Goal: Task Accomplishment & Management: Manage account settings

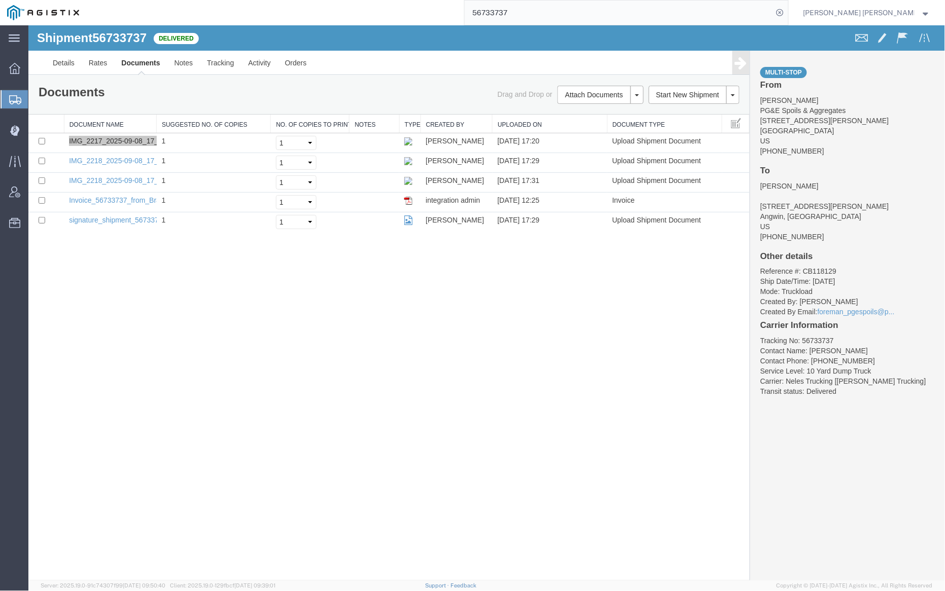
click at [542, 18] on input "56733737" at bounding box center [619, 13] width 308 height 24
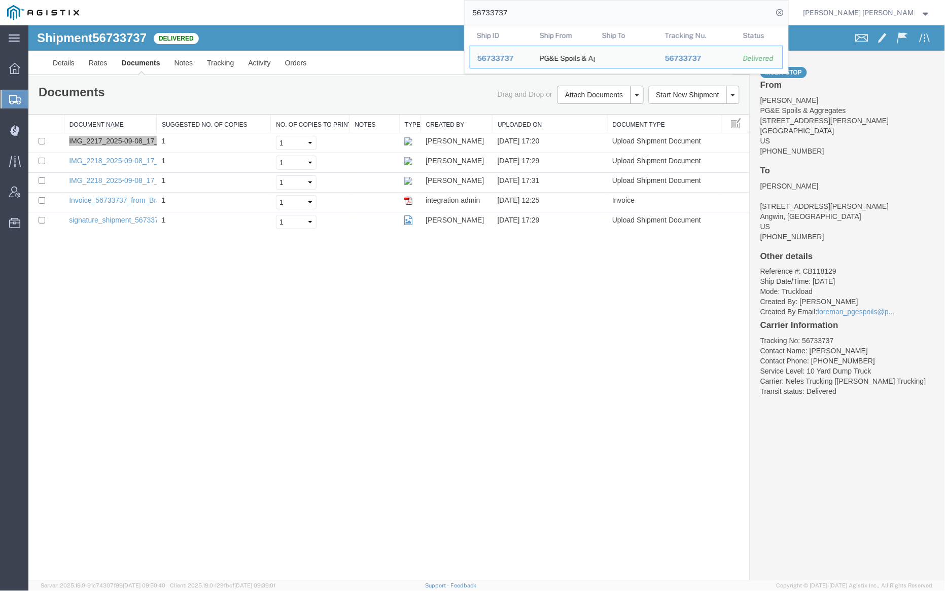
click at [542, 18] on input "56733737" at bounding box center [619, 13] width 308 height 24
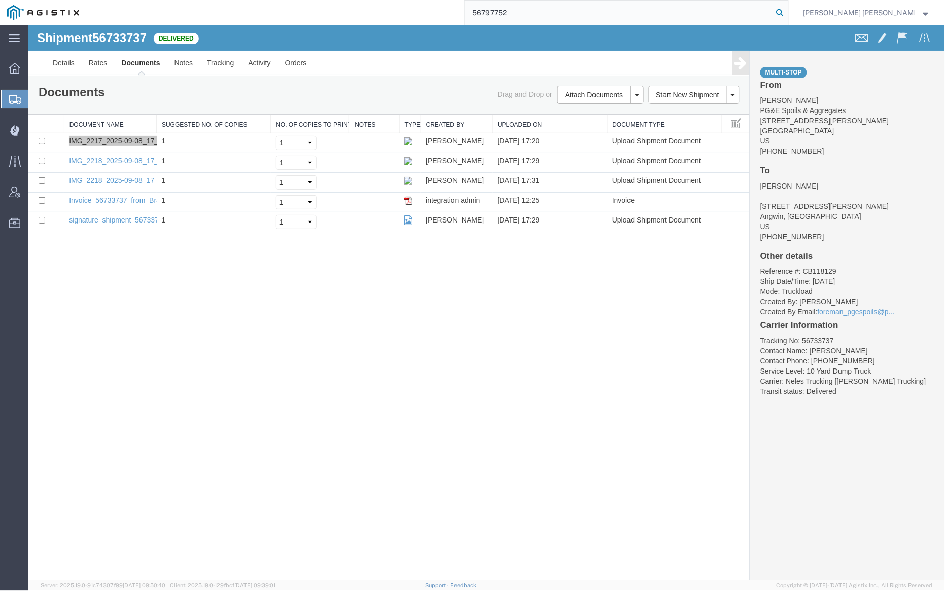
click at [787, 12] on icon at bounding box center [780, 13] width 14 height 14
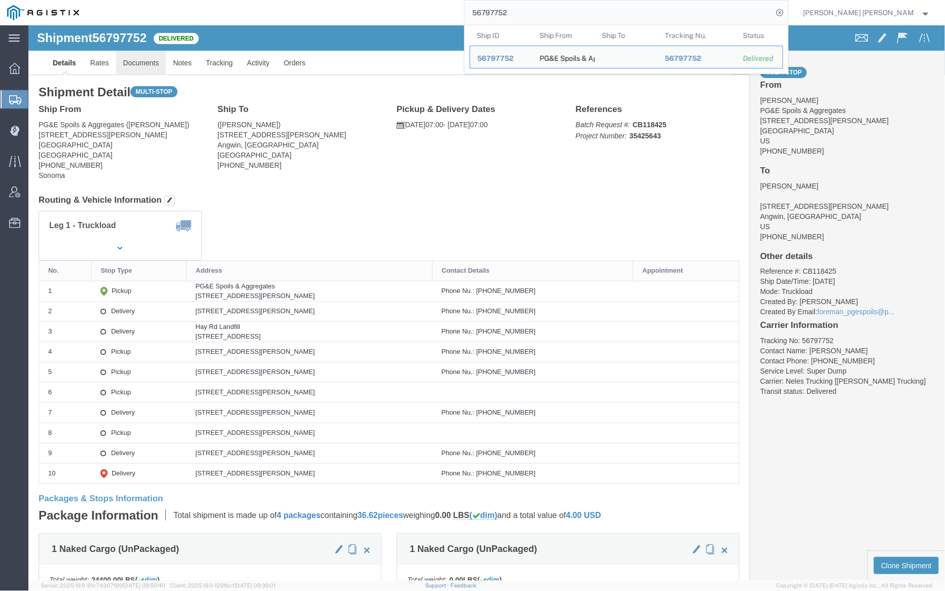
click link "Documents"
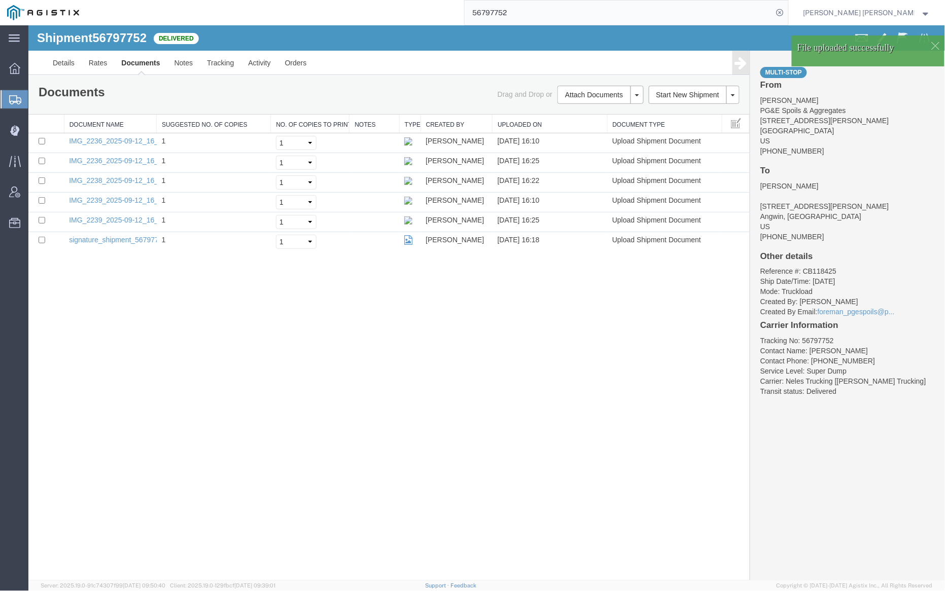
click at [137, 60] on link "Documents" at bounding box center [140, 62] width 53 height 24
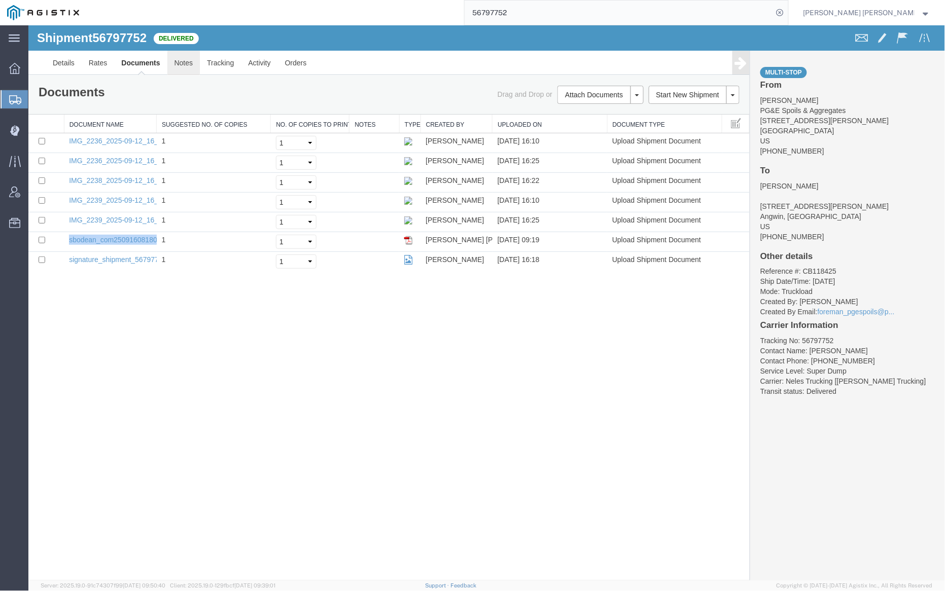
click at [183, 67] on link "Notes" at bounding box center [183, 62] width 33 height 24
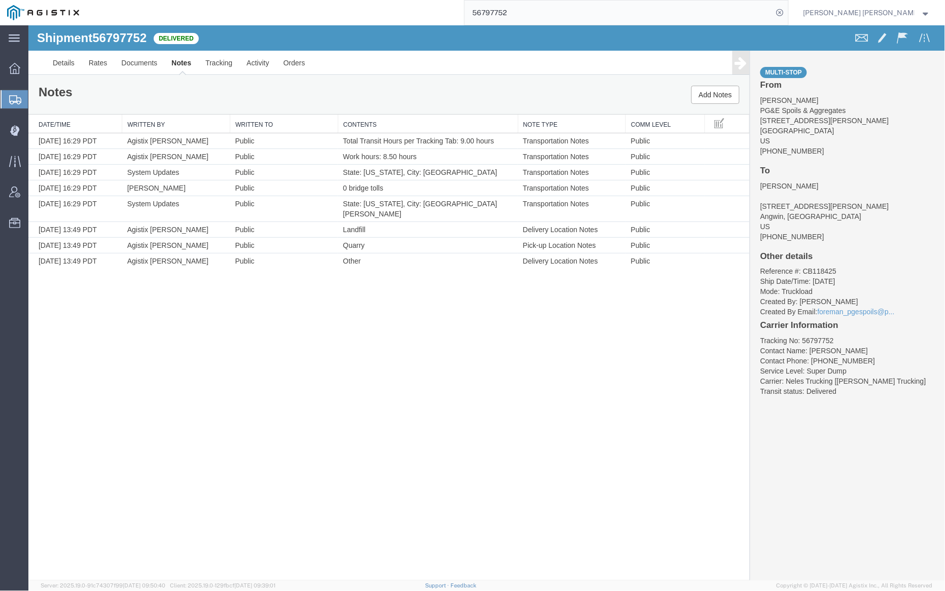
click at [539, 15] on input "56797752" at bounding box center [619, 13] width 308 height 24
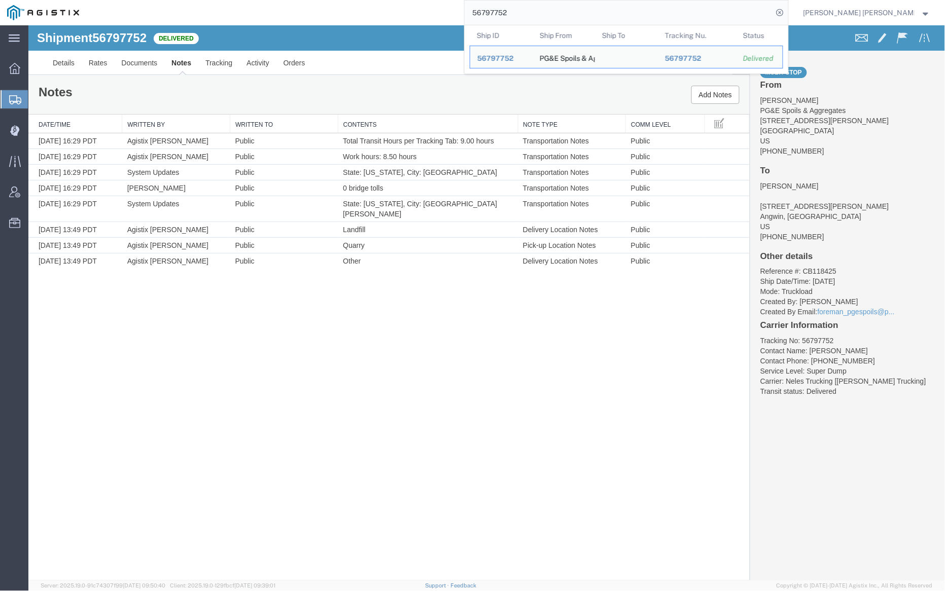
click at [539, 15] on input "56797752" at bounding box center [619, 13] width 308 height 24
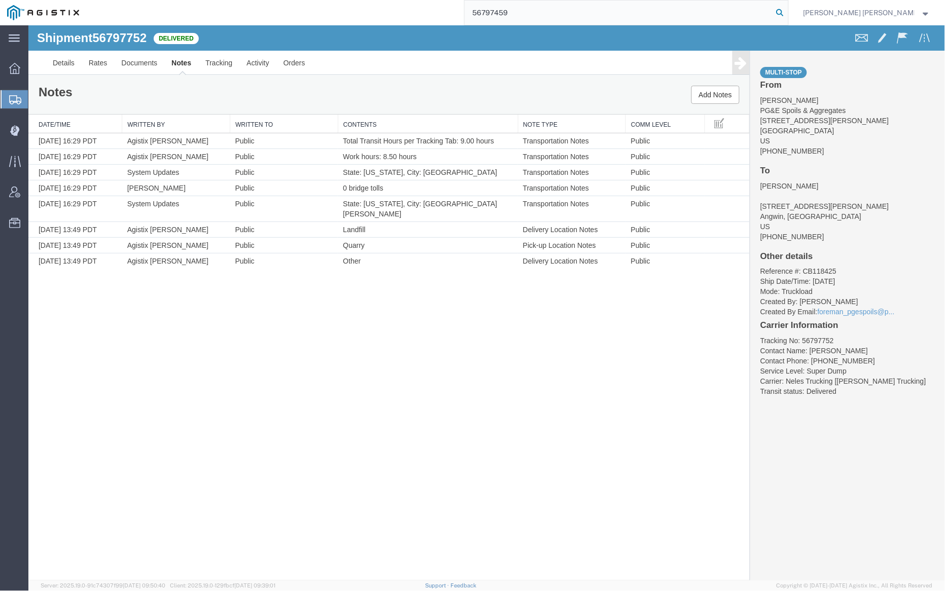
type input "56797459"
click at [787, 11] on icon at bounding box center [780, 13] width 14 height 14
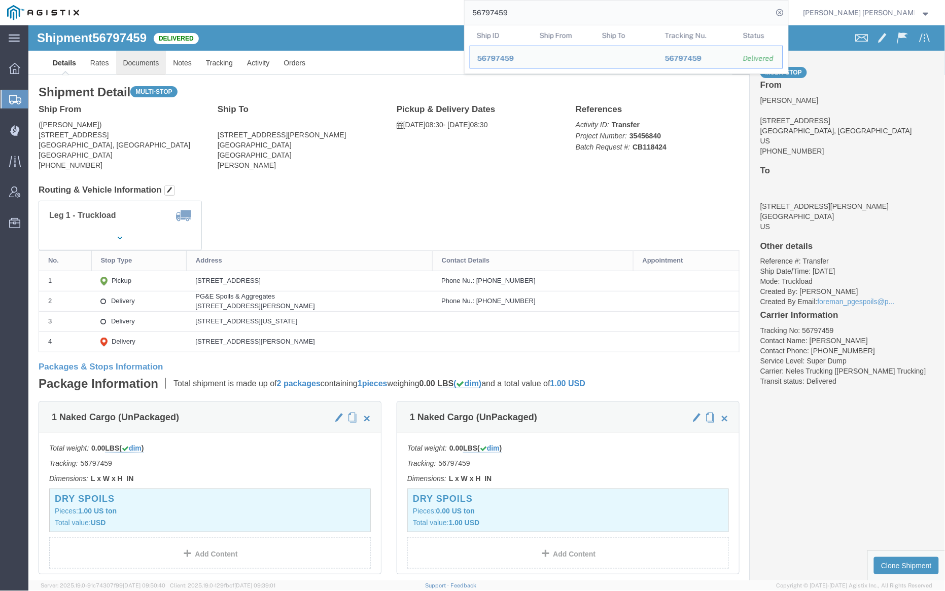
click link "Documents"
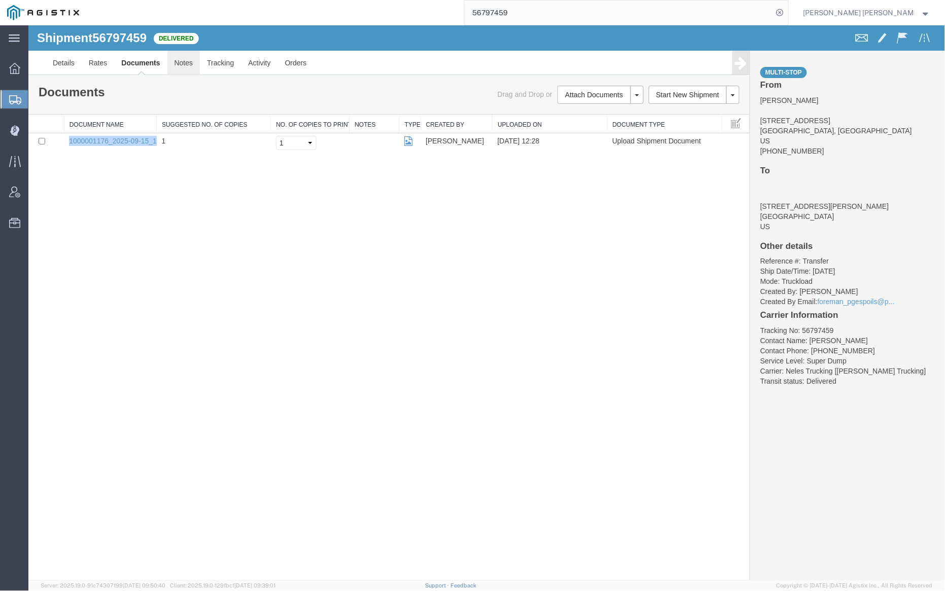
click at [185, 62] on link "Notes" at bounding box center [183, 62] width 33 height 24
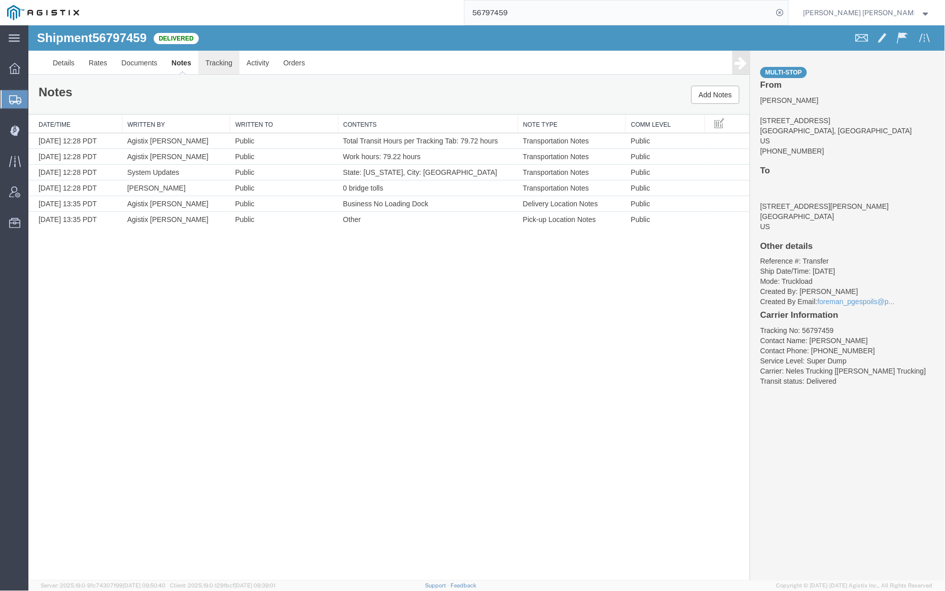
click at [220, 60] on link "Tracking" at bounding box center [218, 62] width 41 height 24
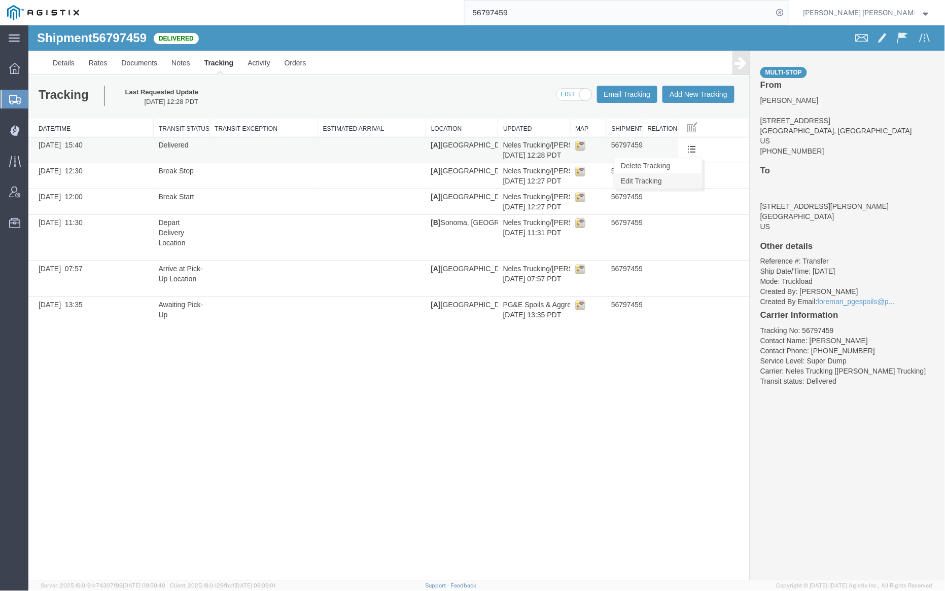
click at [688, 178] on link "Edit Tracking" at bounding box center [658, 180] width 88 height 15
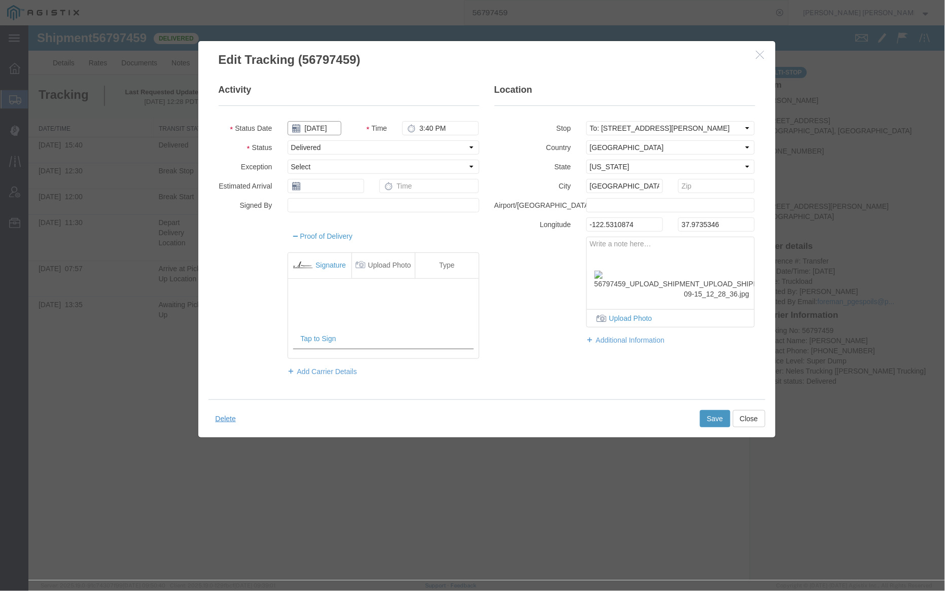
click at [324, 127] on input "09/15/2025" at bounding box center [314, 128] width 54 height 14
click at [374, 187] on td "12" at bounding box center [370, 191] width 15 height 15
type input "09/12/2025"
click at [717, 419] on button "Save" at bounding box center [714, 418] width 30 height 17
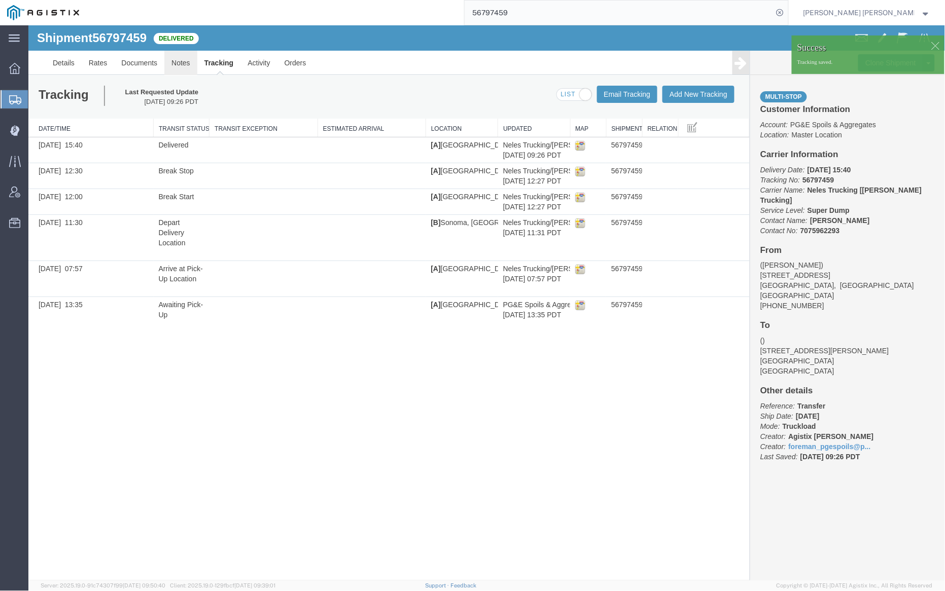
click at [181, 57] on link "Notes" at bounding box center [180, 62] width 33 height 24
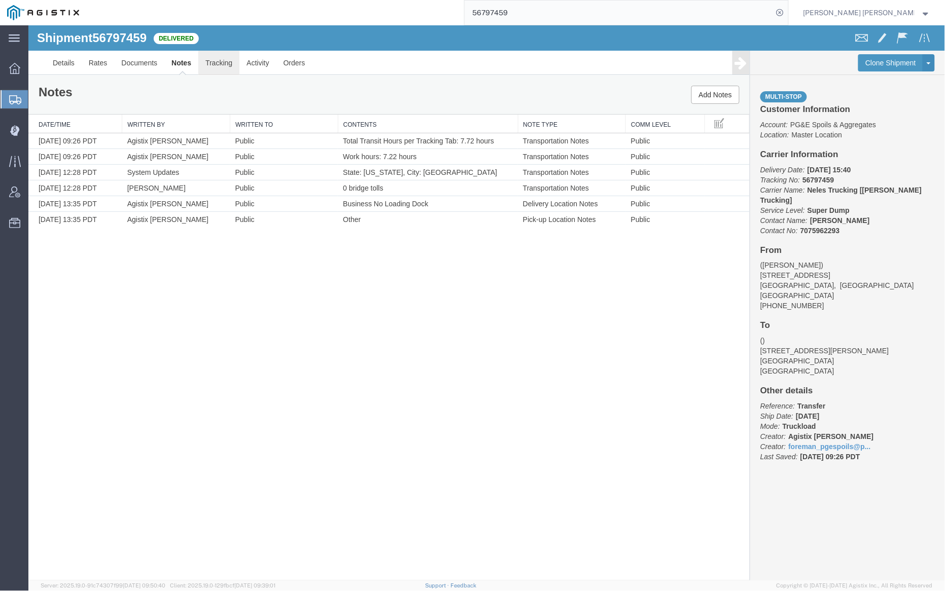
click at [211, 60] on link "Tracking" at bounding box center [218, 62] width 41 height 24
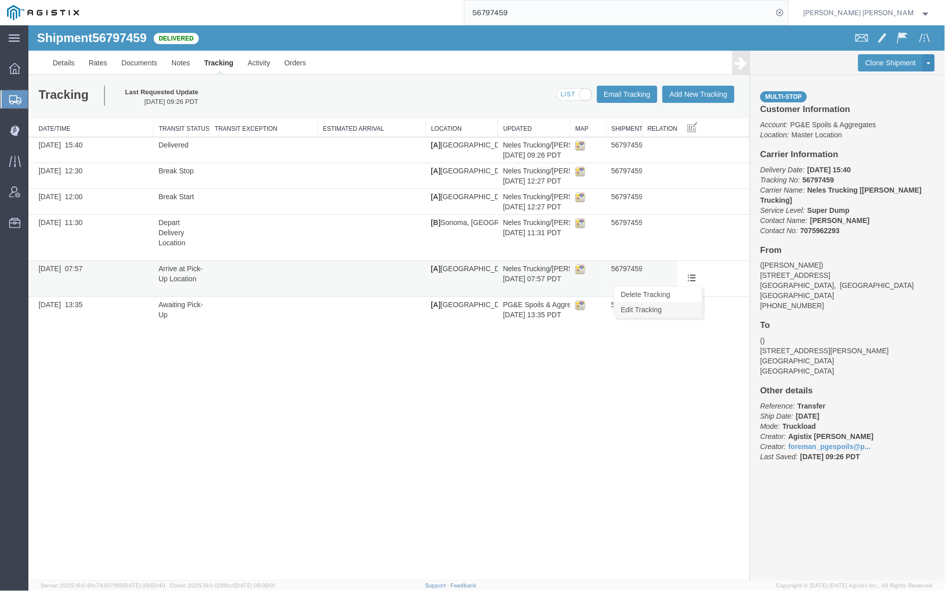
click at [691, 310] on link "Edit Tracking" at bounding box center [658, 309] width 88 height 15
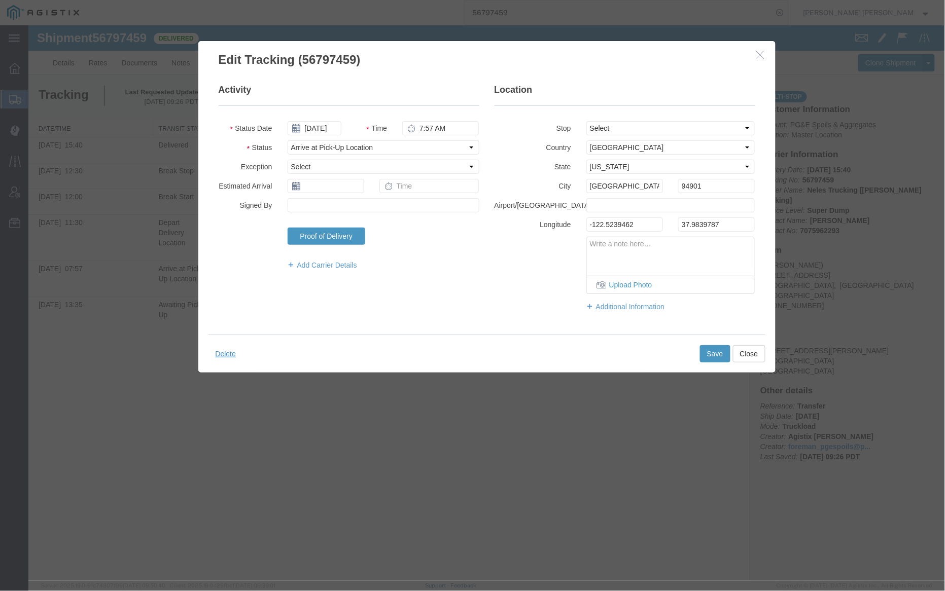
drag, startPoint x: 449, startPoint y: 154, endPoint x: 421, endPoint y: 129, distance: 37.7
click at [421, 129] on input "7:57 AM" at bounding box center [440, 128] width 77 height 14
type input "8:00 AM"
click at [709, 353] on button "Save" at bounding box center [714, 353] width 30 height 17
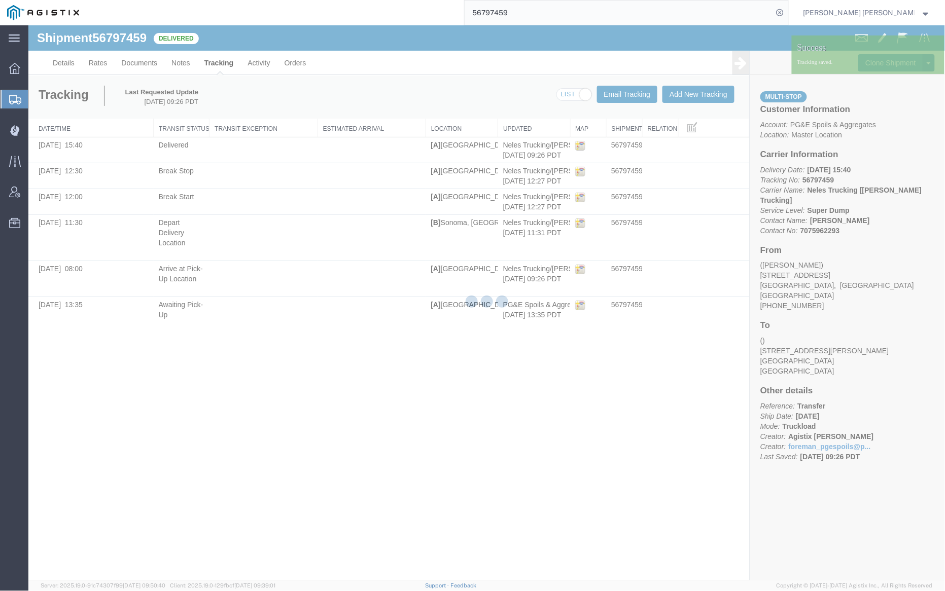
click at [178, 58] on div at bounding box center [486, 302] width 917 height 555
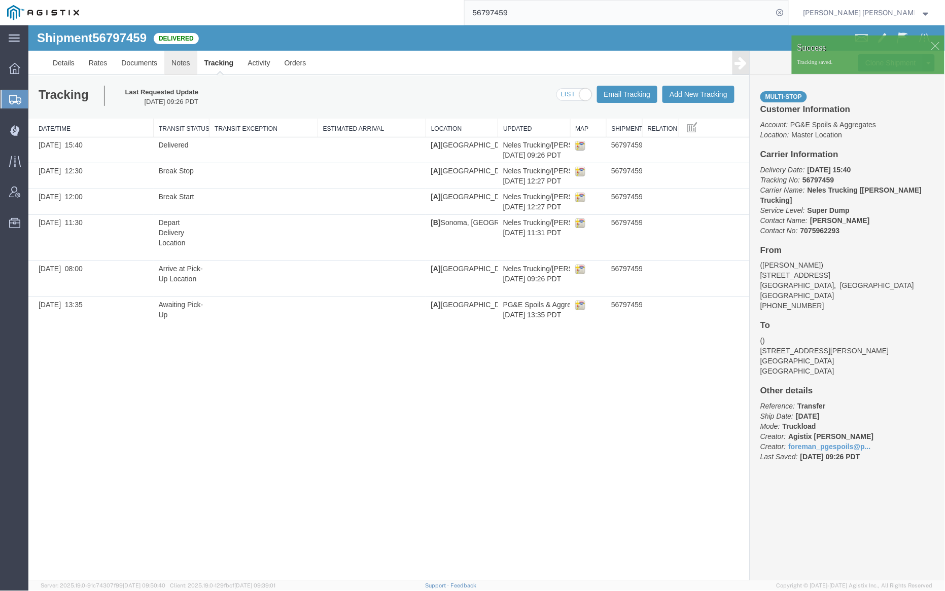
click at [179, 59] on link "Notes" at bounding box center [180, 62] width 33 height 24
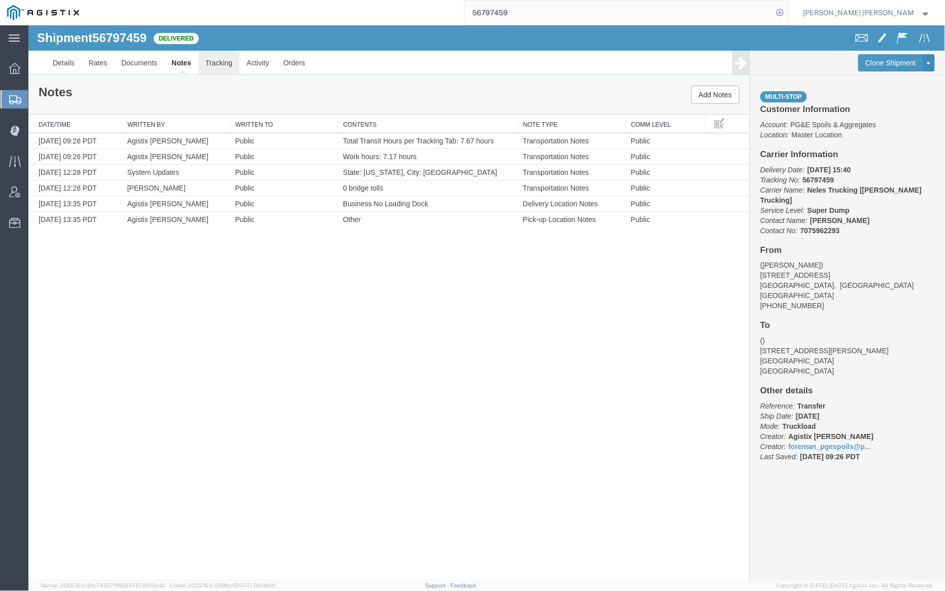
click at [222, 61] on link "Tracking" at bounding box center [218, 62] width 41 height 24
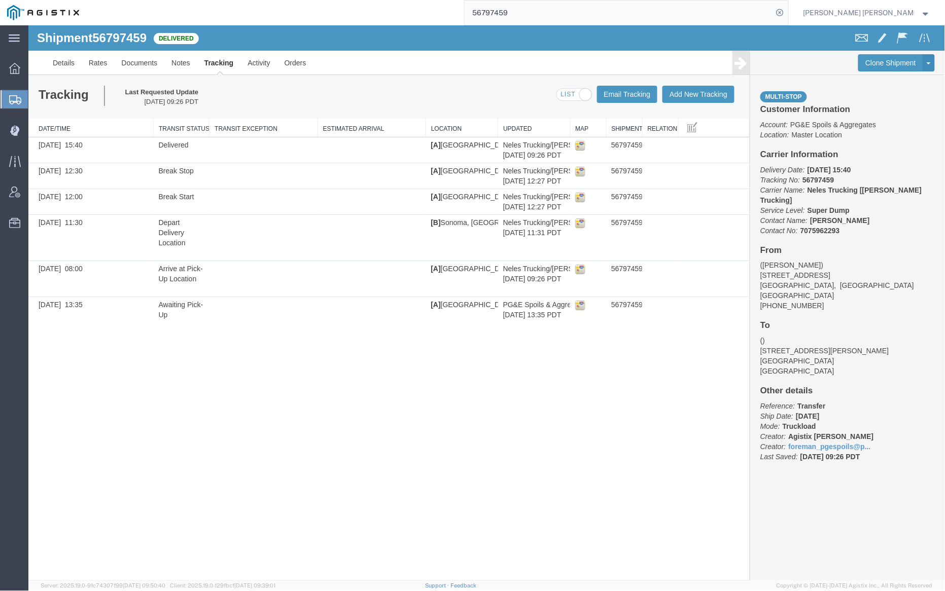
click at [542, 10] on input "56797459" at bounding box center [619, 13] width 308 height 24
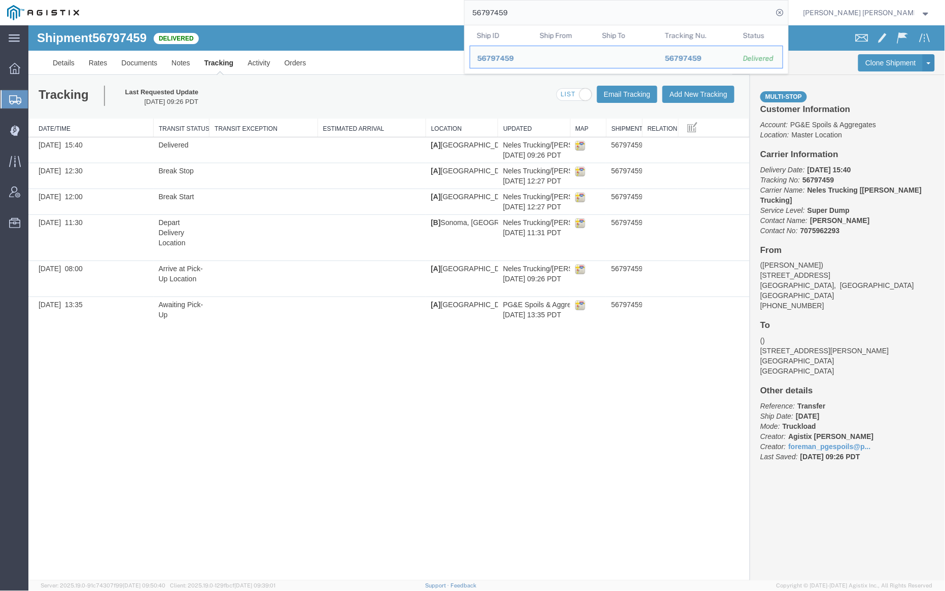
click at [542, 10] on input "56797459" at bounding box center [619, 13] width 308 height 24
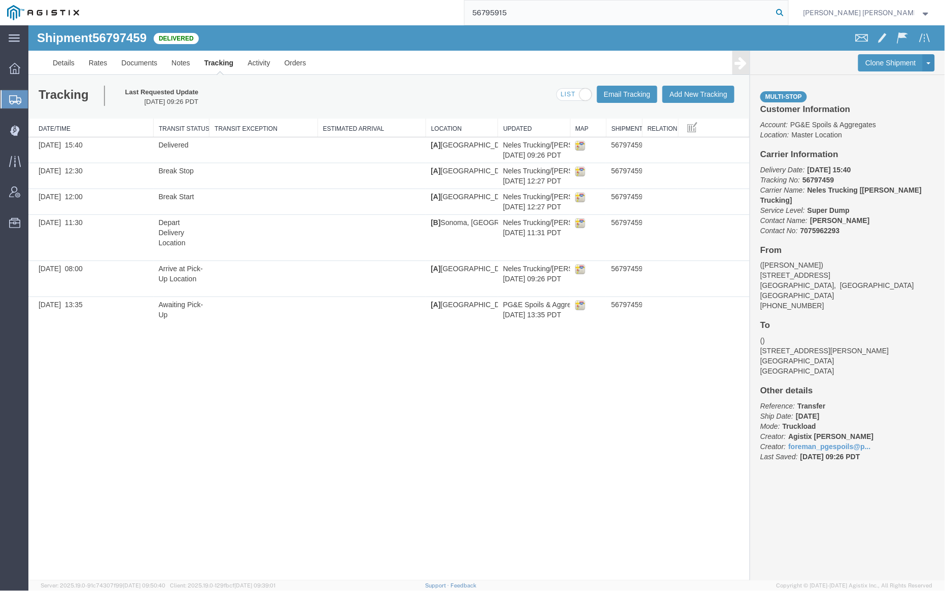
click at [787, 12] on icon at bounding box center [780, 13] width 14 height 14
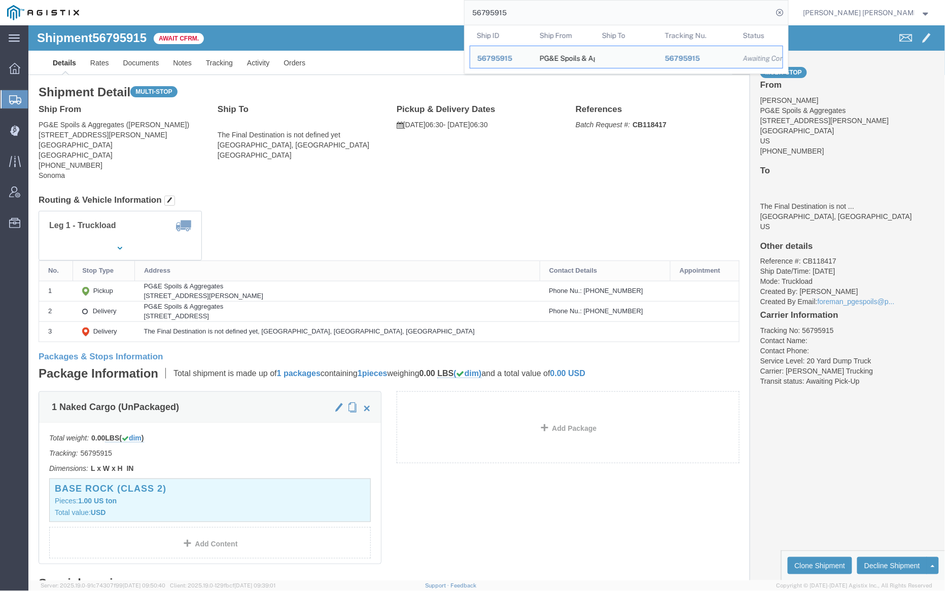
click at [537, 13] on input "56795915" at bounding box center [619, 13] width 308 height 24
paste input "81730"
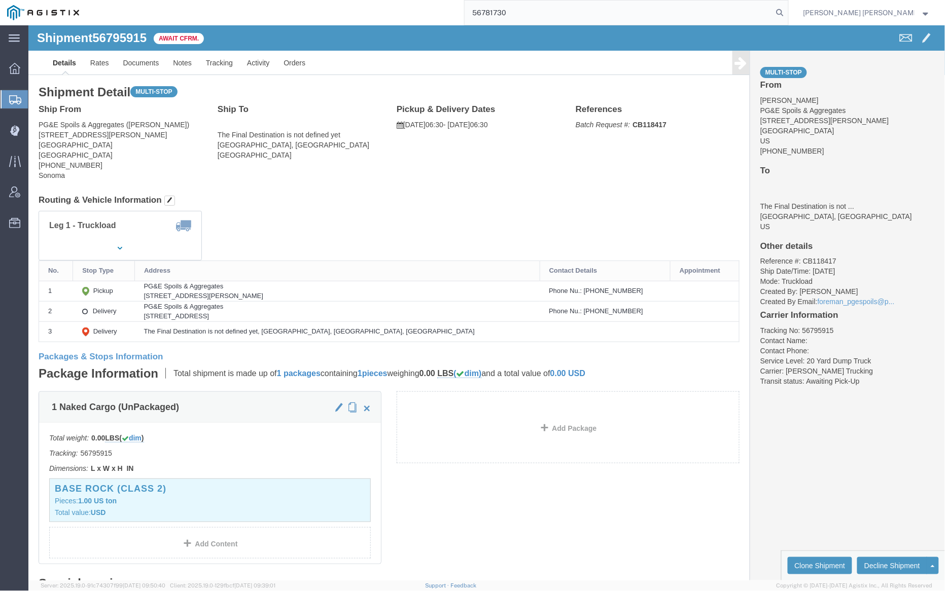
drag, startPoint x: 833, startPoint y: 14, endPoint x: 841, endPoint y: 22, distance: 11.5
click at [787, 14] on icon at bounding box center [780, 13] width 14 height 14
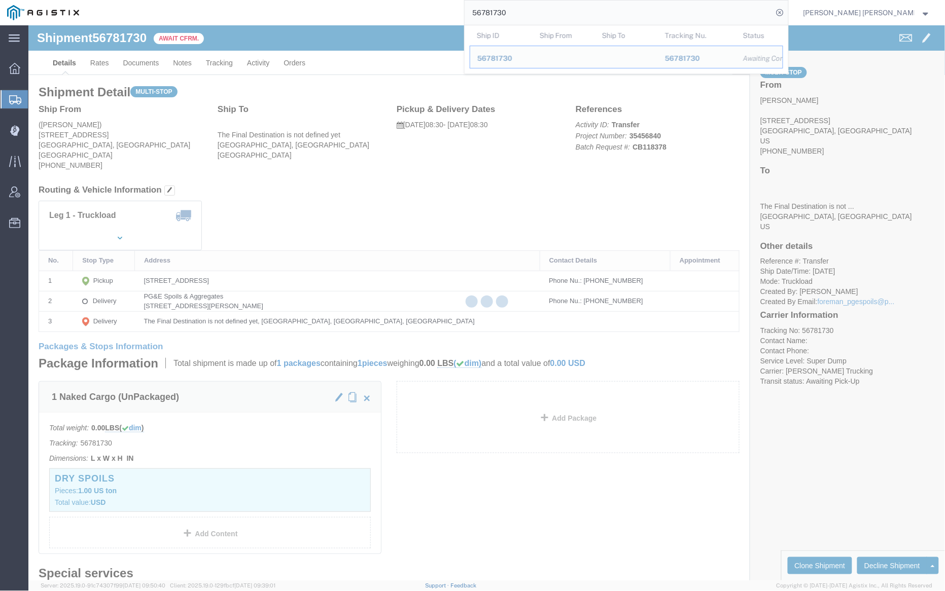
click at [551, 10] on input "56781730" at bounding box center [619, 13] width 308 height 24
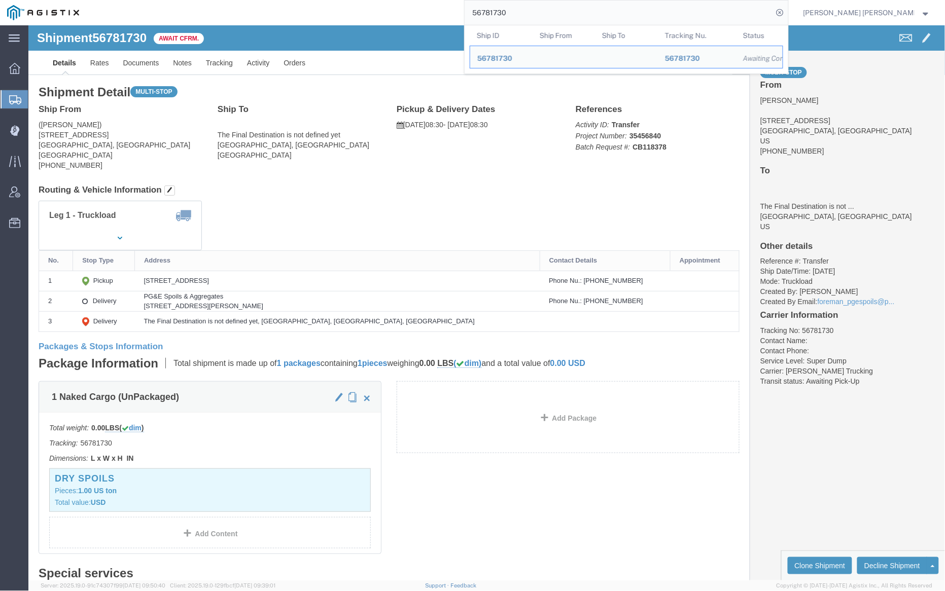
click at [551, 10] on input "56781730" at bounding box center [619, 13] width 308 height 24
paste input "4"
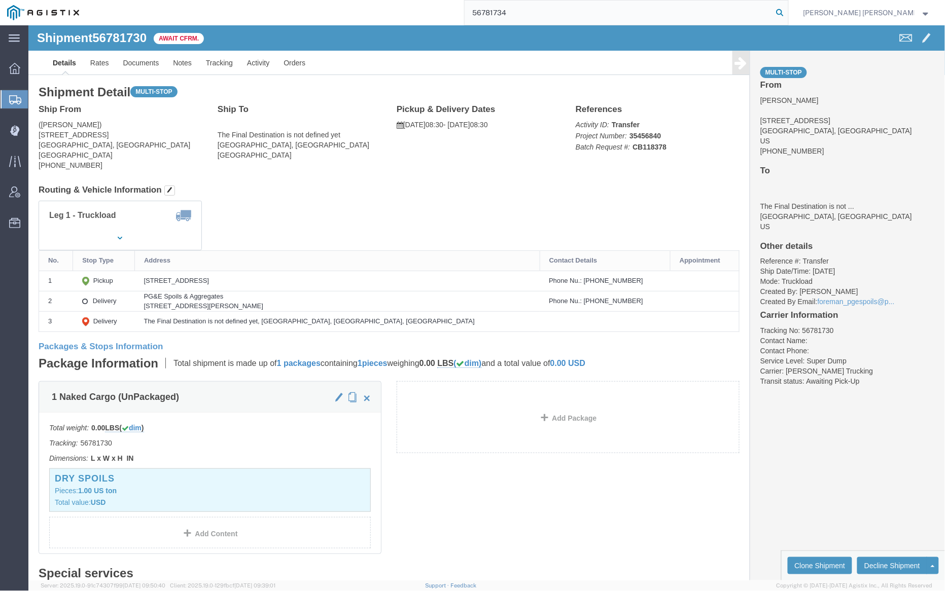
click at [787, 15] on icon at bounding box center [780, 13] width 14 height 14
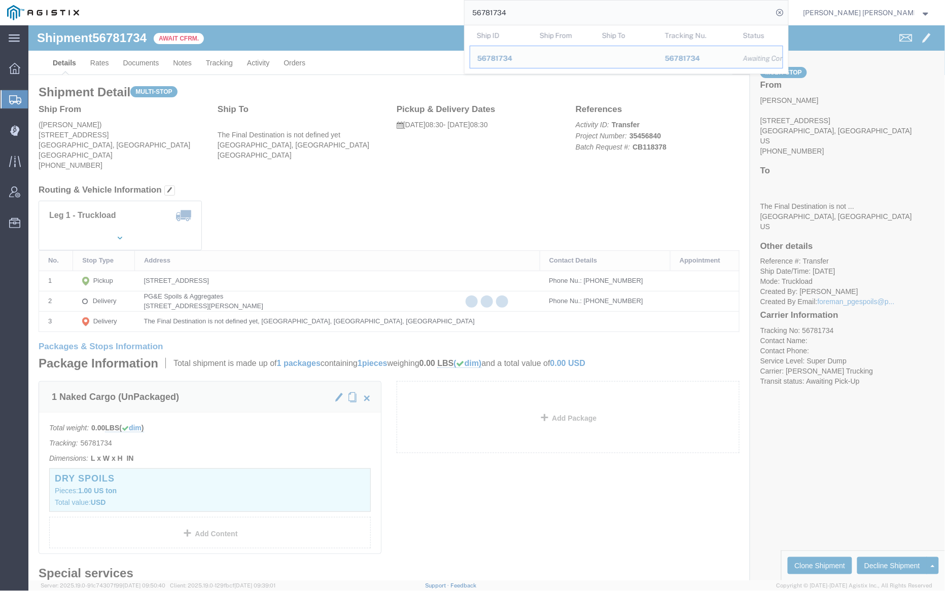
click at [538, 11] on input "56781734" at bounding box center [619, 13] width 308 height 24
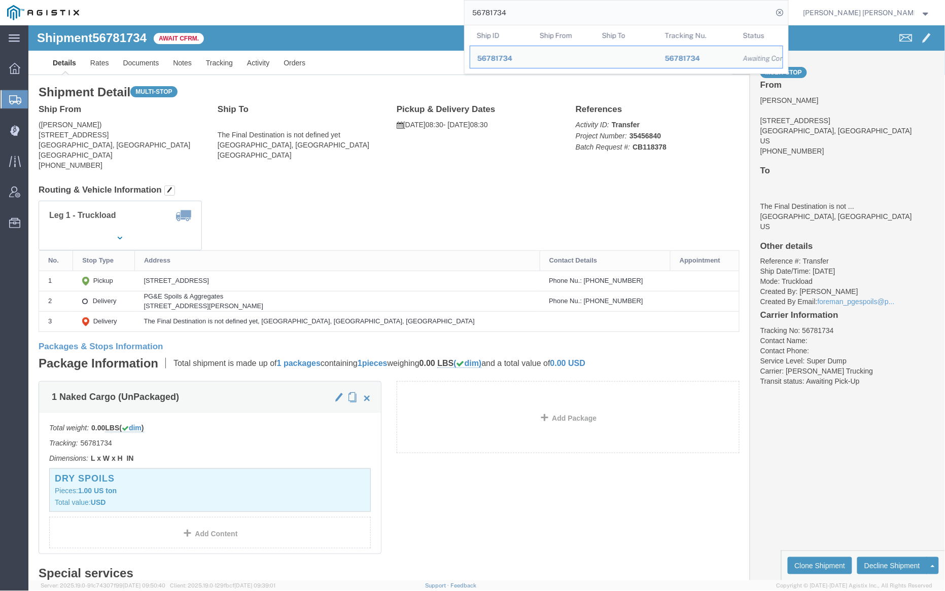
paste input "6"
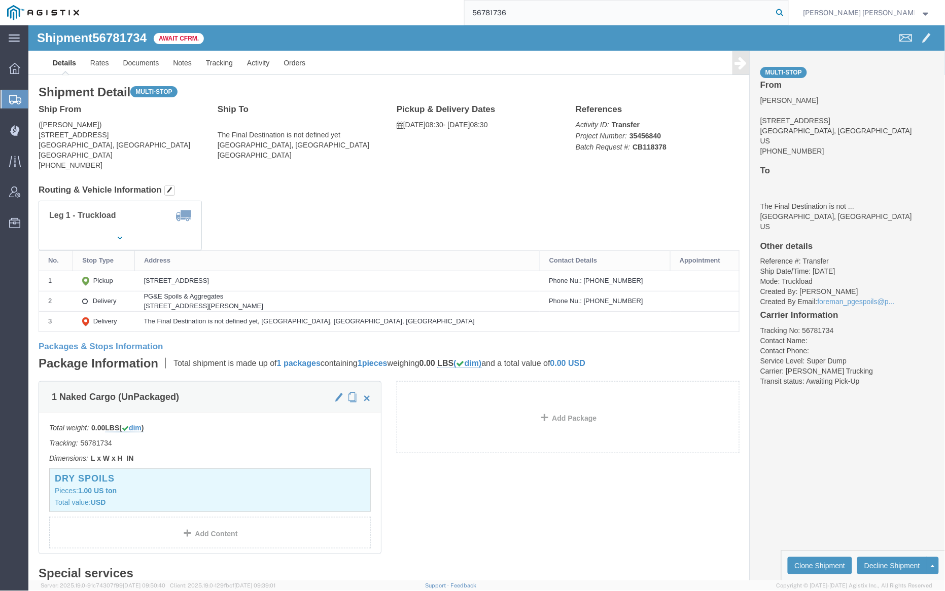
click at [787, 11] on icon at bounding box center [780, 13] width 14 height 14
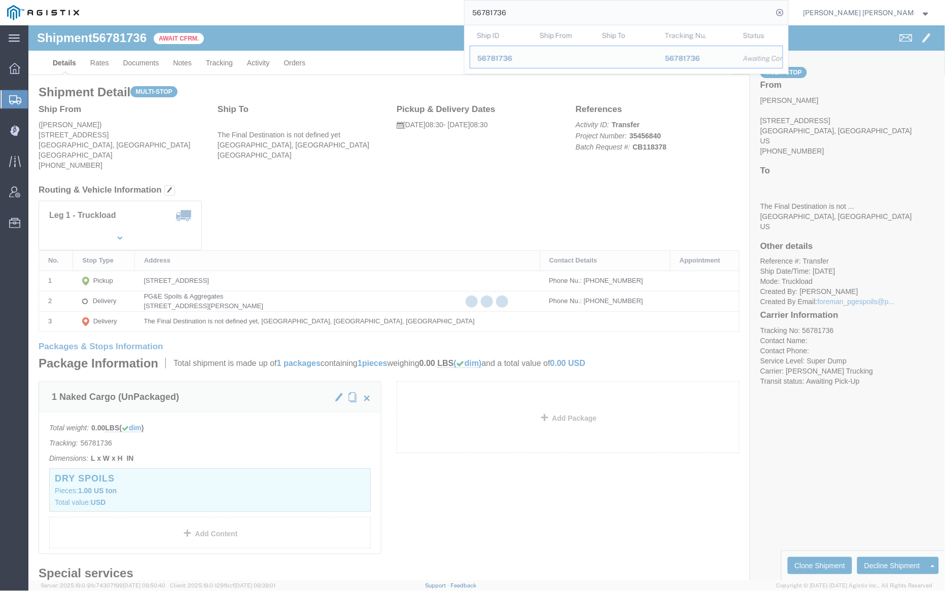
click at [550, 11] on input "56781736" at bounding box center [619, 13] width 308 height 24
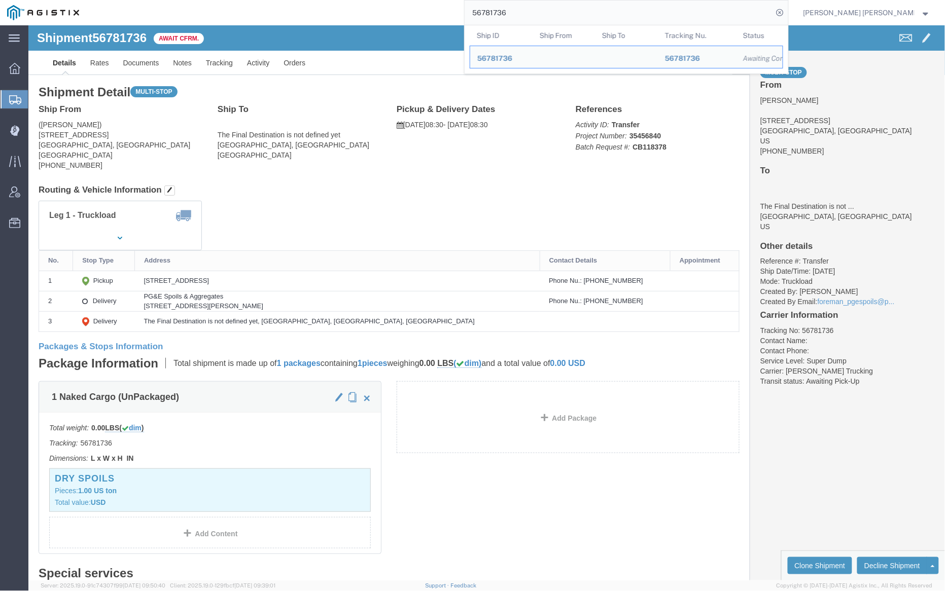
click at [550, 11] on input "56781736" at bounding box center [619, 13] width 308 height 24
paste input "422"
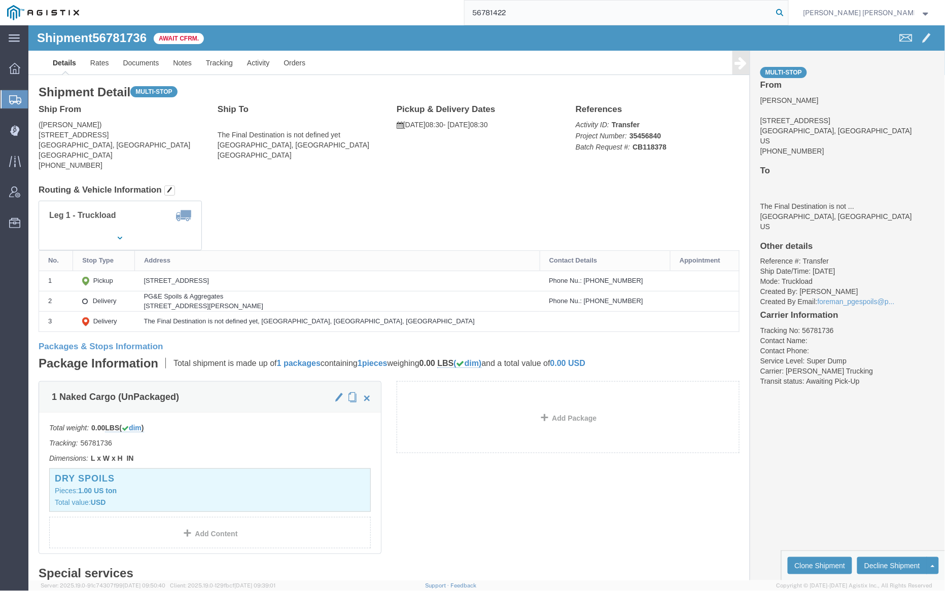
click at [787, 15] on icon at bounding box center [780, 13] width 14 height 14
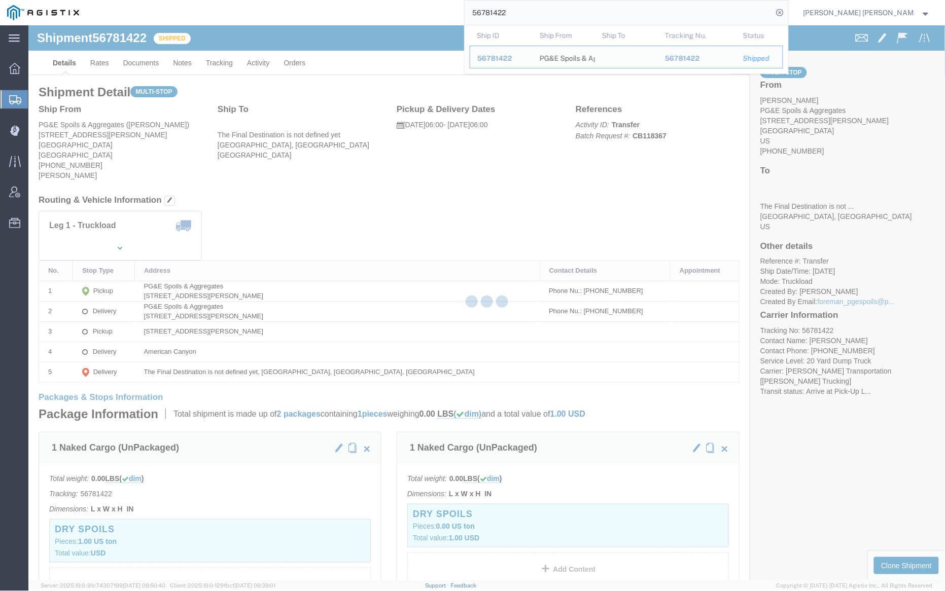
click at [533, 10] on input "56781422" at bounding box center [619, 13] width 308 height 24
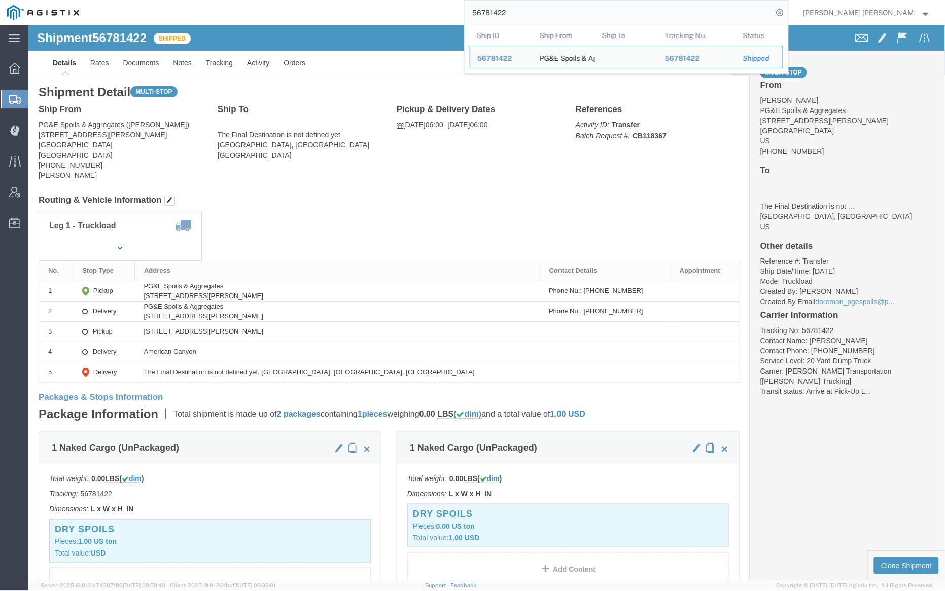
paste input "0359"
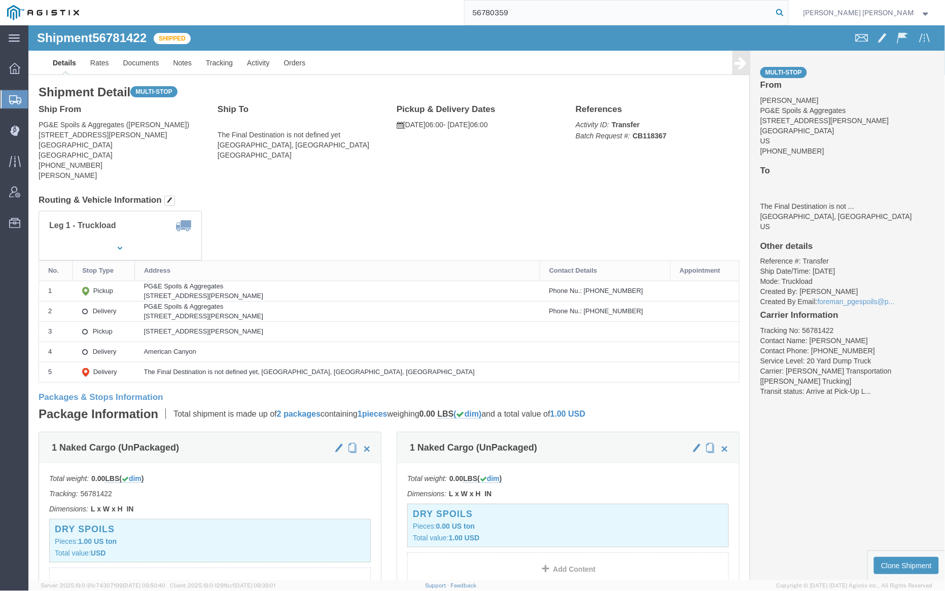
click at [787, 11] on icon at bounding box center [780, 13] width 14 height 14
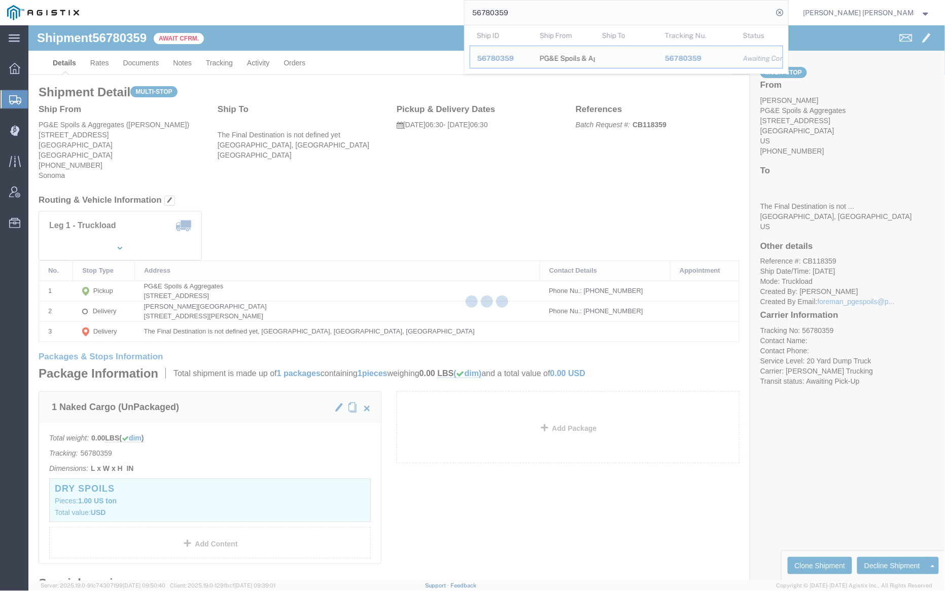
click at [553, 16] on input "56780359" at bounding box center [619, 13] width 308 height 24
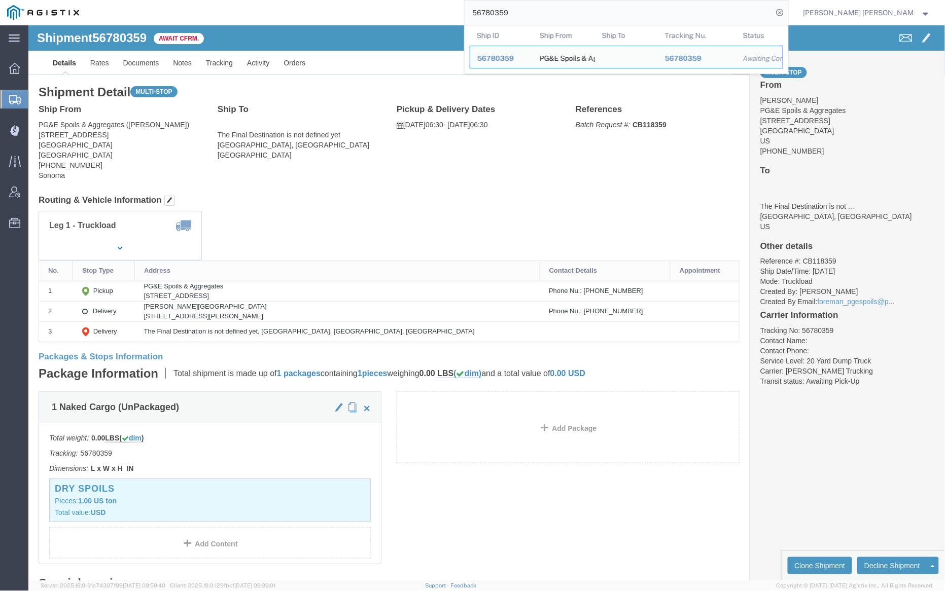
click at [553, 16] on input "56780359" at bounding box center [619, 13] width 308 height 24
paste input "61"
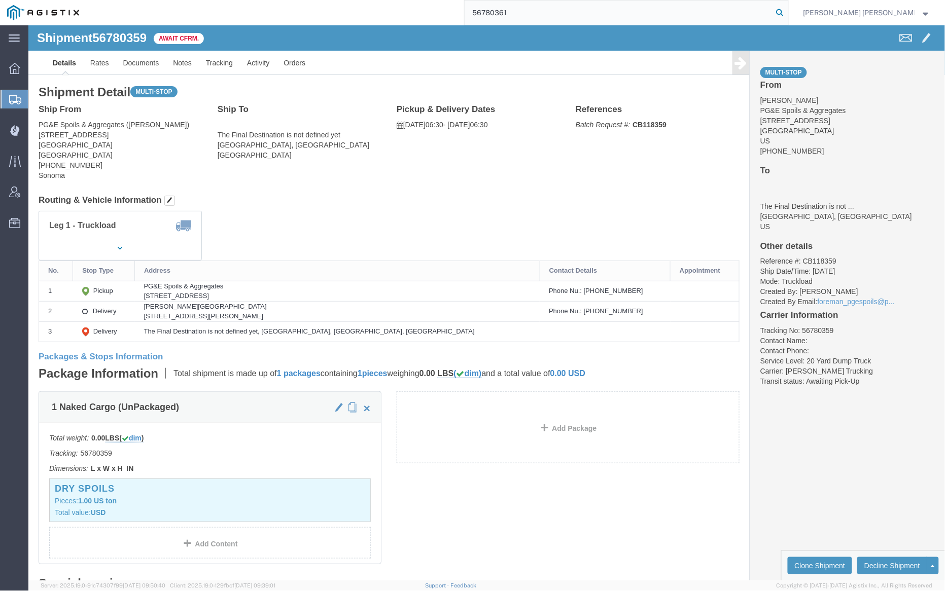
click at [787, 9] on icon at bounding box center [780, 13] width 14 height 14
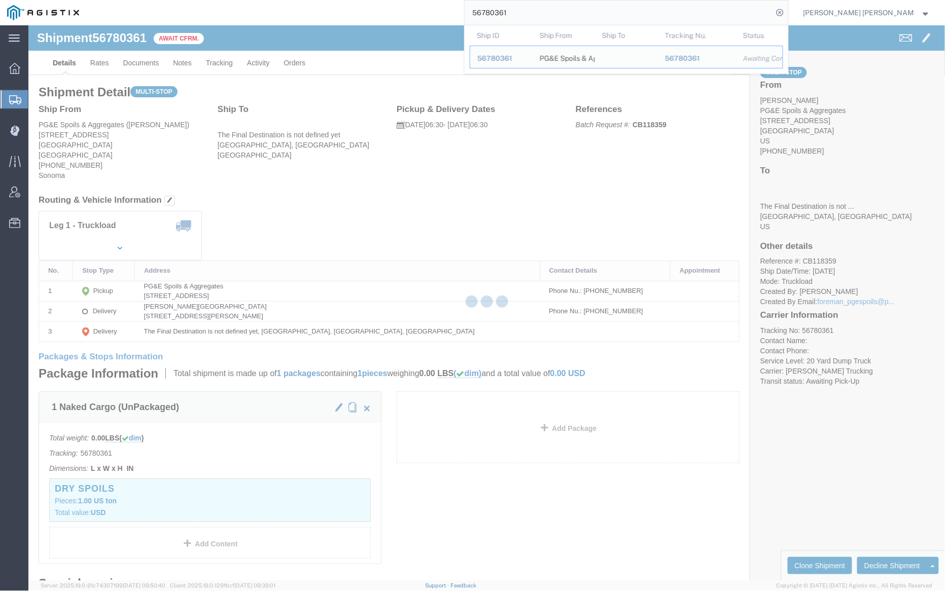
click at [555, 16] on input "56780361" at bounding box center [619, 13] width 308 height 24
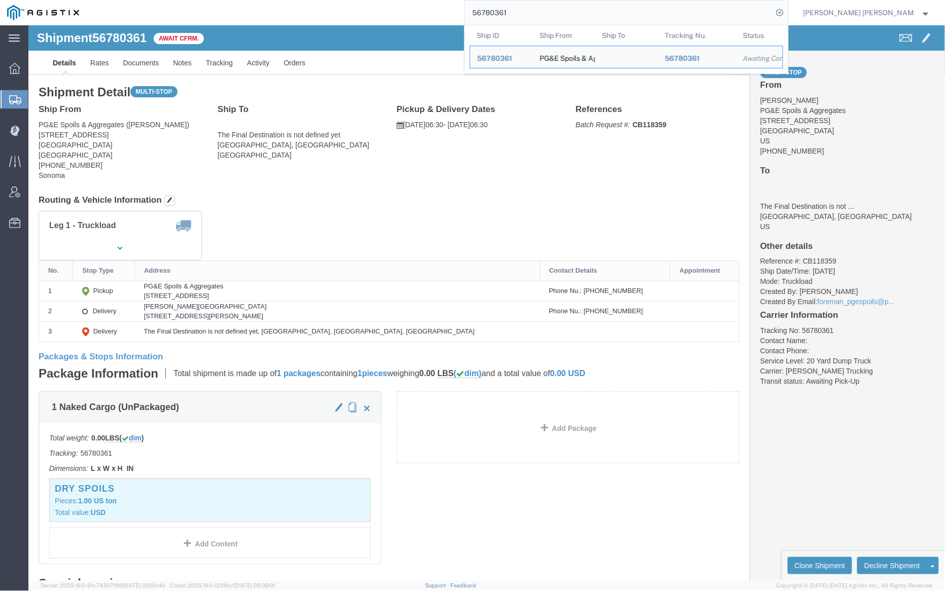
click at [555, 16] on input "56780361" at bounding box center [619, 13] width 308 height 24
paste input "4"
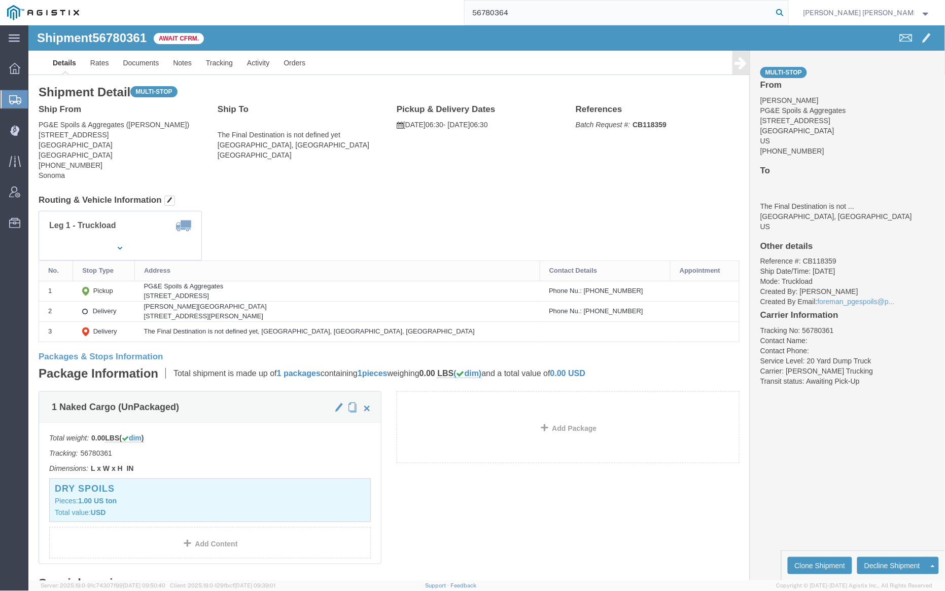
click at [787, 12] on icon at bounding box center [780, 13] width 14 height 14
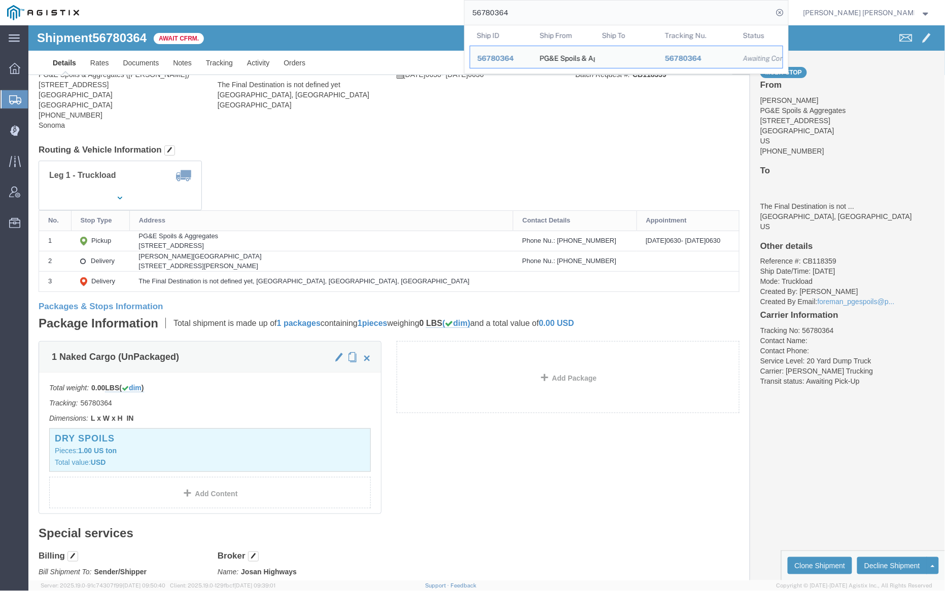
click at [547, 9] on input "56780364" at bounding box center [619, 13] width 308 height 24
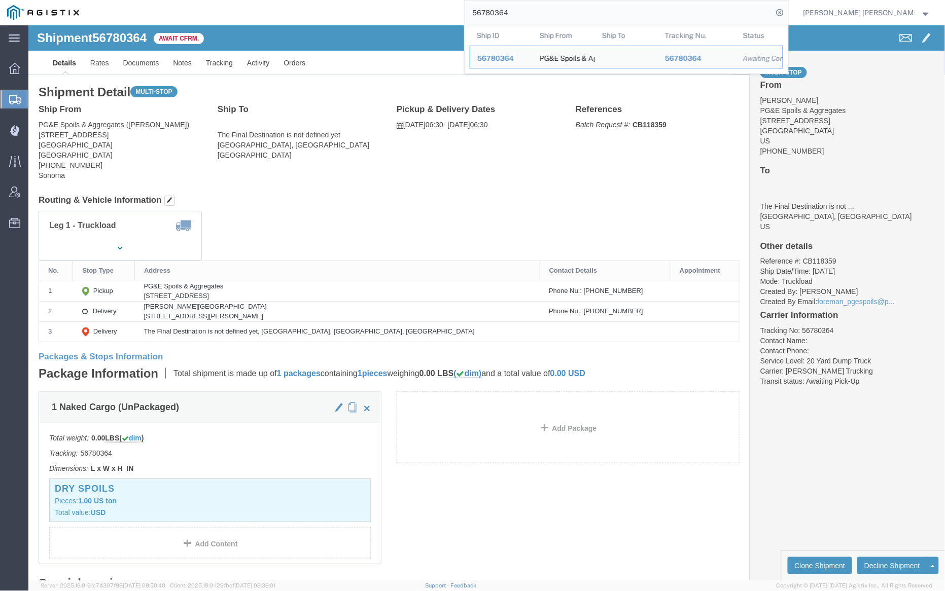
paste input "81"
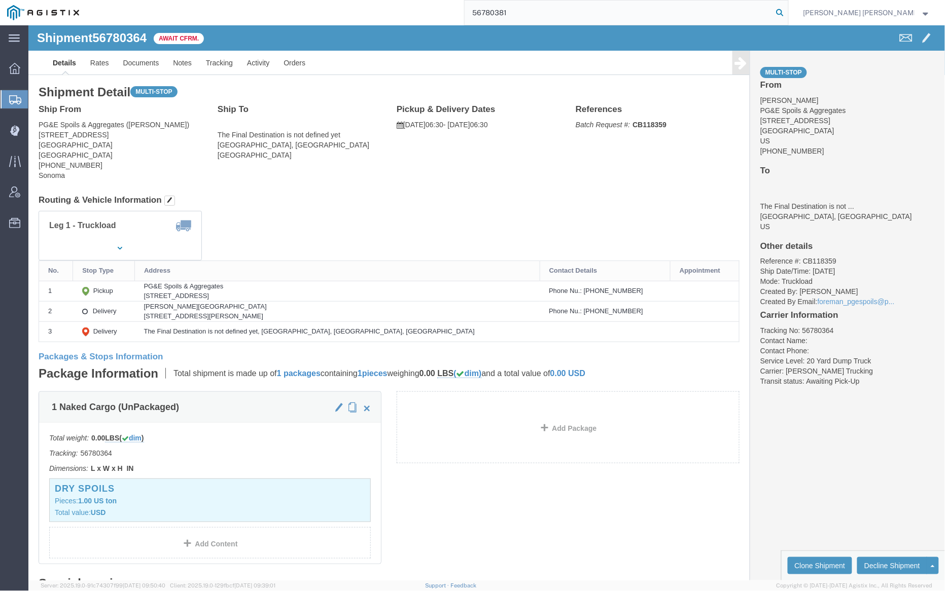
click at [787, 11] on icon at bounding box center [780, 13] width 14 height 14
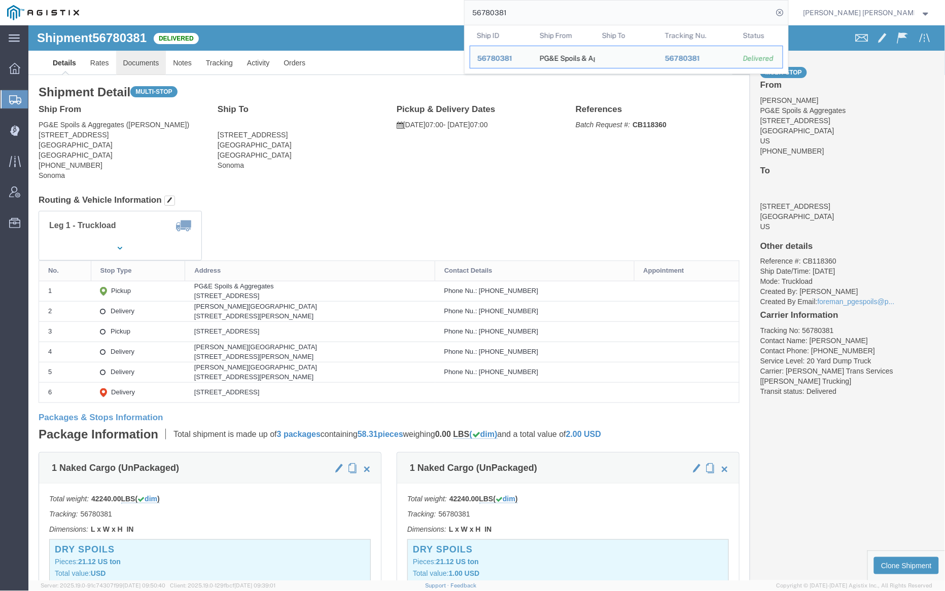
click link "Documents"
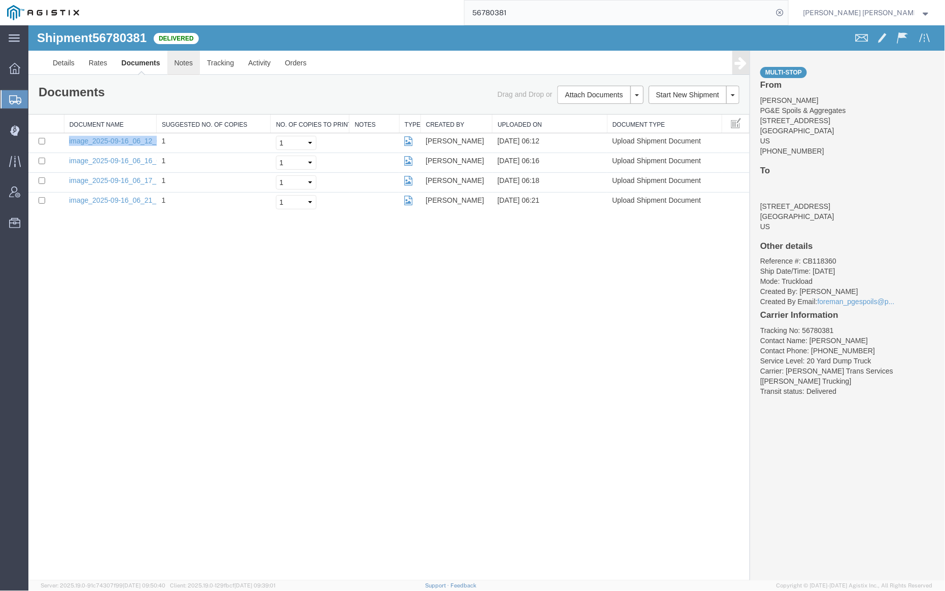
click at [181, 60] on link "Notes" at bounding box center [183, 62] width 33 height 24
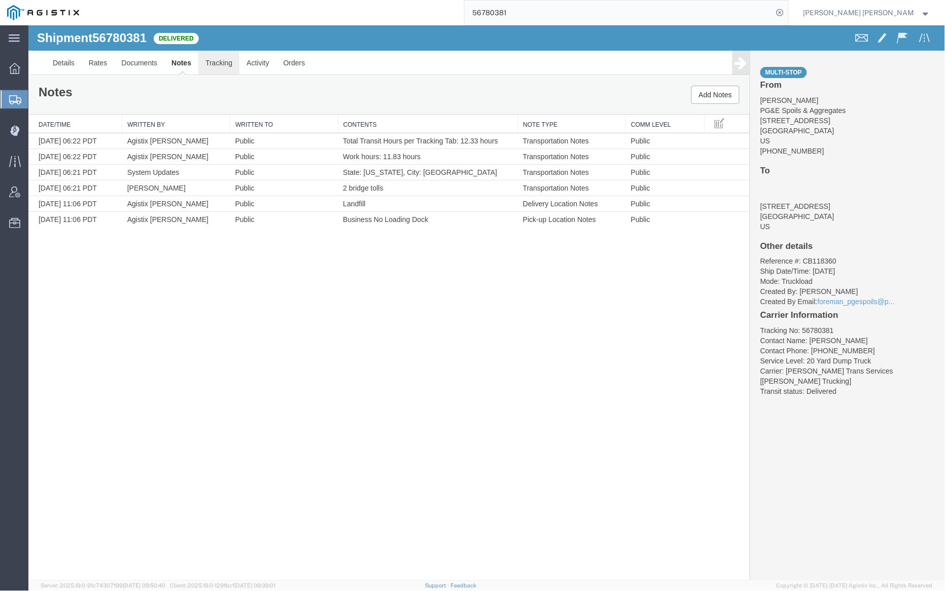
click at [223, 60] on link "Tracking" at bounding box center [218, 62] width 41 height 24
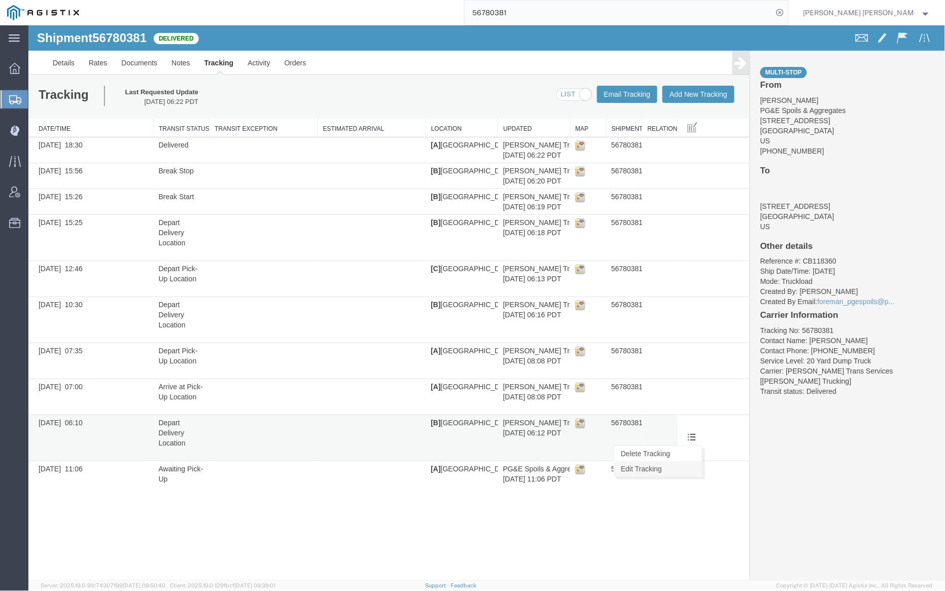
click at [689, 466] on link "Edit Tracking" at bounding box center [658, 468] width 88 height 15
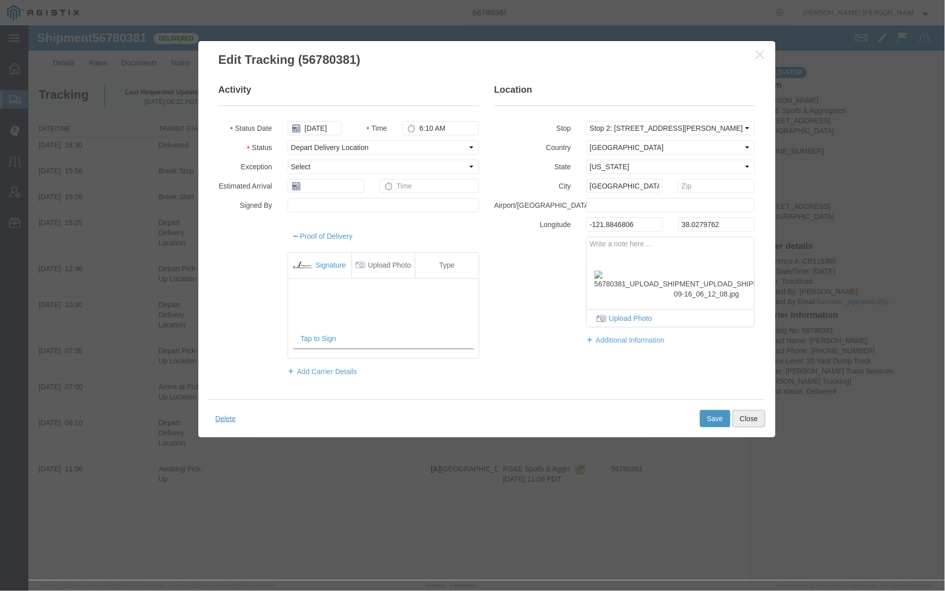
click at [746, 412] on button "Close" at bounding box center [748, 418] width 32 height 17
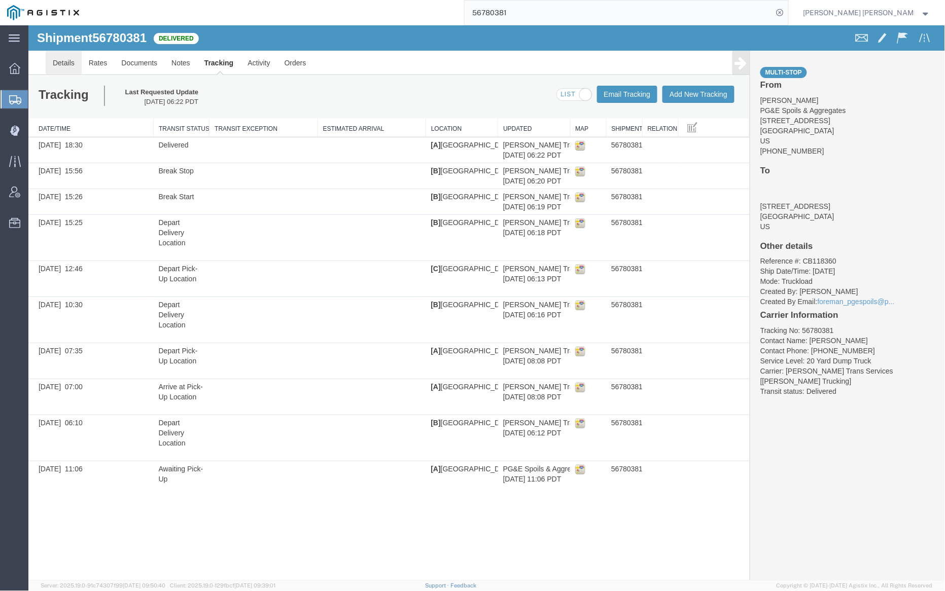
click at [63, 57] on link "Details" at bounding box center [63, 62] width 36 height 24
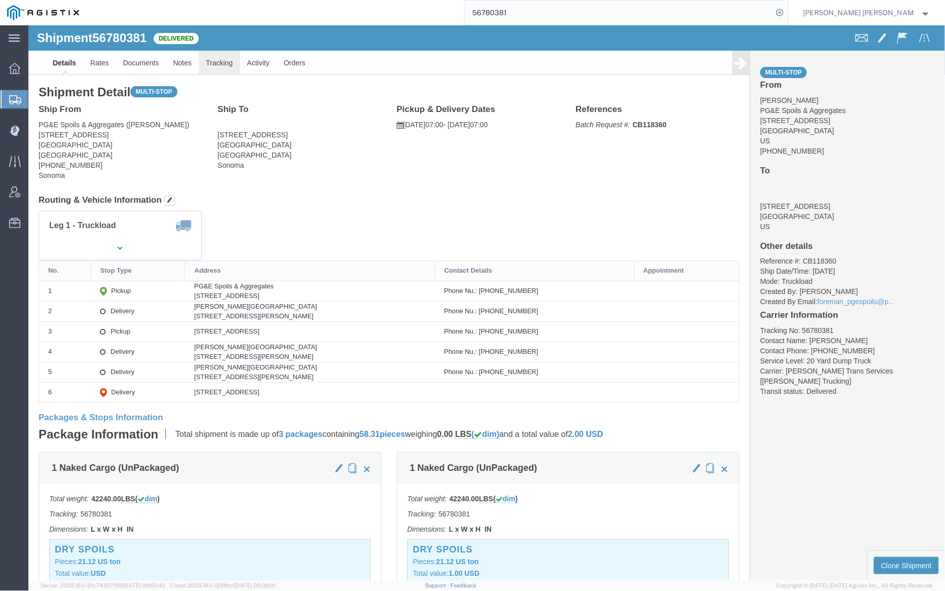
click link "Tracking"
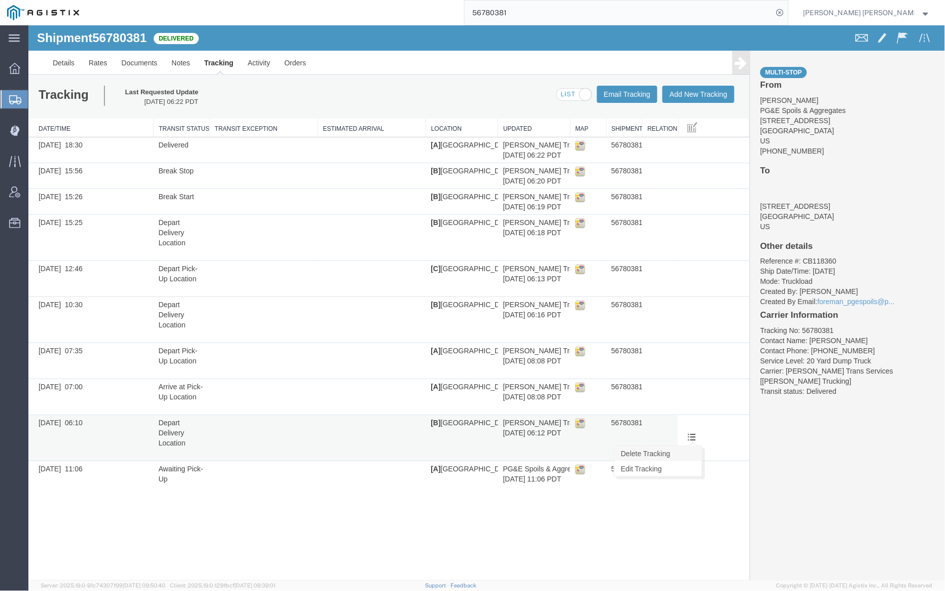
click at [695, 451] on link "Delete Tracking" at bounding box center [658, 453] width 88 height 15
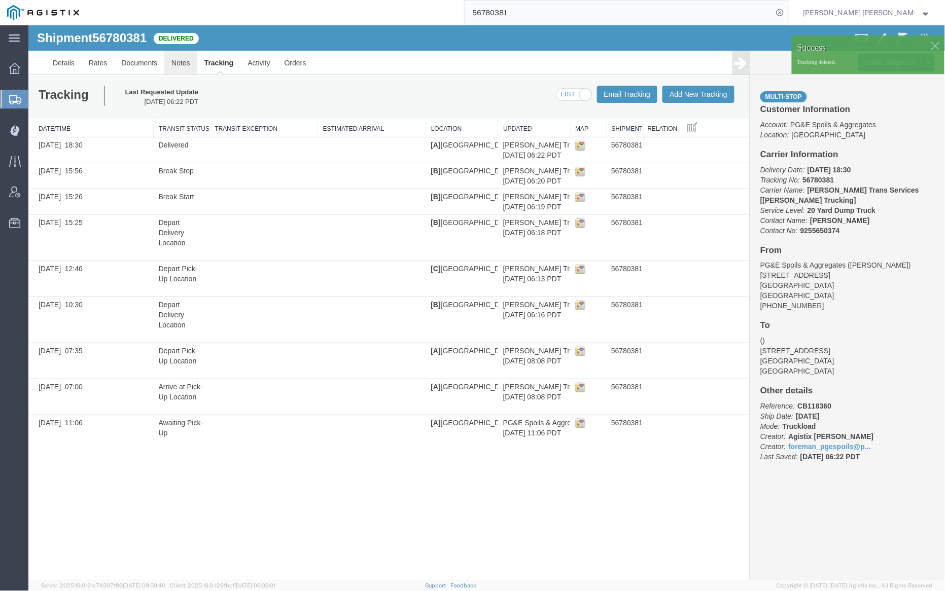
click at [182, 62] on link "Notes" at bounding box center [180, 62] width 33 height 24
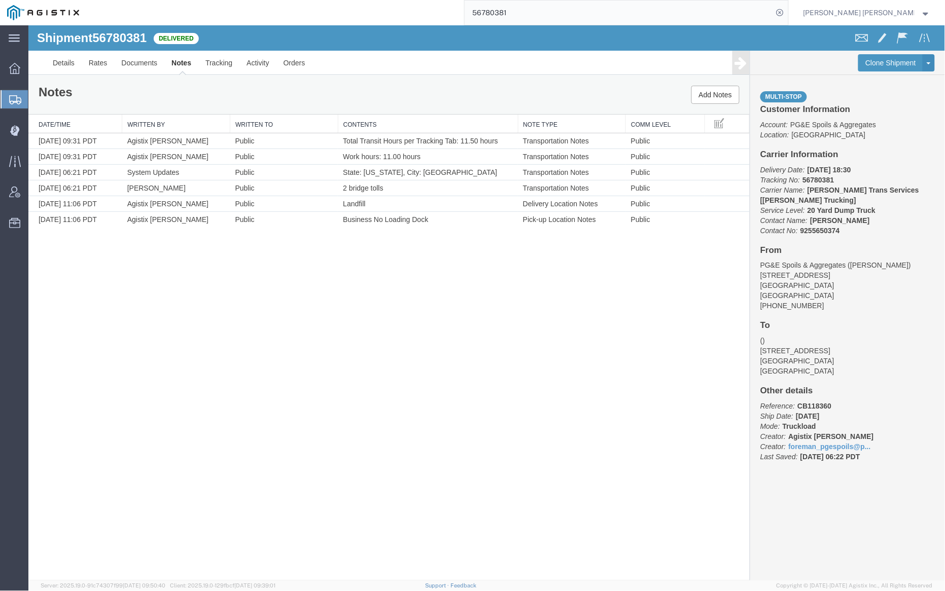
click at [539, 11] on input "56780381" at bounding box center [619, 13] width 308 height 24
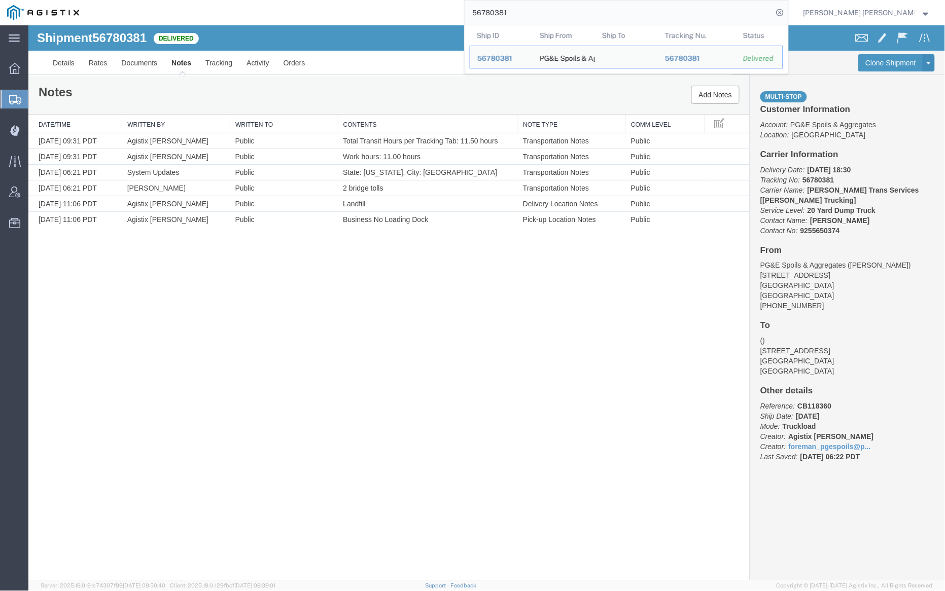
click at [539, 11] on input "56780381" at bounding box center [619, 13] width 308 height 24
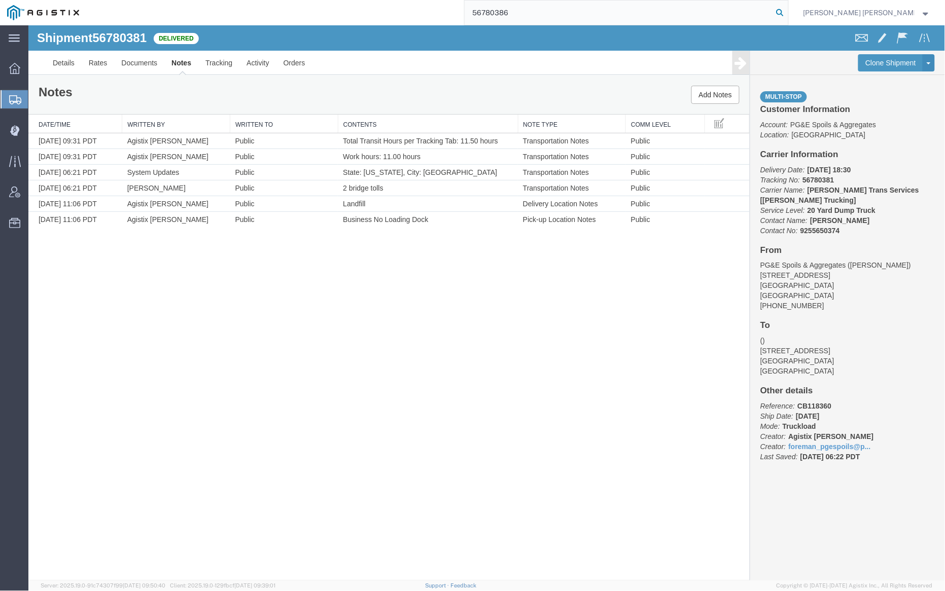
click at [787, 13] on icon at bounding box center [780, 13] width 14 height 14
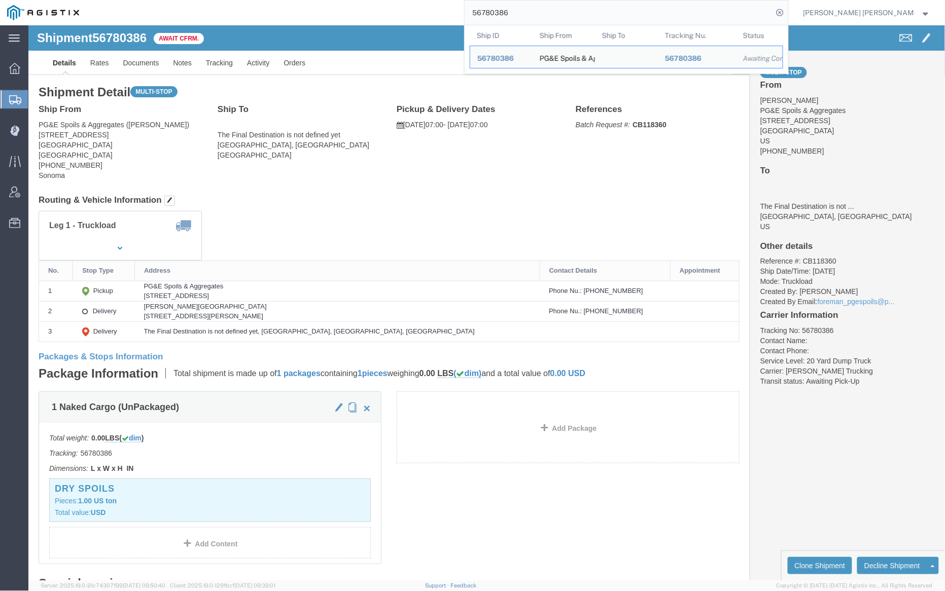
click at [543, 15] on input "56780386" at bounding box center [619, 13] width 308 height 24
paste input "29"
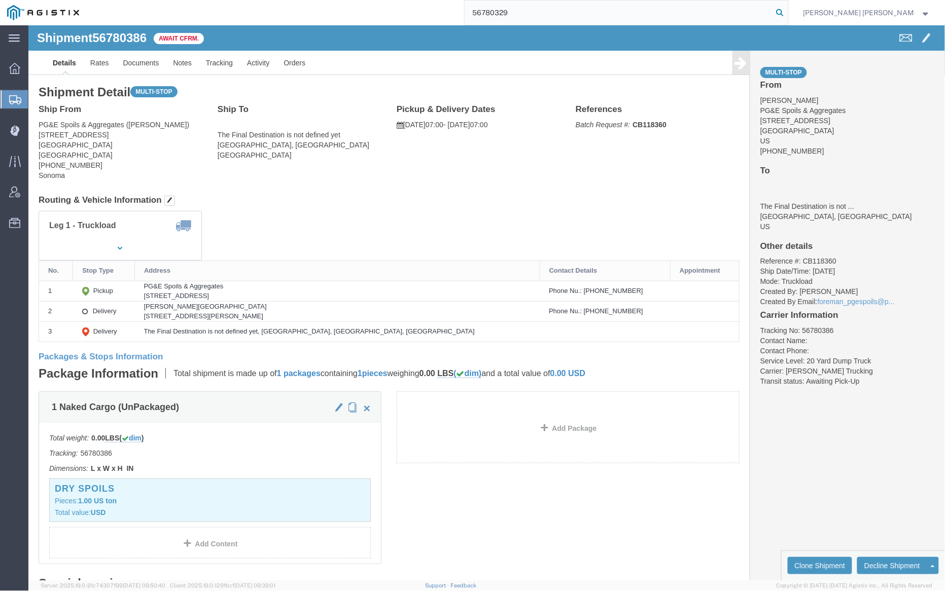
click at [787, 11] on icon at bounding box center [780, 13] width 14 height 14
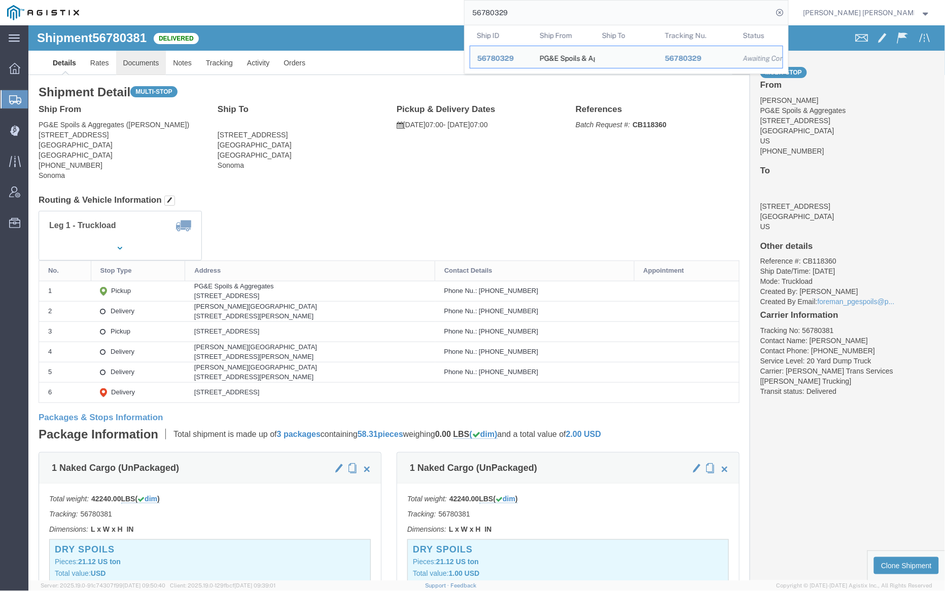
click link "Documents"
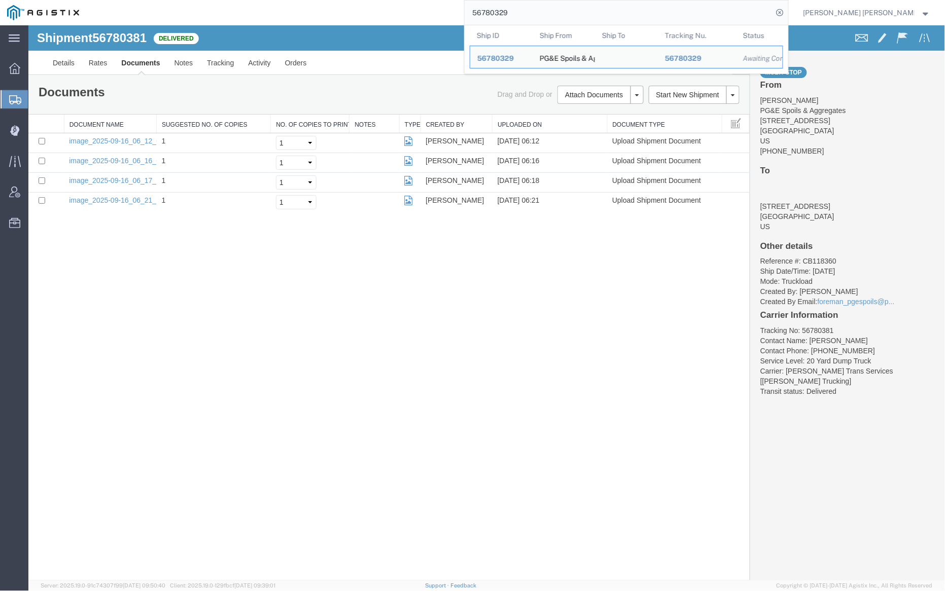
click at [543, 4] on input "56780329" at bounding box center [619, 13] width 308 height 24
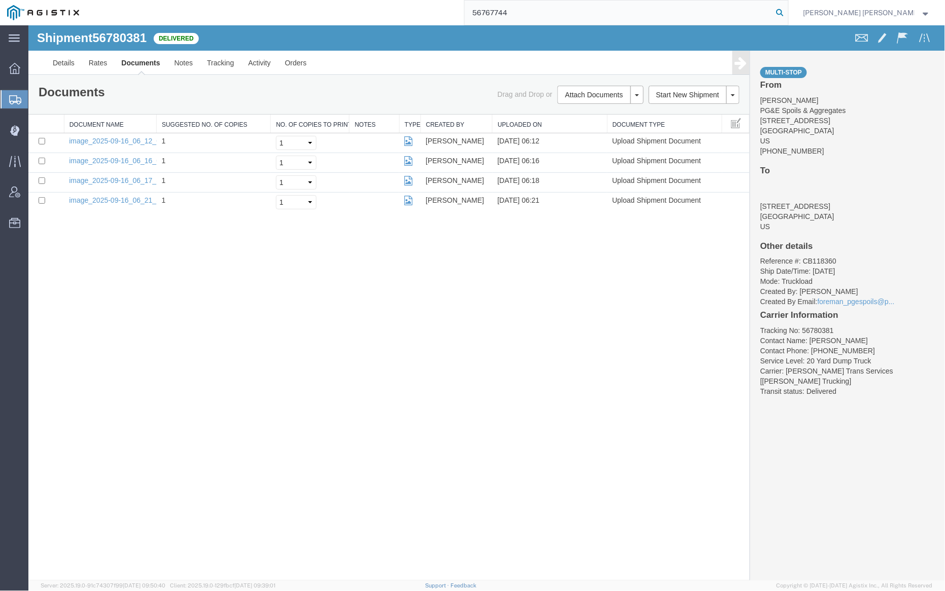
click at [787, 14] on icon at bounding box center [780, 13] width 14 height 14
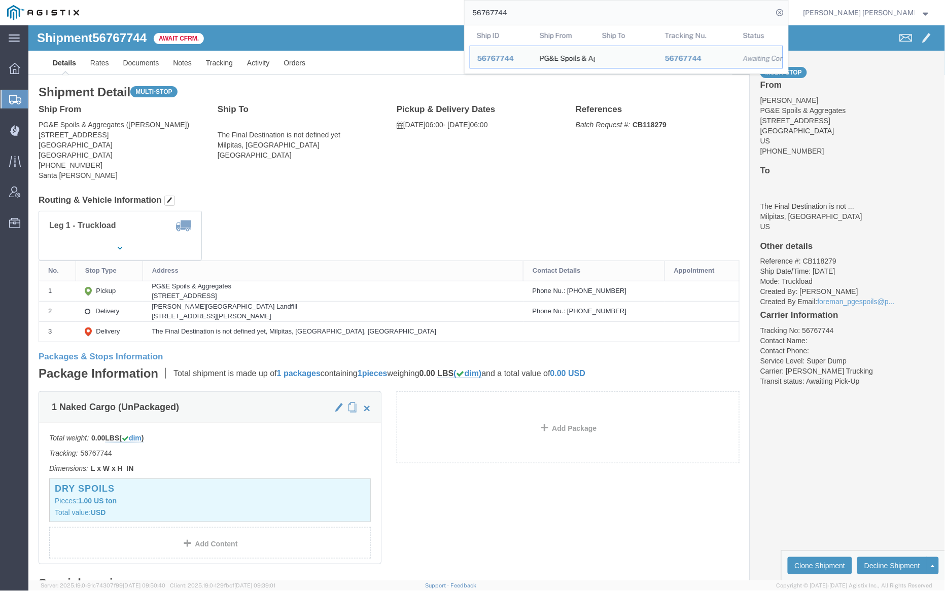
click at [554, 8] on input "56767744" at bounding box center [619, 13] width 308 height 24
paste input "06"
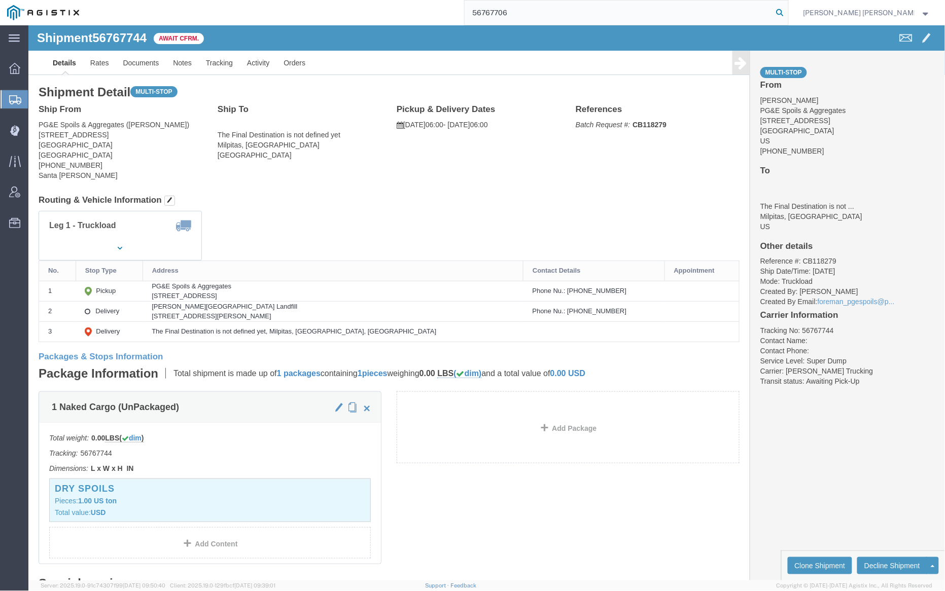
click at [787, 8] on icon at bounding box center [780, 13] width 14 height 14
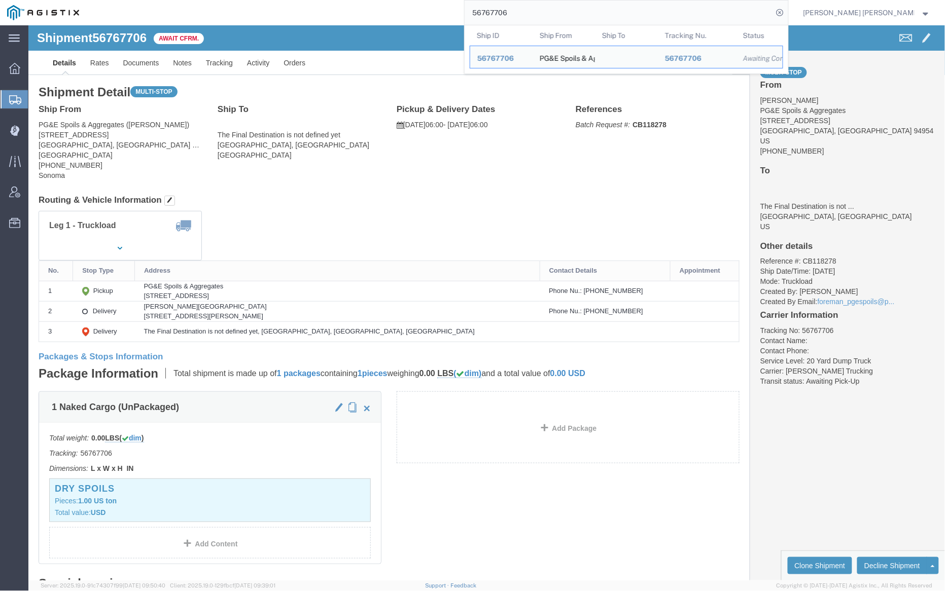
click at [538, 10] on input "56767706" at bounding box center [619, 13] width 308 height 24
paste input "690"
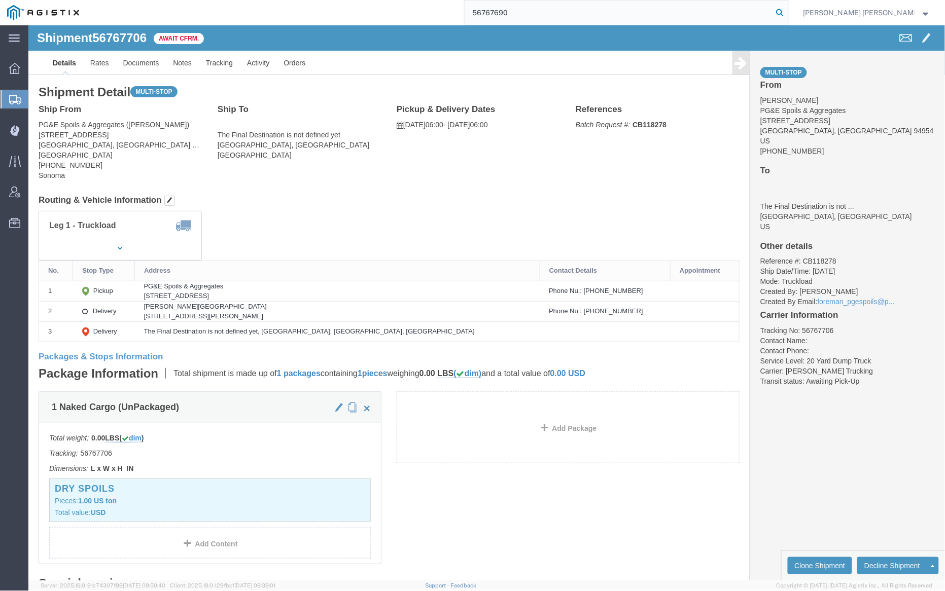
click at [787, 14] on icon at bounding box center [780, 13] width 14 height 14
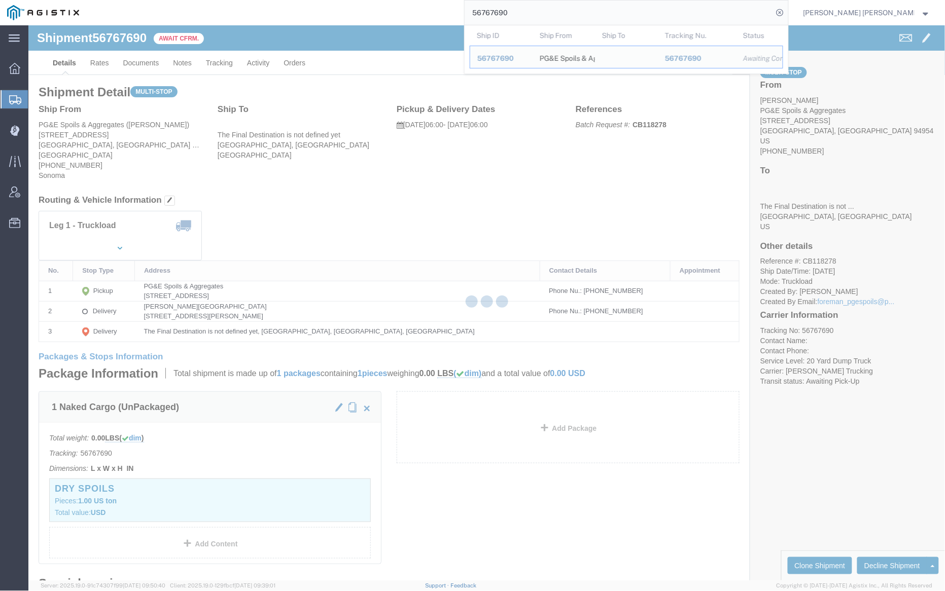
click at [542, 11] on input "56767690" at bounding box center [619, 13] width 308 height 24
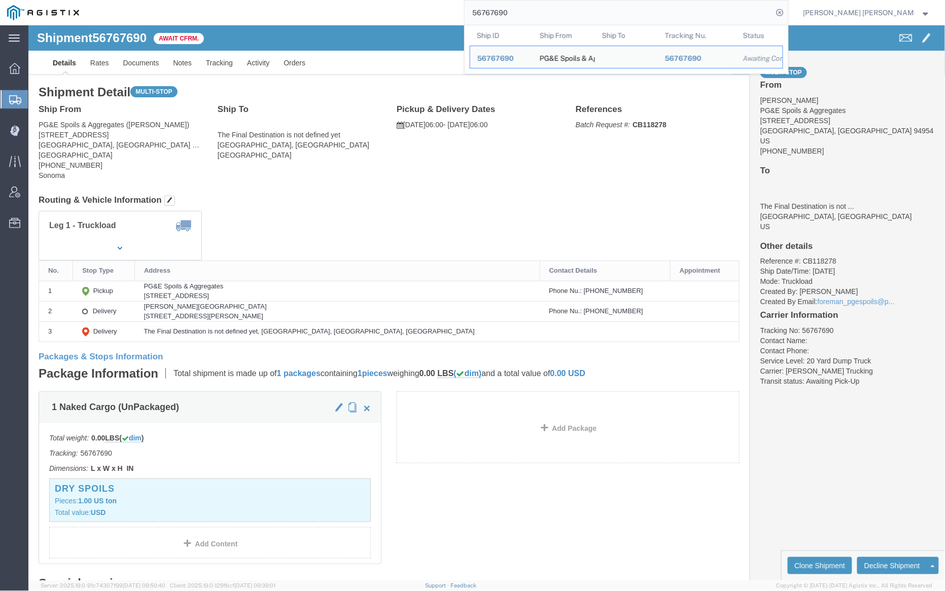
click at [542, 11] on input "56767690" at bounding box center [619, 13] width 308 height 24
paste input "394"
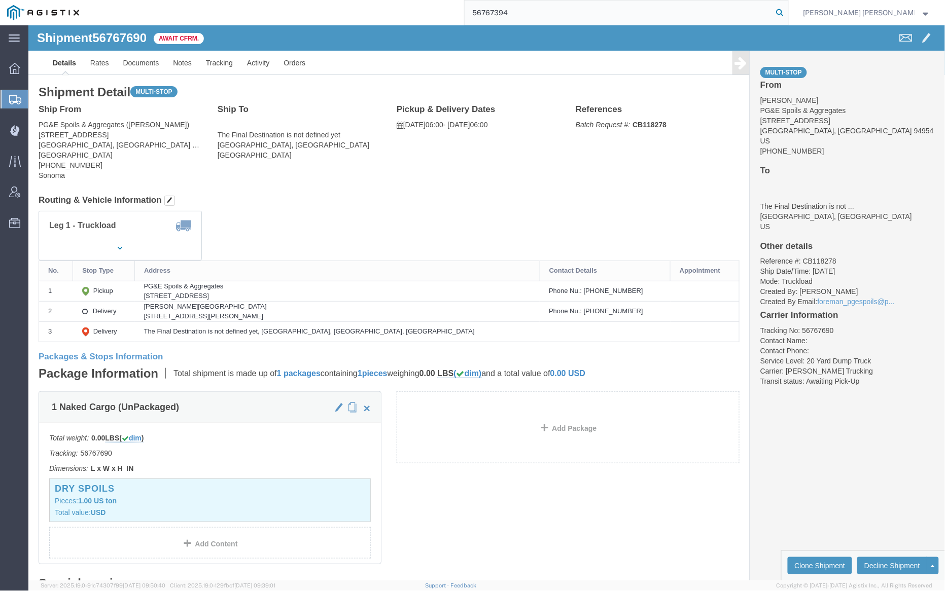
click at [787, 13] on icon at bounding box center [780, 13] width 14 height 14
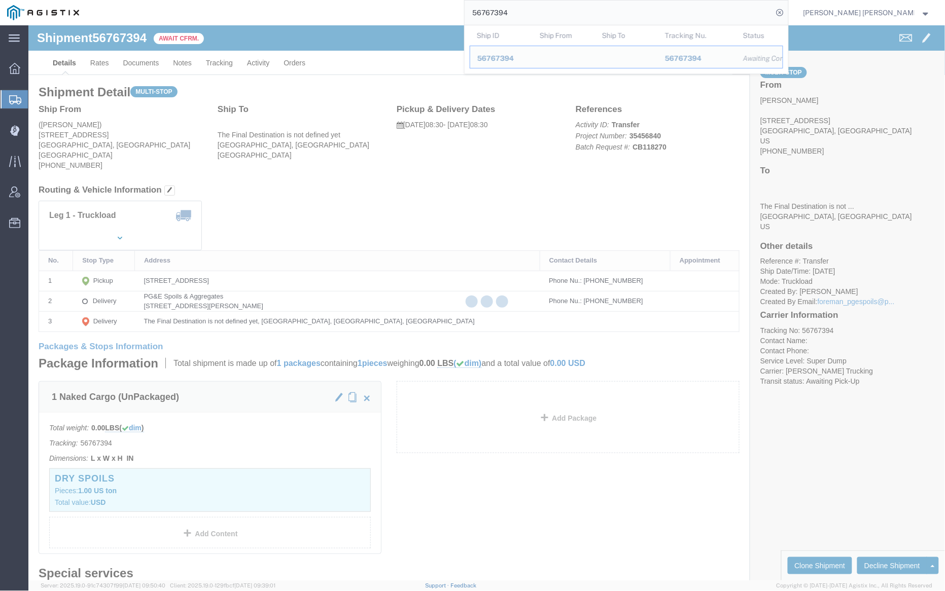
click at [544, 18] on input "56767394" at bounding box center [619, 13] width 308 height 24
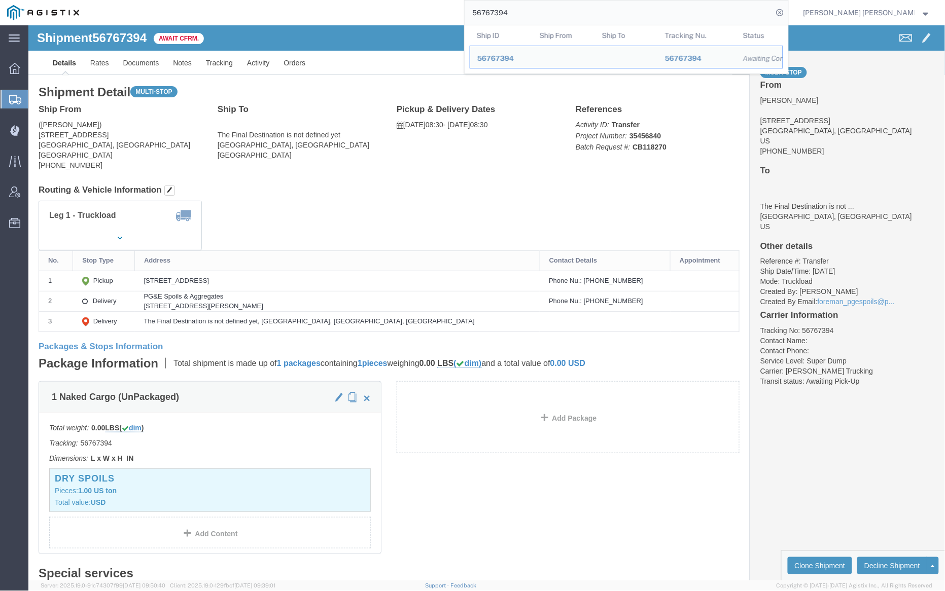
click at [544, 18] on input "56767394" at bounding box center [619, 13] width 308 height 24
paste input "6"
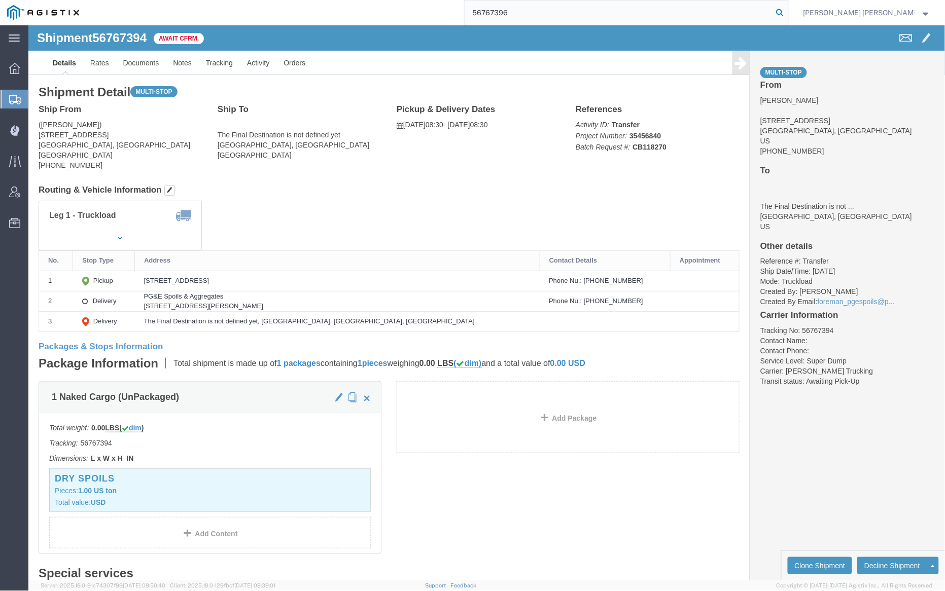
click at [787, 10] on icon at bounding box center [780, 13] width 14 height 14
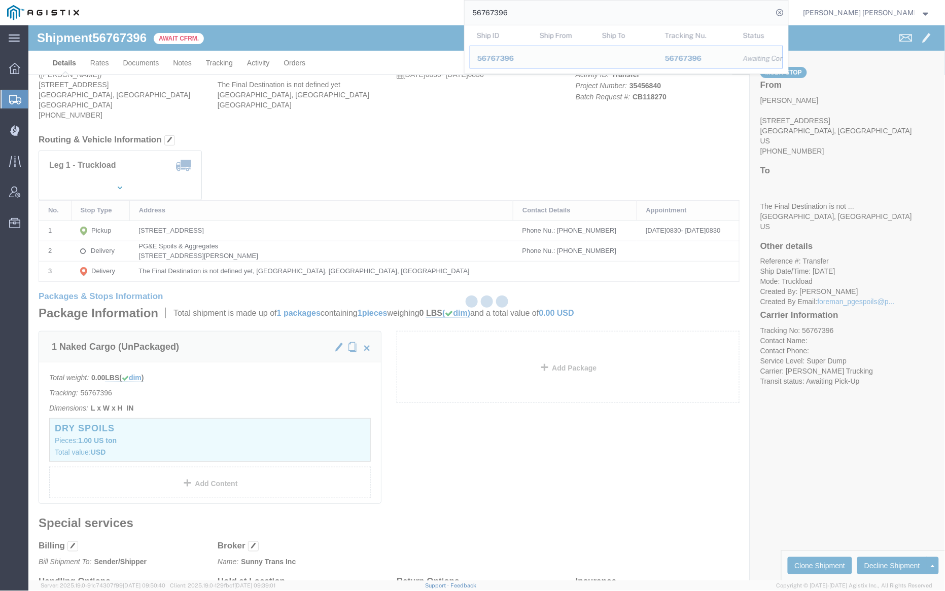
click at [547, 11] on input "56767396" at bounding box center [619, 13] width 308 height 24
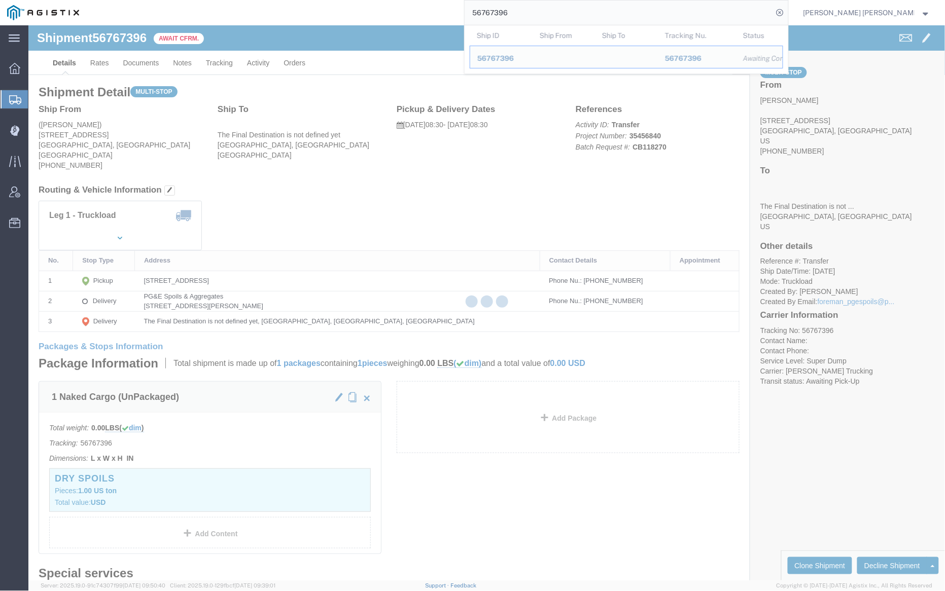
click at [547, 11] on input "56767396" at bounding box center [619, 13] width 308 height 24
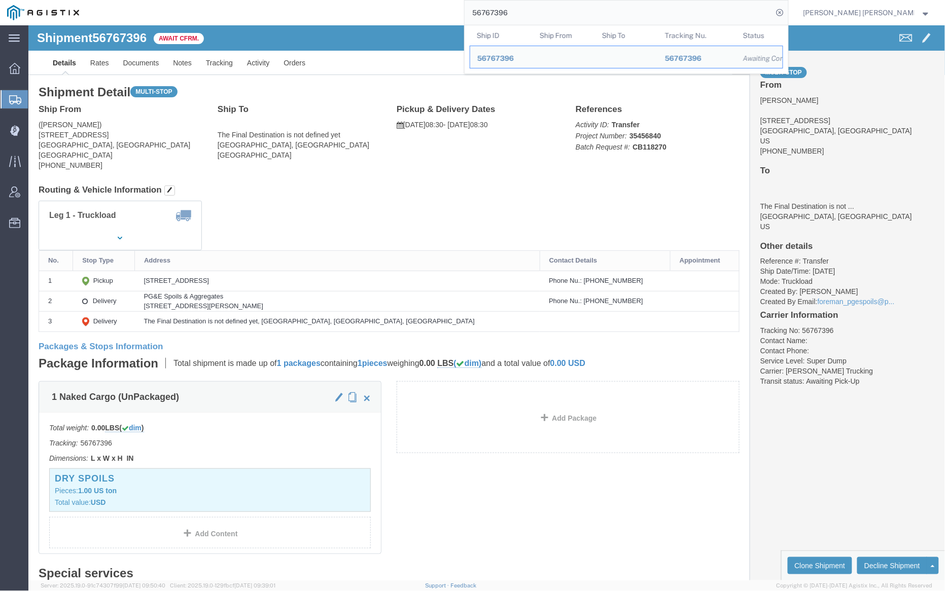
paste input "401"
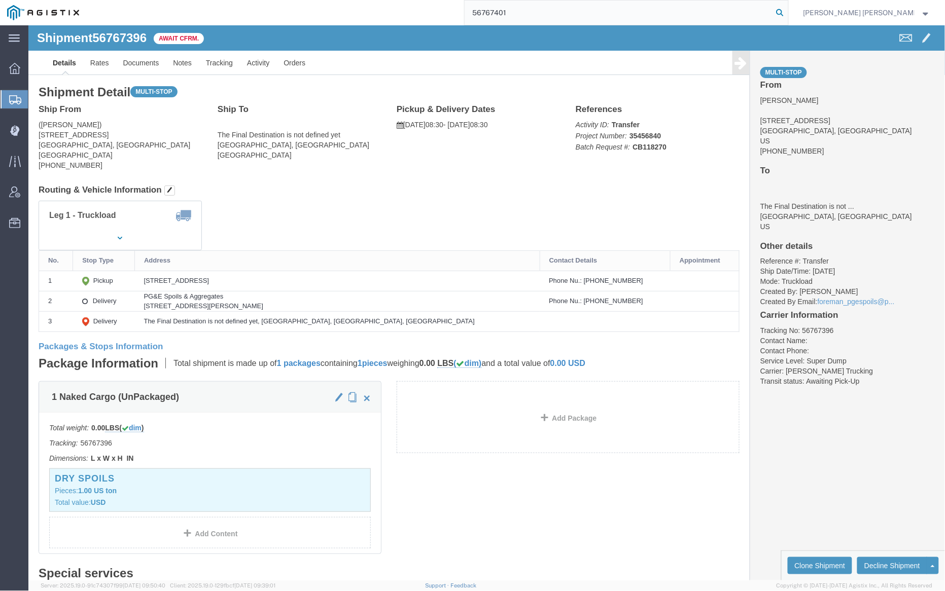
click at [787, 12] on icon at bounding box center [780, 13] width 14 height 14
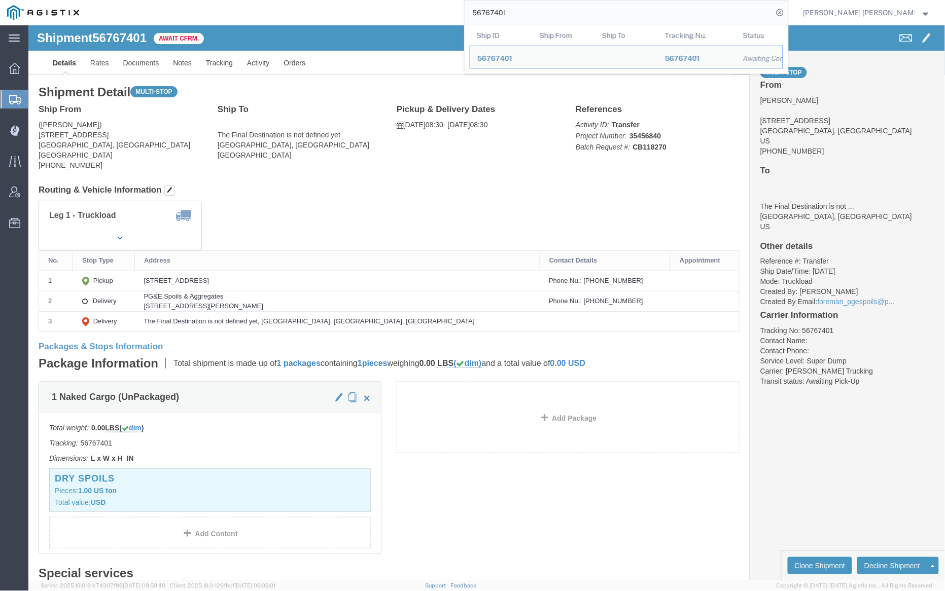
click at [533, 11] on input "56767401" at bounding box center [619, 13] width 308 height 24
paste input "5066"
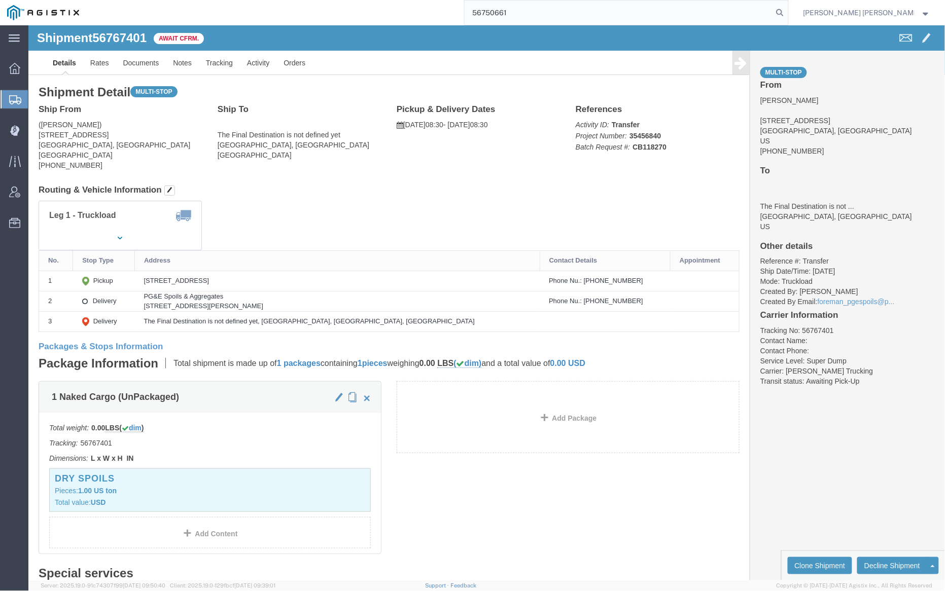
drag, startPoint x: 836, startPoint y: 10, endPoint x: 848, endPoint y: 21, distance: 16.2
click at [787, 10] on icon at bounding box center [780, 13] width 14 height 14
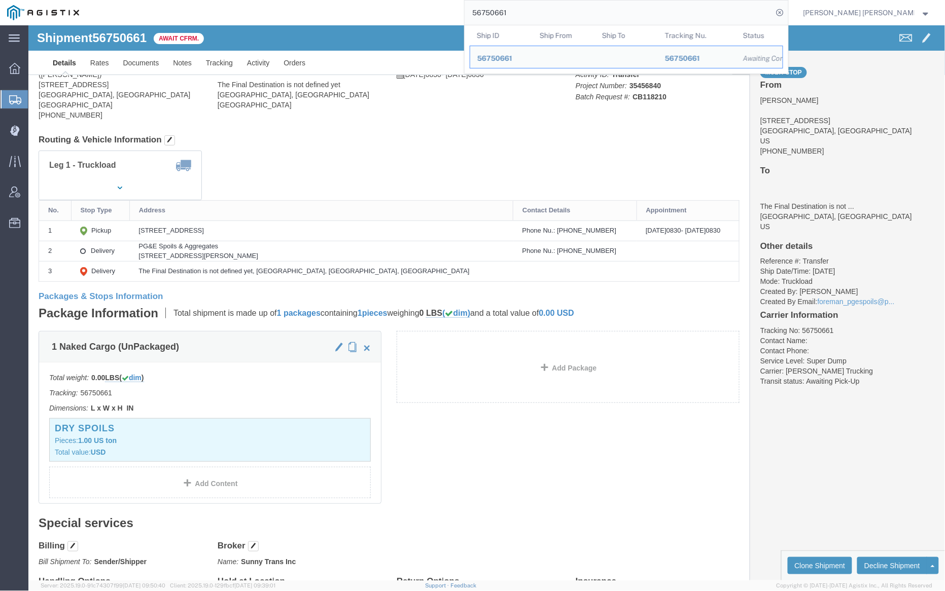
click at [536, 13] on input "56750661" at bounding box center [619, 13] width 308 height 24
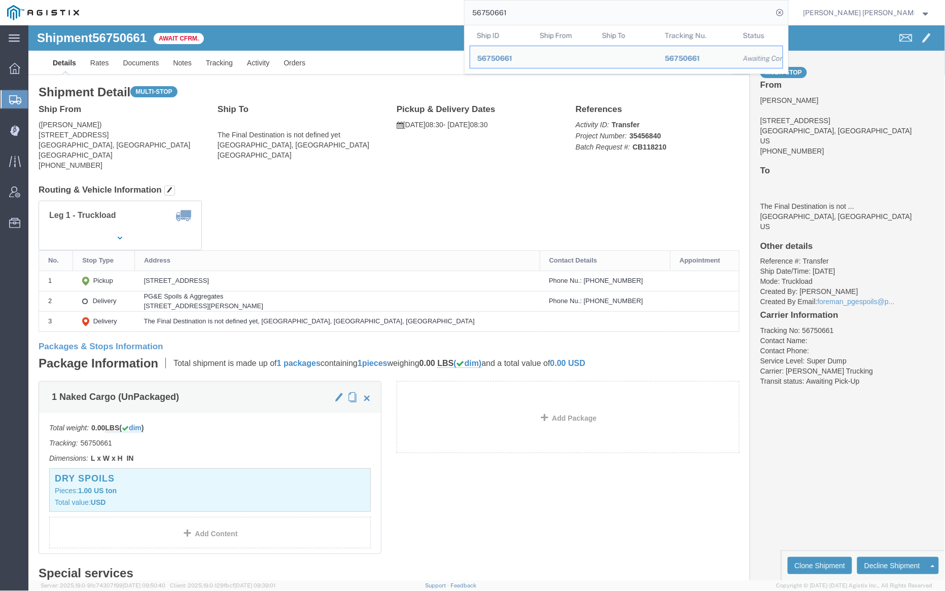
paste input "2"
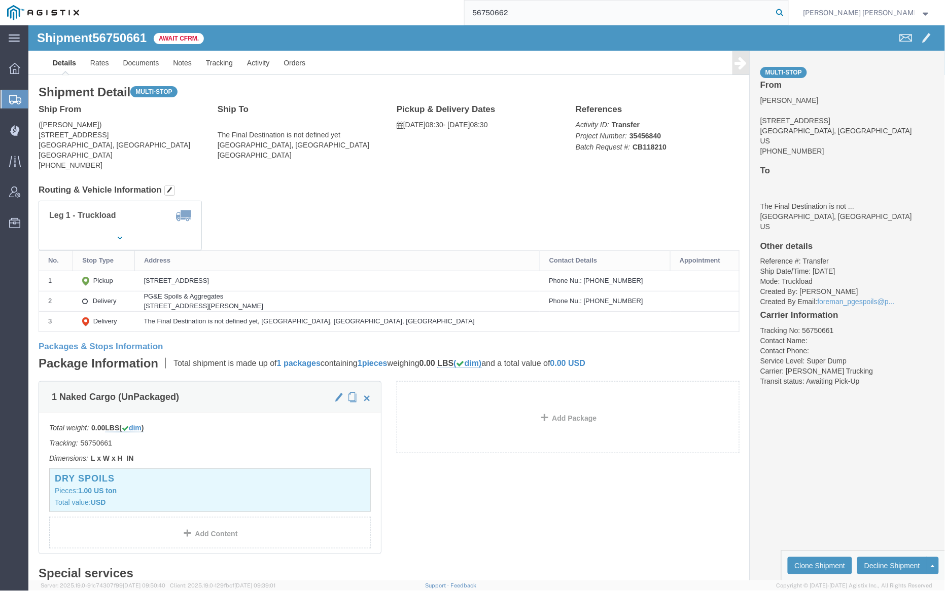
click at [787, 15] on icon at bounding box center [780, 13] width 14 height 14
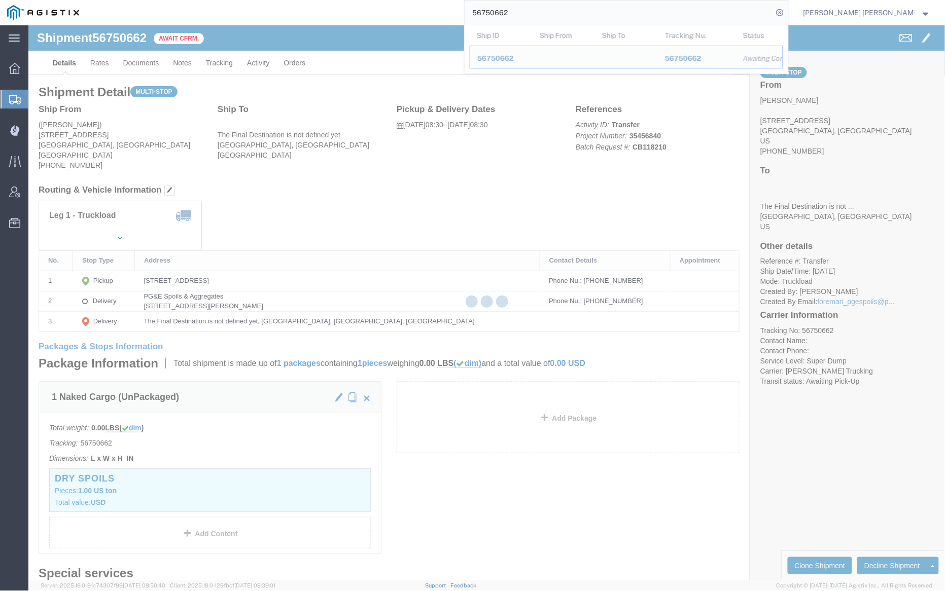
click at [540, 9] on input "56750662" at bounding box center [619, 13] width 308 height 24
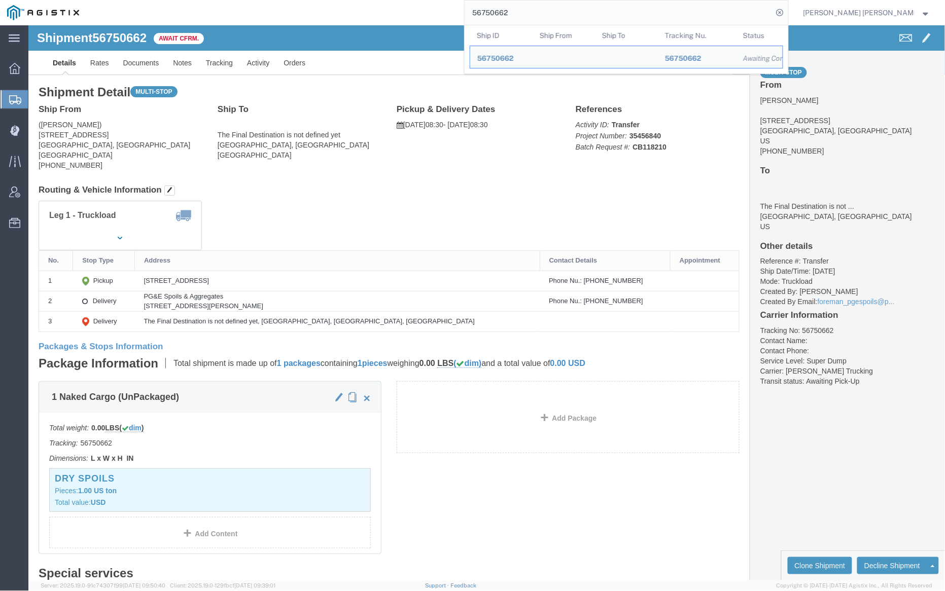
paste input "51"
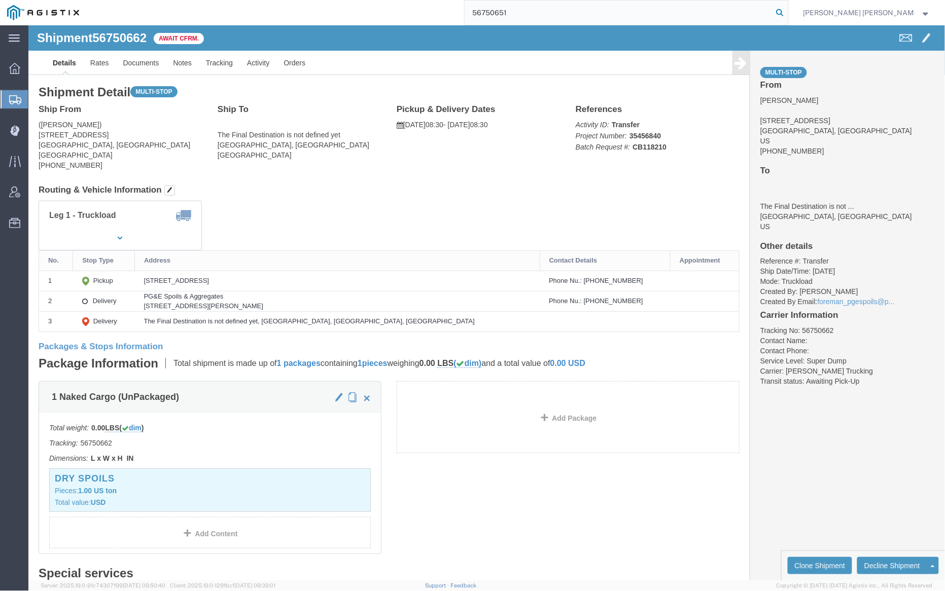
click at [787, 15] on icon at bounding box center [780, 13] width 14 height 14
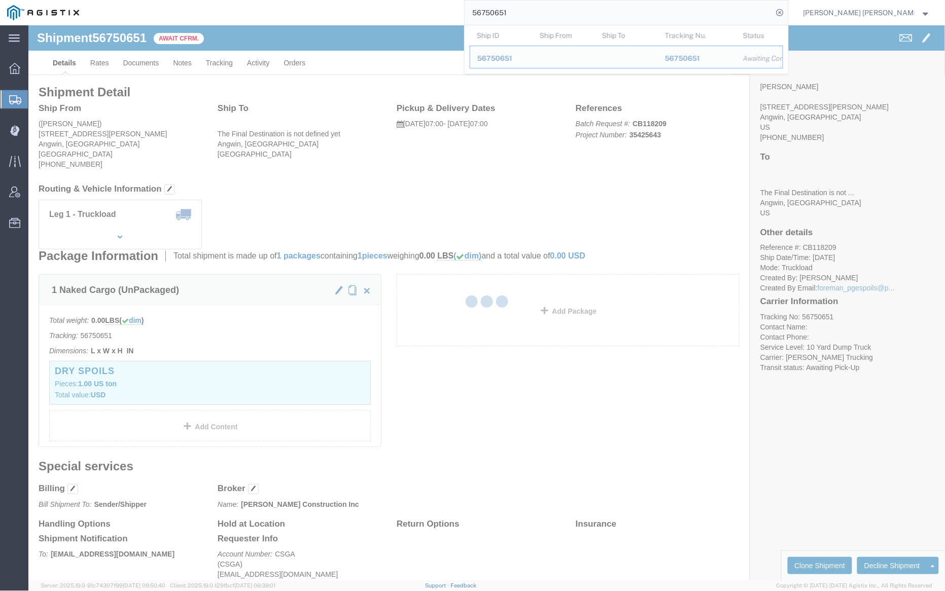
click at [544, 13] on input "56750651" at bounding box center [619, 13] width 308 height 24
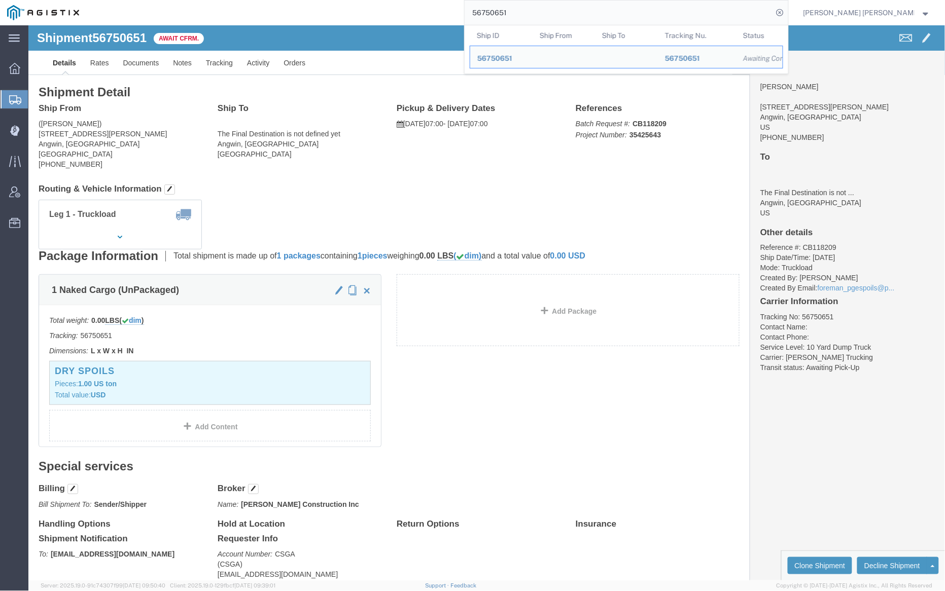
paste input "49345"
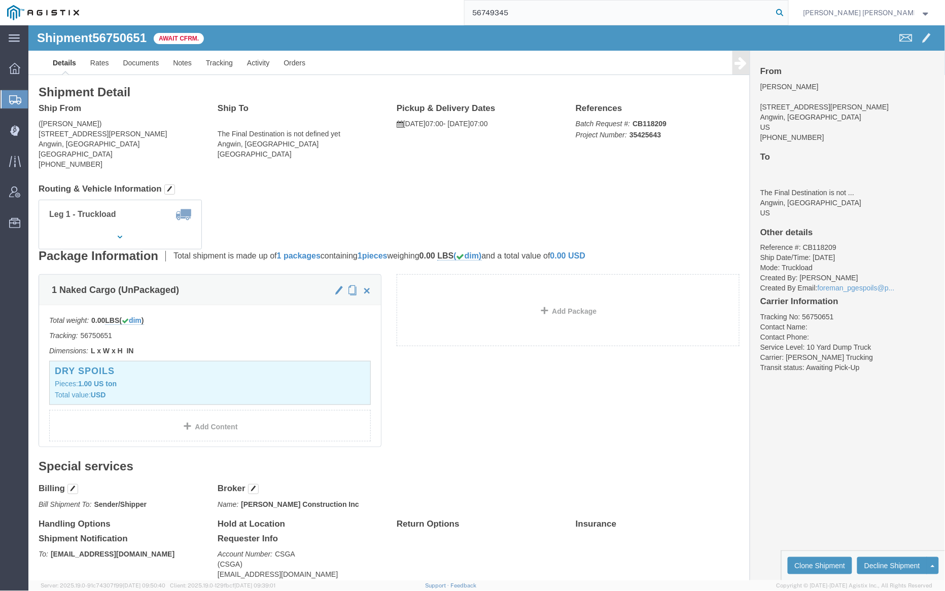
click at [787, 15] on icon at bounding box center [780, 13] width 14 height 14
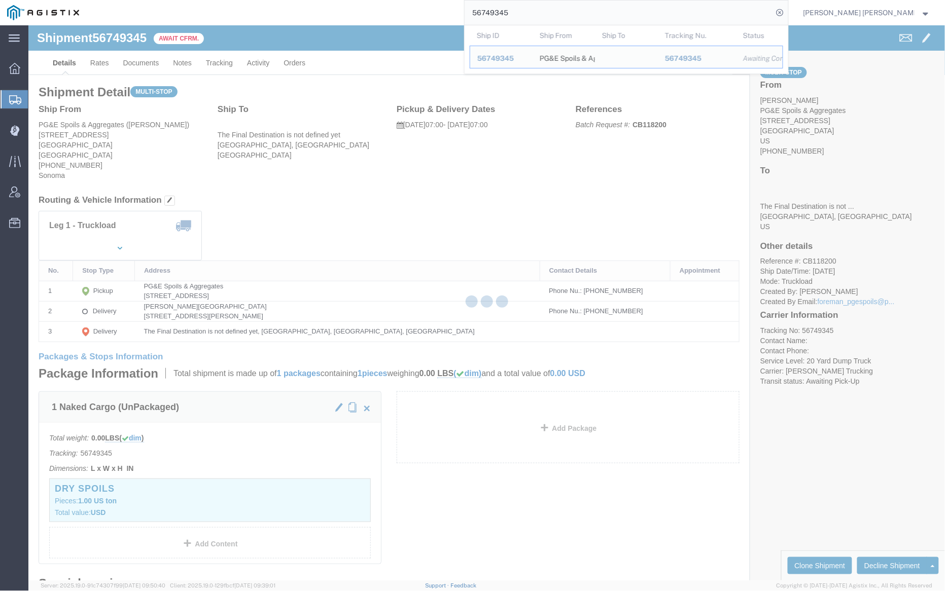
click at [547, 15] on input "56749345" at bounding box center [619, 13] width 308 height 24
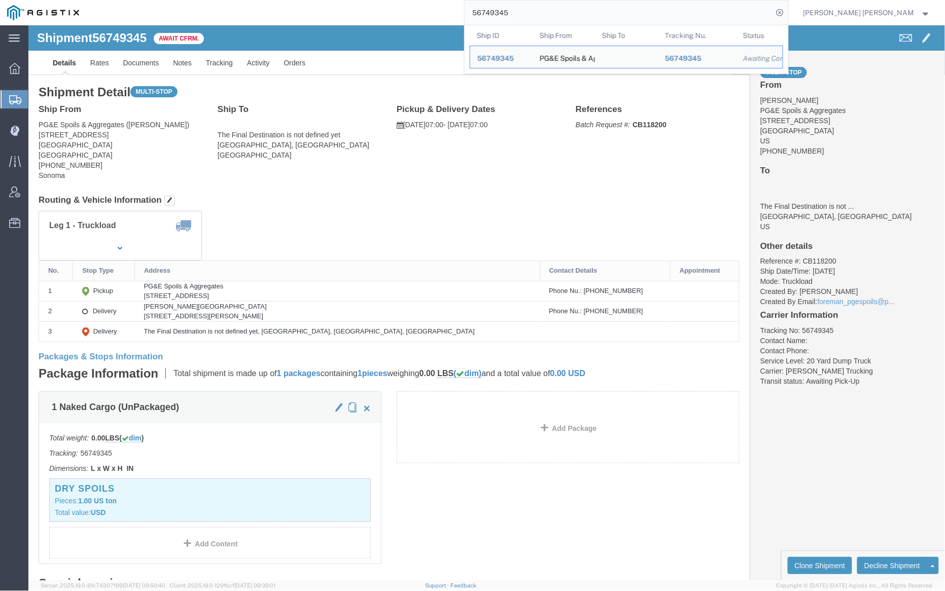
click at [547, 15] on input "56749345" at bounding box center [619, 13] width 308 height 24
paste input "27"
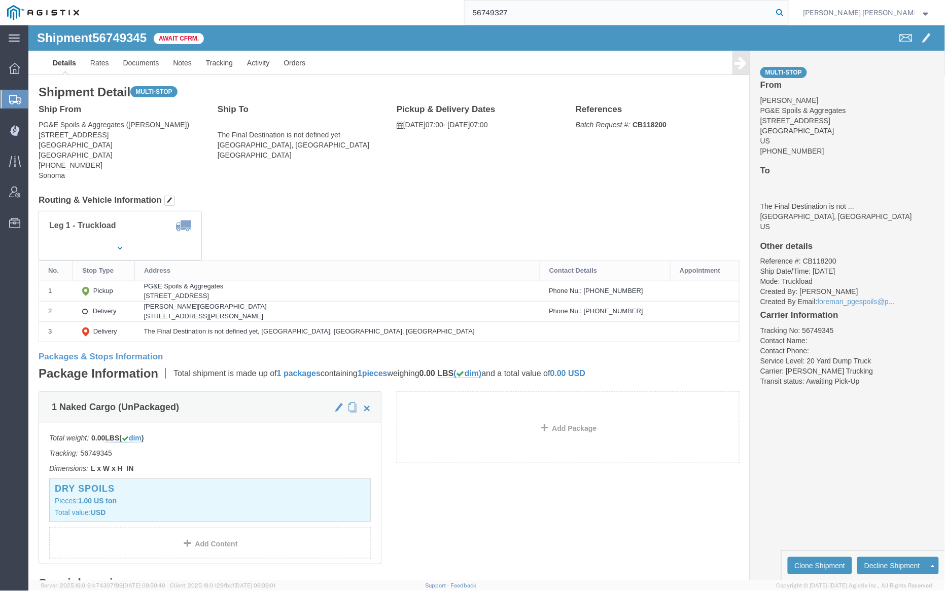
click at [787, 11] on icon at bounding box center [780, 13] width 14 height 14
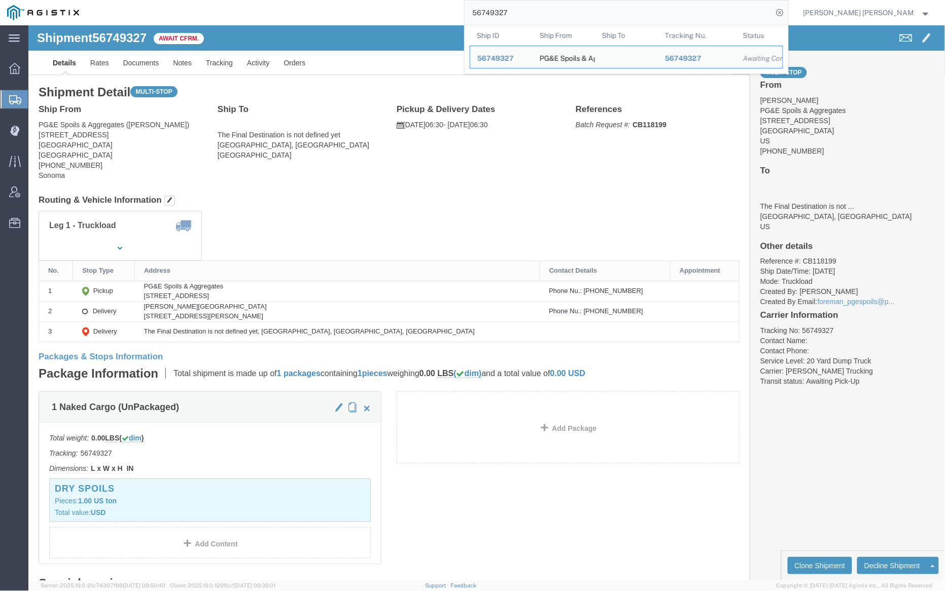
click at [559, 14] on input "56749327" at bounding box center [619, 13] width 308 height 24
paste input "50661"
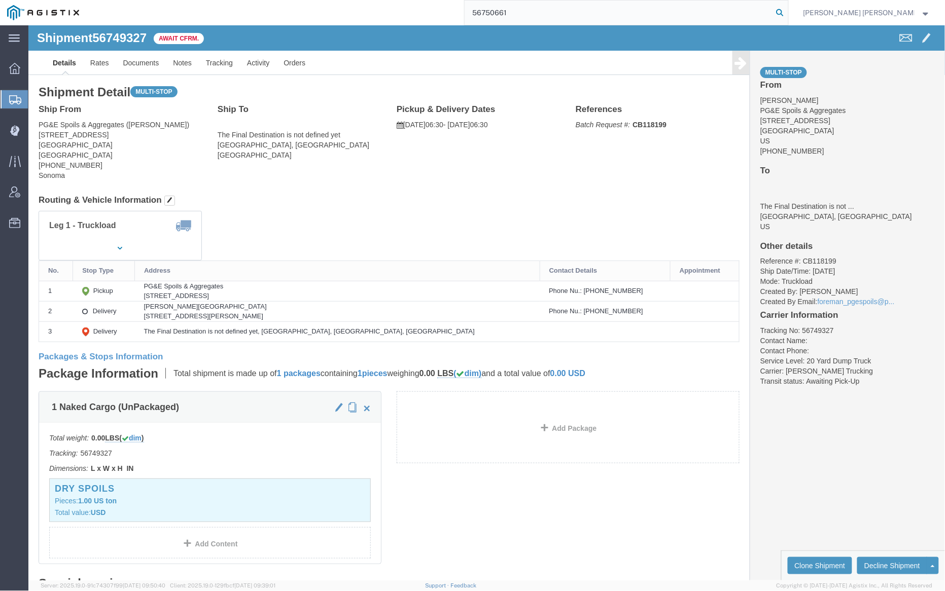
click at [787, 12] on icon at bounding box center [780, 13] width 14 height 14
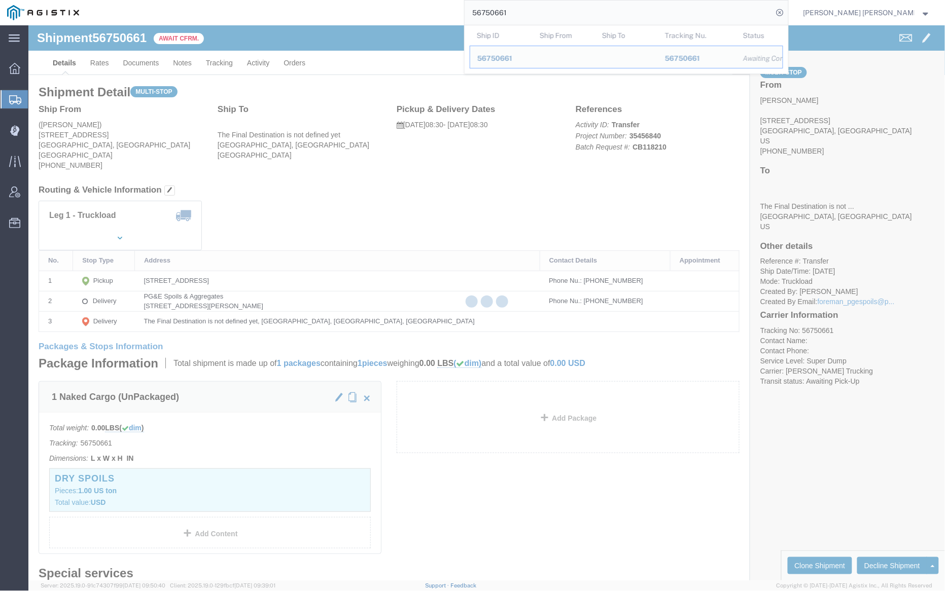
click at [556, 14] on input "56750661" at bounding box center [619, 13] width 308 height 24
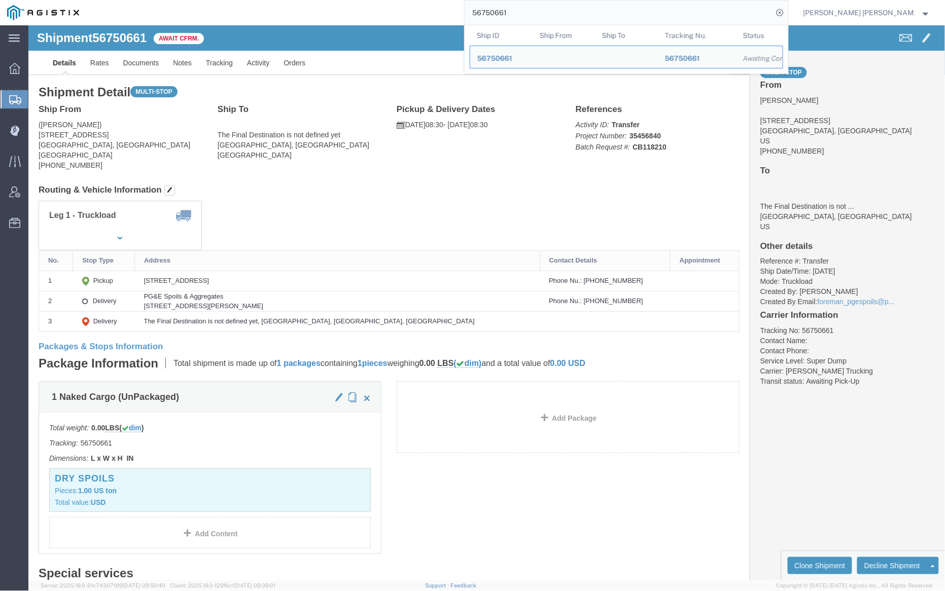
paste input "2"
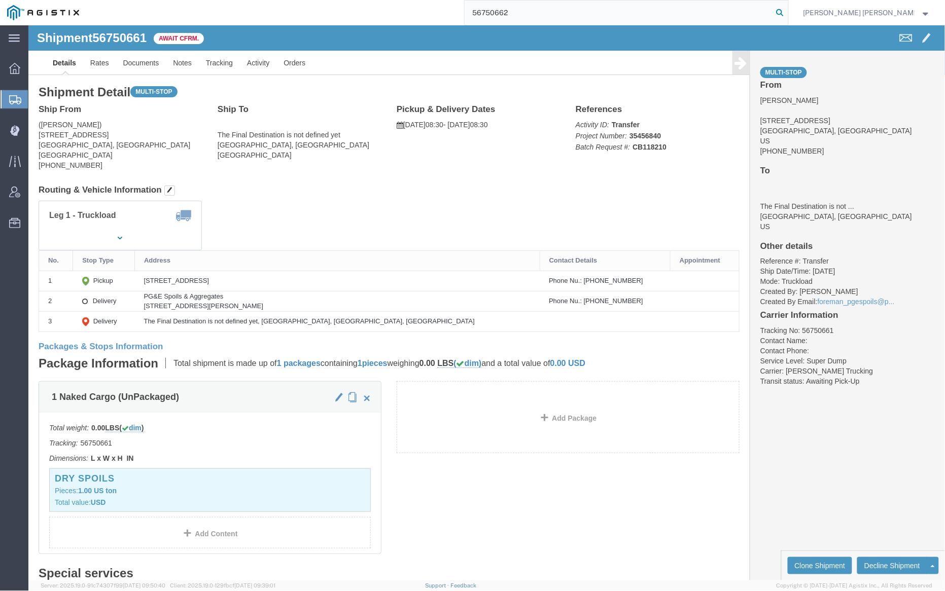
drag, startPoint x: 835, startPoint y: 12, endPoint x: 907, endPoint y: 111, distance: 122.7
click at [787, 12] on icon at bounding box center [780, 13] width 14 height 14
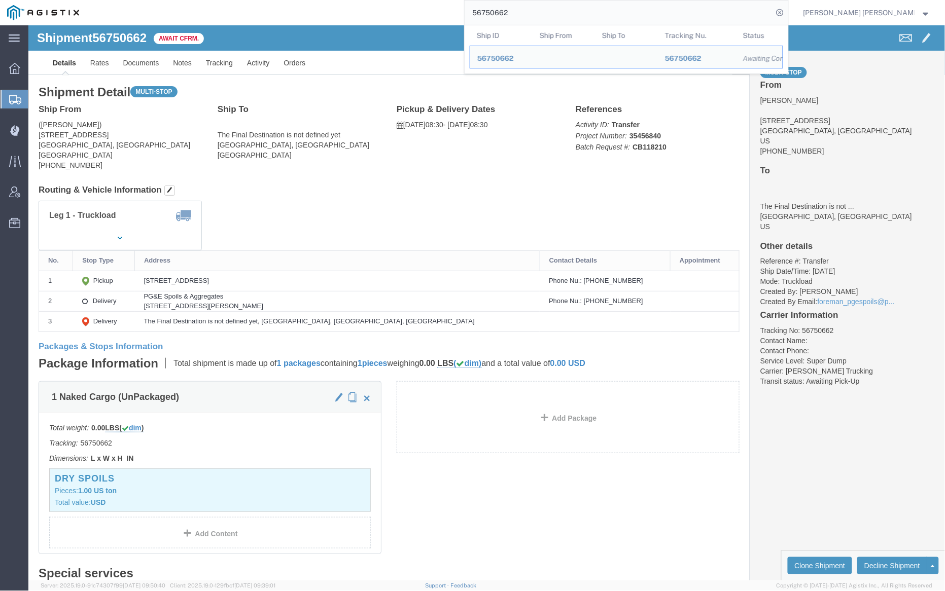
click at [538, 7] on input "56750662" at bounding box center [619, 13] width 308 height 24
paste input "51"
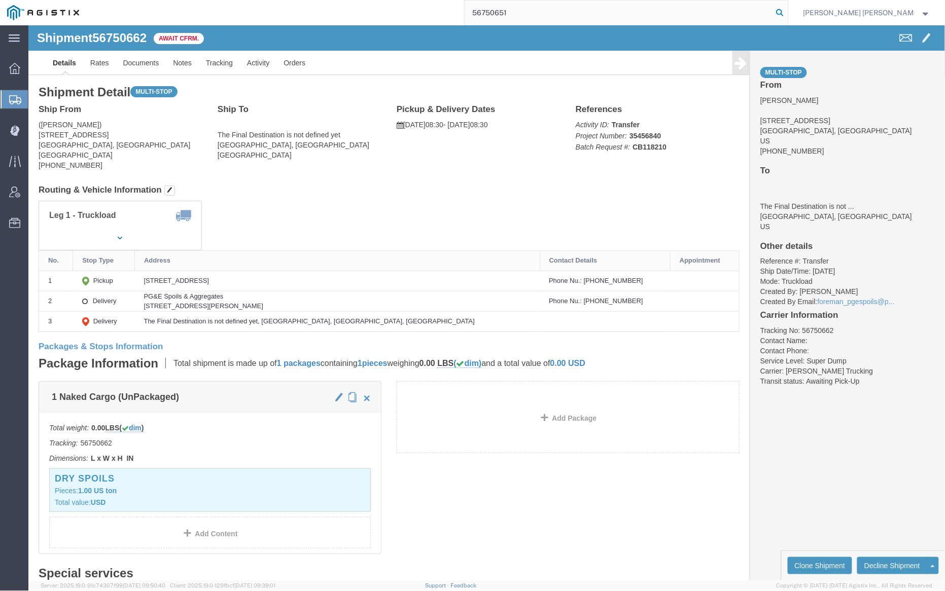
click at [787, 13] on icon at bounding box center [780, 13] width 14 height 14
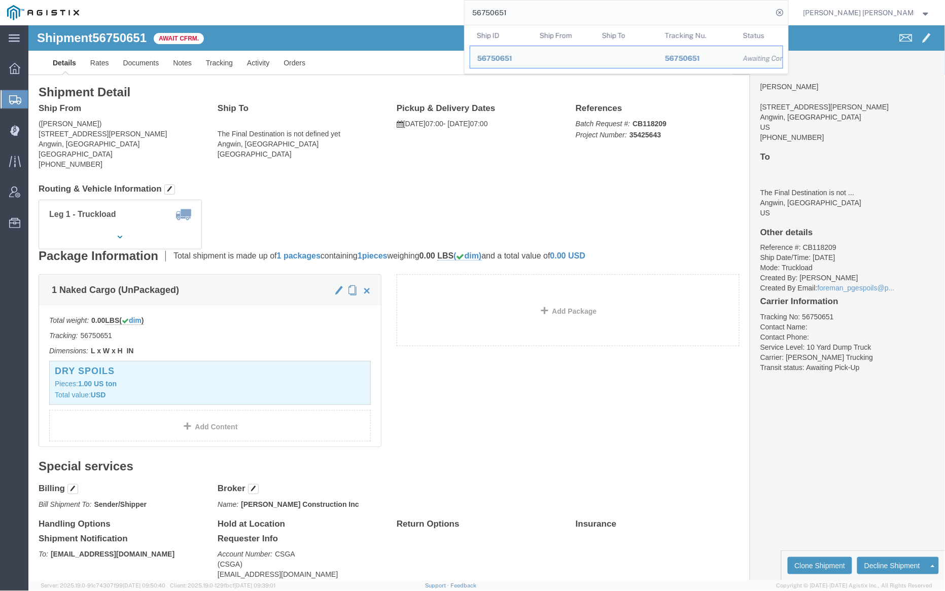
click at [540, 13] on input "56750651" at bounding box center [619, 13] width 308 height 24
paste input "49345"
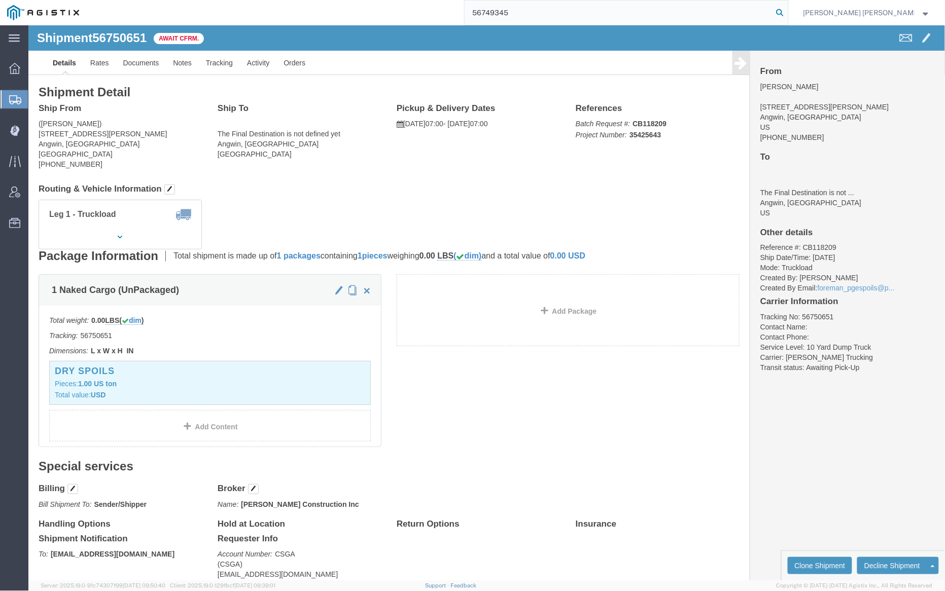
click at [787, 10] on icon at bounding box center [780, 13] width 14 height 14
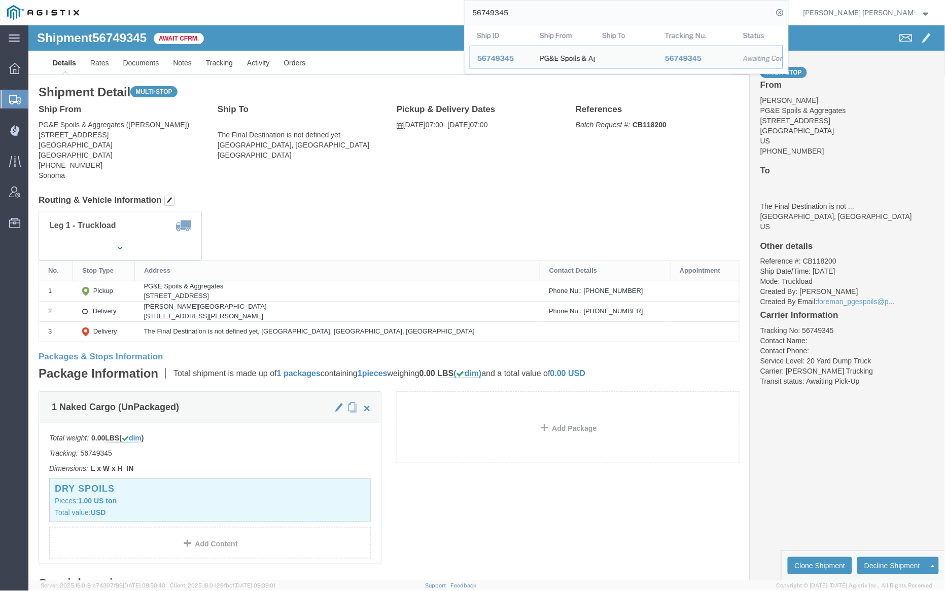
click at [543, 15] on input "56749345" at bounding box center [619, 13] width 308 height 24
paste input "38787"
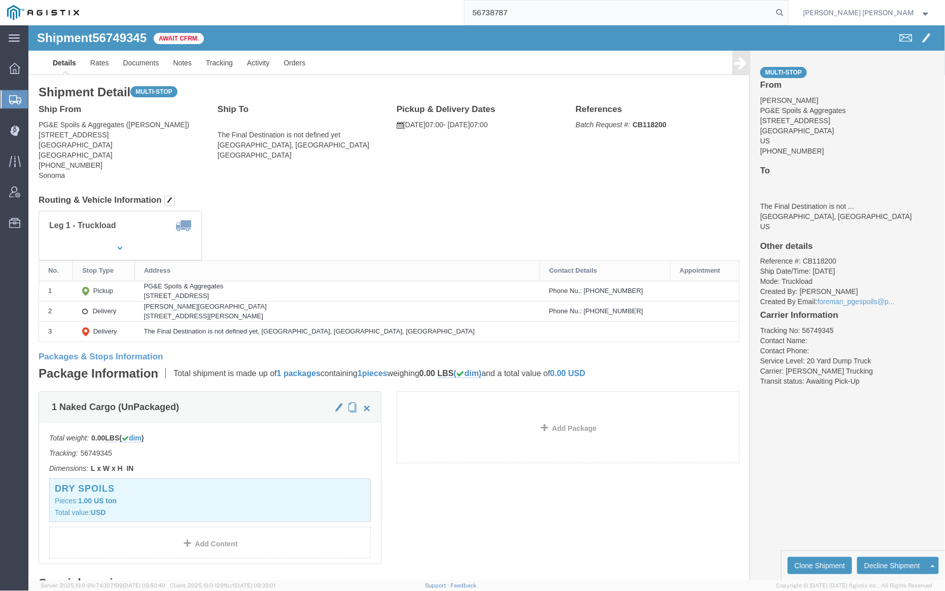
drag, startPoint x: 832, startPoint y: 11, endPoint x: 836, endPoint y: 19, distance: 8.9
click at [787, 11] on icon at bounding box center [780, 13] width 14 height 14
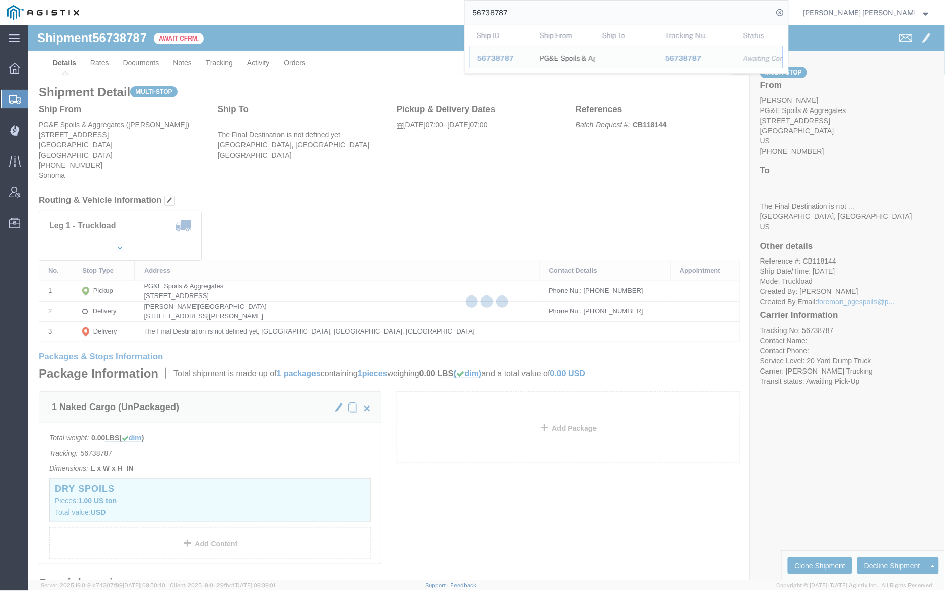
click at [543, 10] on input "56738787" at bounding box center [619, 13] width 308 height 24
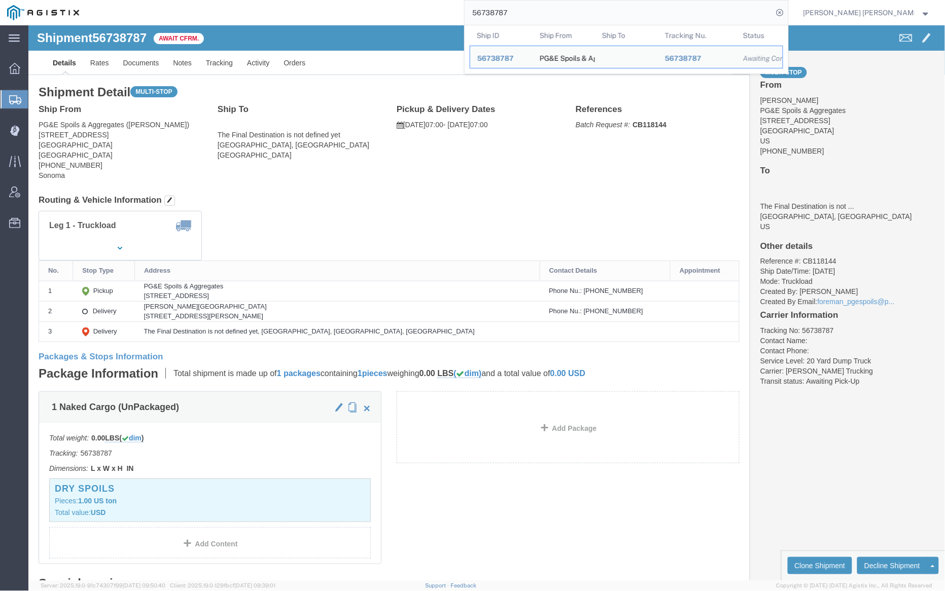
paste input "3746"
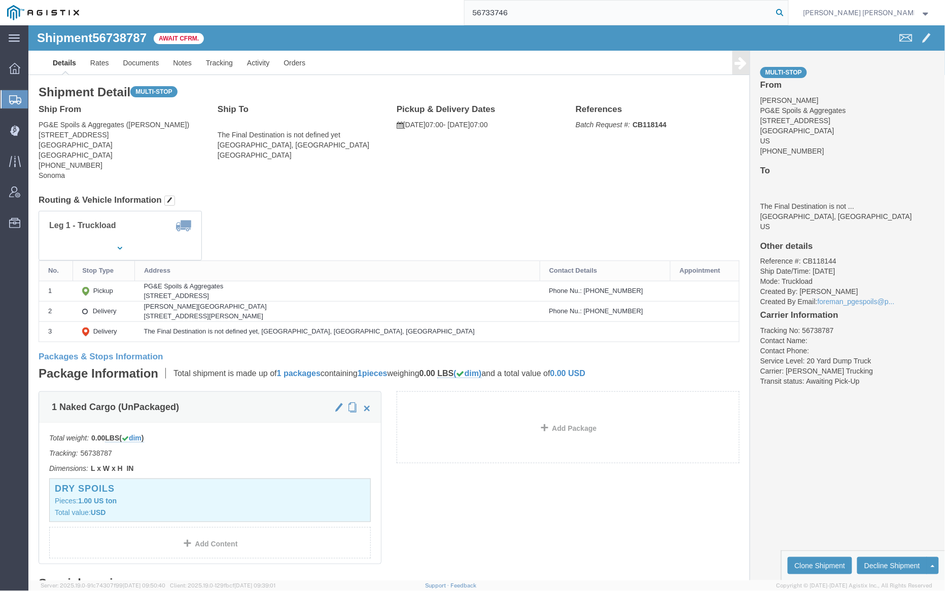
click at [787, 12] on icon at bounding box center [780, 13] width 14 height 14
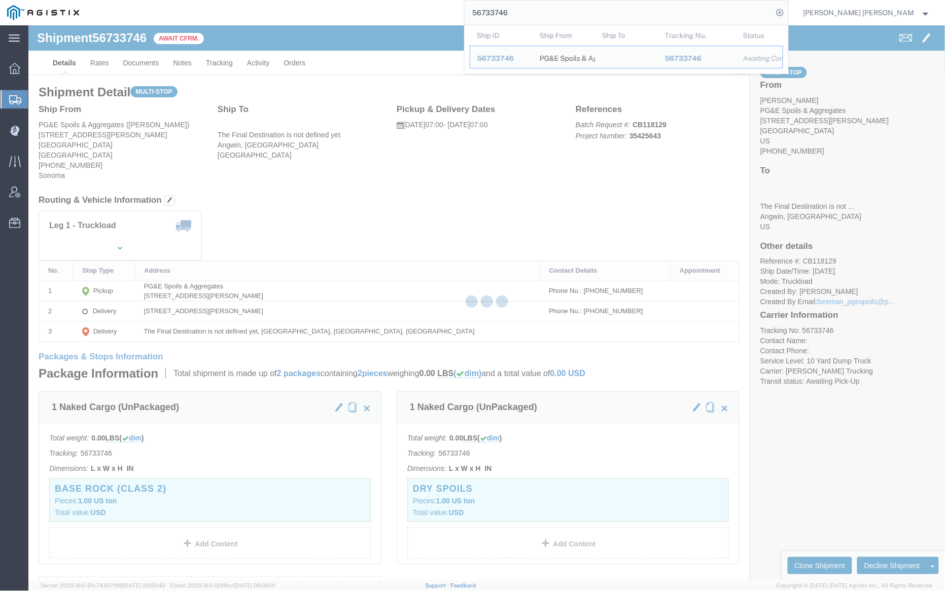
click at [534, 13] on input "56733746" at bounding box center [619, 13] width 308 height 24
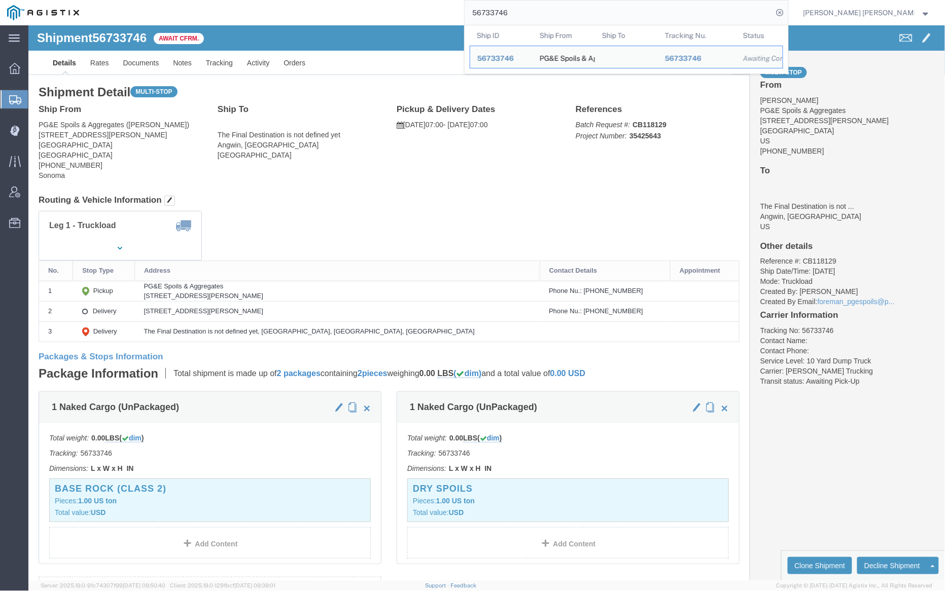
click at [534, 13] on input "56733746" at bounding box center [619, 13] width 308 height 24
paste input "699"
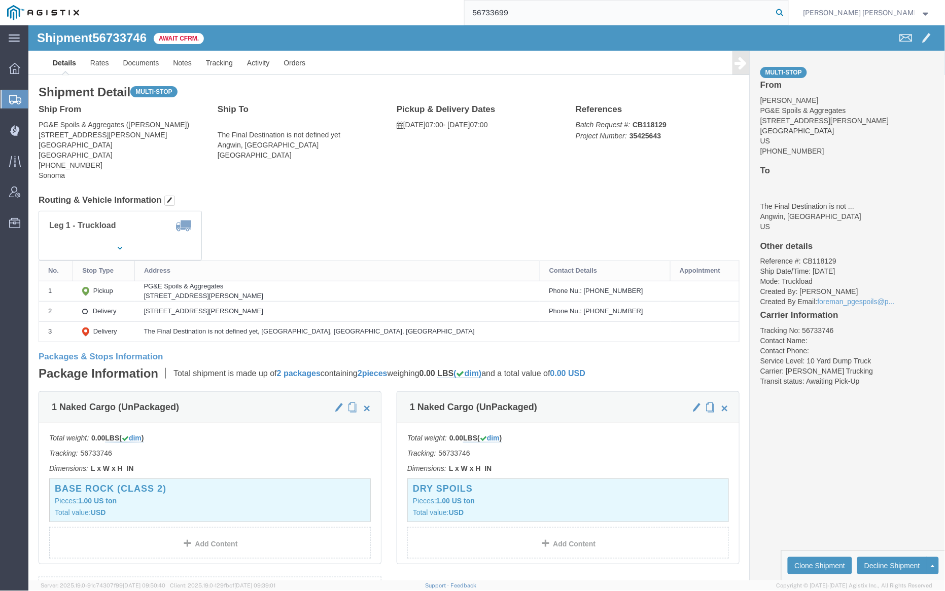
click at [787, 13] on icon at bounding box center [780, 13] width 14 height 14
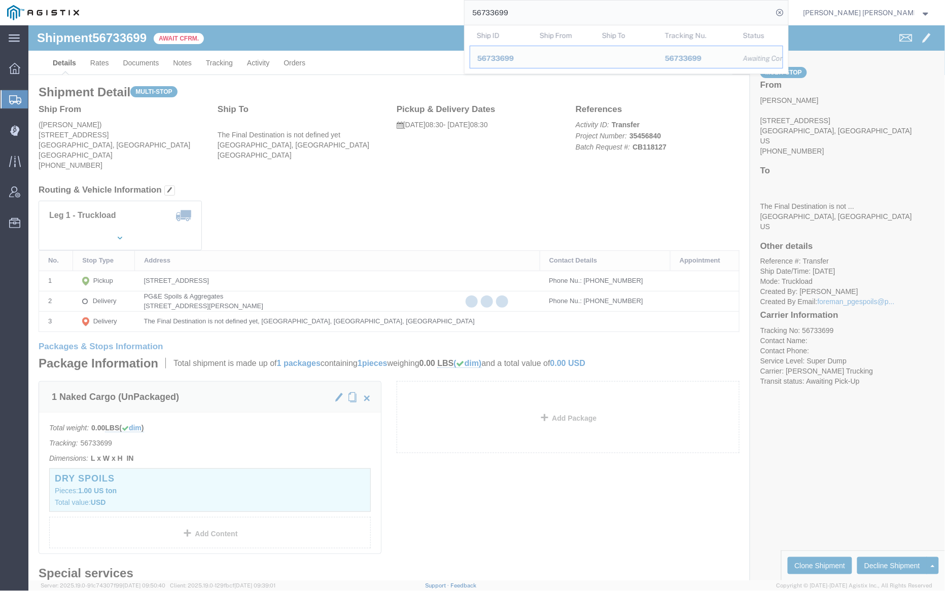
click at [531, 3] on input "56733699" at bounding box center [619, 13] width 308 height 24
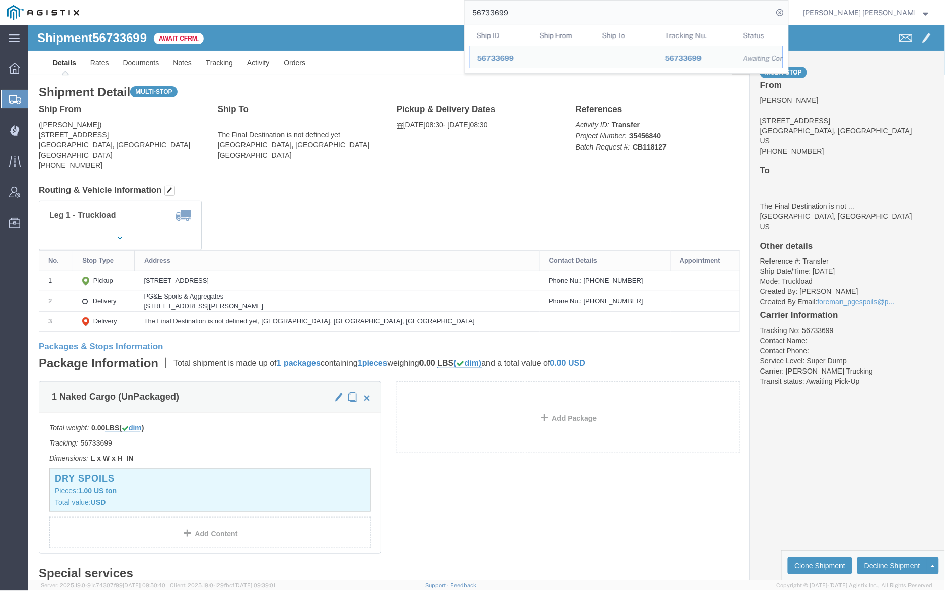
click at [531, 3] on input "56733699" at bounding box center [619, 13] width 308 height 24
paste input "703"
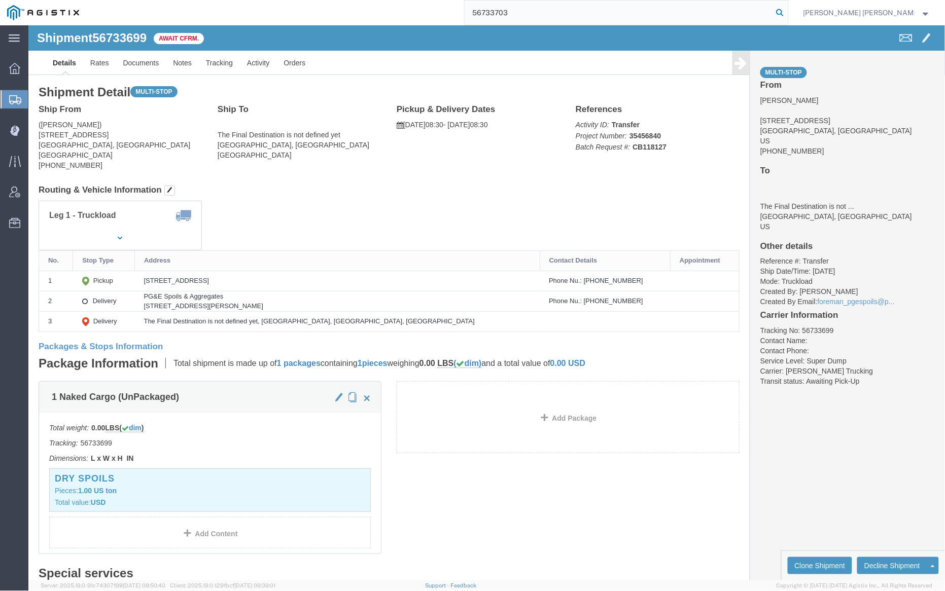
click at [787, 12] on icon at bounding box center [780, 13] width 14 height 14
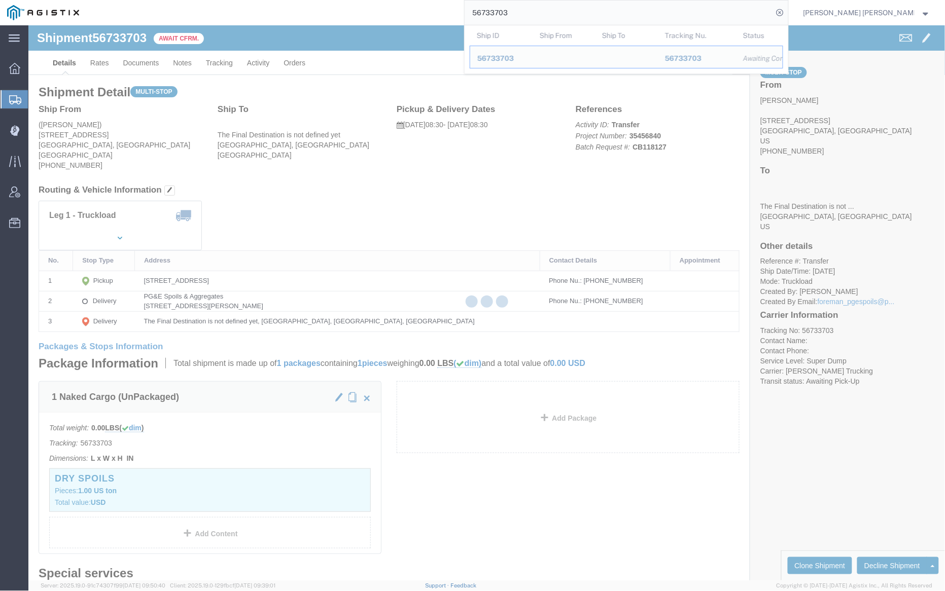
click at [550, 9] on input "56733703" at bounding box center [619, 13] width 308 height 24
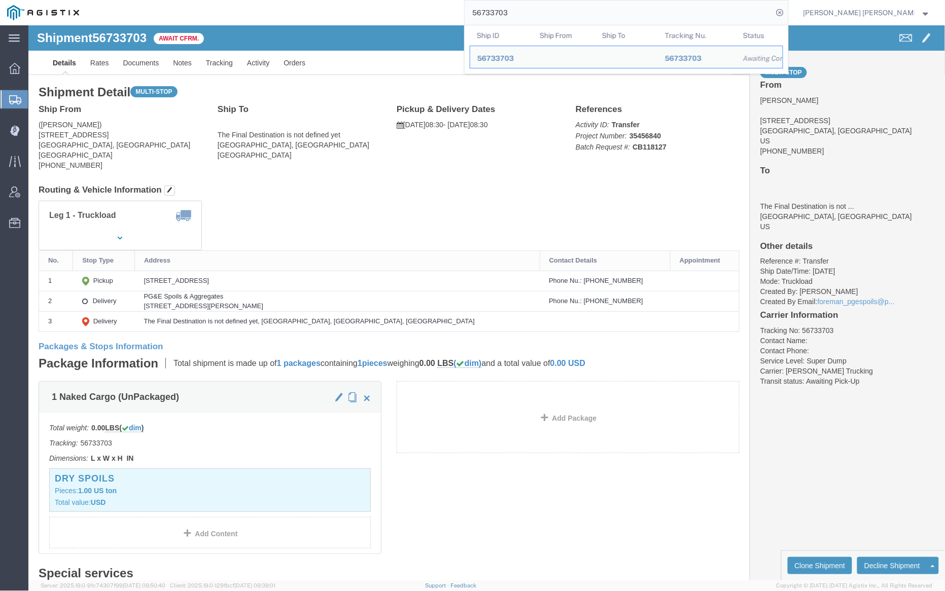
paste input "26"
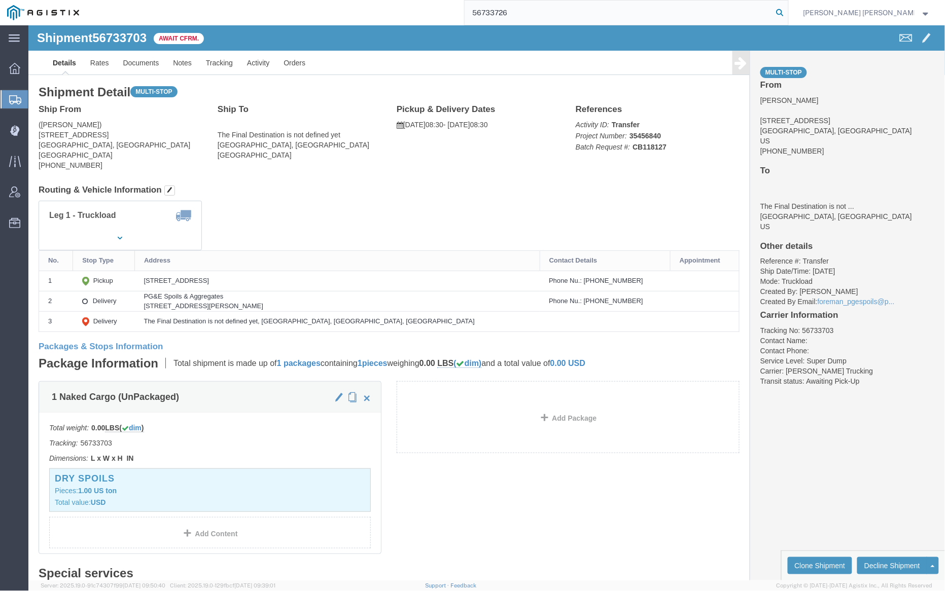
click at [787, 12] on icon at bounding box center [780, 13] width 14 height 14
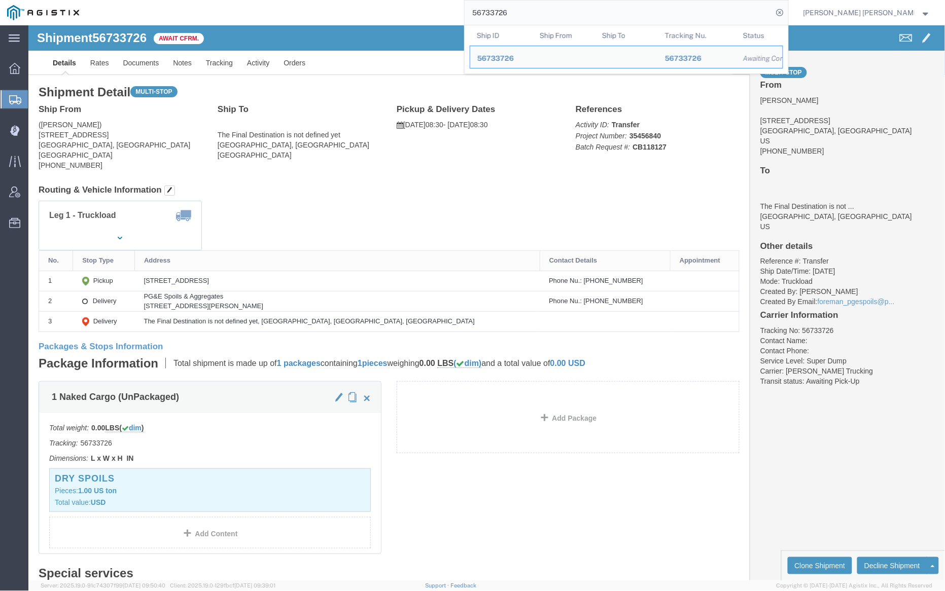
click at [545, 13] on input "56733726" at bounding box center [619, 13] width 308 height 24
paste input "20618"
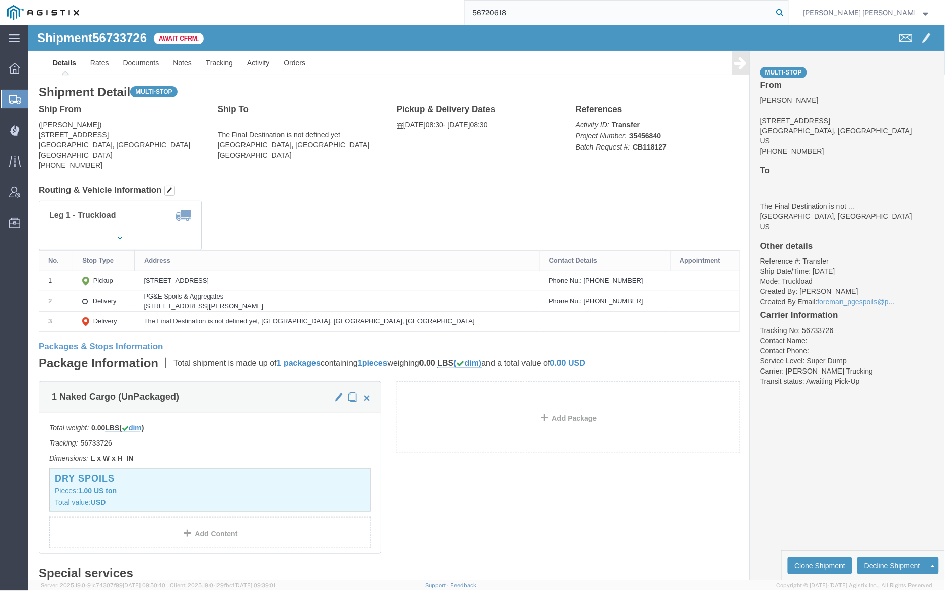
click at [787, 13] on icon at bounding box center [780, 13] width 14 height 14
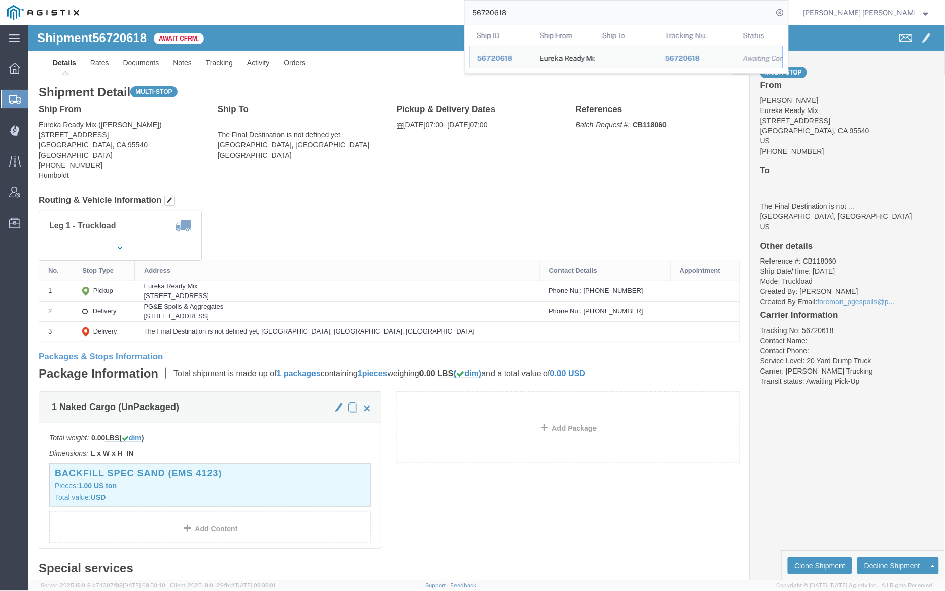
click at [544, 16] on input "56720618" at bounding box center [619, 13] width 308 height 24
paste input "69149"
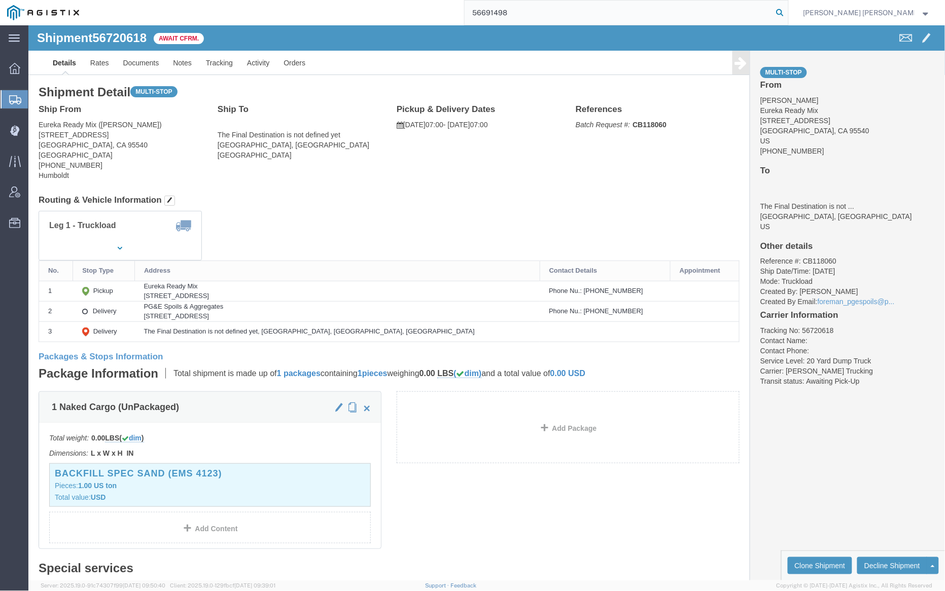
click at [787, 10] on icon at bounding box center [780, 13] width 14 height 14
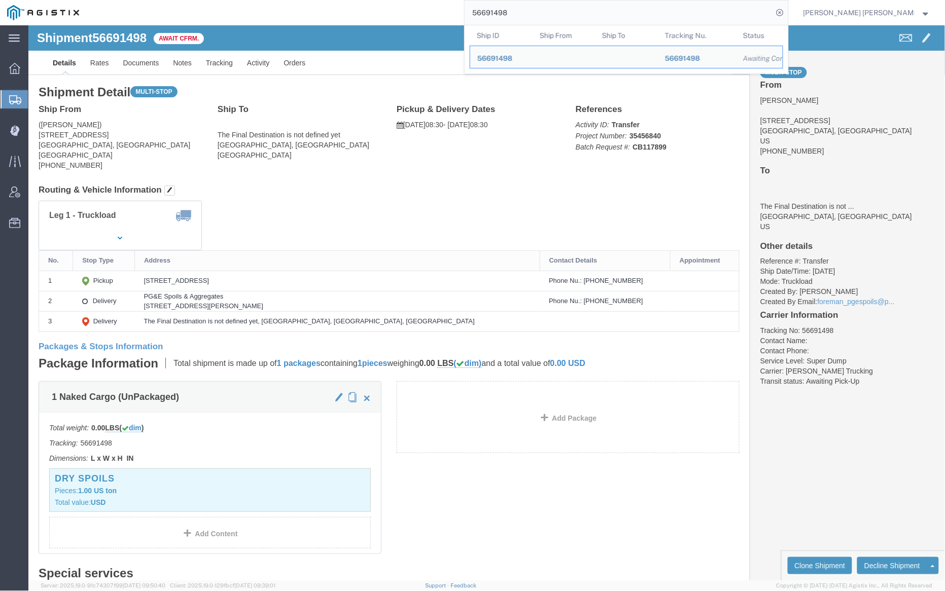
click at [548, 12] on input "56691498" at bounding box center [619, 13] width 308 height 24
paste input "87"
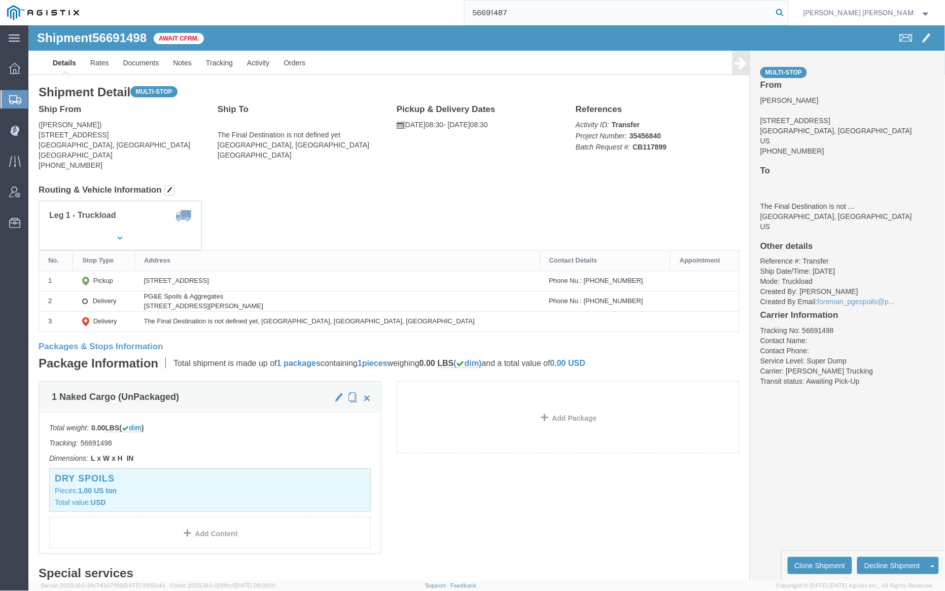
click at [787, 13] on icon at bounding box center [780, 13] width 14 height 14
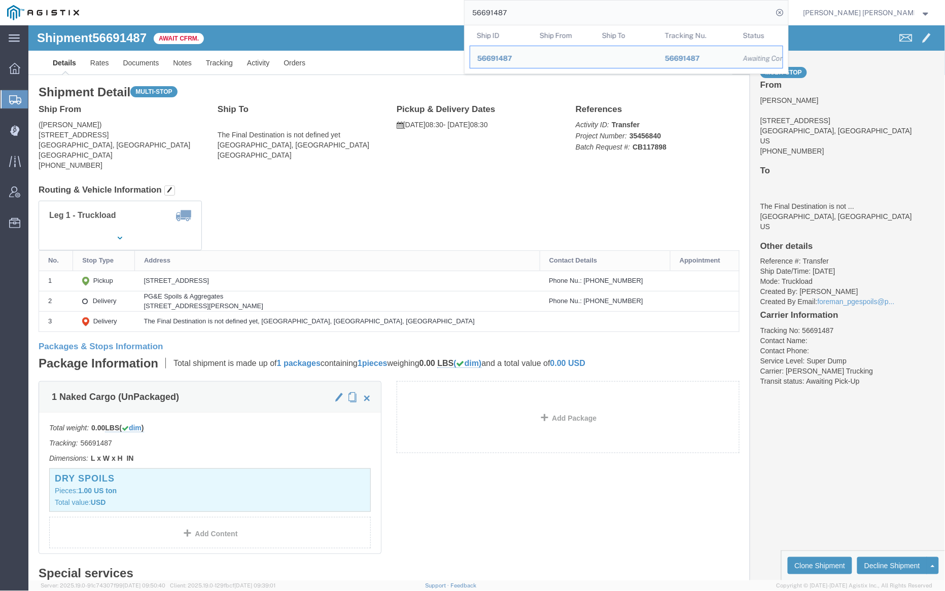
click at [530, 13] on input "56691487" at bounding box center [619, 13] width 308 height 24
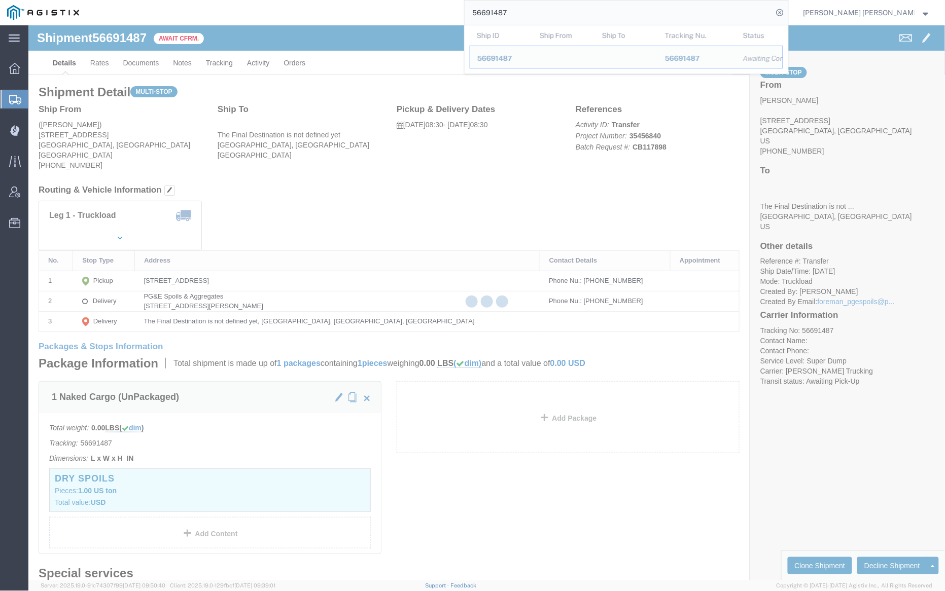
click at [530, 13] on input "56691487" at bounding box center [619, 13] width 308 height 24
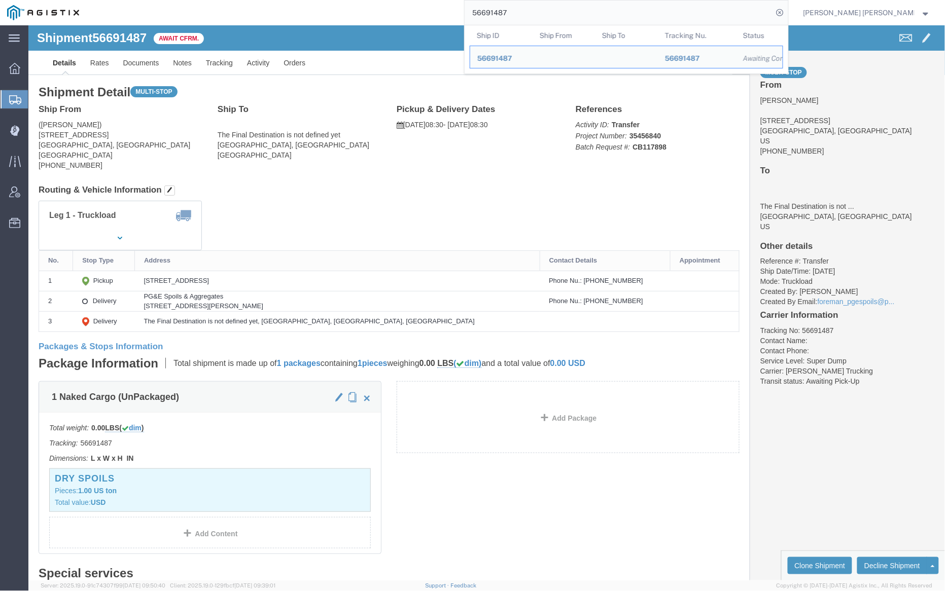
paste input "90"
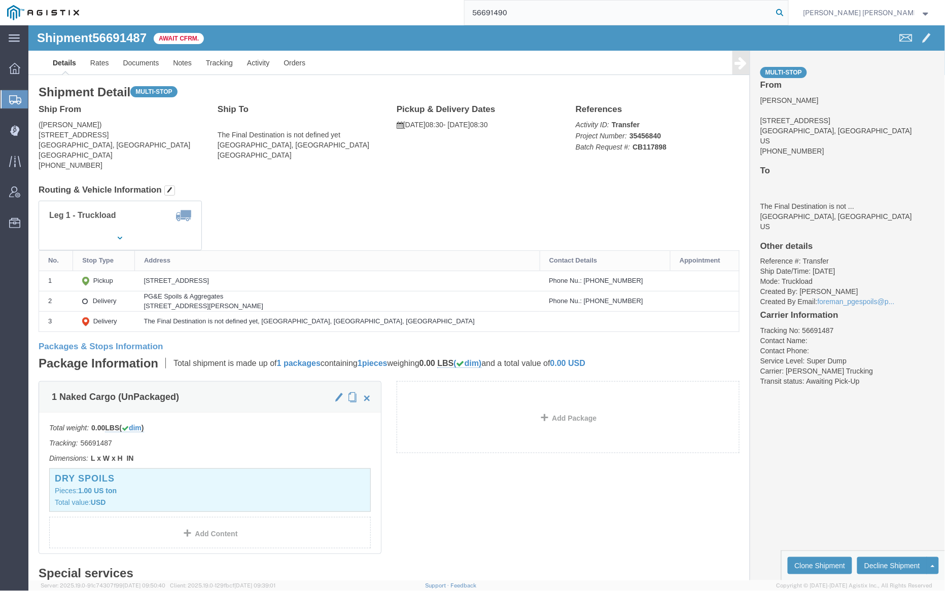
click at [787, 12] on icon at bounding box center [780, 13] width 14 height 14
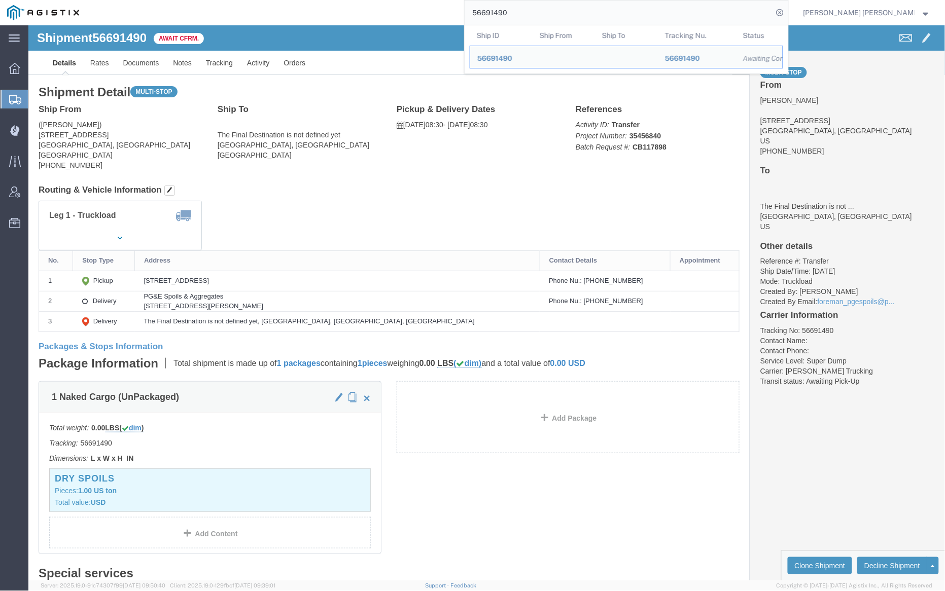
click at [541, 16] on input "56691490" at bounding box center [619, 13] width 308 height 24
paste input "73672"
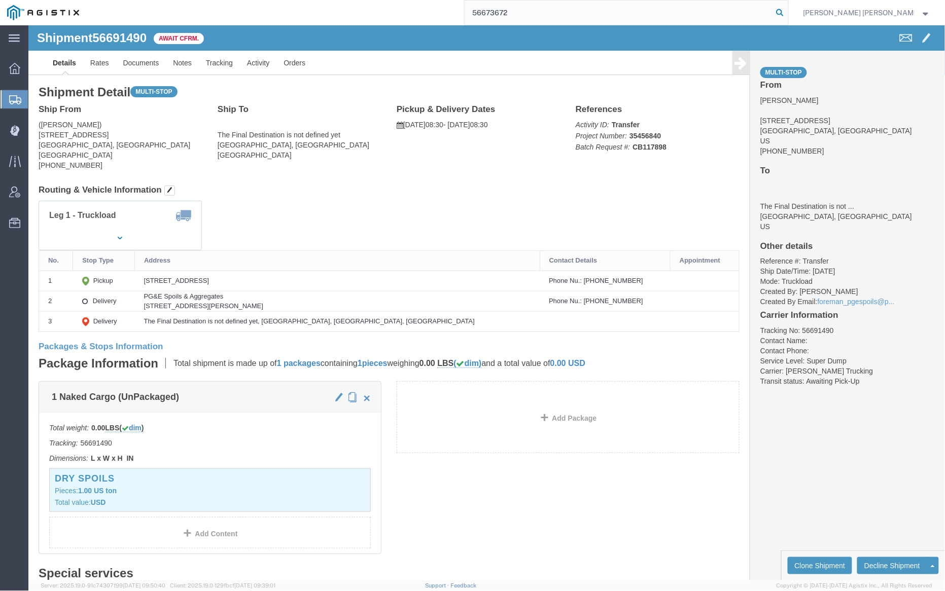
click at [787, 13] on icon at bounding box center [780, 13] width 14 height 14
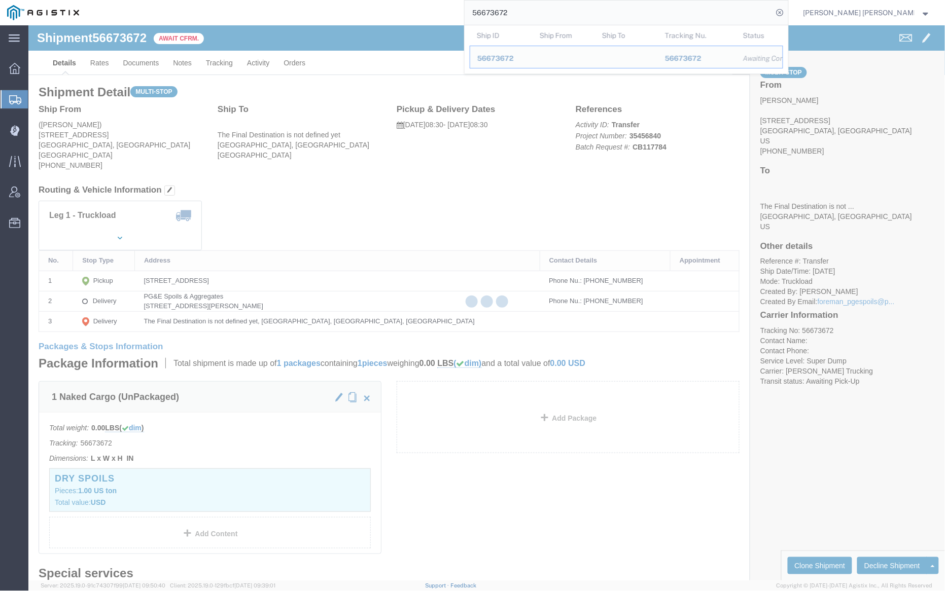
click at [548, 10] on input "56673672" at bounding box center [619, 13] width 308 height 24
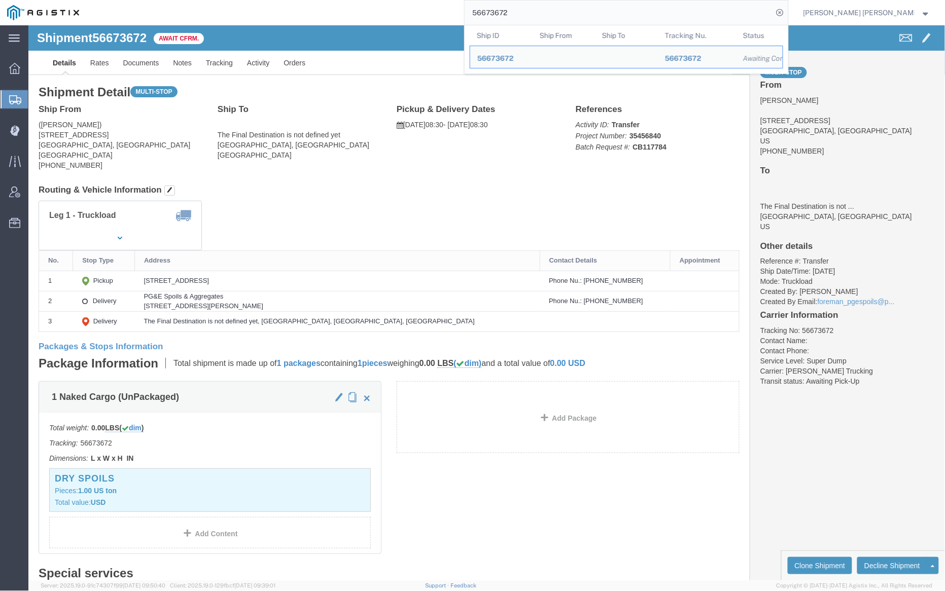
click at [548, 10] on input "56673672" at bounding box center [619, 13] width 308 height 24
paste input "69"
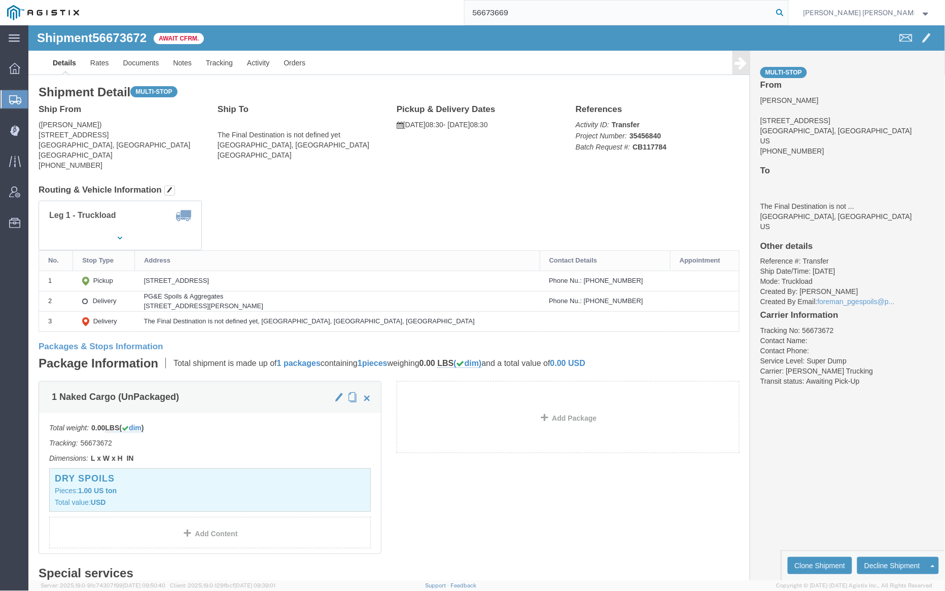
click at [787, 9] on icon at bounding box center [780, 13] width 14 height 14
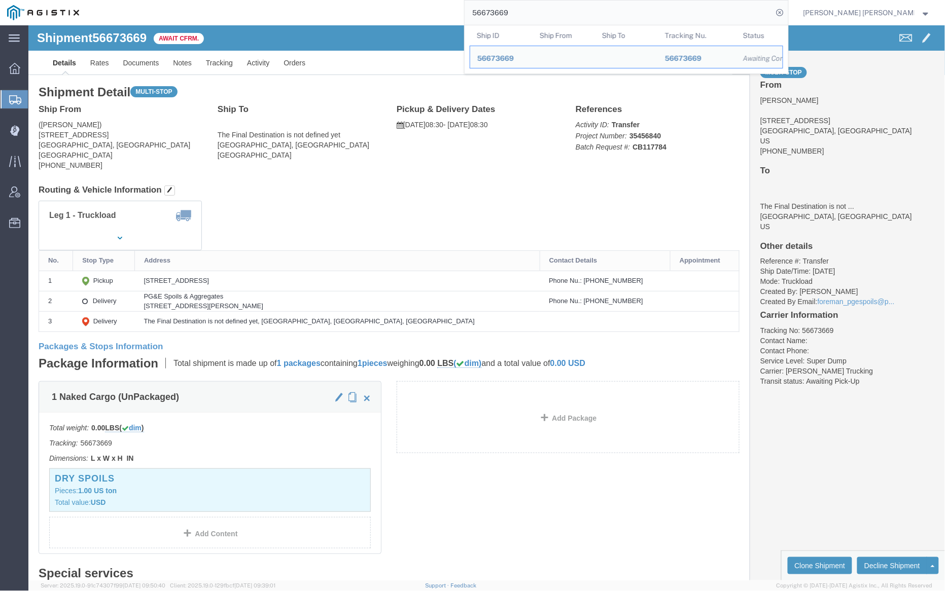
click at [531, 13] on input "56673669" at bounding box center [619, 13] width 308 height 24
paste input "50628"
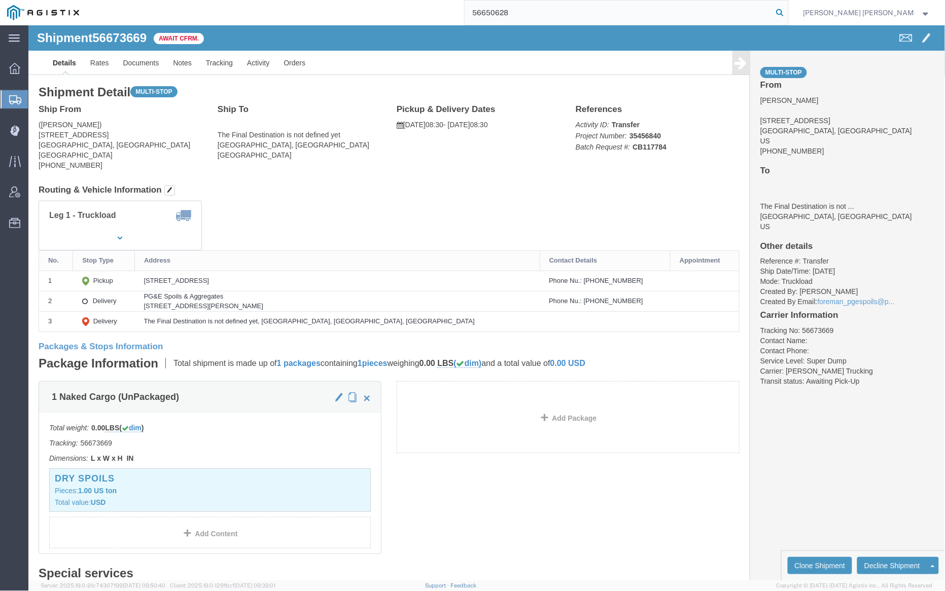
click at [787, 10] on icon at bounding box center [780, 13] width 14 height 14
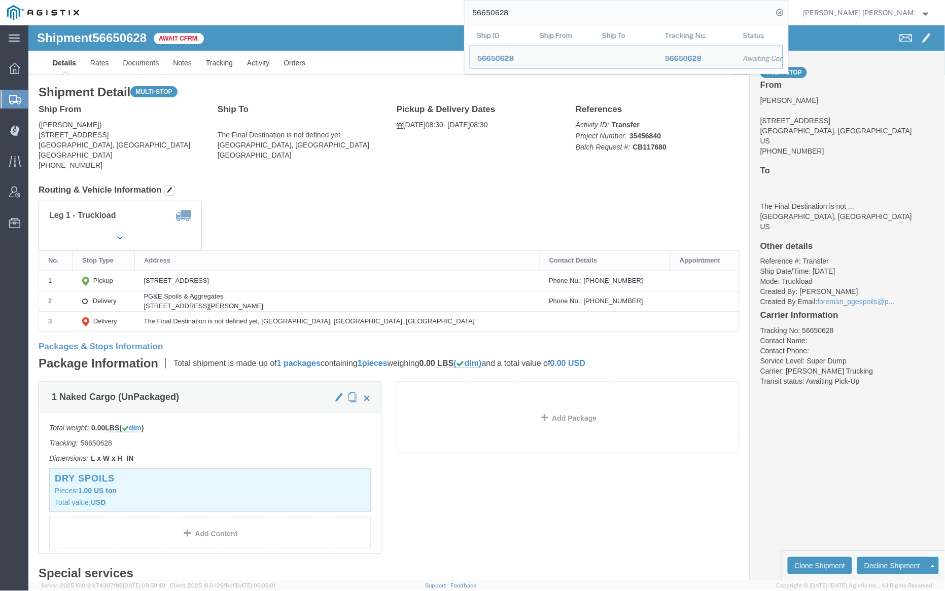
click at [550, 15] on input "56650628" at bounding box center [619, 13] width 308 height 24
paste input "26839"
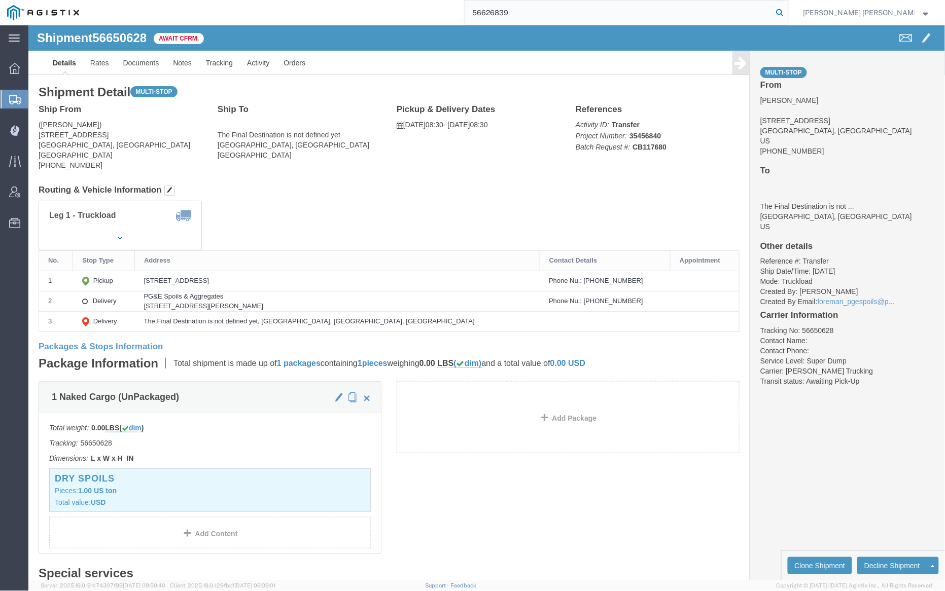
click at [787, 13] on icon at bounding box center [780, 13] width 14 height 14
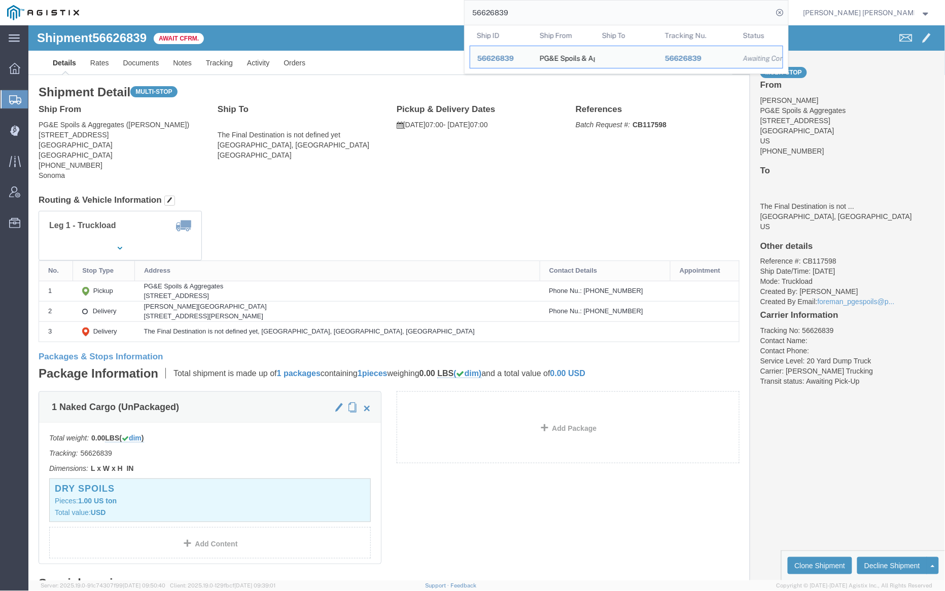
click at [526, 17] on input "56626839" at bounding box center [619, 13] width 308 height 24
paste input "575096"
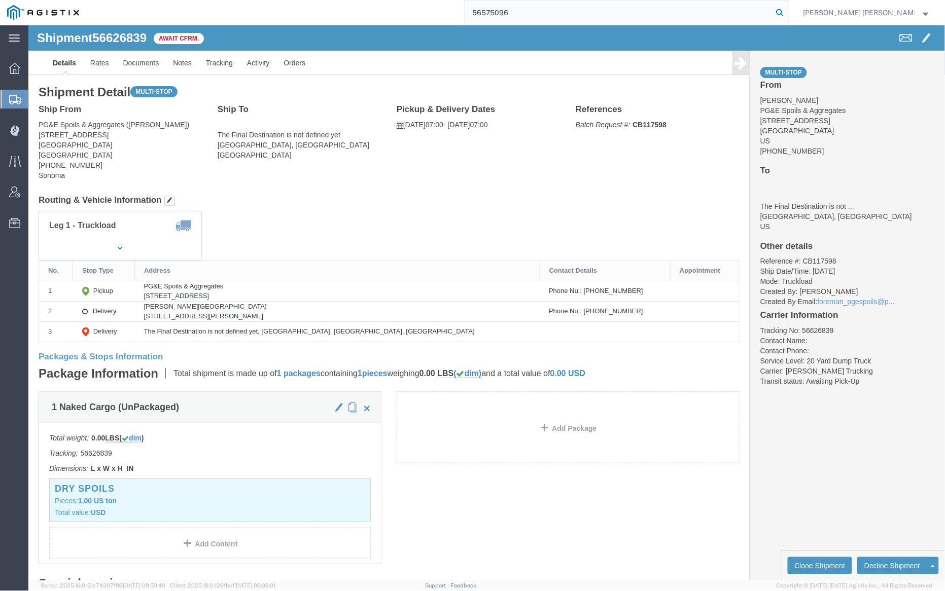
click at [787, 8] on icon at bounding box center [780, 13] width 14 height 14
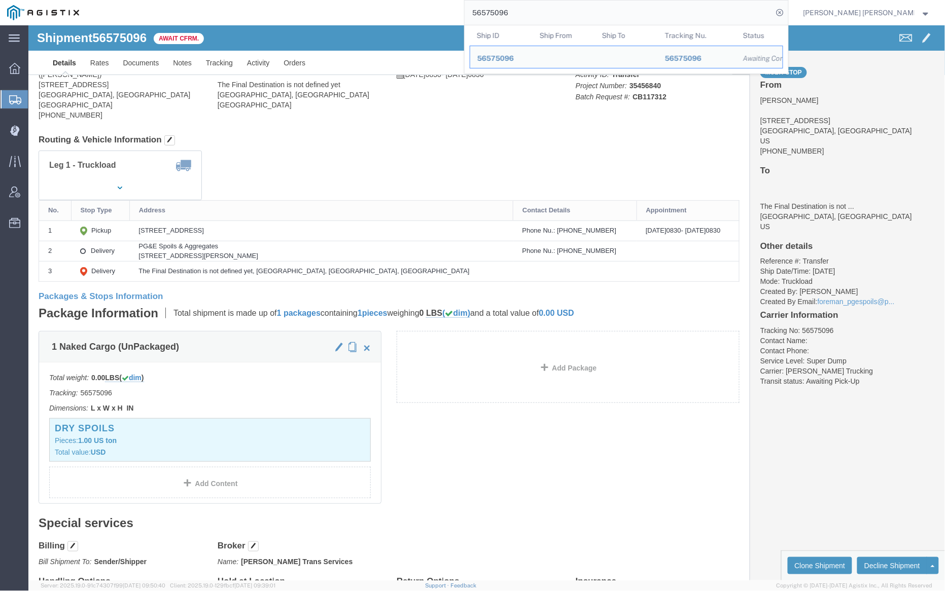
click at [543, 9] on input "56575096" at bounding box center [619, 13] width 308 height 24
paste input "611372"
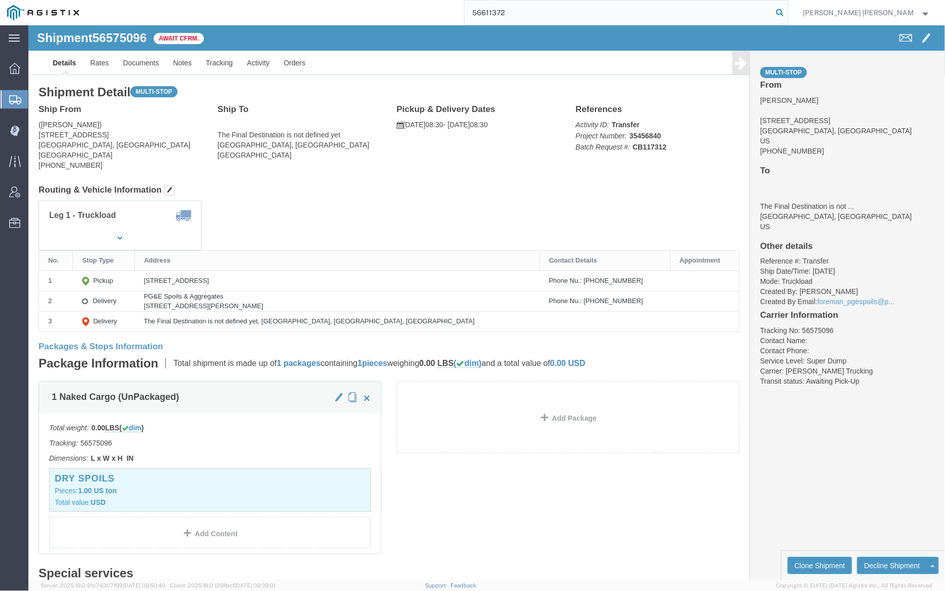
click at [787, 12] on icon at bounding box center [780, 13] width 14 height 14
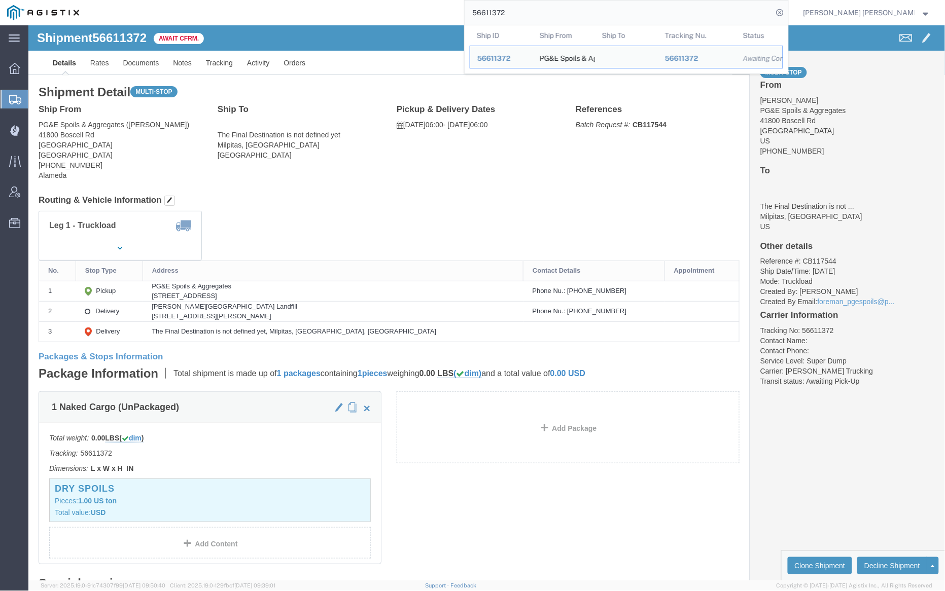
click at [537, 15] on input "56611372" at bounding box center [619, 13] width 308 height 24
paste input "2814"
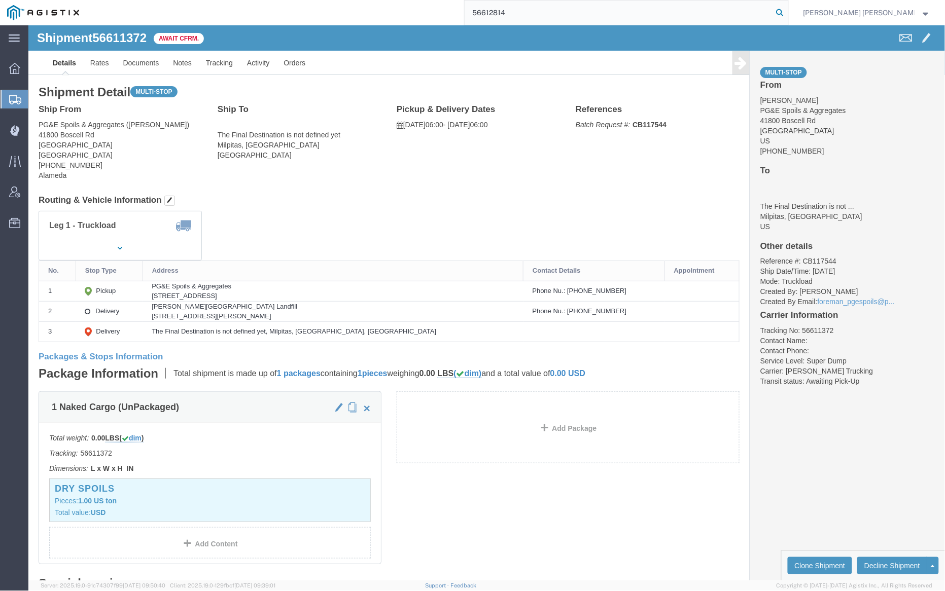
click at [787, 10] on icon at bounding box center [780, 13] width 14 height 14
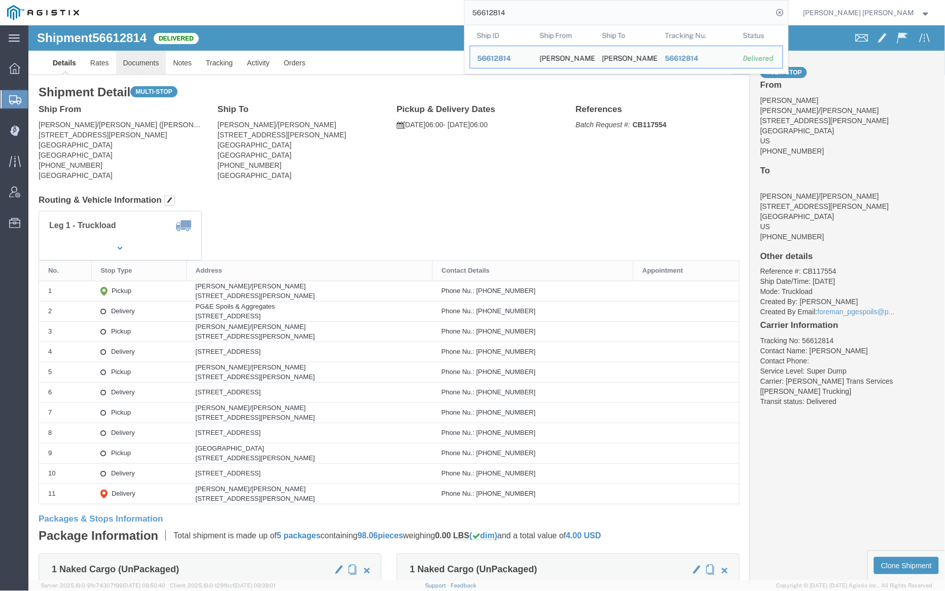
click link "Documents"
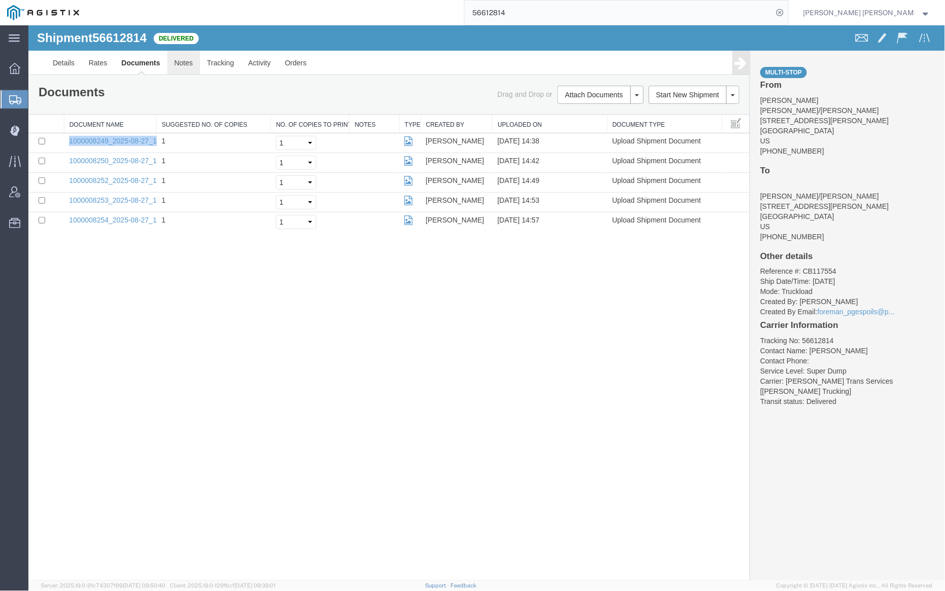
click at [179, 63] on link "Notes" at bounding box center [183, 62] width 33 height 24
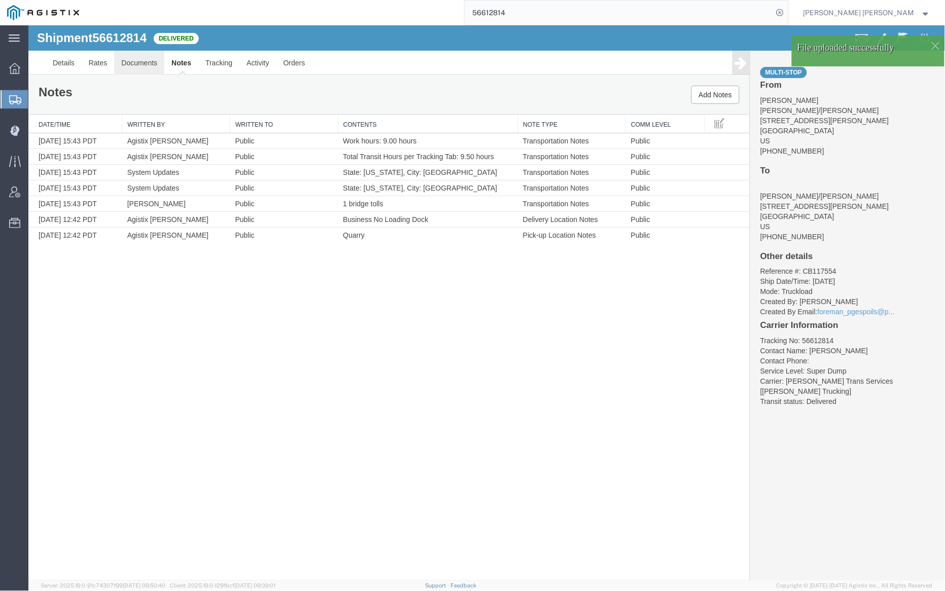
click at [145, 61] on link "Documents" at bounding box center [139, 62] width 50 height 24
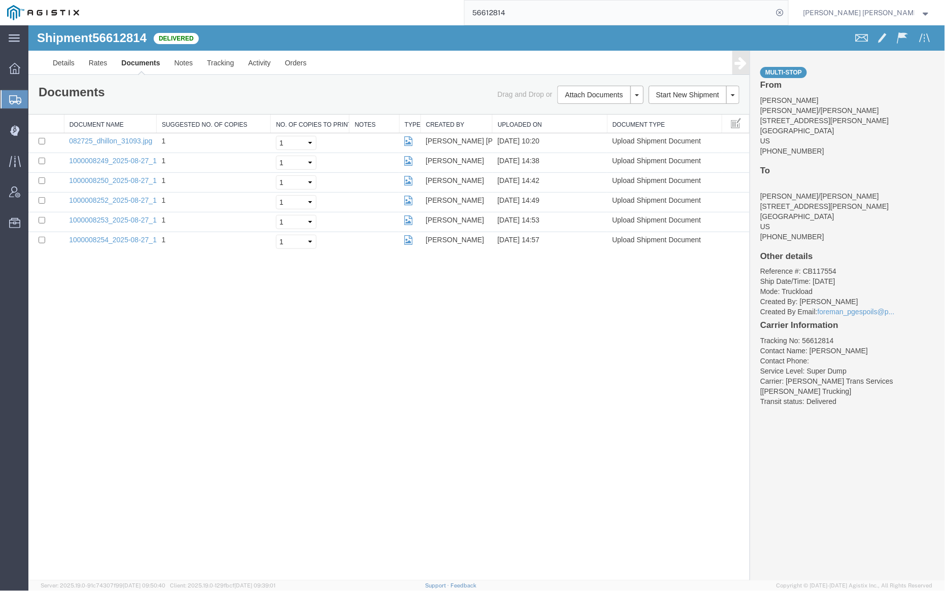
click at [540, 10] on input "56612814" at bounding box center [619, 13] width 308 height 24
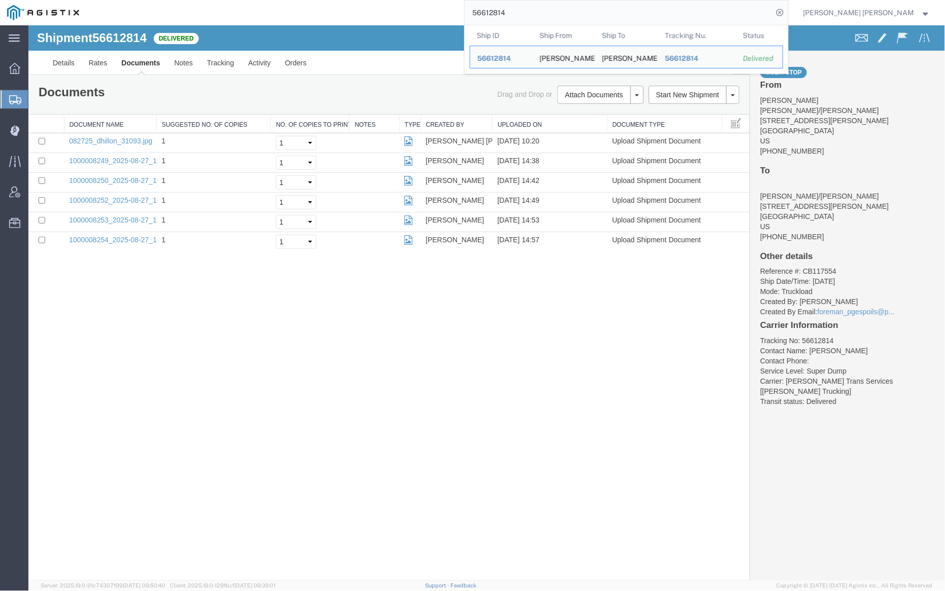
click at [540, 10] on input "56612814" at bounding box center [619, 13] width 308 height 24
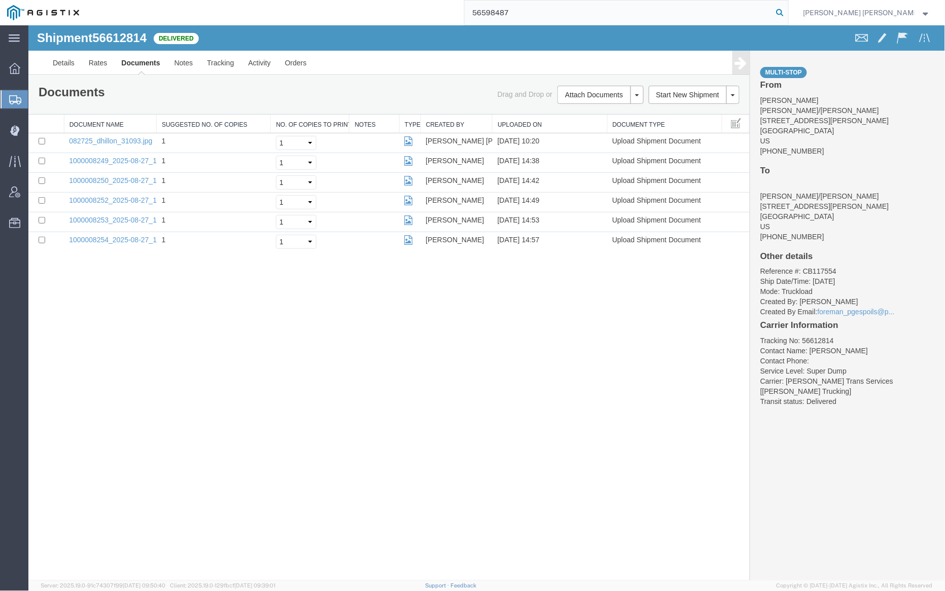
click at [787, 14] on icon at bounding box center [780, 13] width 14 height 14
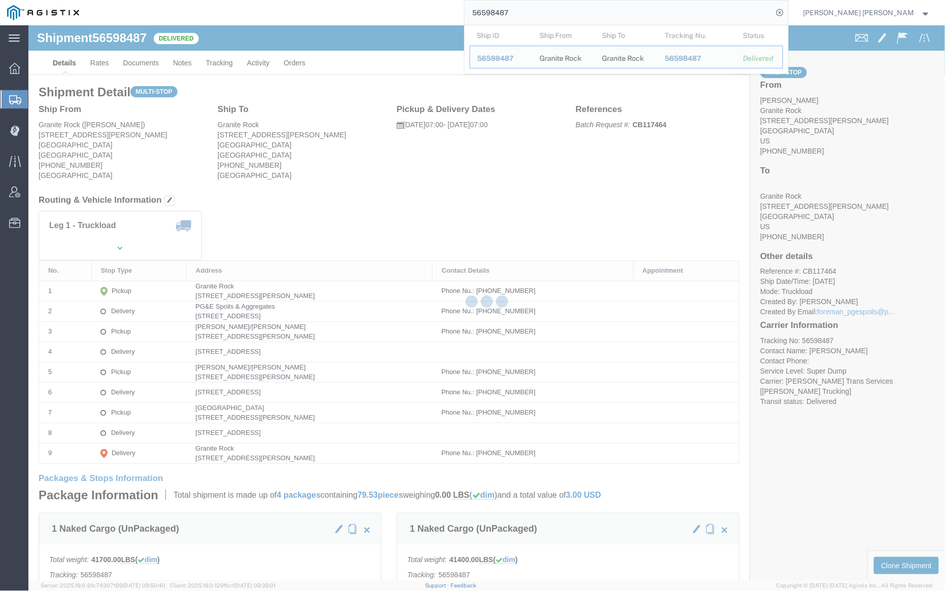
click at [138, 60] on div at bounding box center [486, 302] width 917 height 555
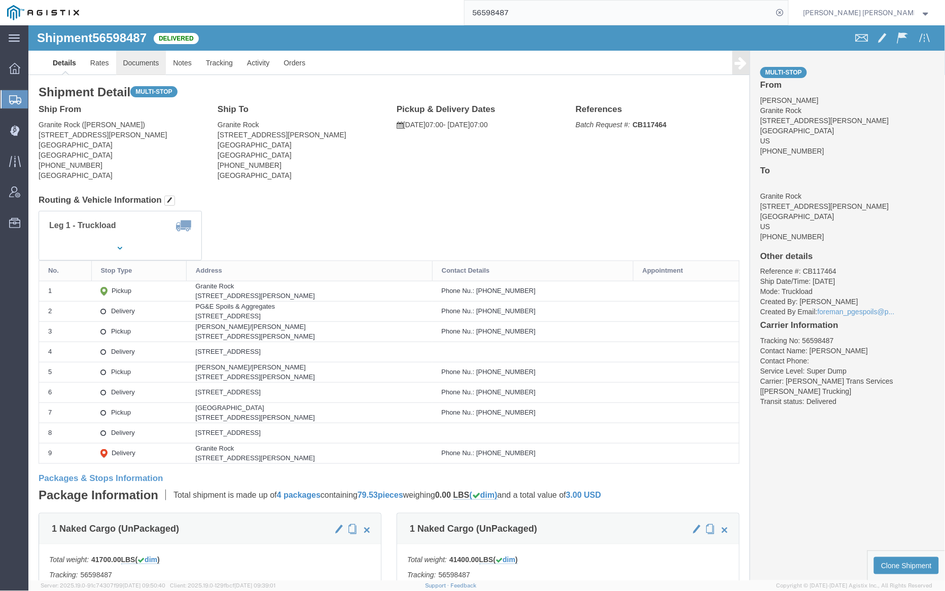
click link "Documents"
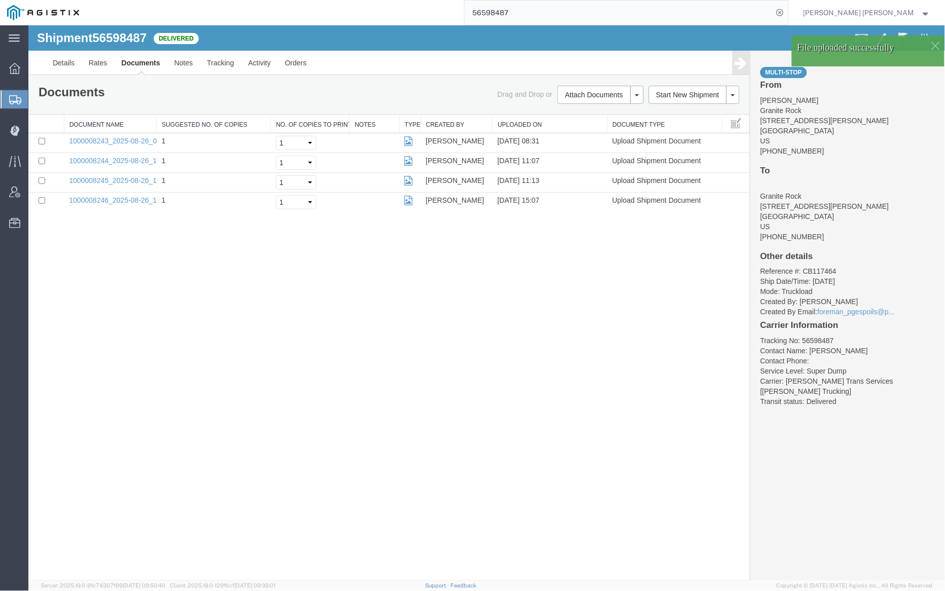
click at [135, 60] on link "Documents" at bounding box center [140, 62] width 53 height 24
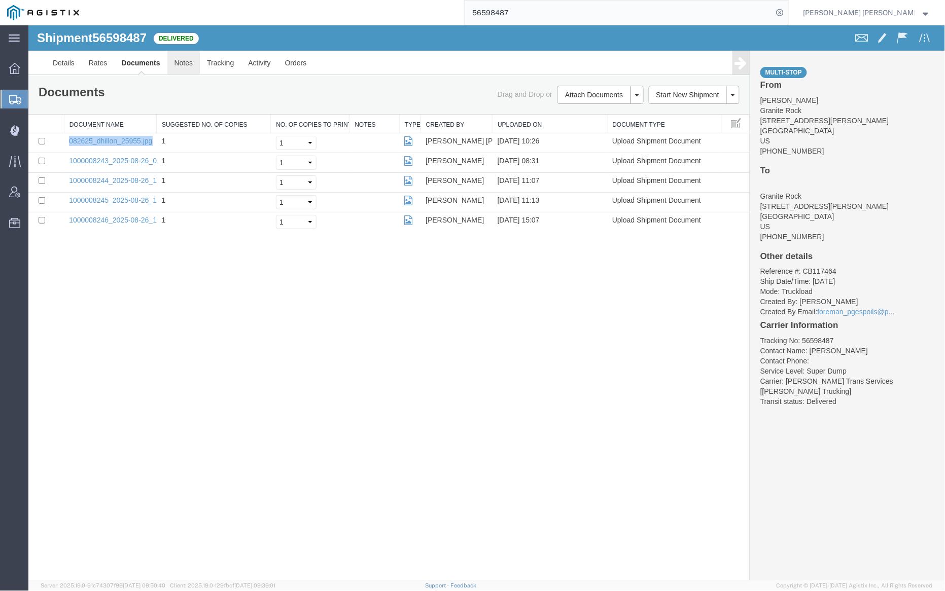
click at [179, 58] on link "Notes" at bounding box center [183, 62] width 33 height 24
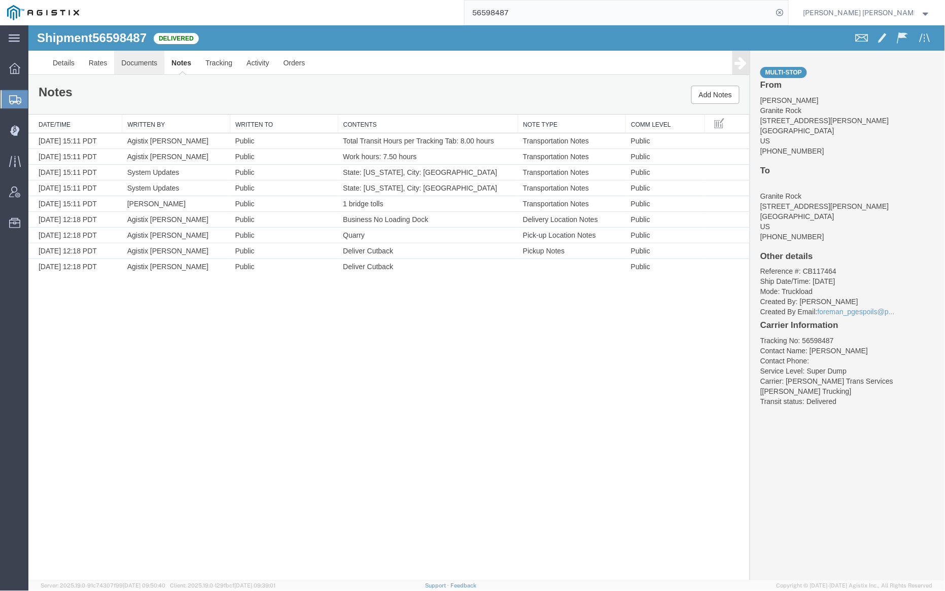
click at [136, 60] on link "Documents" at bounding box center [139, 62] width 50 height 24
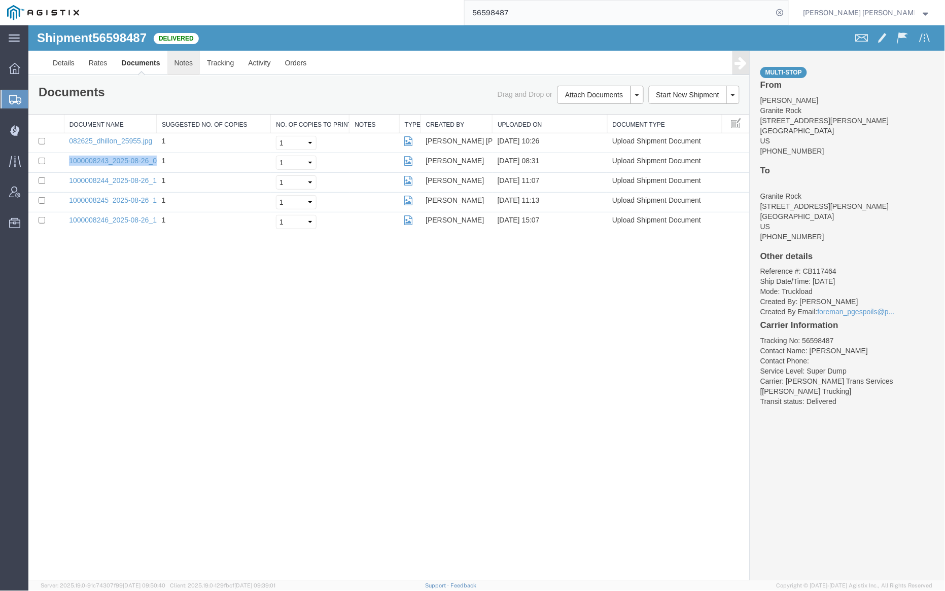
click at [182, 66] on link "Notes" at bounding box center [183, 62] width 33 height 24
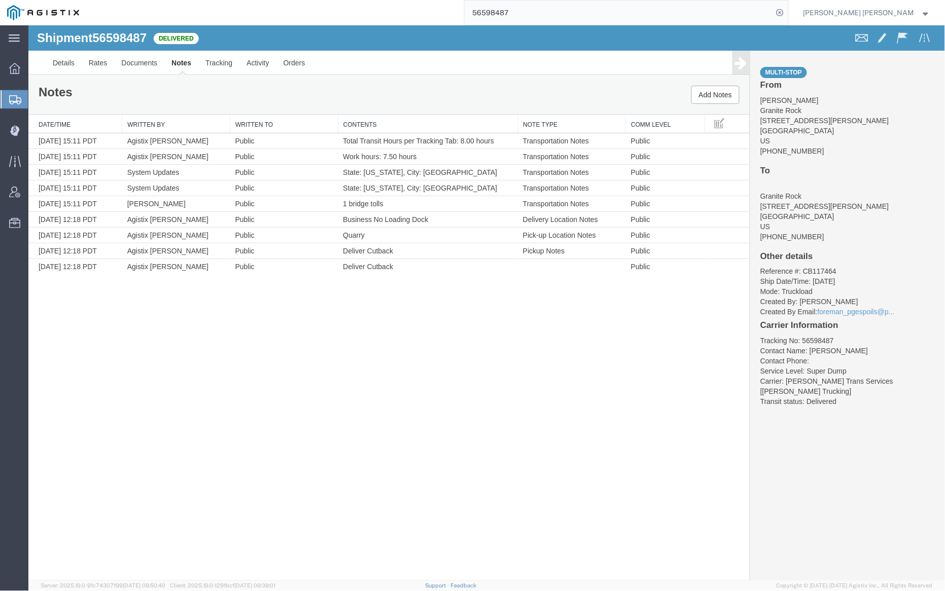
click at [543, 13] on input "56598487" at bounding box center [619, 13] width 308 height 24
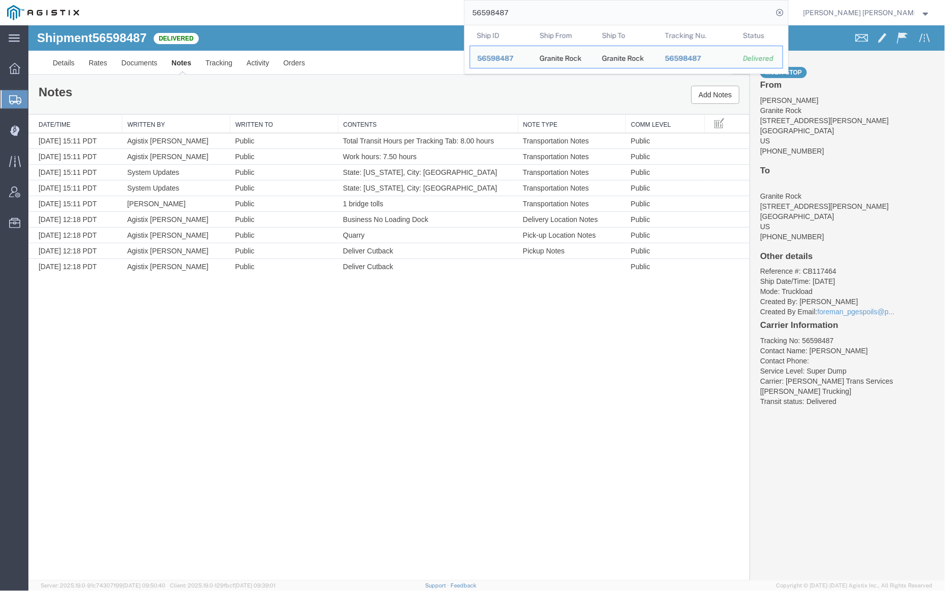
click at [543, 13] on input "56598487" at bounding box center [619, 13] width 308 height 24
paste input "7679"
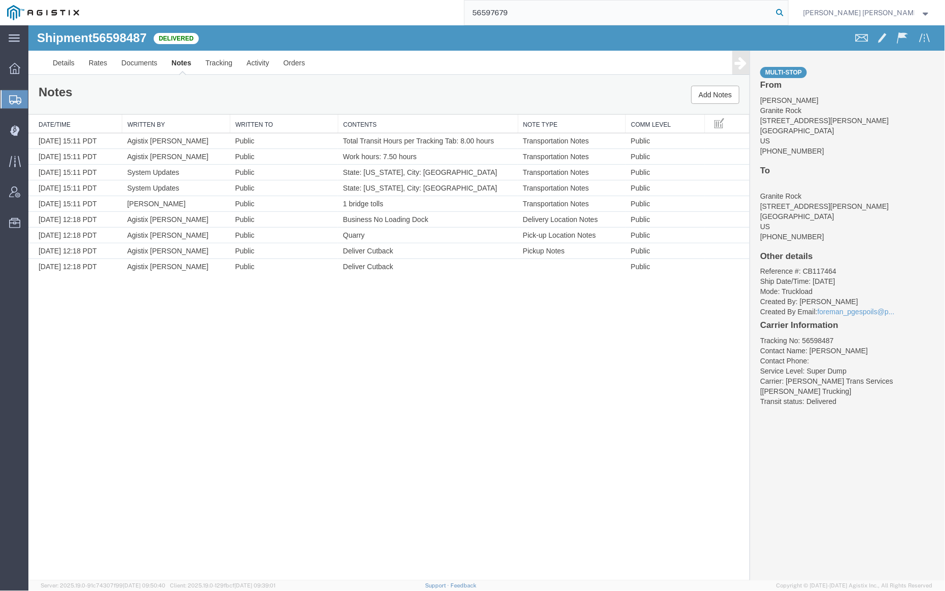
click at [787, 16] on icon at bounding box center [780, 13] width 14 height 14
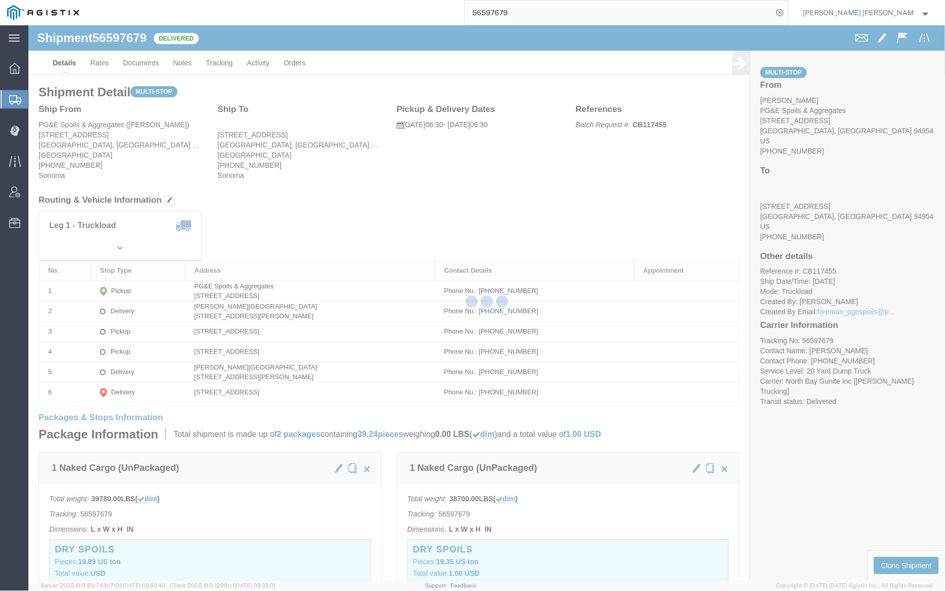
click at [144, 64] on div at bounding box center [486, 302] width 917 height 555
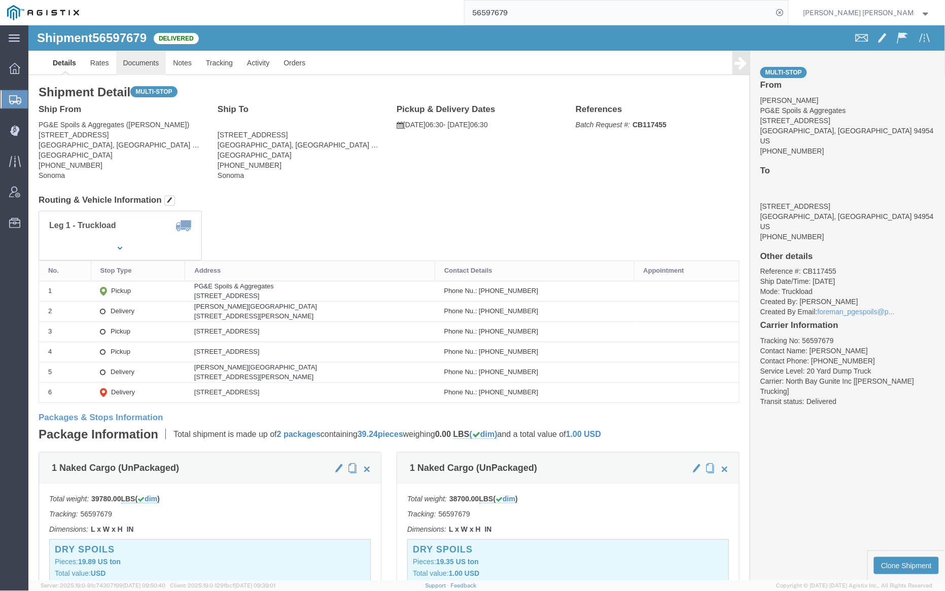
click link "Documents"
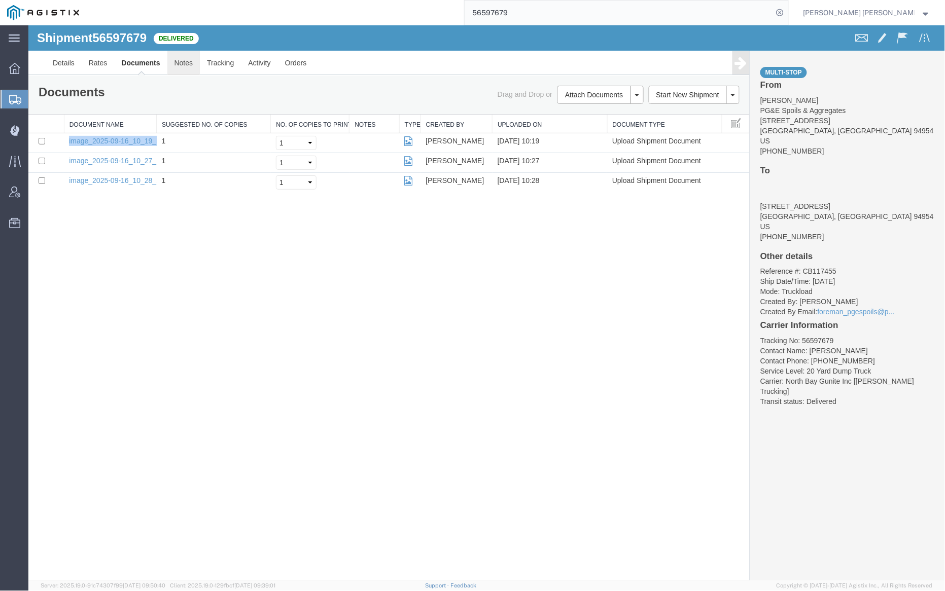
click at [180, 57] on link "Notes" at bounding box center [183, 62] width 33 height 24
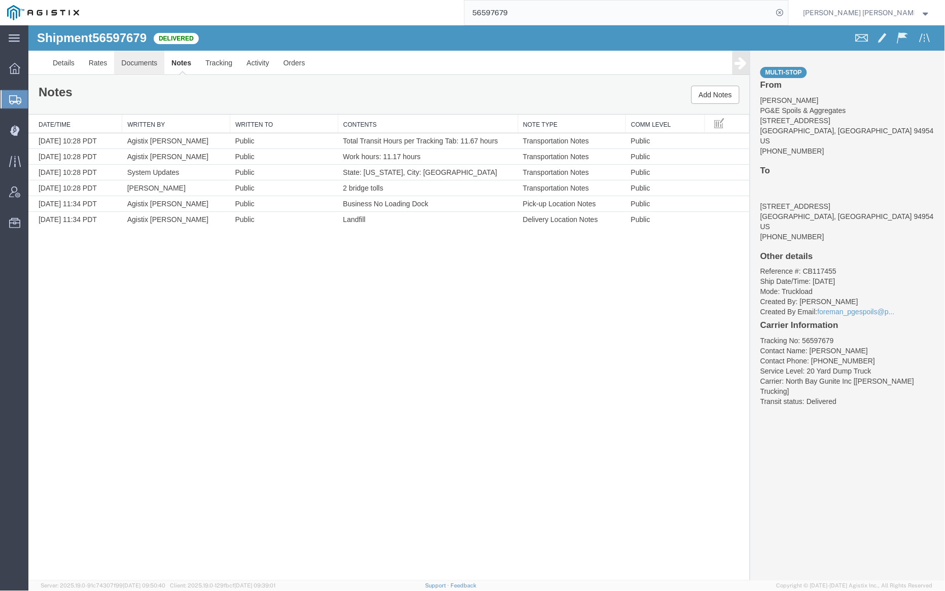
click at [149, 60] on link "Documents" at bounding box center [139, 62] width 50 height 24
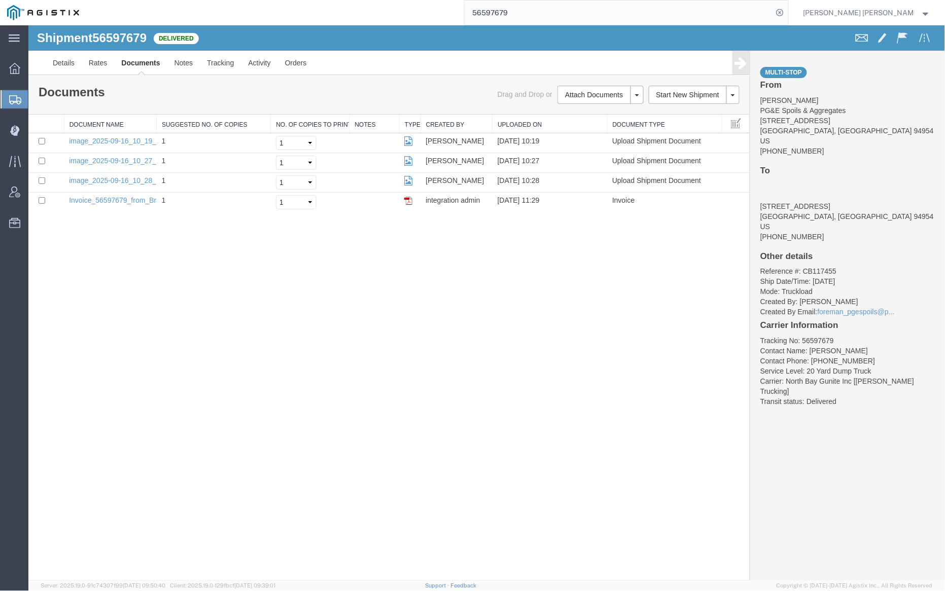
click at [535, 14] on input "56597679" at bounding box center [619, 13] width 308 height 24
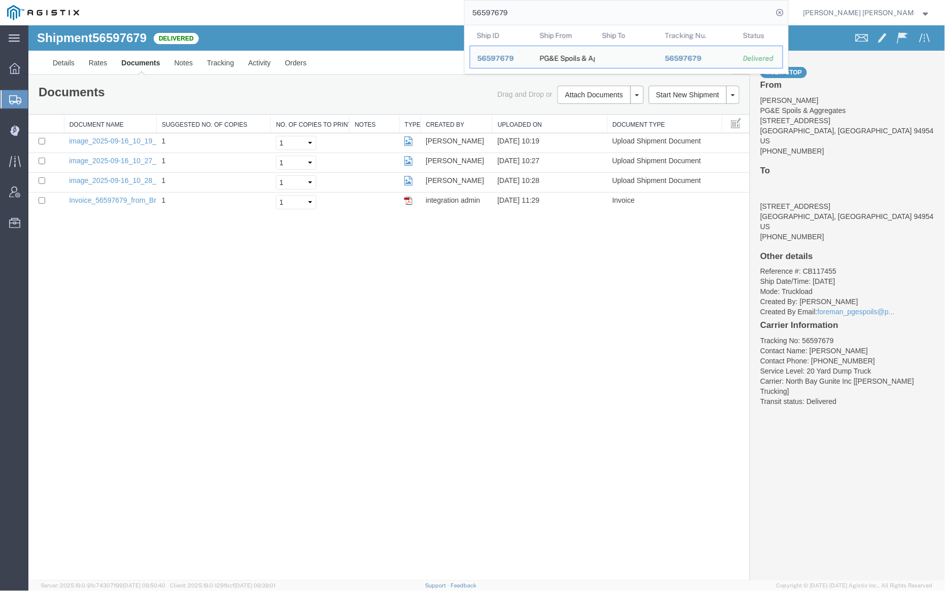
click at [535, 14] on input "56597679" at bounding box center [619, 13] width 308 height 24
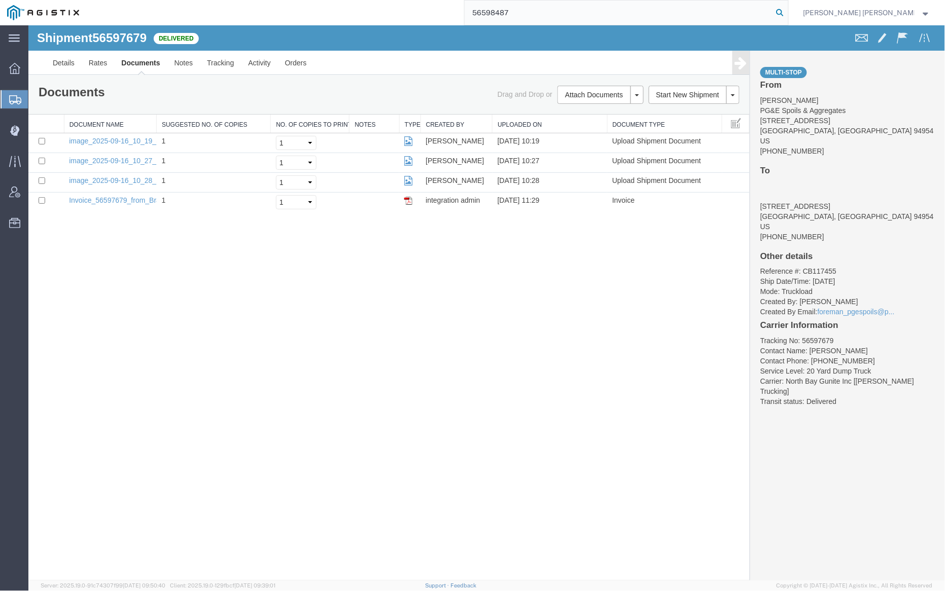
click at [787, 14] on icon at bounding box center [780, 13] width 14 height 14
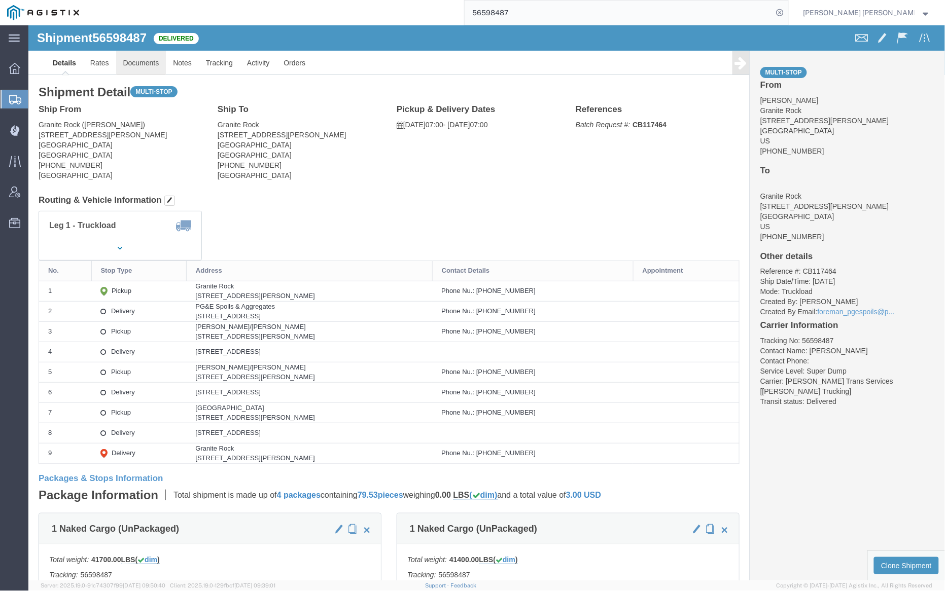
click link "Documents"
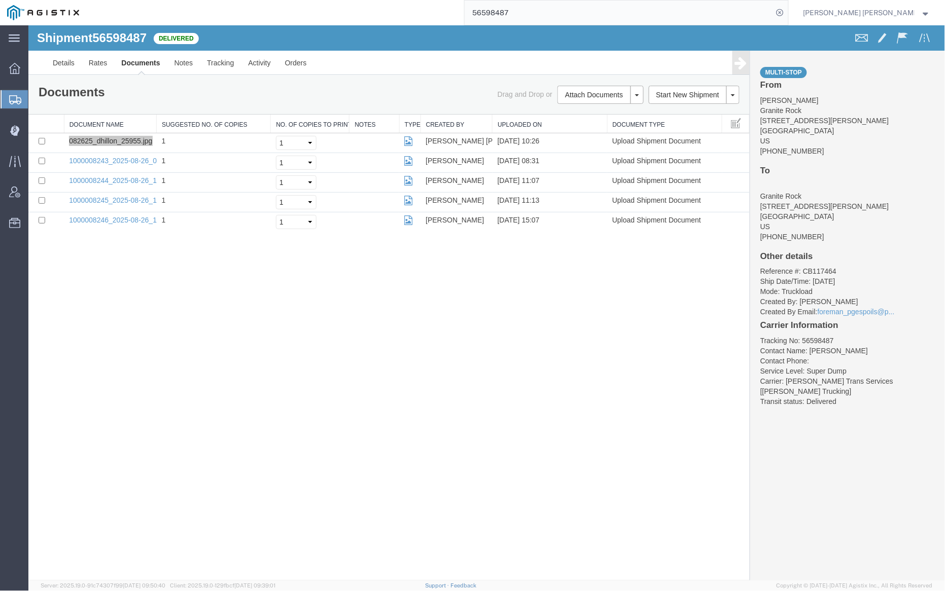
click at [541, 14] on input "56598487" at bounding box center [619, 13] width 308 height 24
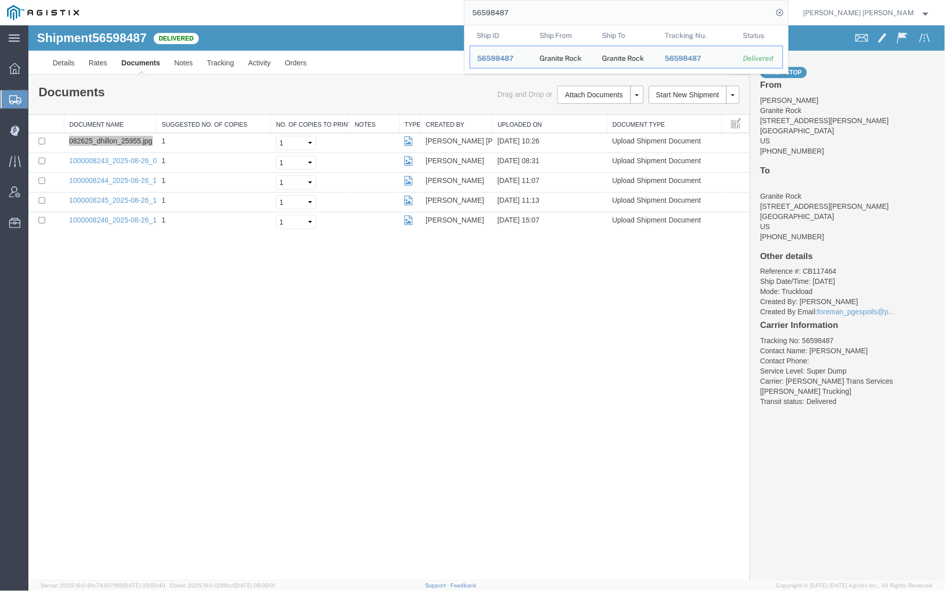
click at [541, 13] on input "56598487" at bounding box center [619, 13] width 308 height 24
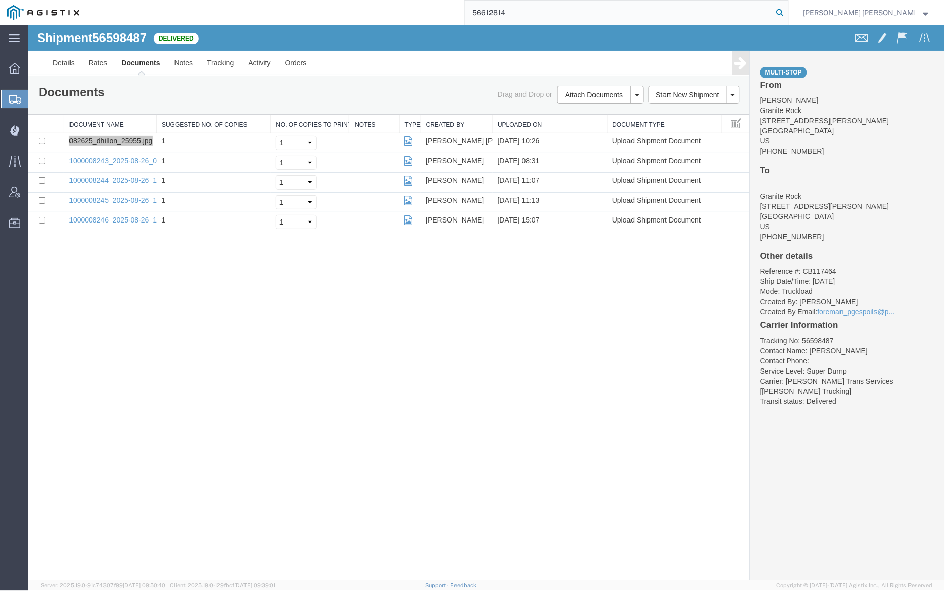
click at [787, 12] on icon at bounding box center [780, 13] width 14 height 14
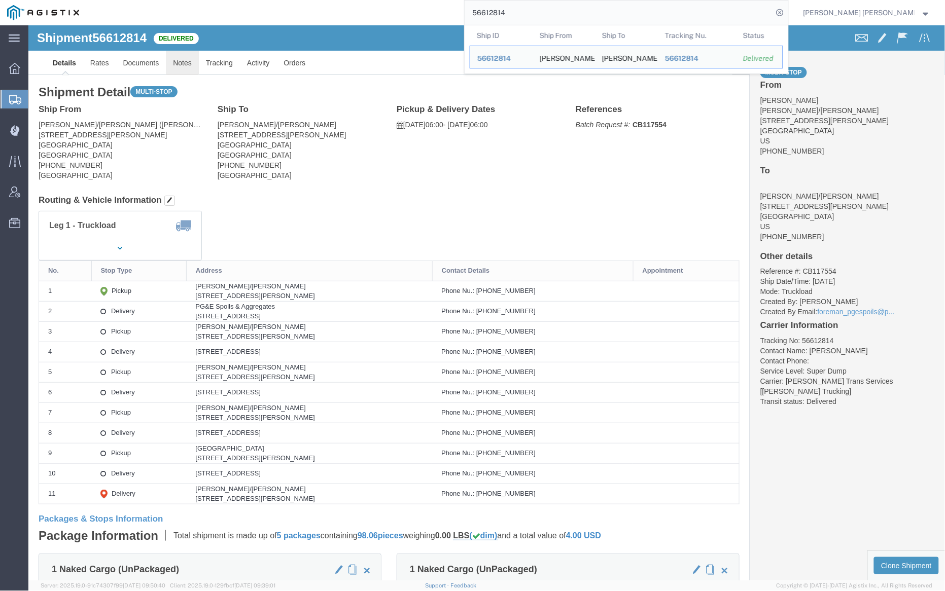
click link "Notes"
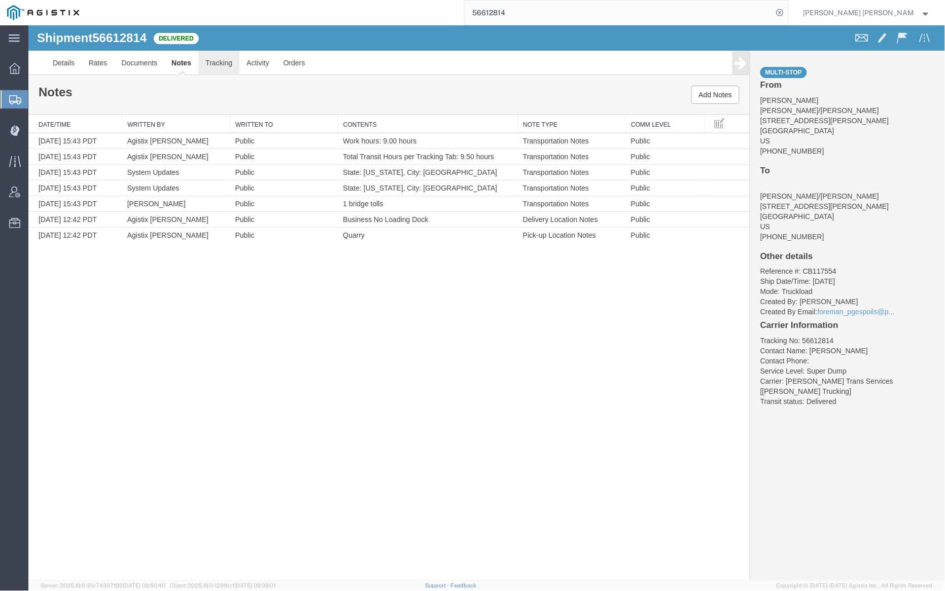
click at [217, 63] on link "Tracking" at bounding box center [218, 62] width 41 height 24
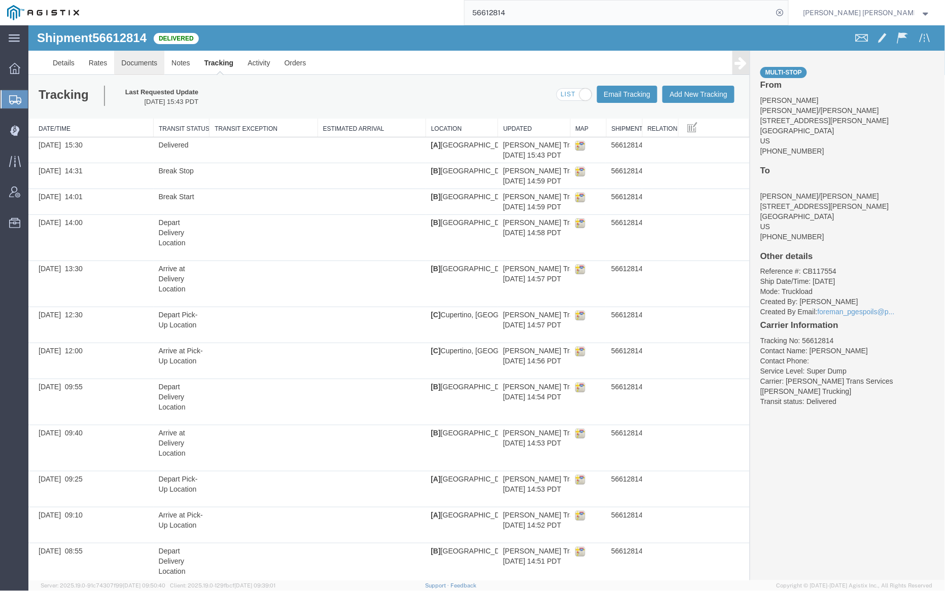
click at [128, 64] on link "Documents" at bounding box center [139, 62] width 50 height 24
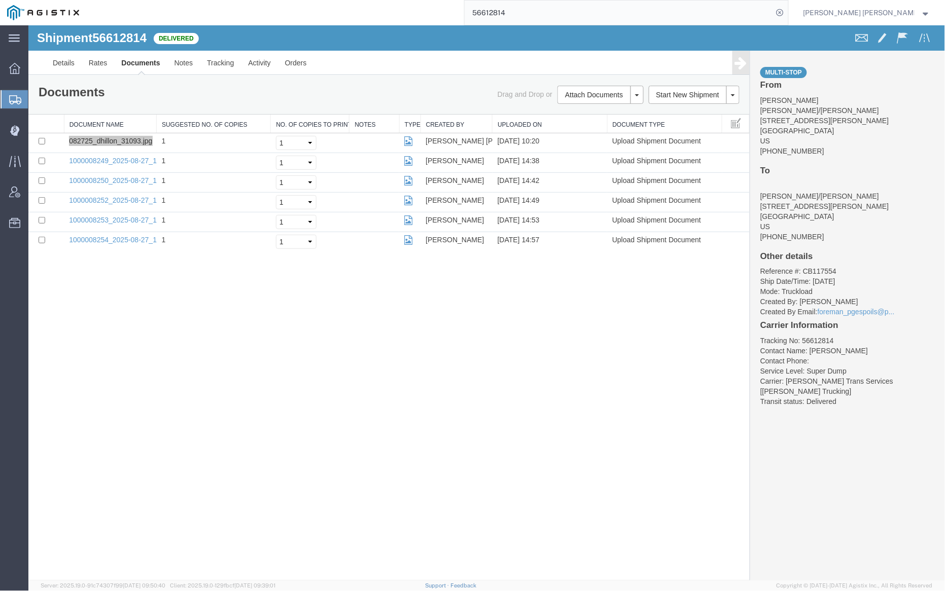
click at [534, 12] on input "56612814" at bounding box center [619, 13] width 308 height 24
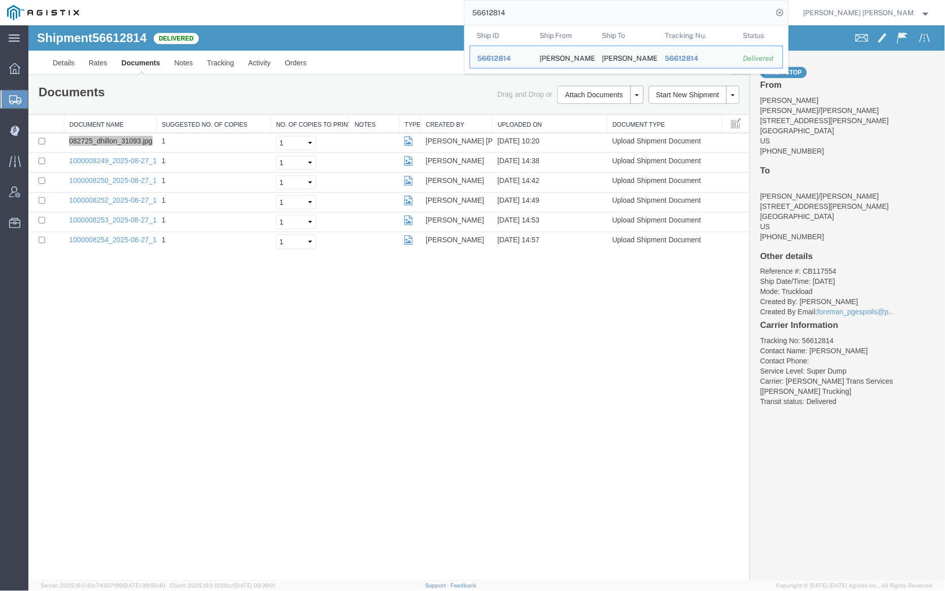
click at [534, 12] on input "56612814" at bounding box center [619, 13] width 308 height 24
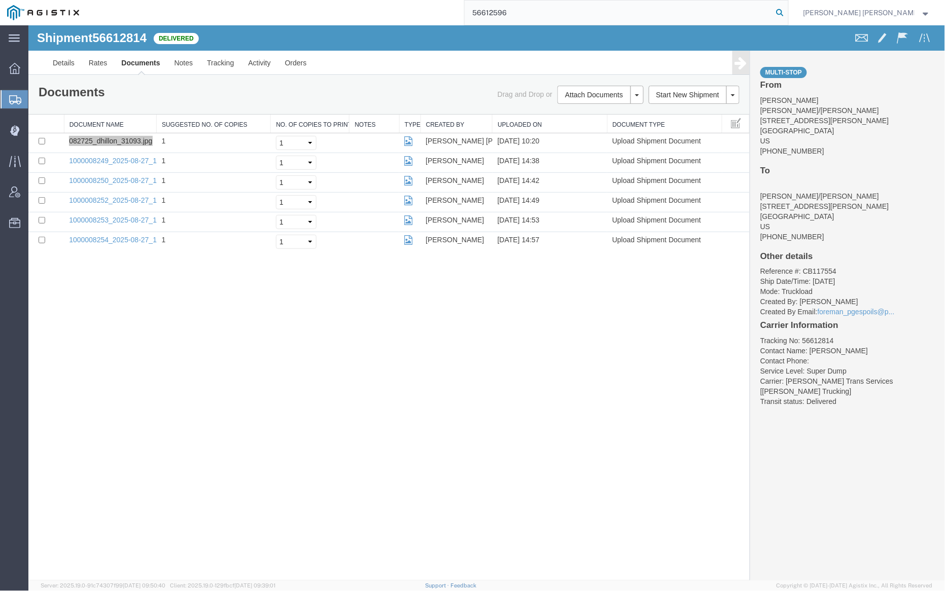
type input "56612596"
drag, startPoint x: 833, startPoint y: 11, endPoint x: 774, endPoint y: 3, distance: 59.5
click at [787, 11] on icon at bounding box center [780, 13] width 14 height 14
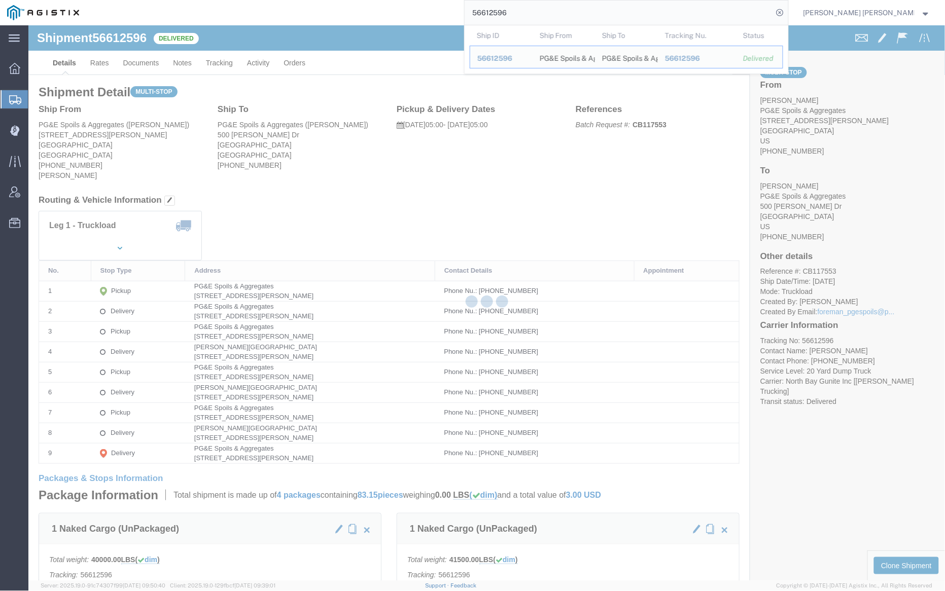
click at [146, 56] on div at bounding box center [486, 302] width 917 height 555
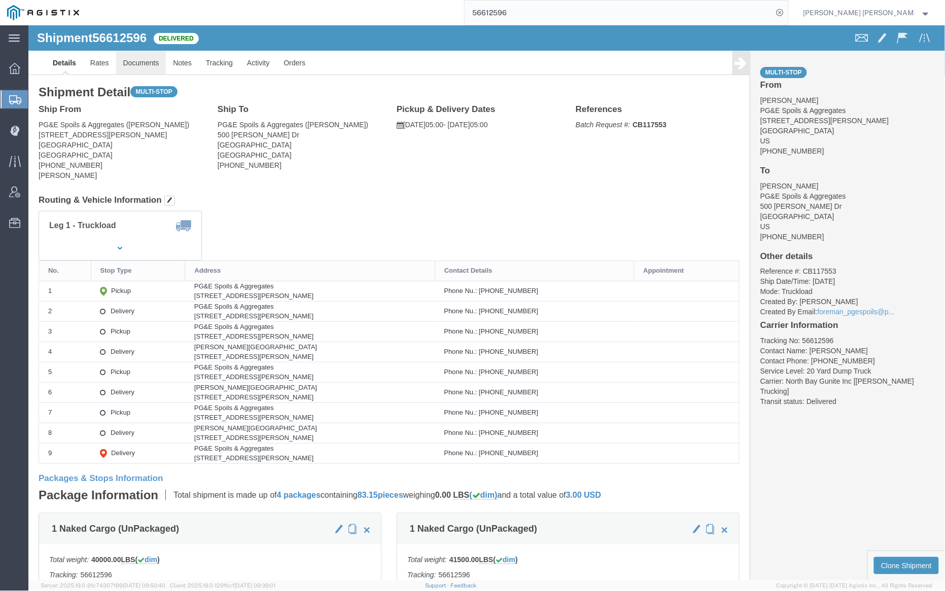
click link "Documents"
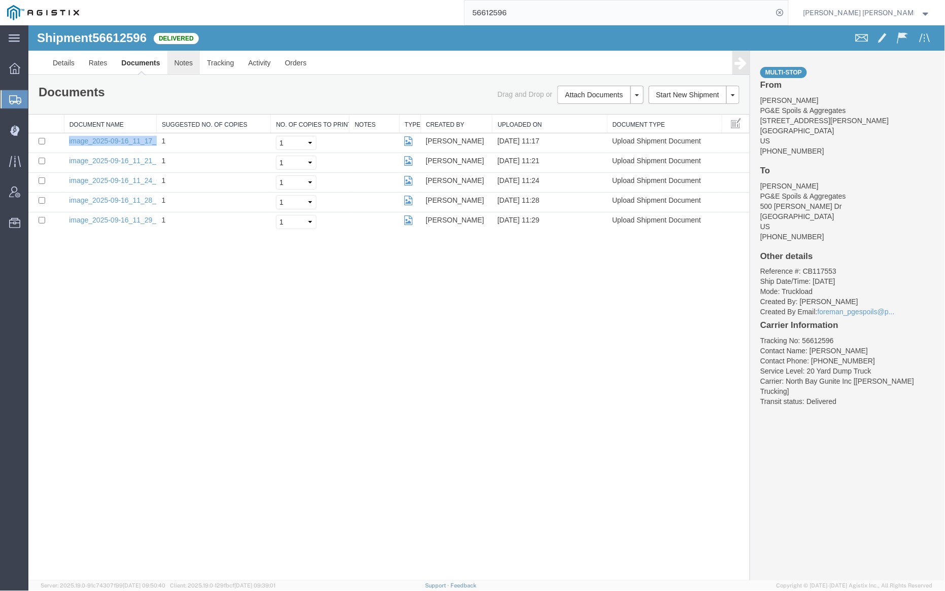
click at [184, 62] on link "Notes" at bounding box center [183, 62] width 33 height 24
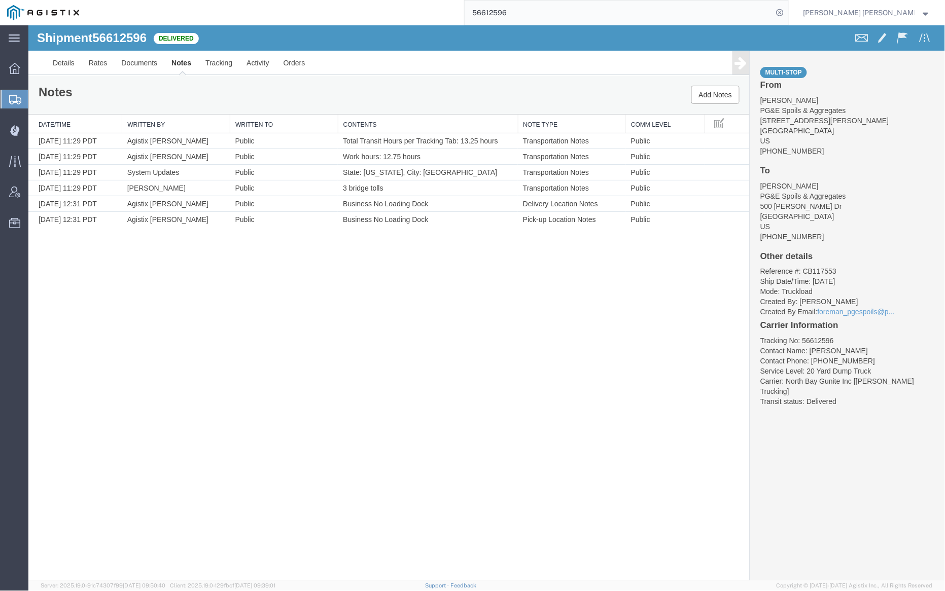
click at [554, 15] on input "56612596" at bounding box center [619, 13] width 308 height 24
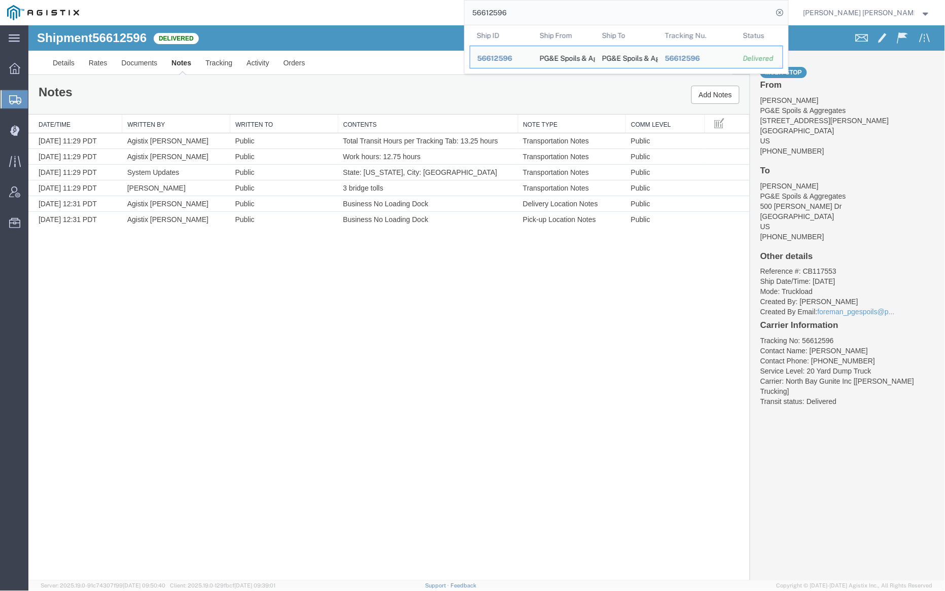
click at [554, 15] on input "56612596" at bounding box center [619, 13] width 308 height 24
paste input "40564"
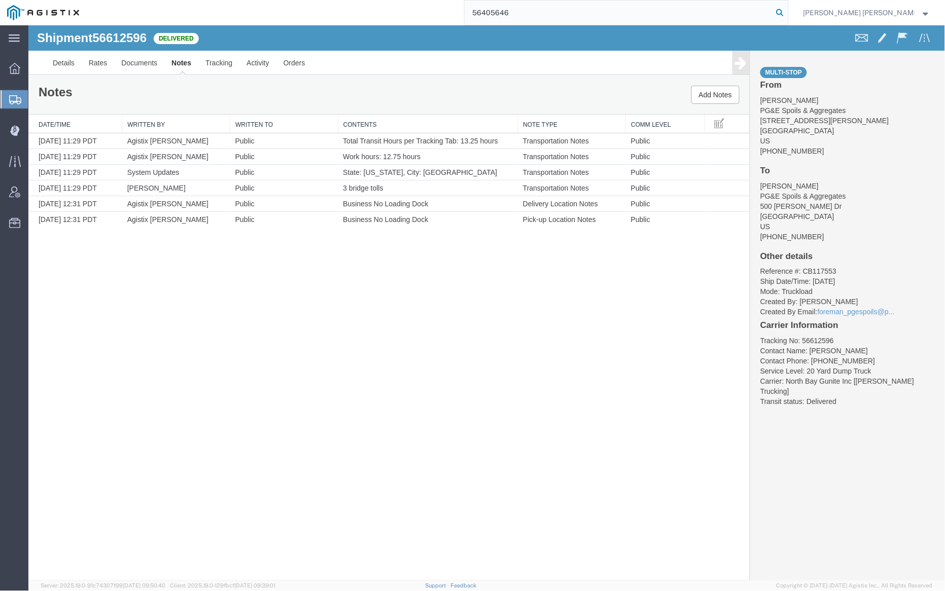
click at [787, 11] on icon at bounding box center [780, 13] width 14 height 14
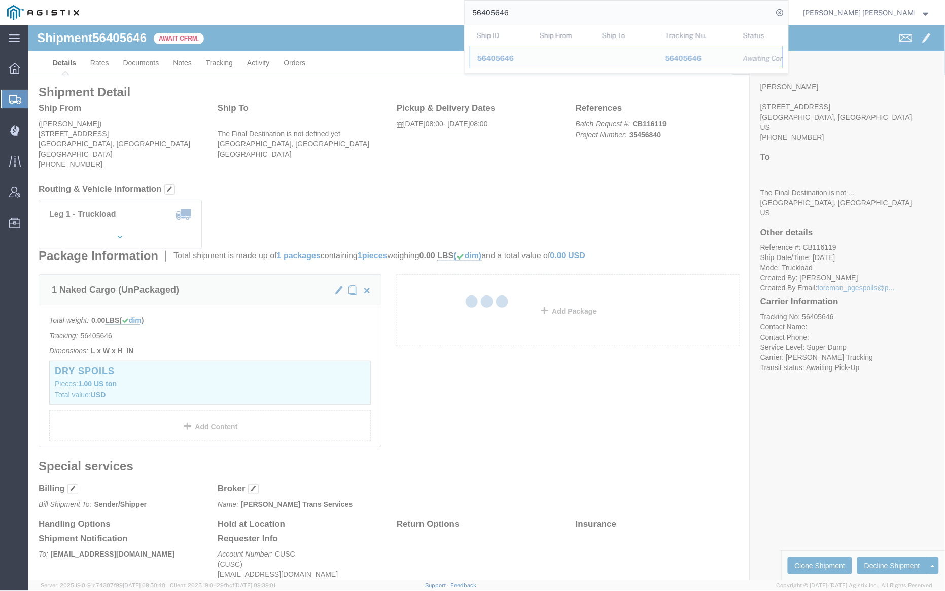
click at [543, 14] on input "56405646" at bounding box center [619, 13] width 308 height 24
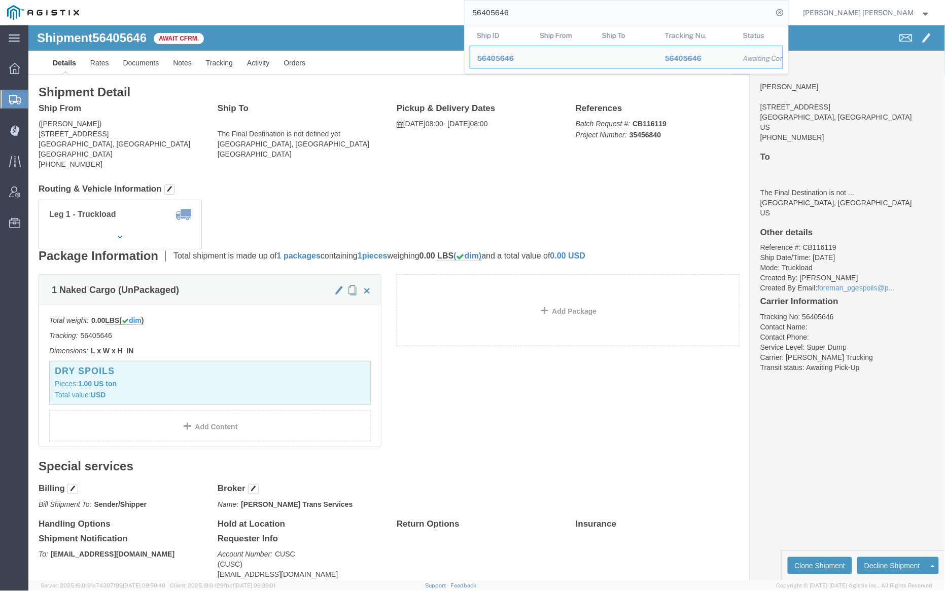
paste input "493"
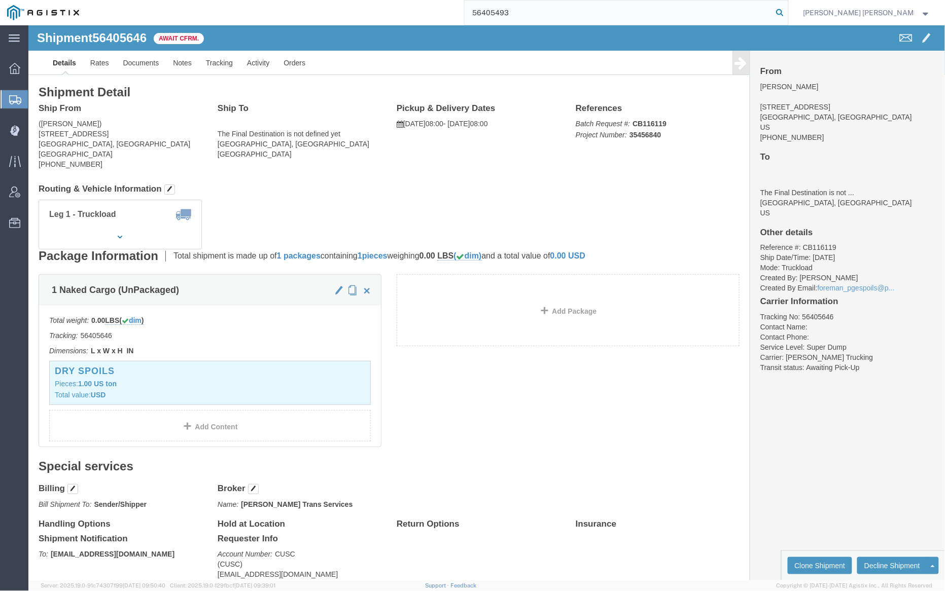
click at [787, 11] on icon at bounding box center [780, 13] width 14 height 14
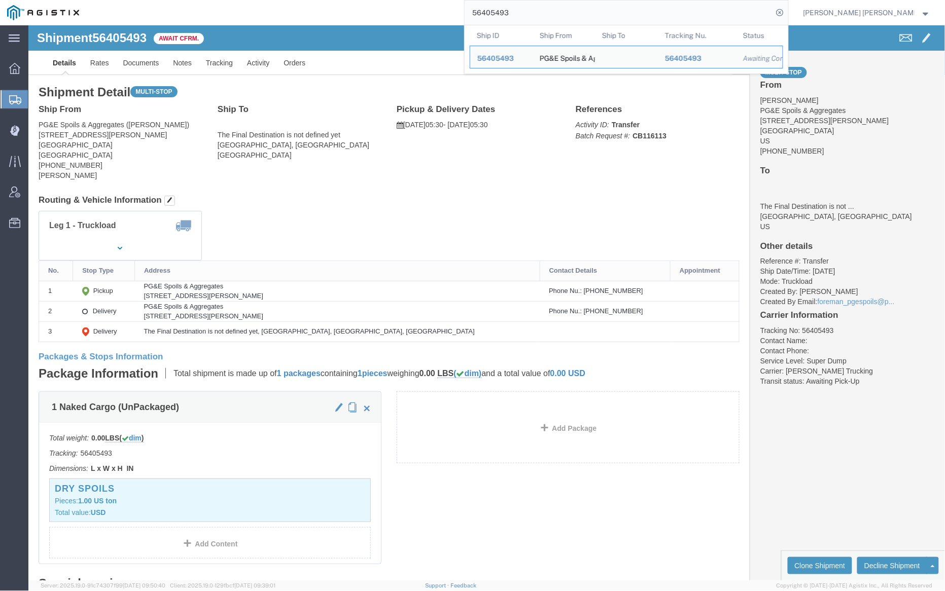
click at [549, 15] on input "56405493" at bounding box center [619, 13] width 308 height 24
paste input "45259"
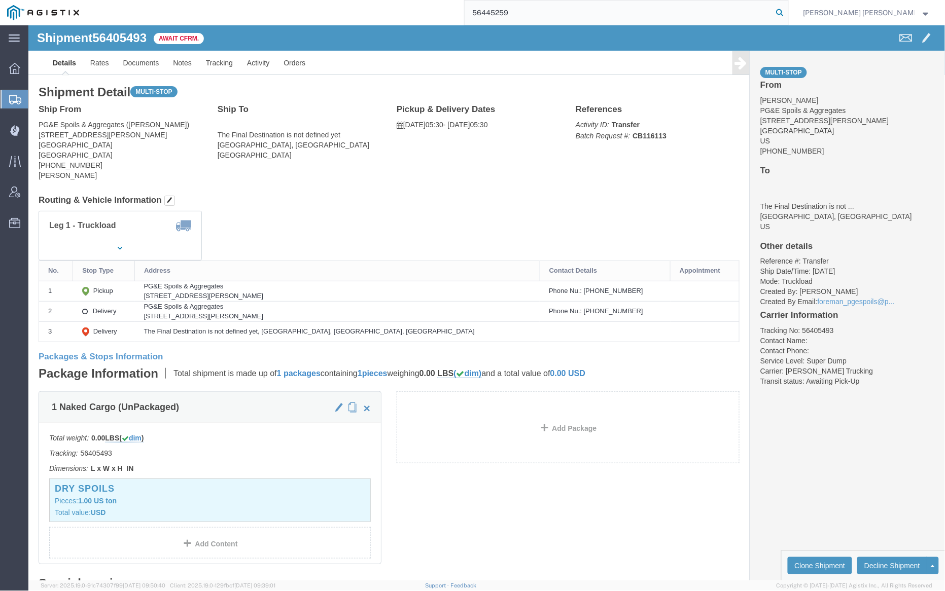
click at [787, 13] on icon at bounding box center [780, 13] width 14 height 14
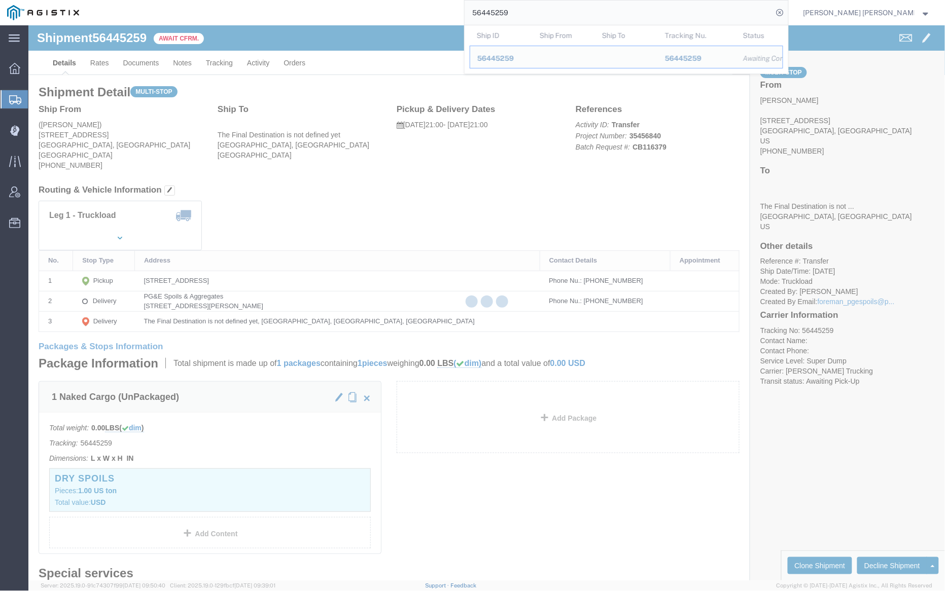
click at [547, 15] on input "56445259" at bounding box center [619, 13] width 308 height 24
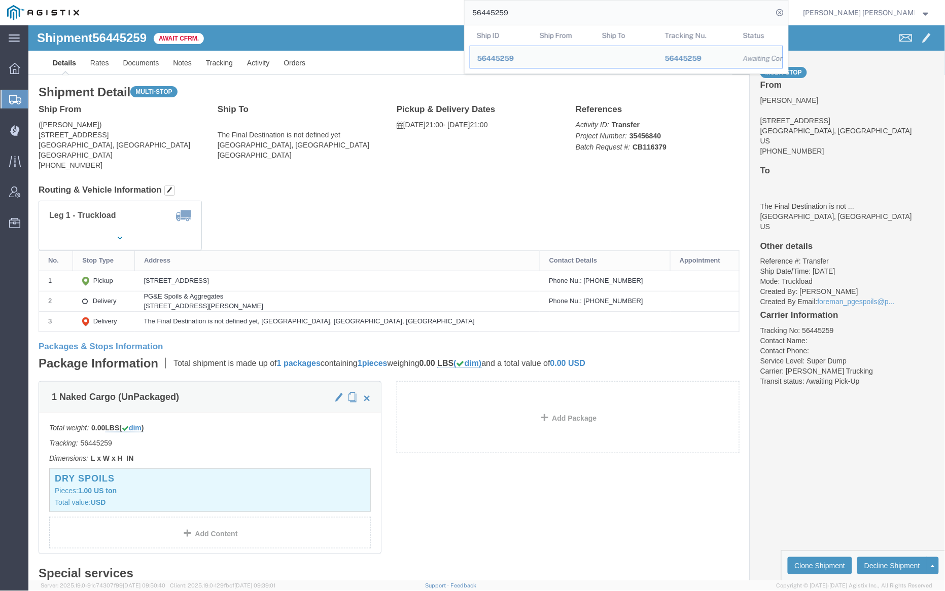
paste input "61226"
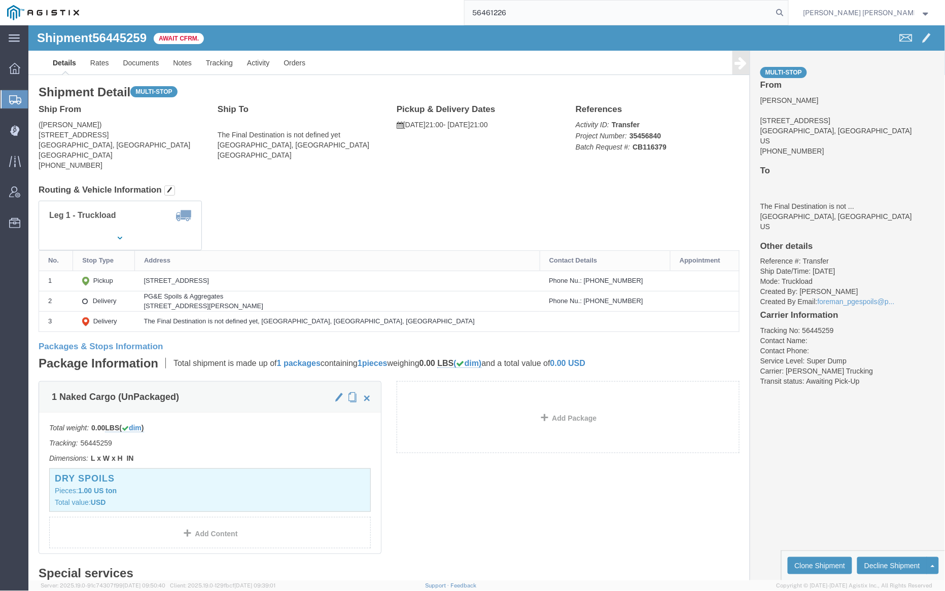
drag, startPoint x: 831, startPoint y: 11, endPoint x: 845, endPoint y: 20, distance: 16.2
click at [787, 11] on icon at bounding box center [780, 13] width 14 height 14
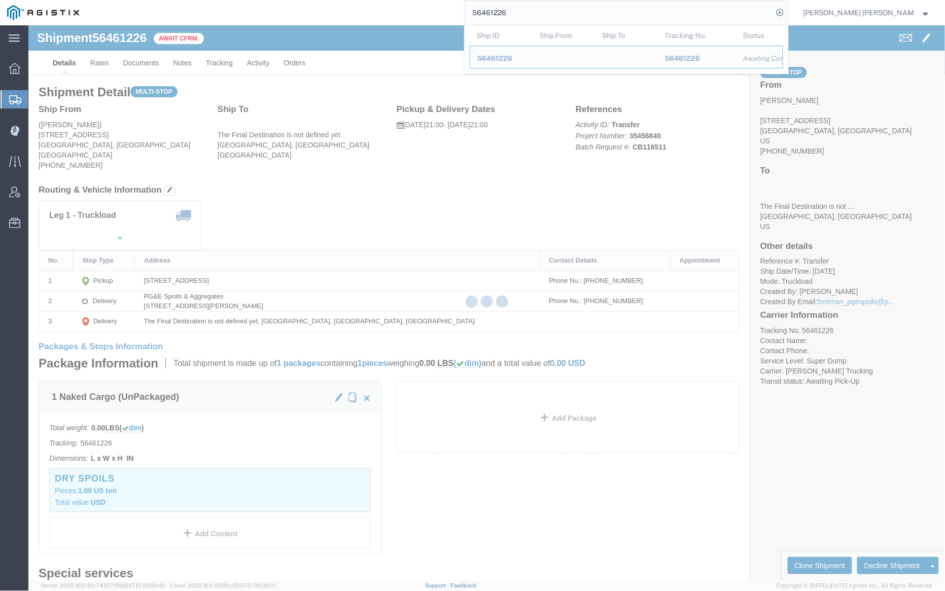
click at [544, 10] on input "56461226" at bounding box center [619, 13] width 308 height 24
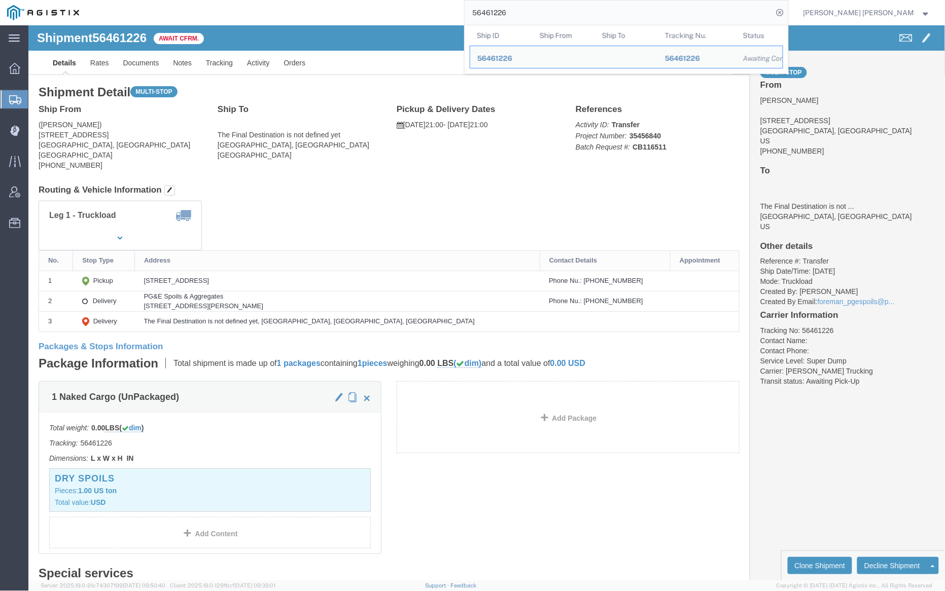
click at [544, 10] on input "56461226" at bounding box center [619, 13] width 308 height 24
paste input "37"
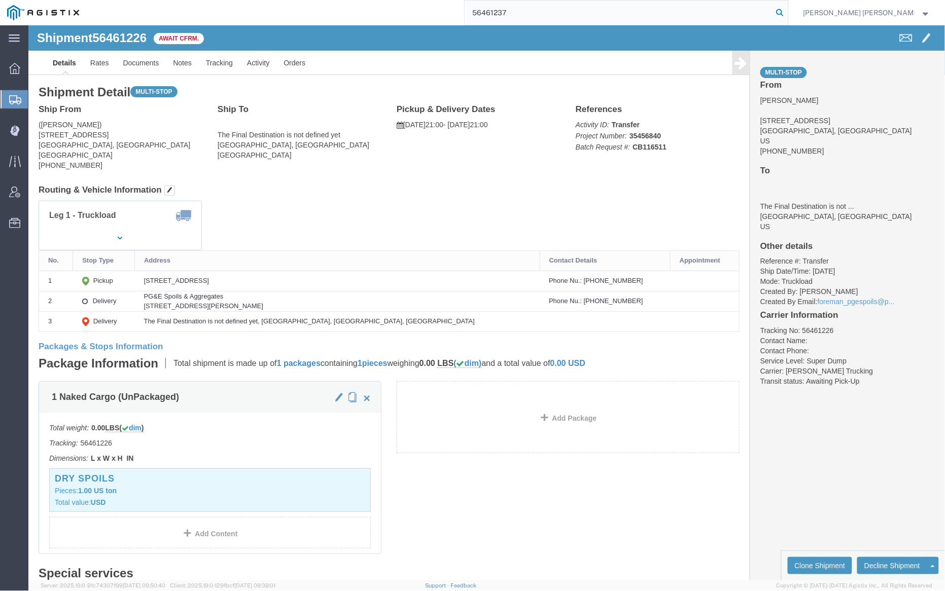
click at [787, 12] on icon at bounding box center [780, 13] width 14 height 14
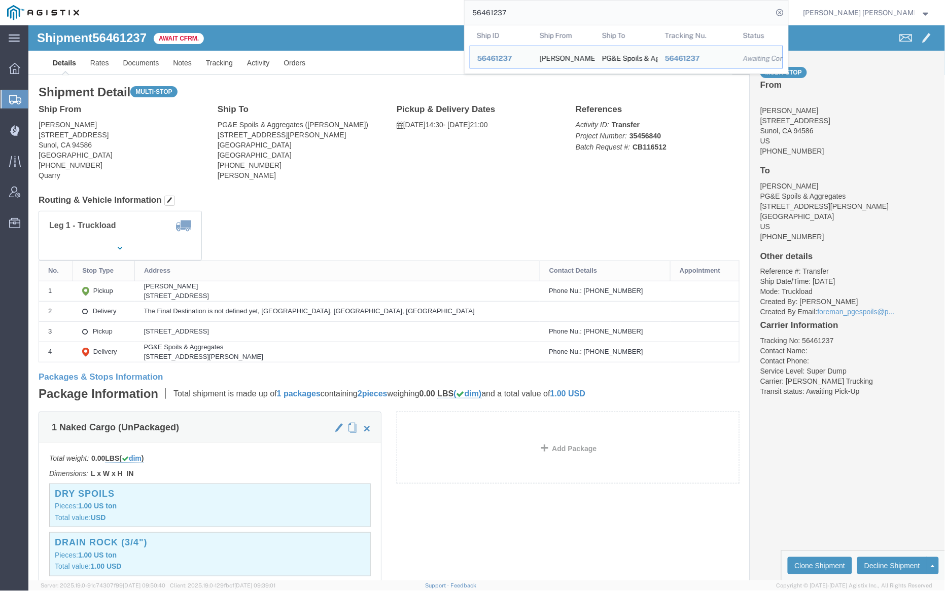
click at [556, 15] on input "56461237" at bounding box center [619, 13] width 308 height 24
paste input "45"
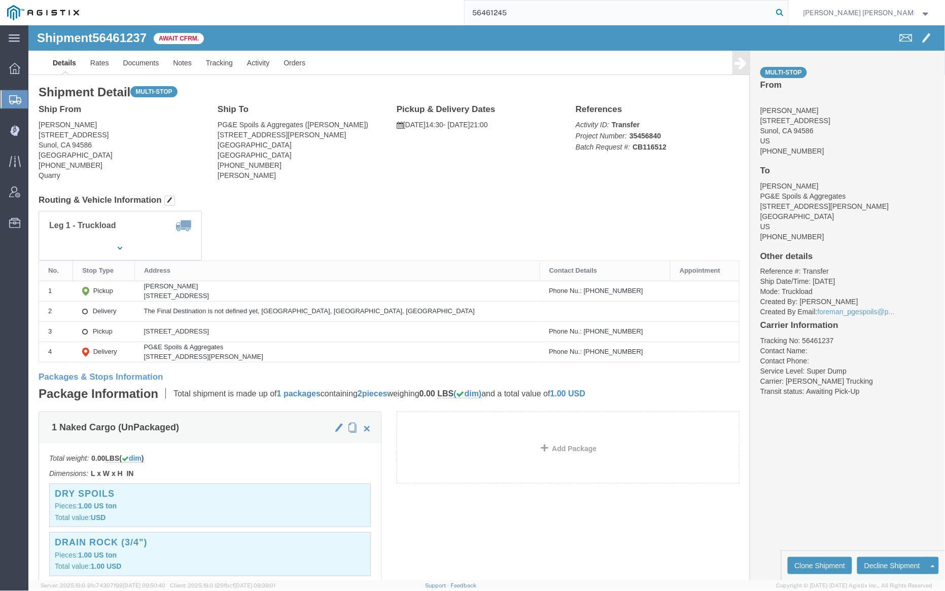
click at [787, 10] on icon at bounding box center [780, 13] width 14 height 14
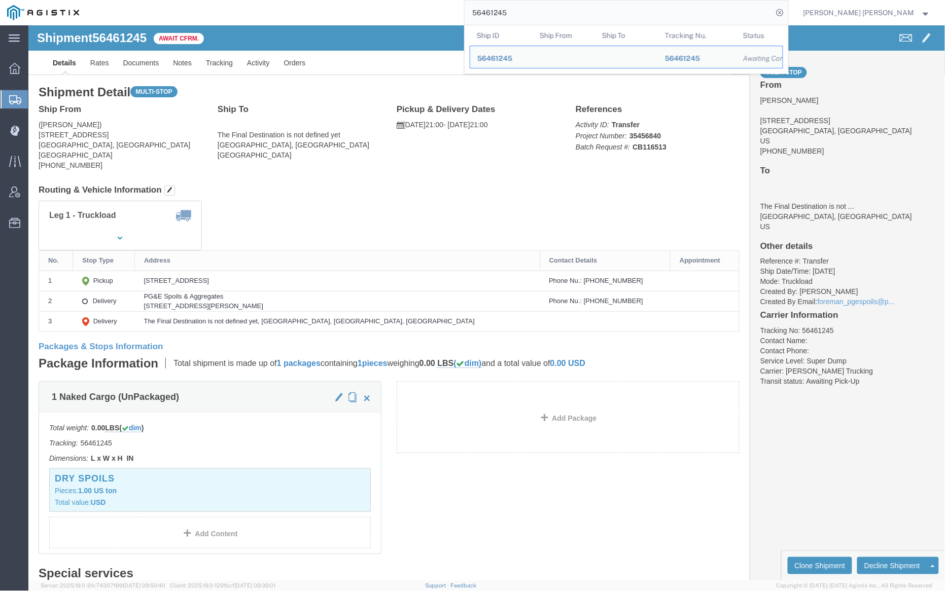
click at [547, 11] on input "56461245" at bounding box center [619, 13] width 308 height 24
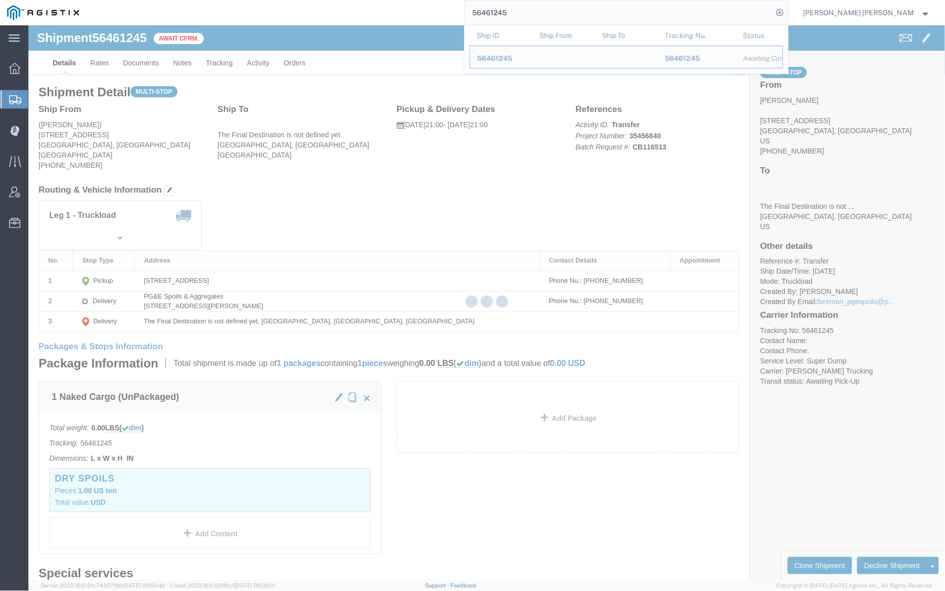
click at [547, 11] on input "56461245" at bounding box center [619, 13] width 308 height 24
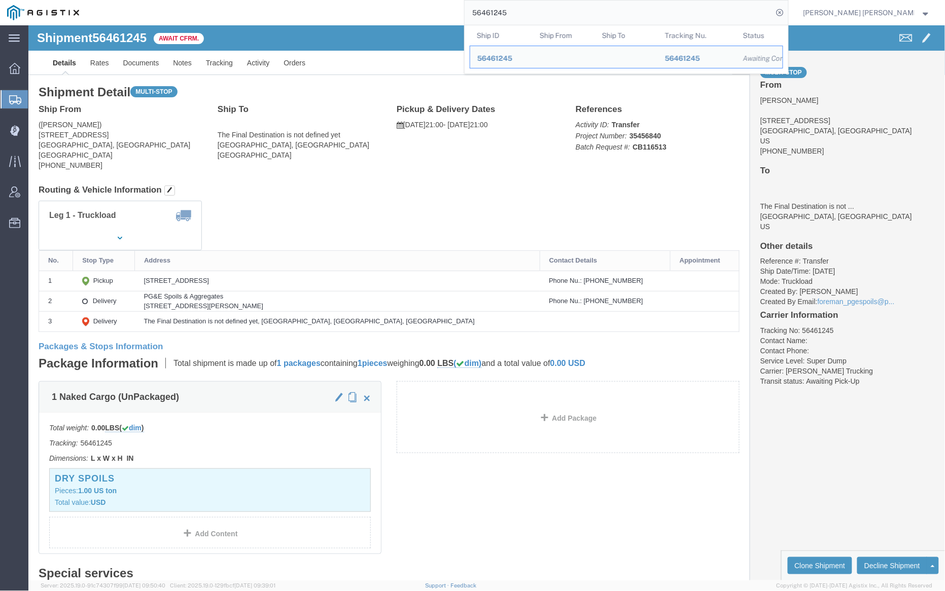
paste input "8"
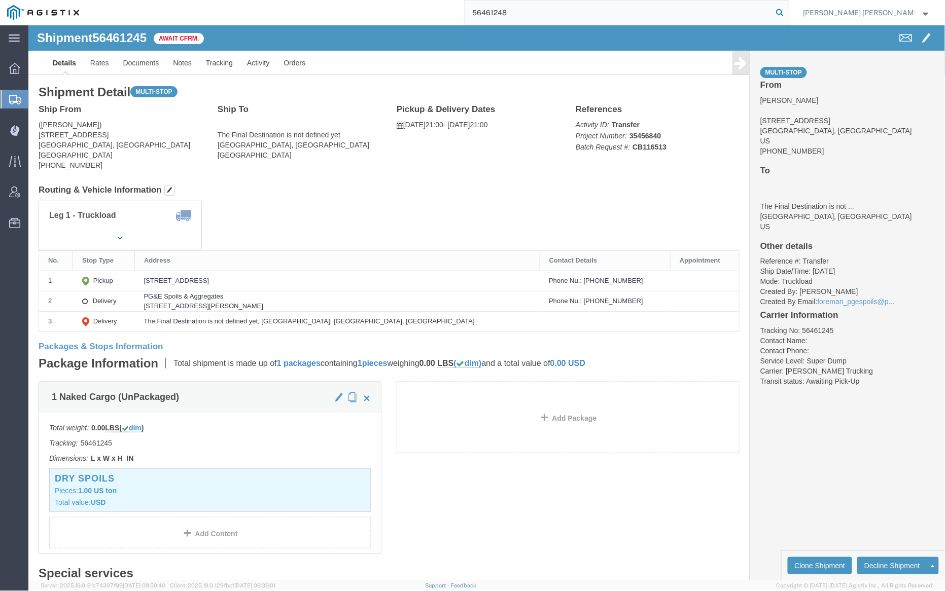
type input "56461248"
click at [787, 11] on icon at bounding box center [780, 13] width 14 height 14
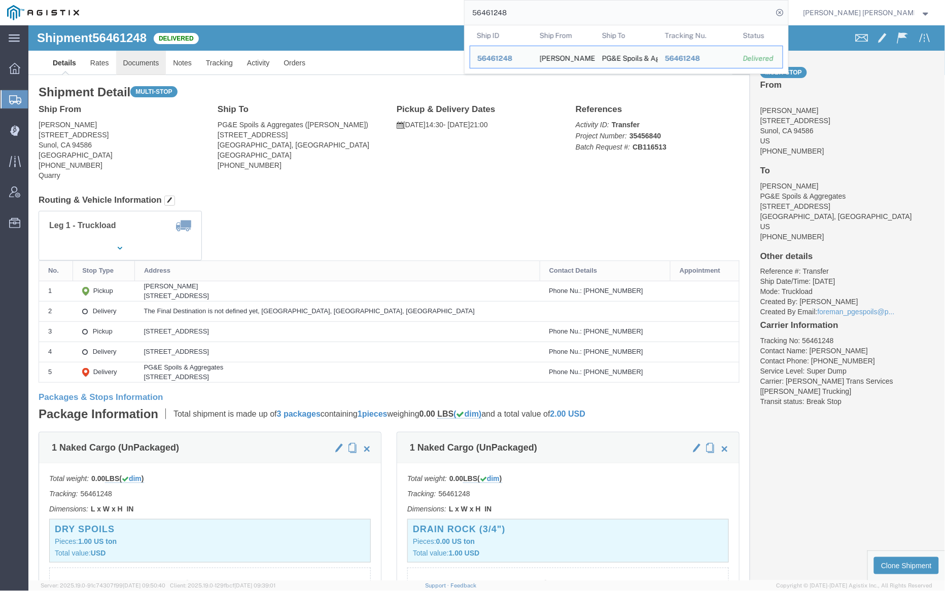
click link "Documents"
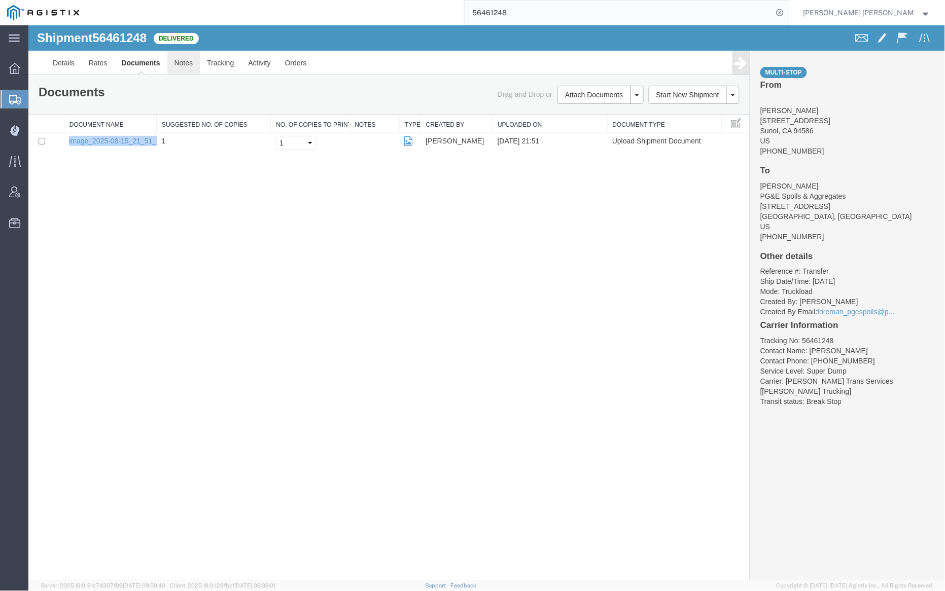
click at [185, 62] on link "Notes" at bounding box center [183, 62] width 33 height 24
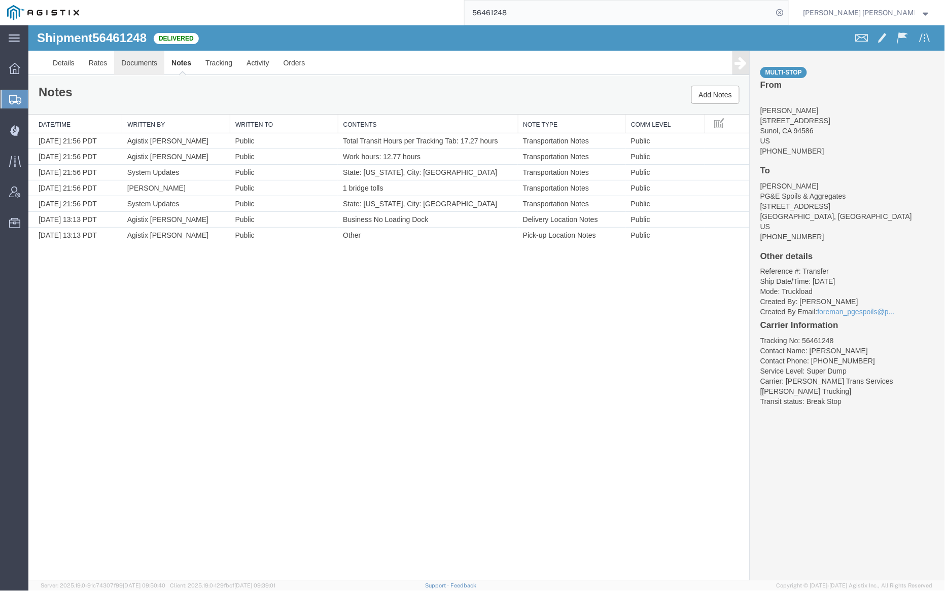
click at [143, 65] on link "Documents" at bounding box center [139, 62] width 50 height 24
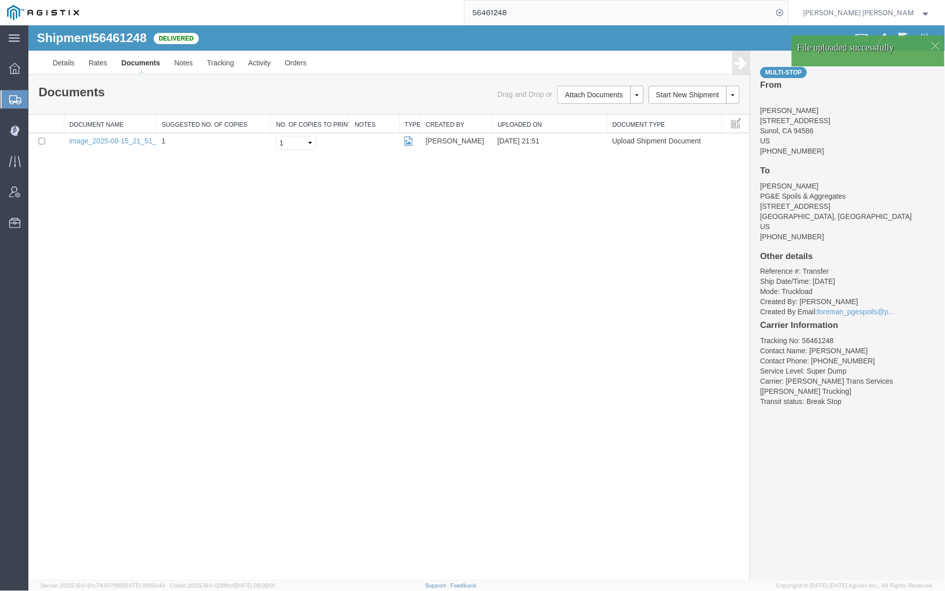
click at [146, 64] on link "Documents" at bounding box center [140, 62] width 53 height 24
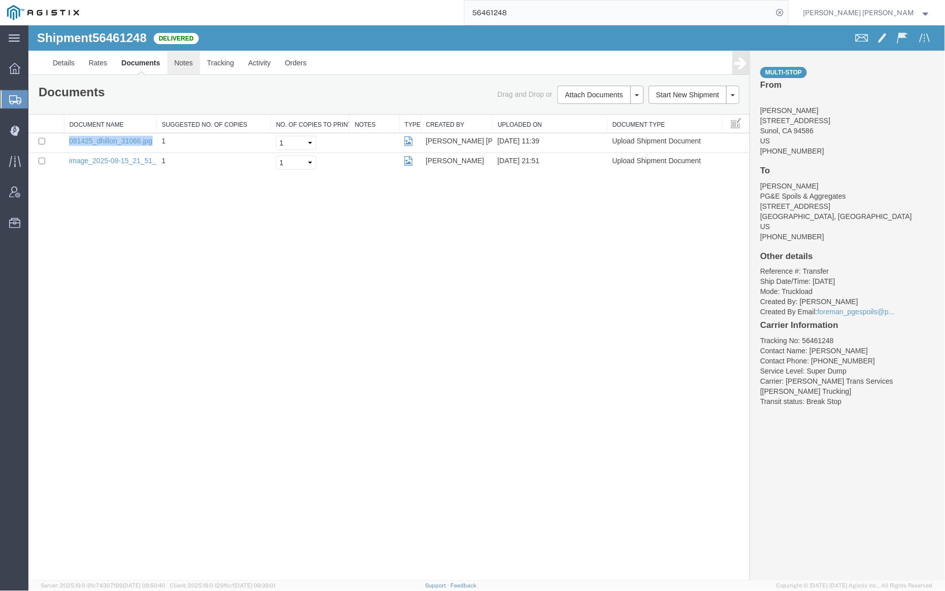
click at [188, 67] on link "Notes" at bounding box center [183, 62] width 33 height 24
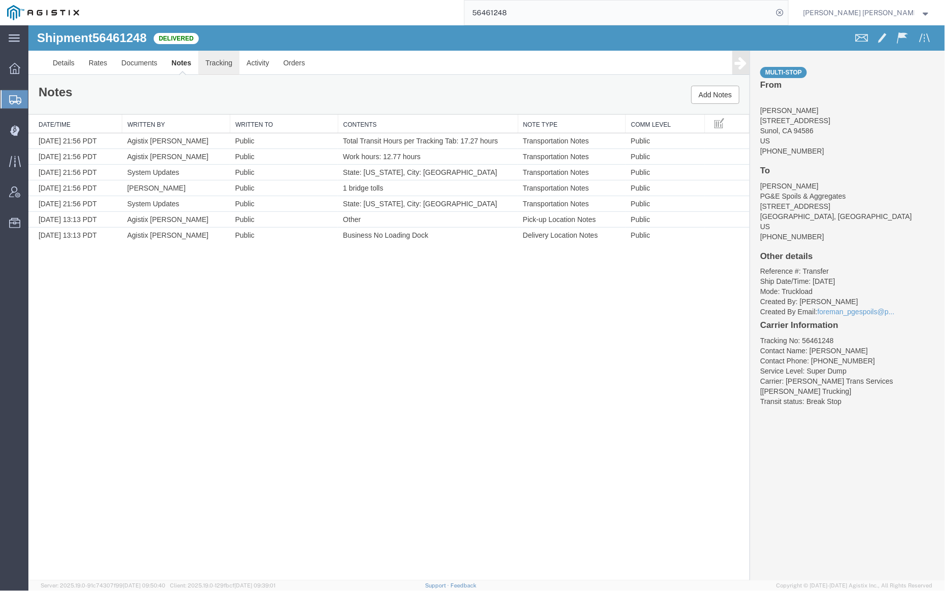
click at [216, 63] on link "Tracking" at bounding box center [218, 62] width 41 height 24
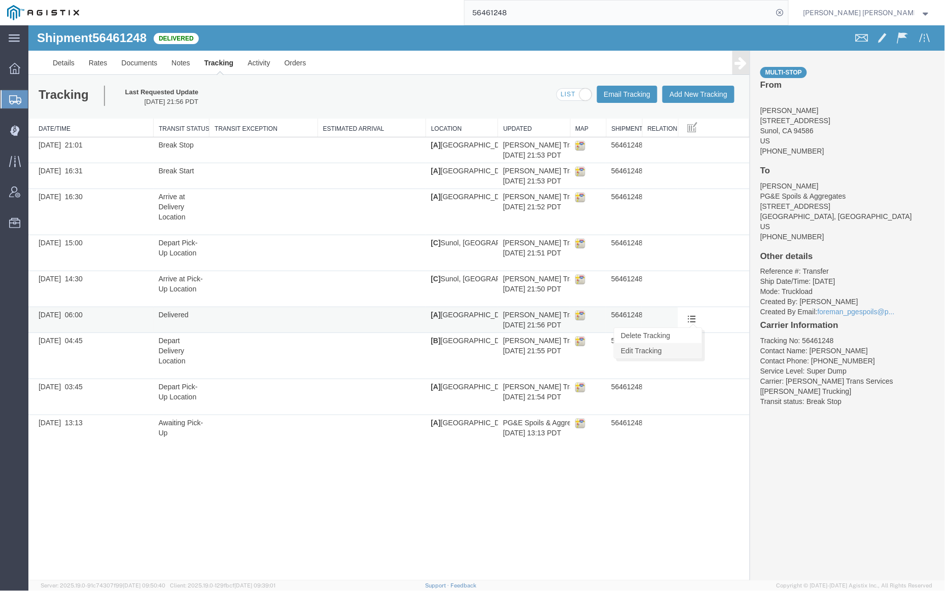
click at [674, 350] on link "Edit Tracking" at bounding box center [658, 350] width 88 height 15
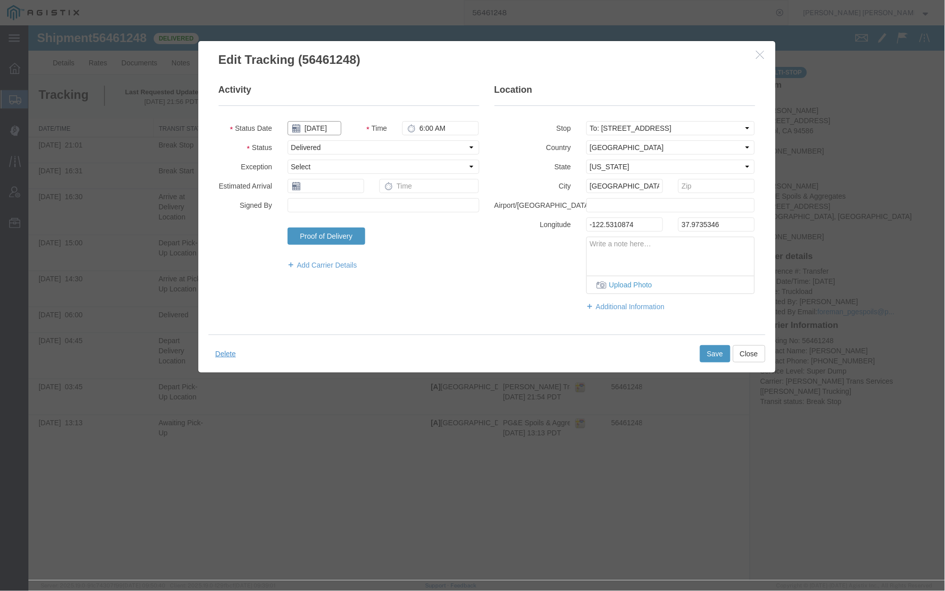
click at [326, 129] on input "[DATE]" at bounding box center [314, 128] width 54 height 14
click at [372, 206] on td "15" at bounding box center [370, 206] width 15 height 15
type input "[DATE]"
click at [711, 355] on button "Save" at bounding box center [714, 353] width 30 height 17
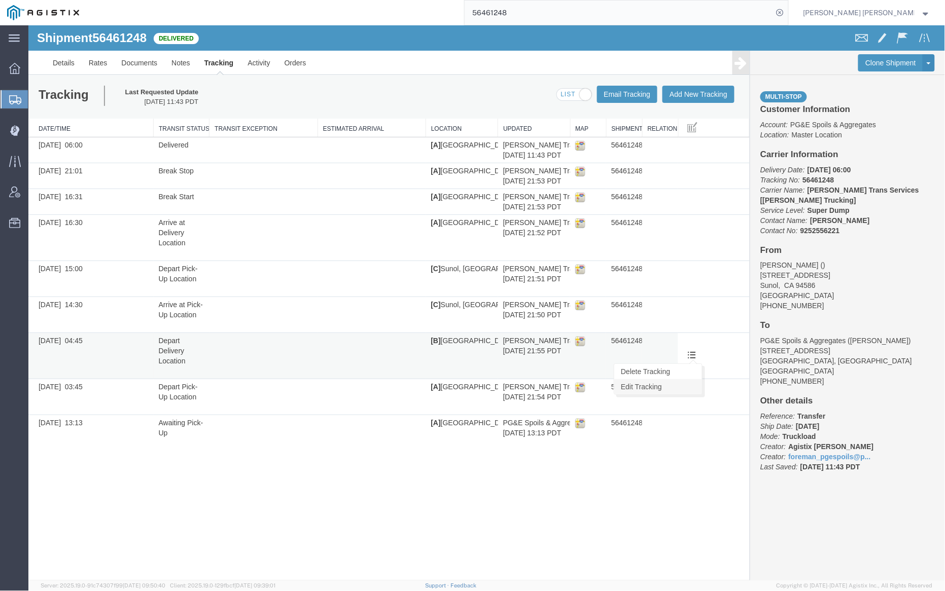
click at [680, 384] on link "Edit Tracking" at bounding box center [658, 386] width 88 height 15
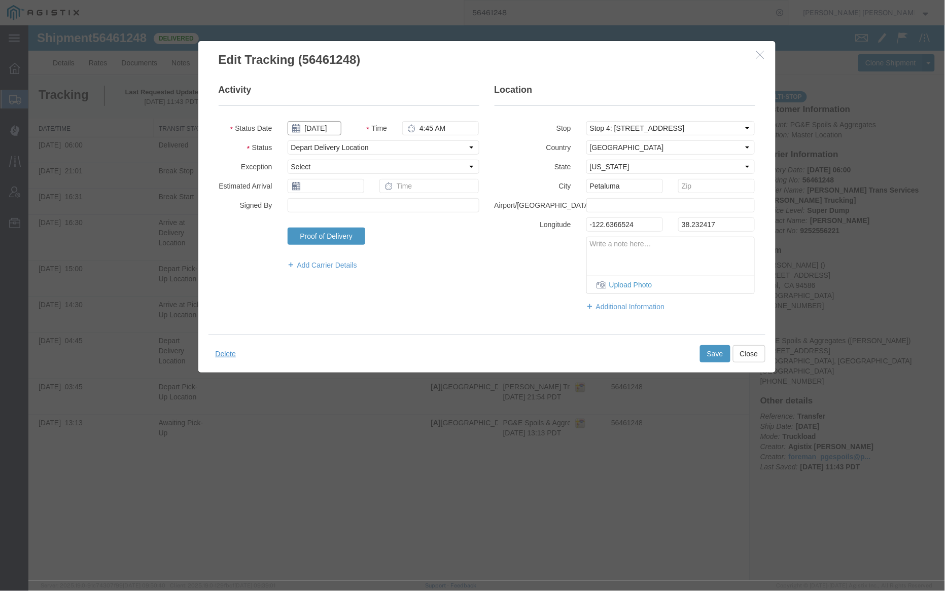
click at [322, 125] on input "[DATE]" at bounding box center [314, 128] width 54 height 14
click at [372, 204] on td "15" at bounding box center [370, 206] width 15 height 15
type input "[DATE]"
click at [718, 359] on button "Save" at bounding box center [714, 353] width 30 height 17
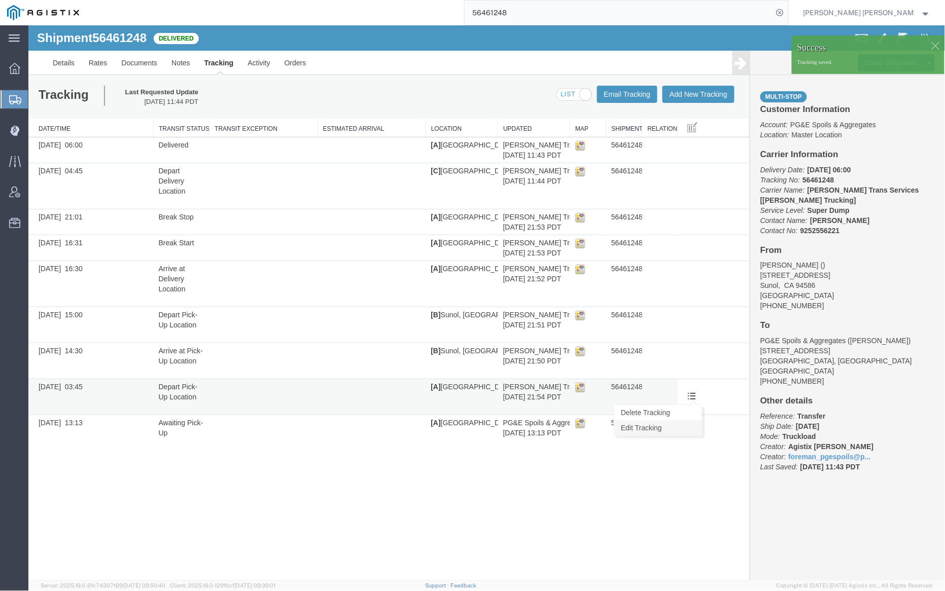
click at [692, 427] on link "Edit Tracking" at bounding box center [658, 427] width 88 height 15
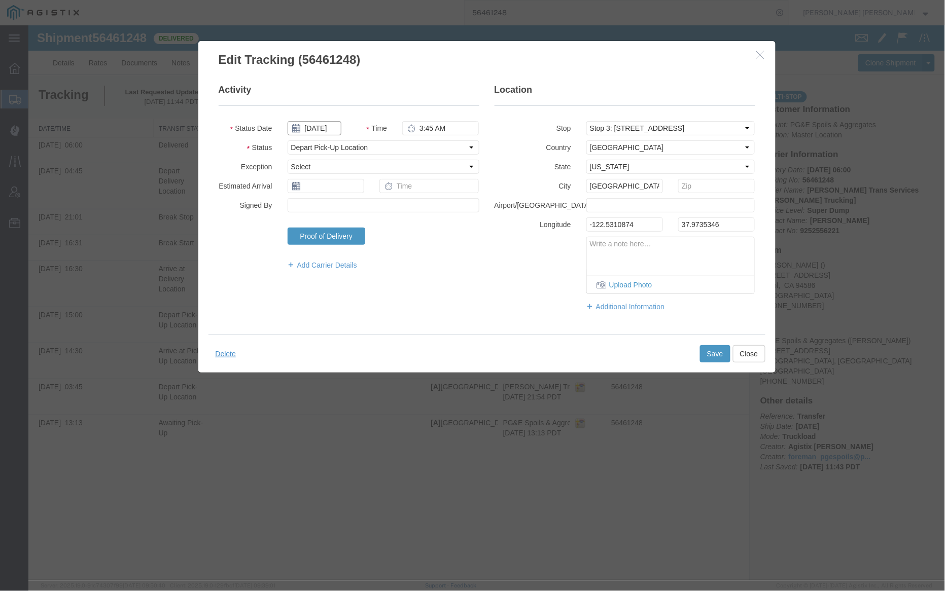
click at [318, 132] on input "[DATE]" at bounding box center [314, 128] width 54 height 14
click at [375, 208] on td "15" at bounding box center [370, 206] width 15 height 15
type input "[DATE]"
click at [715, 356] on button "Save" at bounding box center [714, 353] width 30 height 17
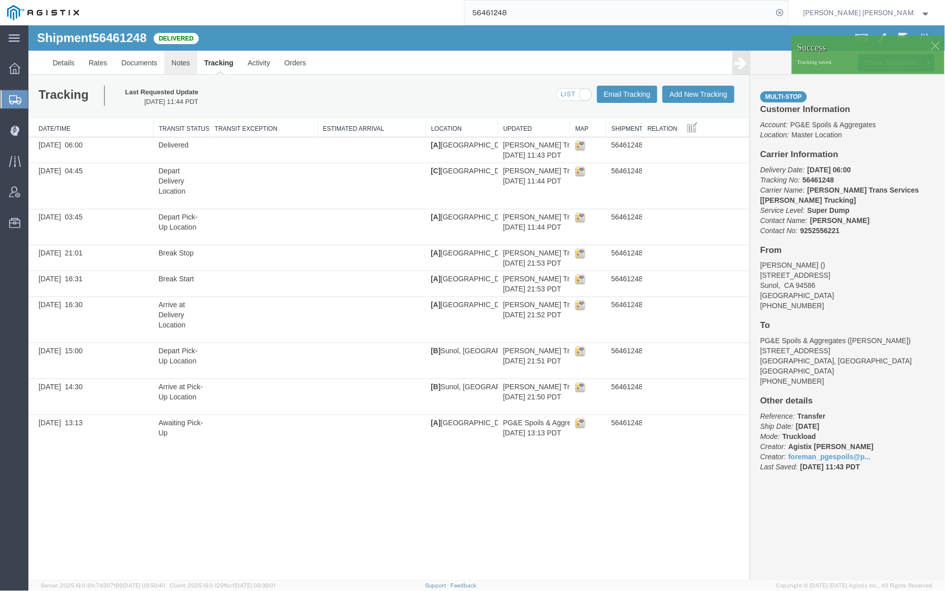
drag, startPoint x: 205, startPoint y: 88, endPoint x: 177, endPoint y: 63, distance: 38.1
click at [177, 63] on link "Notes" at bounding box center [180, 62] width 33 height 24
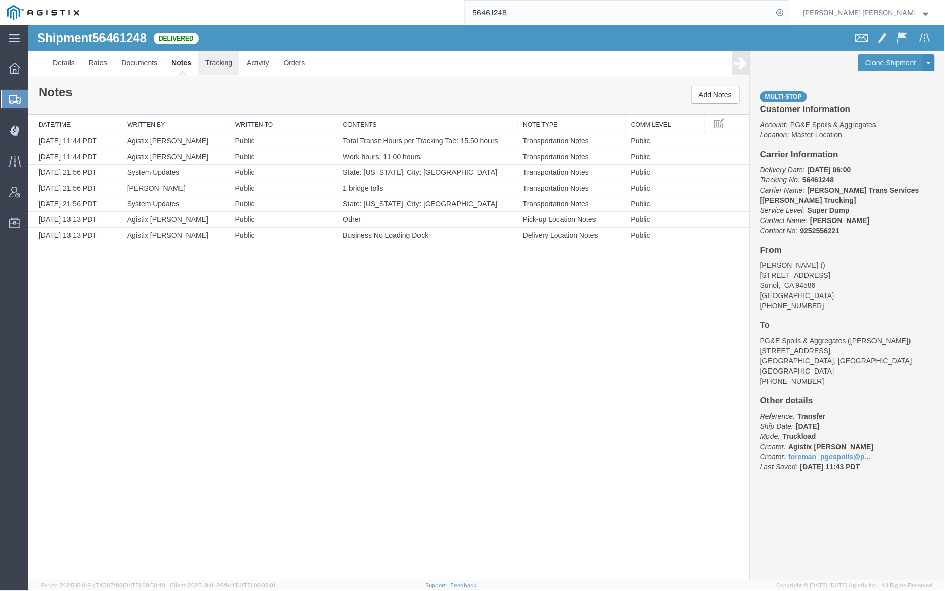
click at [217, 59] on link "Tracking" at bounding box center [218, 62] width 41 height 24
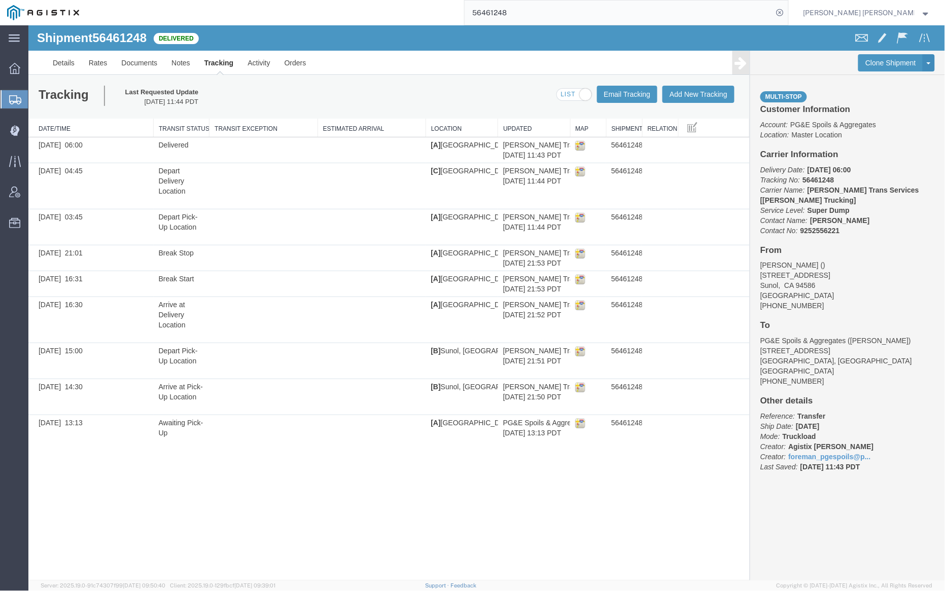
click at [577, 90] on span at bounding box center [573, 94] width 34 height 13
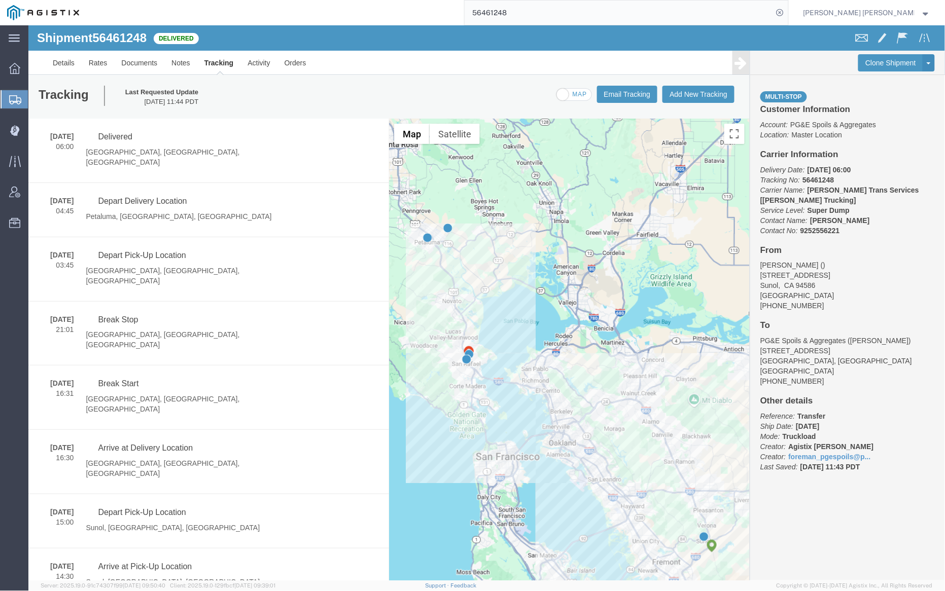
click at [577, 90] on span at bounding box center [573, 94] width 34 height 13
checkbox input "true"
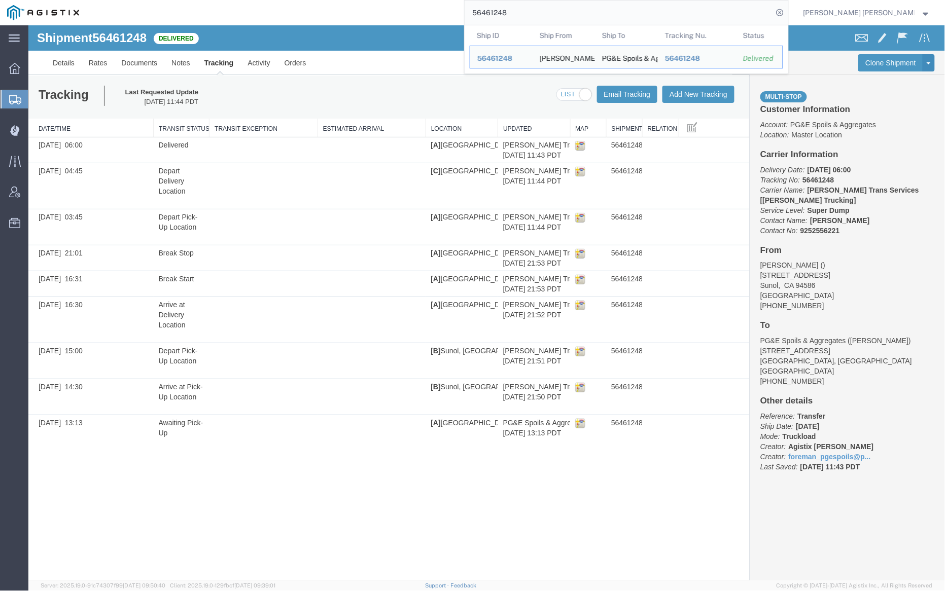
click at [559, 16] on input "56461248" at bounding box center [619, 13] width 308 height 24
paste input "5"
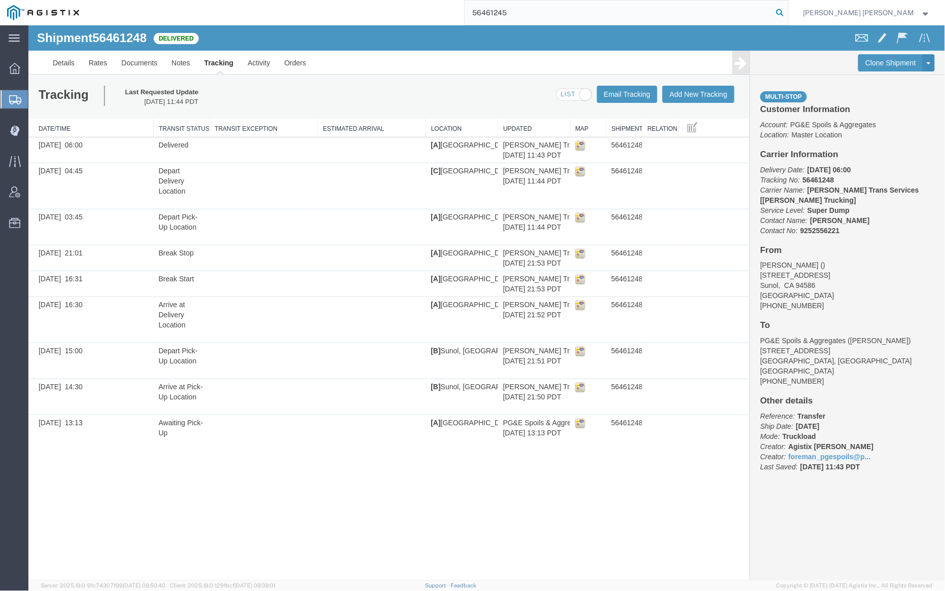
type input "56461245"
click at [787, 11] on icon at bounding box center [780, 13] width 14 height 14
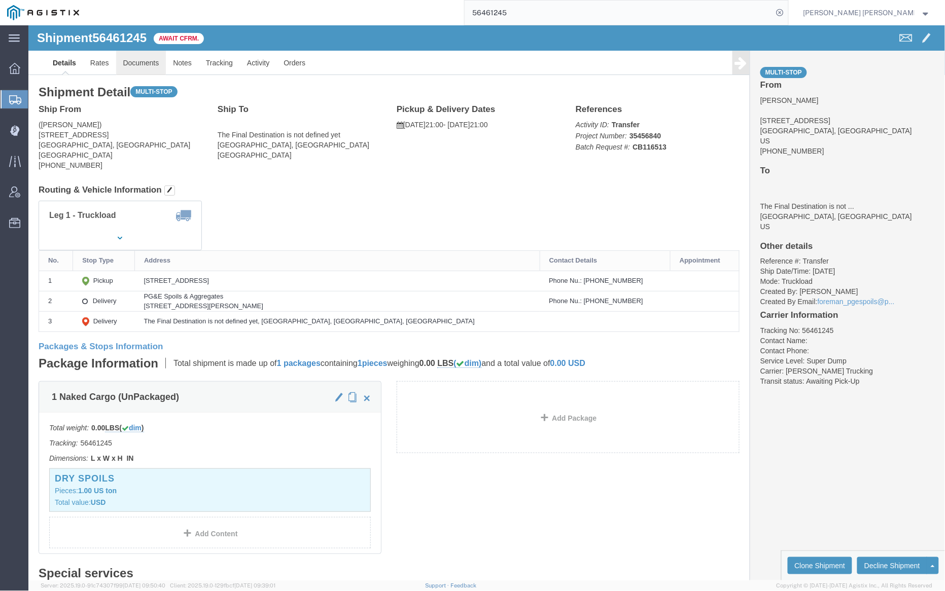
click link "Documents"
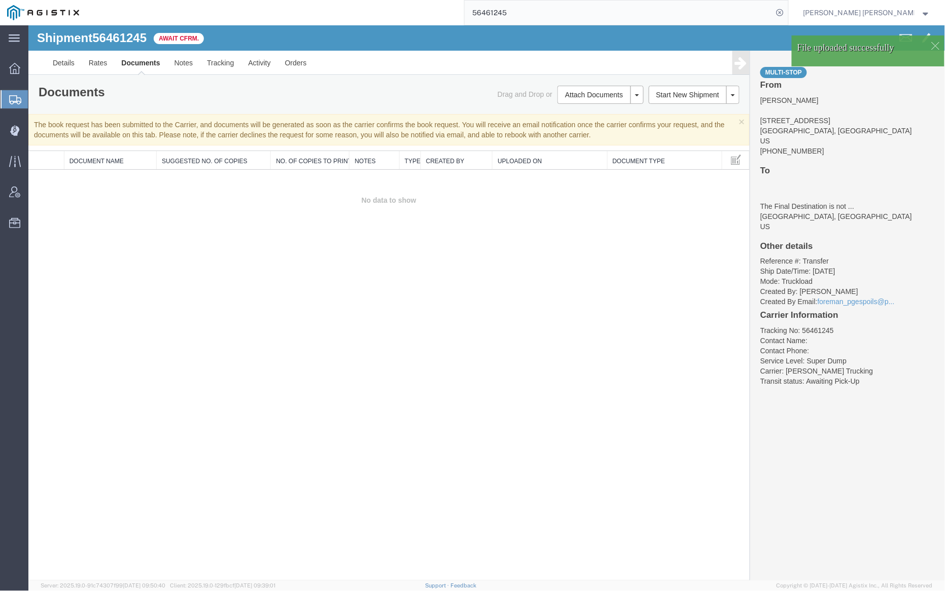
click at [136, 60] on link "Documents" at bounding box center [140, 62] width 53 height 24
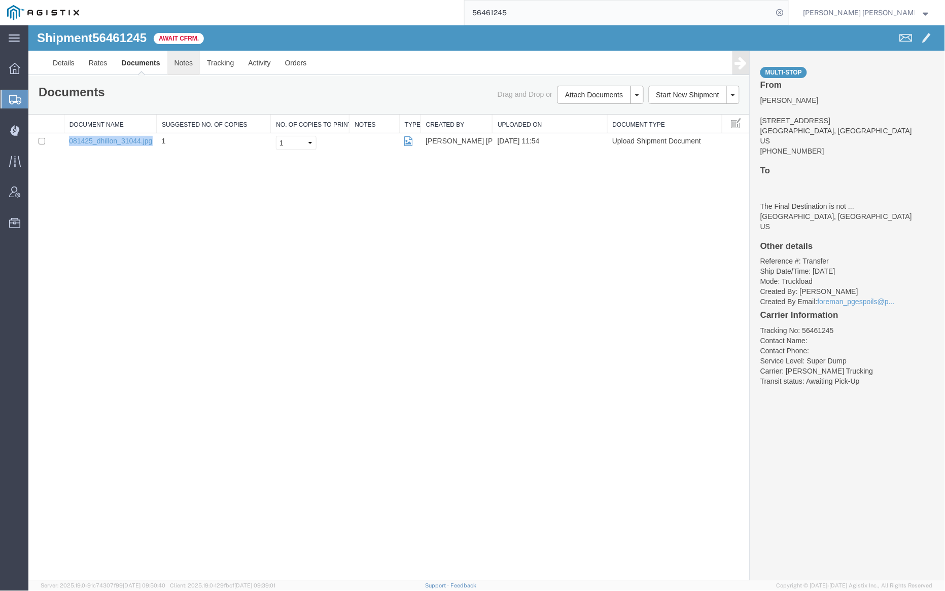
click at [174, 63] on link "Notes" at bounding box center [183, 62] width 33 height 24
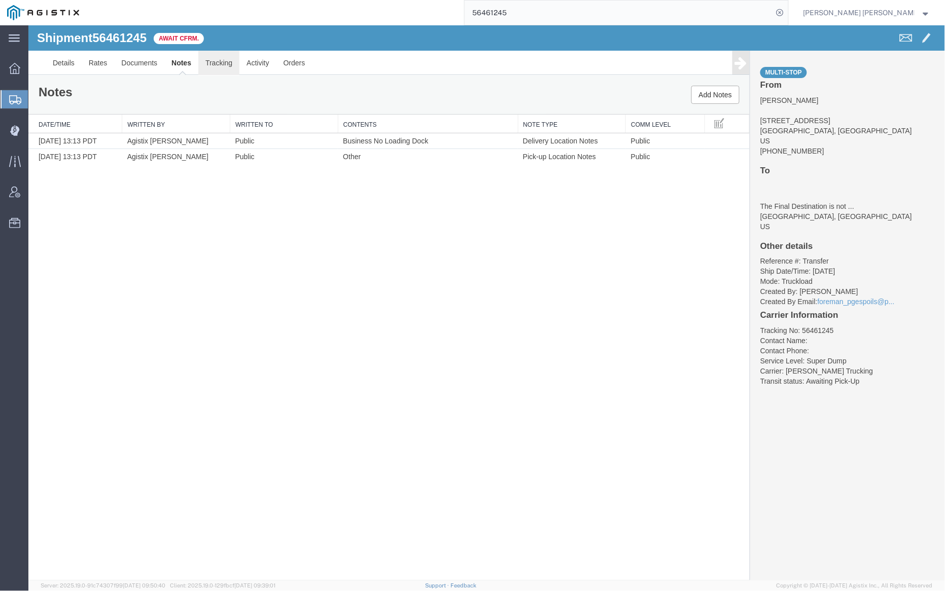
click at [226, 62] on link "Tracking" at bounding box center [218, 62] width 41 height 24
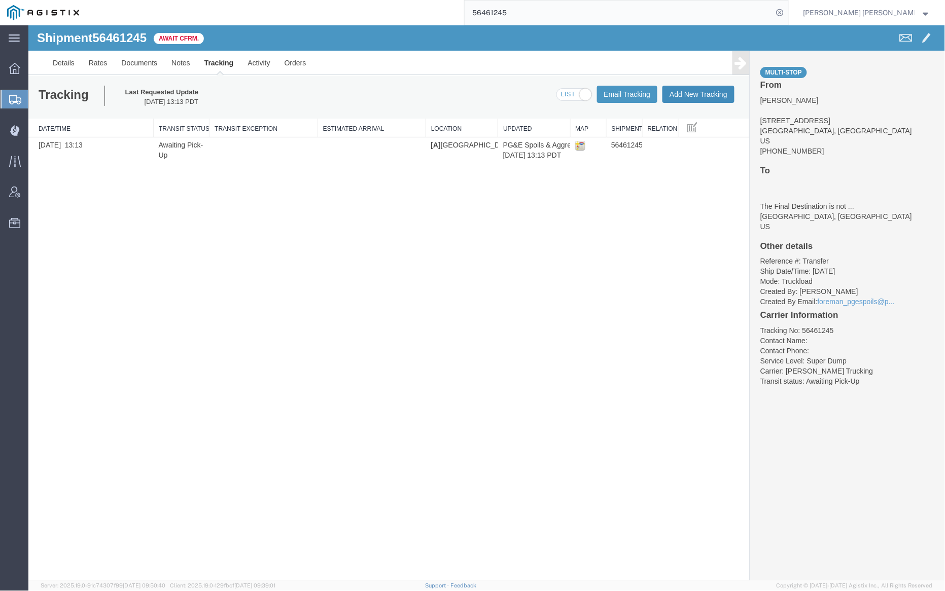
click at [716, 89] on button "Add New Tracking" at bounding box center [698, 93] width 72 height 17
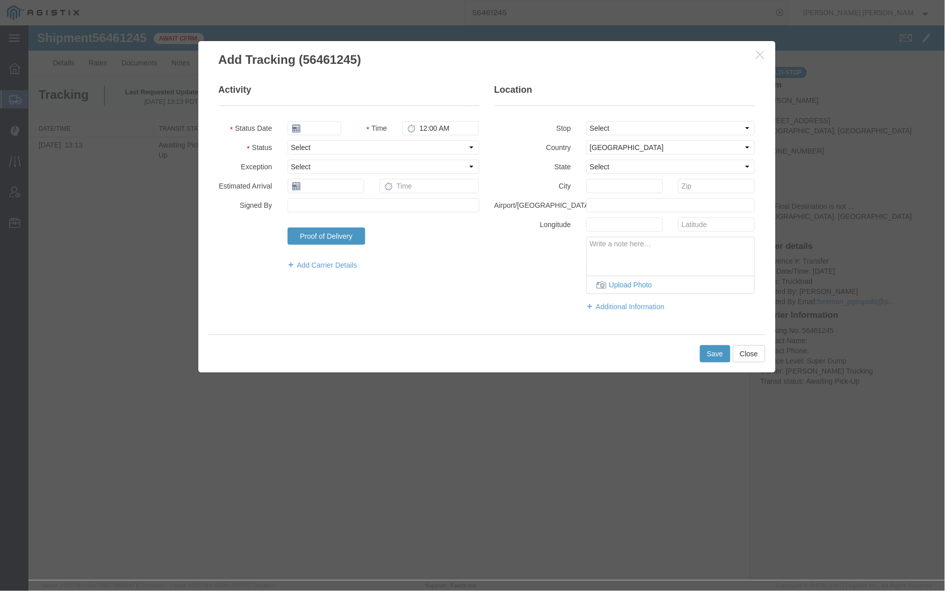
type input "09/16/2025"
type input "12:00 PM"
click at [325, 125] on input "09/16/2025" at bounding box center [314, 128] width 54 height 14
click at [294, 144] on icon at bounding box center [295, 146] width 3 height 7
drag, startPoint x: 361, startPoint y: 206, endPoint x: 371, endPoint y: 193, distance: 15.9
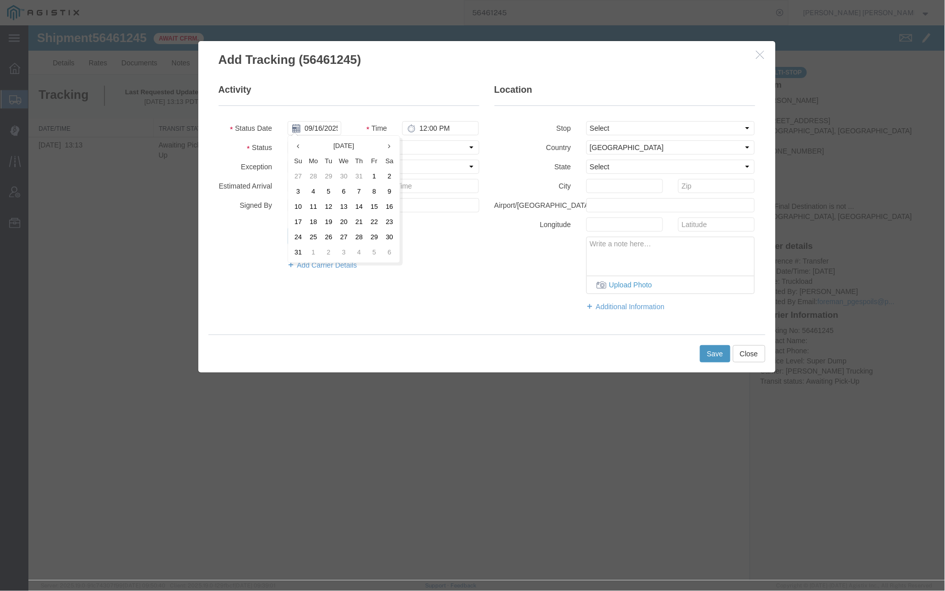
click at [361, 206] on td "14" at bounding box center [358, 206] width 15 height 15
type input "[DATE]"
click at [424, 128] on input "12:00 PM" at bounding box center [440, 128] width 77 height 14
type input "9:00 PM"
click at [321, 148] on select "Select Arrival Notice Available Arrival Notice Imported Arrive at Delivery Loca…" at bounding box center [383, 147] width 192 height 14
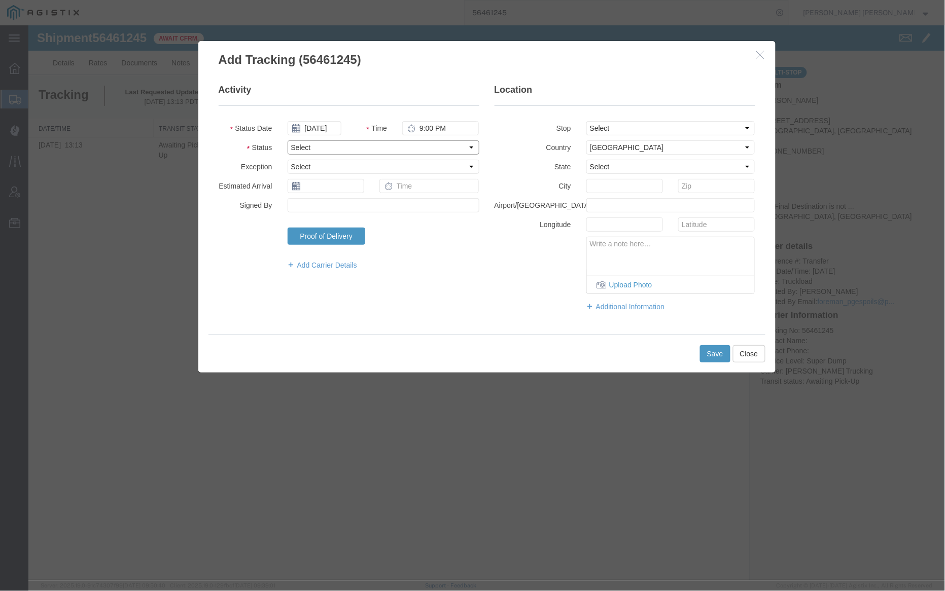
select select "ARVPULOC"
click at [287, 140] on select "Select Arrival Notice Available Arrival Notice Imported Arrive at Delivery Loca…" at bounding box center [383, 147] width 192 height 14
click at [608, 129] on select "Select From: [STREET_ADDRESS] Stop 2: [STREET_ADDRESS][PERSON_NAME] To: The Fin…" at bounding box center [670, 128] width 169 height 14
select select "{"pickupDeliveryInfoId": "122209083","pickupOrDelivery": "P","stopNum": "1","lo…"
click at [586, 121] on select "Select From: [STREET_ADDRESS] Stop 2: [STREET_ADDRESS][PERSON_NAME] To: The Fin…" at bounding box center [670, 128] width 169 height 14
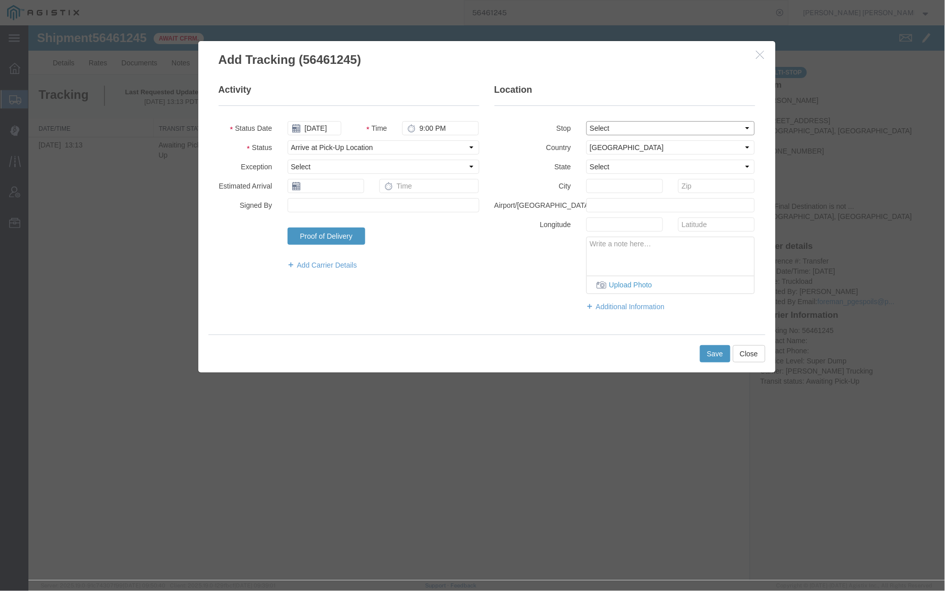
select select "CA"
type input "[GEOGRAPHIC_DATA][PERSON_NAME]"
click at [717, 351] on button "Save" at bounding box center [714, 353] width 30 height 17
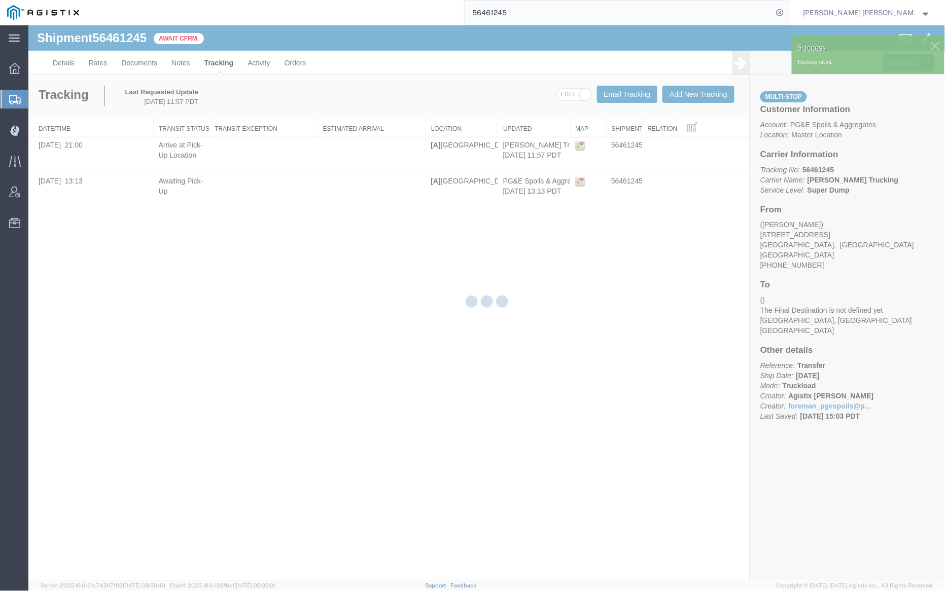
click at [707, 96] on div at bounding box center [486, 302] width 917 height 555
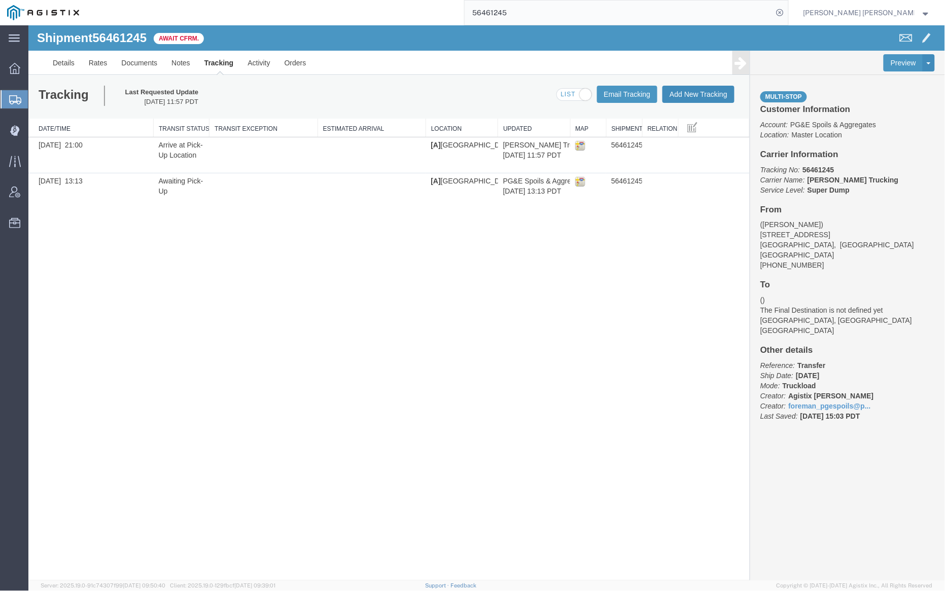
click at [707, 95] on button "Add New Tracking" at bounding box center [698, 93] width 72 height 17
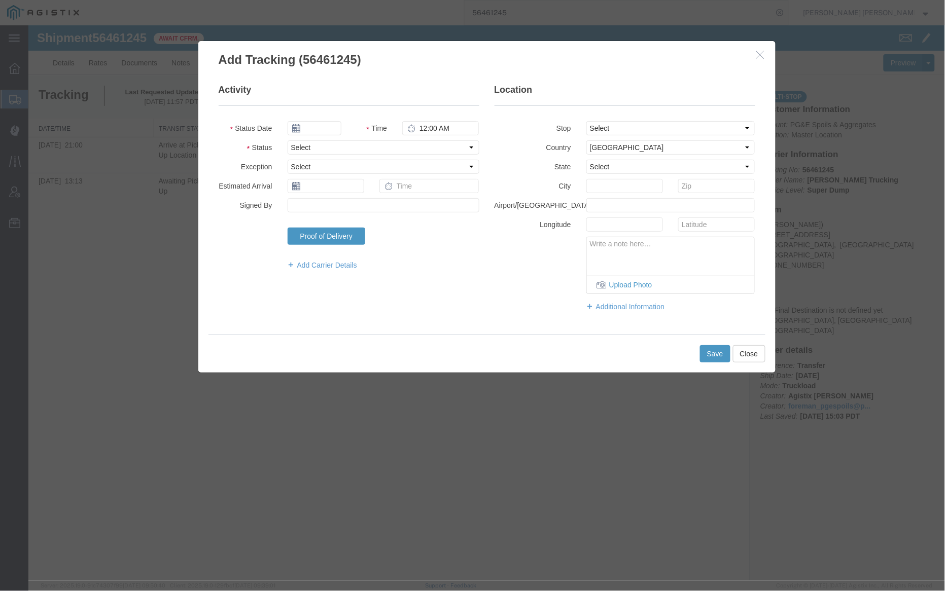
type input "09/16/2025"
type input "12:00 PM"
click at [328, 132] on input "09/16/2025" at bounding box center [314, 128] width 54 height 14
click at [296, 142] on th at bounding box center [294, 145] width 15 height 15
click at [377, 209] on td "15" at bounding box center [373, 206] width 15 height 15
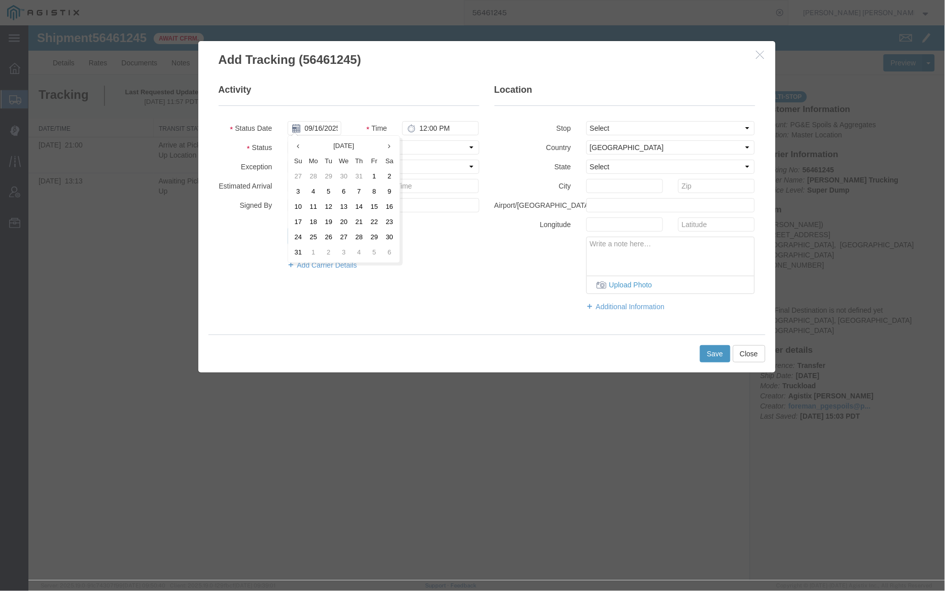
type input "[DATE]"
click at [426, 129] on input "12:00 PM" at bounding box center [440, 128] width 77 height 14
type input "6:30 AM"
click at [427, 148] on select "Select Arrival Notice Available Arrival Notice Imported Arrive at Delivery Loca…" at bounding box center [383, 147] width 192 height 14
select select "DELIVRED"
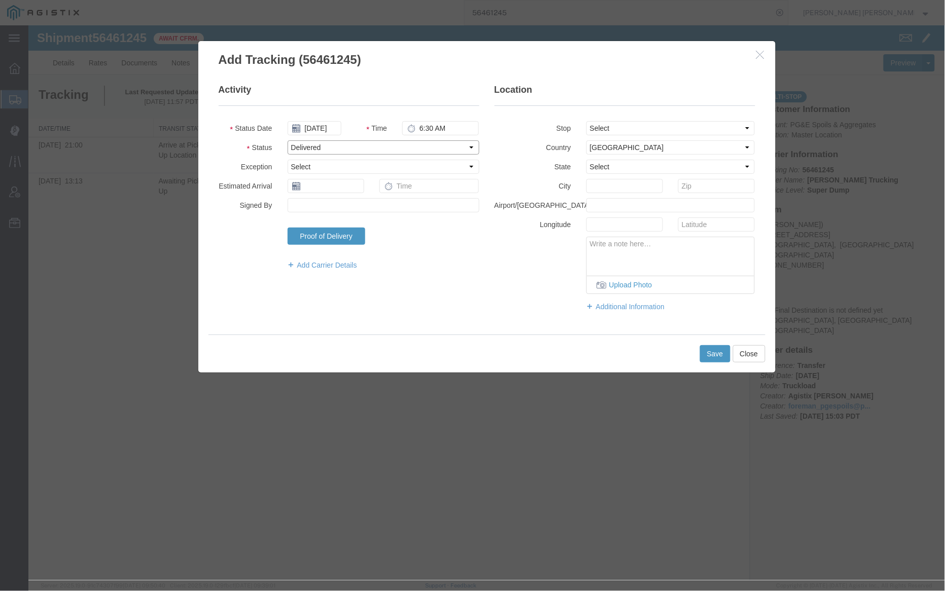
click at [287, 140] on select "Select Arrival Notice Available Arrival Notice Imported Arrive at Delivery Loca…" at bounding box center [383, 147] width 192 height 14
click at [642, 129] on select "Select From: [STREET_ADDRESS] Stop 2: [STREET_ADDRESS][PERSON_NAME] To: The Fin…" at bounding box center [670, 128] width 169 height 14
select select "{"pickupDeliveryInfoId": "122209083","pickupOrDelivery": "P","stopNum": "1","lo…"
click at [586, 121] on select "Select From: [STREET_ADDRESS] Stop 2: [STREET_ADDRESS][PERSON_NAME] To: The Fin…" at bounding box center [670, 128] width 169 height 14
select select "CA"
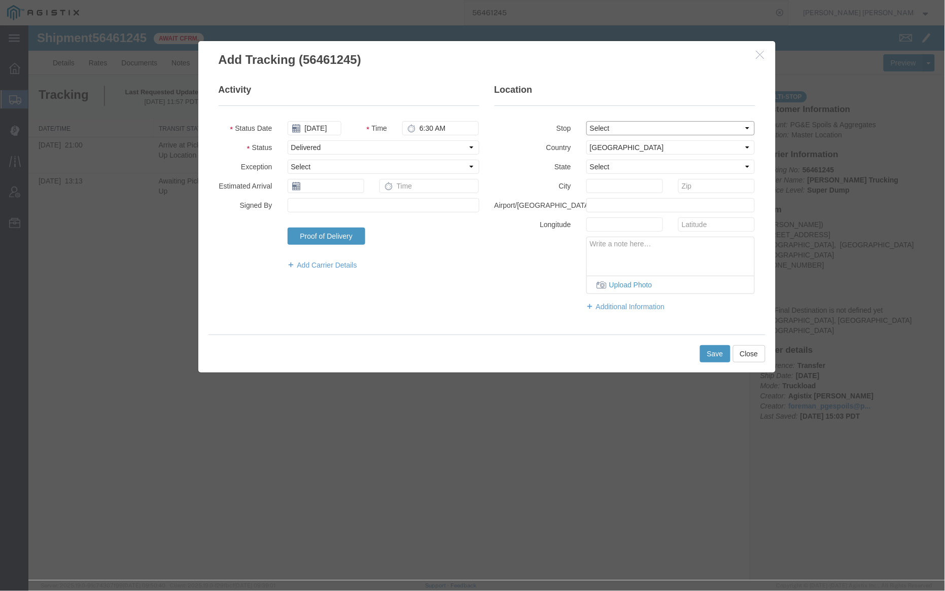
type input "[GEOGRAPHIC_DATA][PERSON_NAME]"
click at [711, 349] on button "Save" at bounding box center [714, 353] width 30 height 17
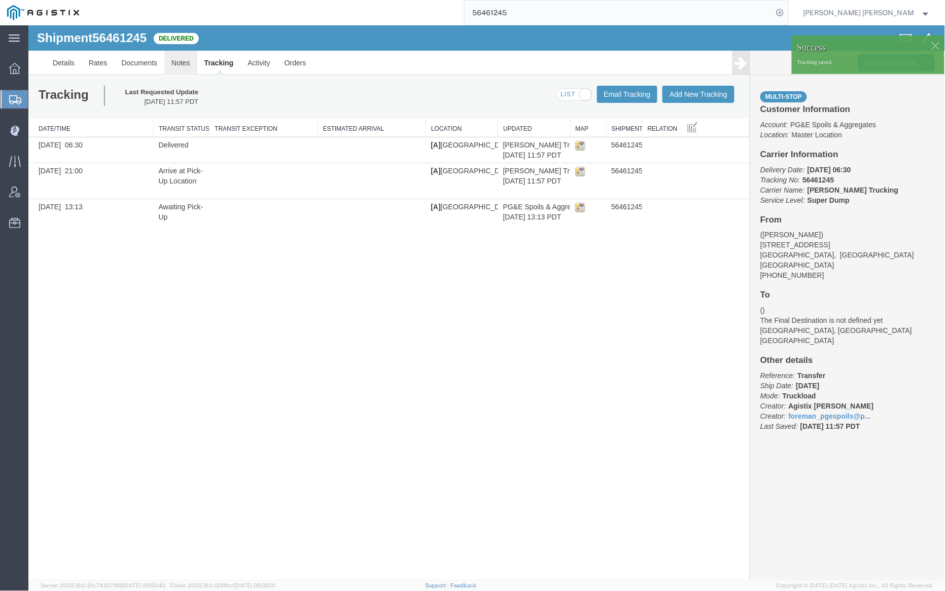
click at [178, 63] on link "Notes" at bounding box center [180, 62] width 33 height 24
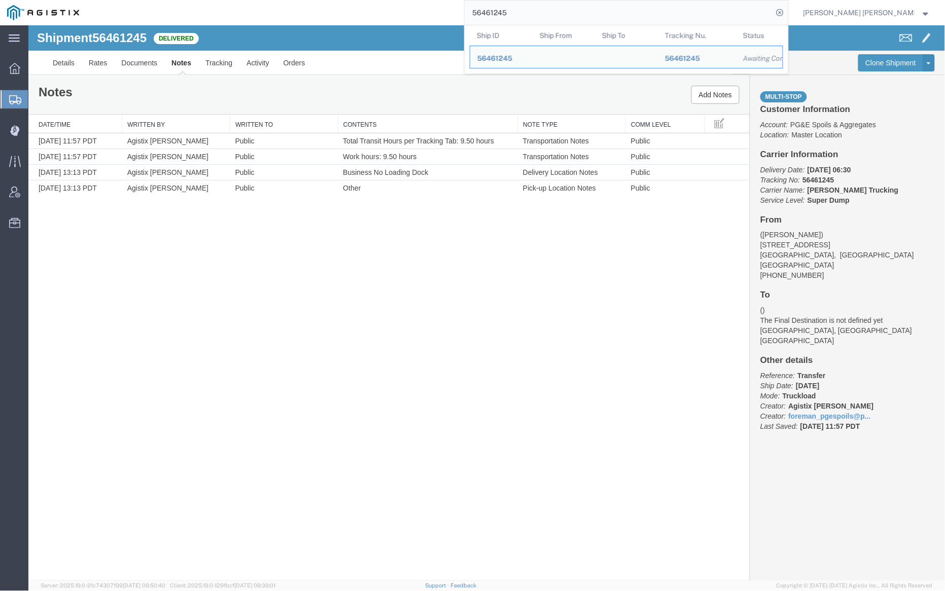
click at [549, 9] on input "56461245" at bounding box center [619, 13] width 308 height 24
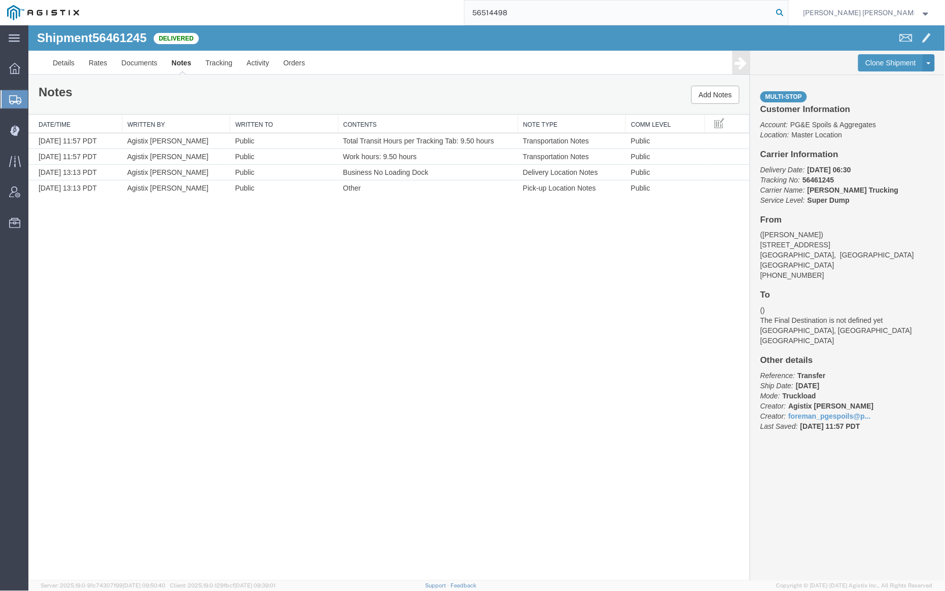
type input "56514498"
click at [787, 12] on icon at bounding box center [780, 13] width 14 height 14
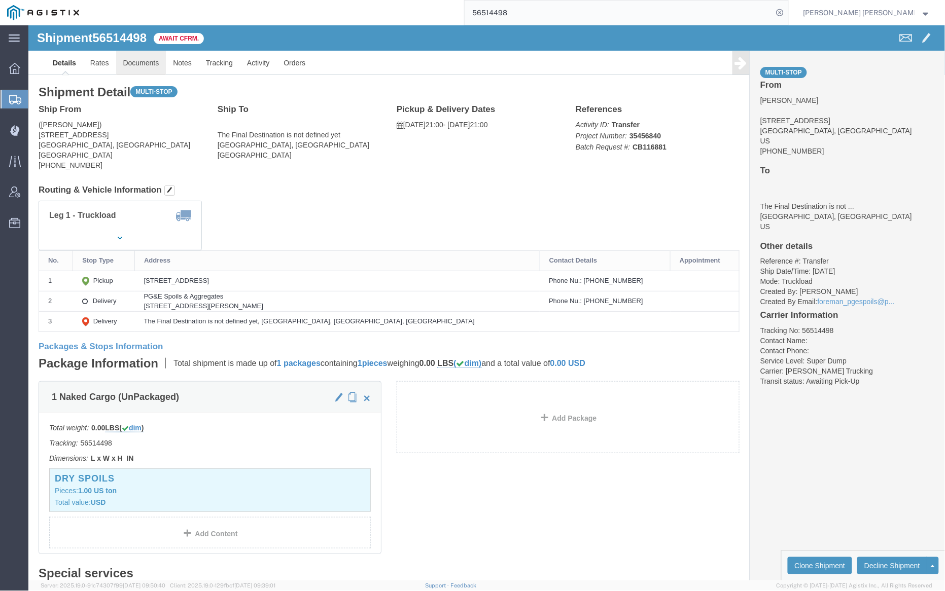
click link "Documents"
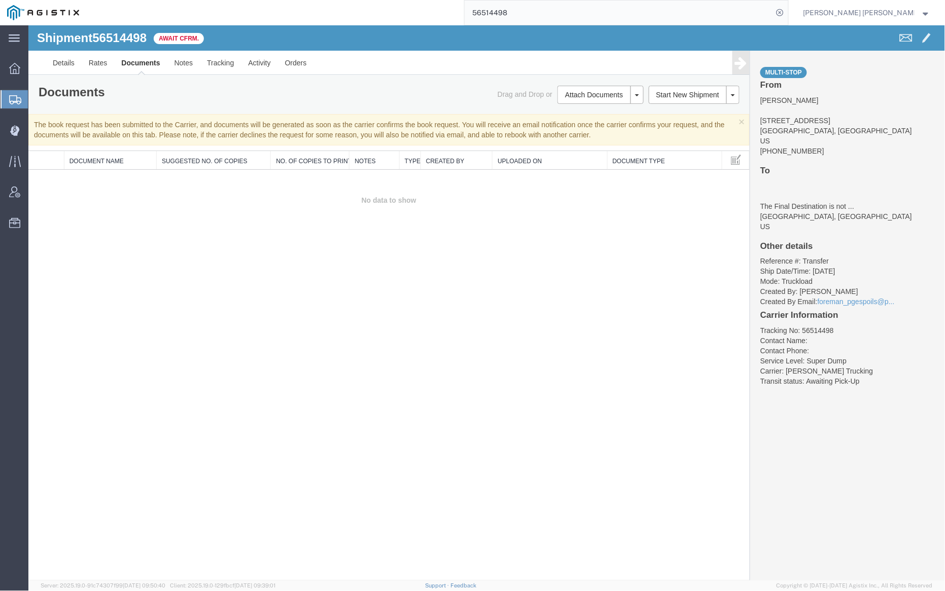
click at [129, 65] on link "Documents" at bounding box center [140, 62] width 53 height 24
click at [182, 63] on div at bounding box center [486, 302] width 917 height 555
click at [183, 62] on link "Notes" at bounding box center [183, 62] width 33 height 24
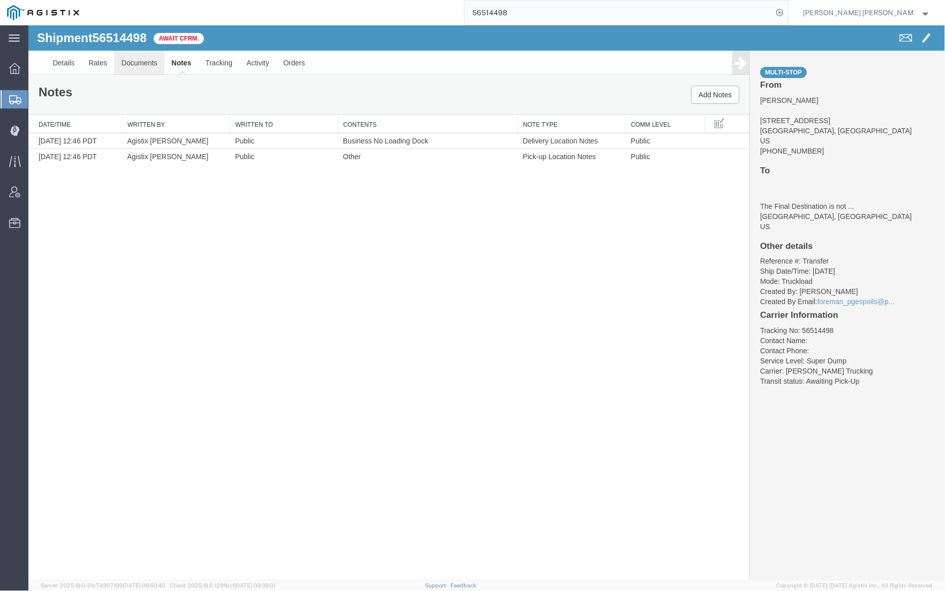
click at [135, 62] on link "Documents" at bounding box center [139, 62] width 50 height 24
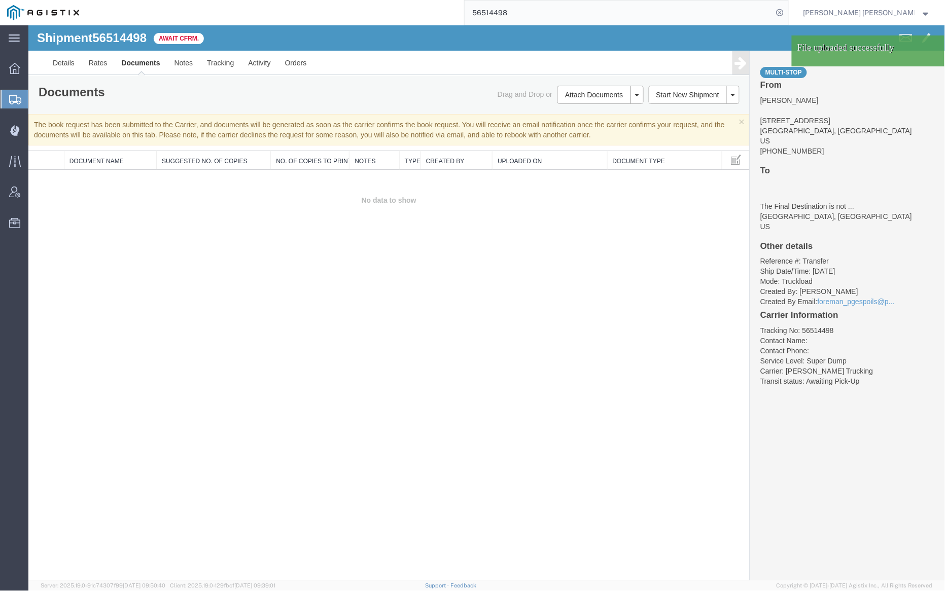
click at [144, 61] on link "Documents" at bounding box center [140, 62] width 53 height 24
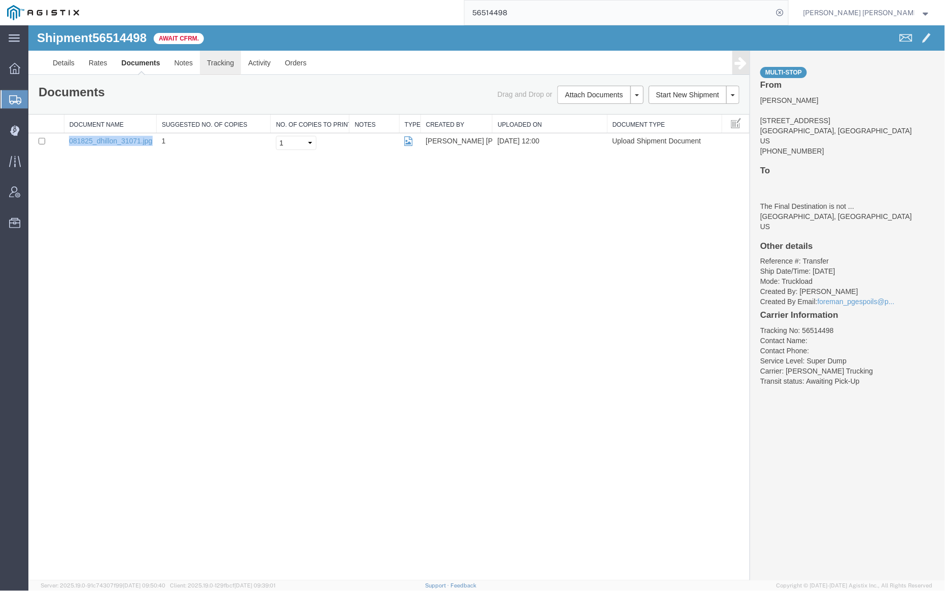
click at [215, 59] on link "Tracking" at bounding box center [219, 62] width 41 height 24
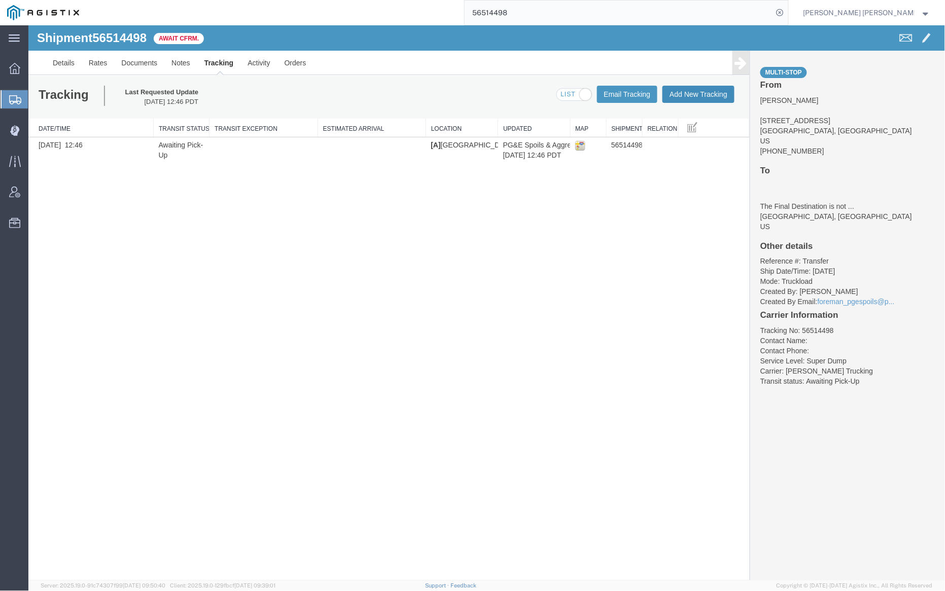
click at [712, 93] on button "Add New Tracking" at bounding box center [698, 93] width 72 height 17
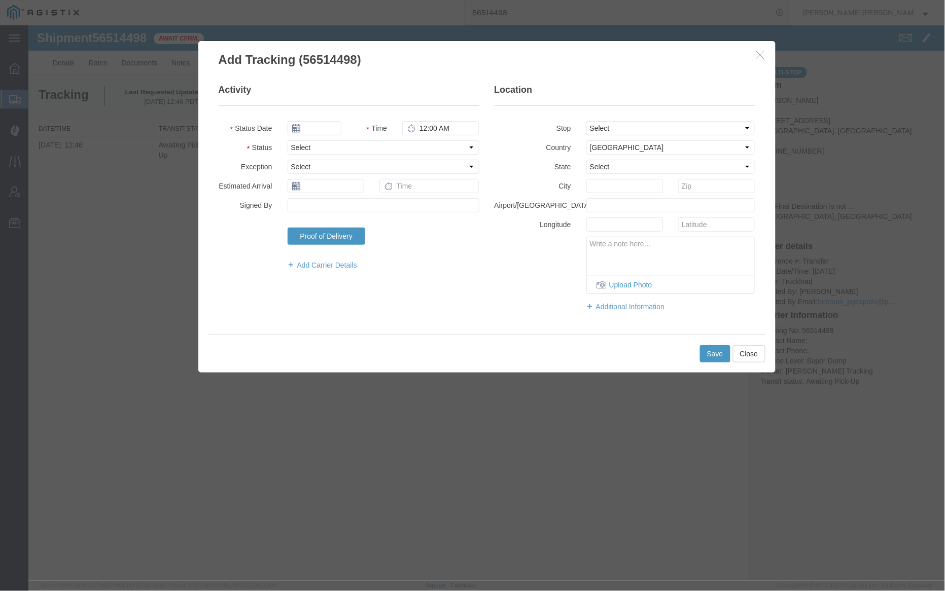
type input "09/16/2025"
type input "1:00 PM"
click at [317, 126] on input "09/16/2025" at bounding box center [314, 128] width 54 height 14
click at [296, 149] on th at bounding box center [294, 145] width 15 height 15
click at [314, 218] on td "18" at bounding box center [312, 221] width 15 height 15
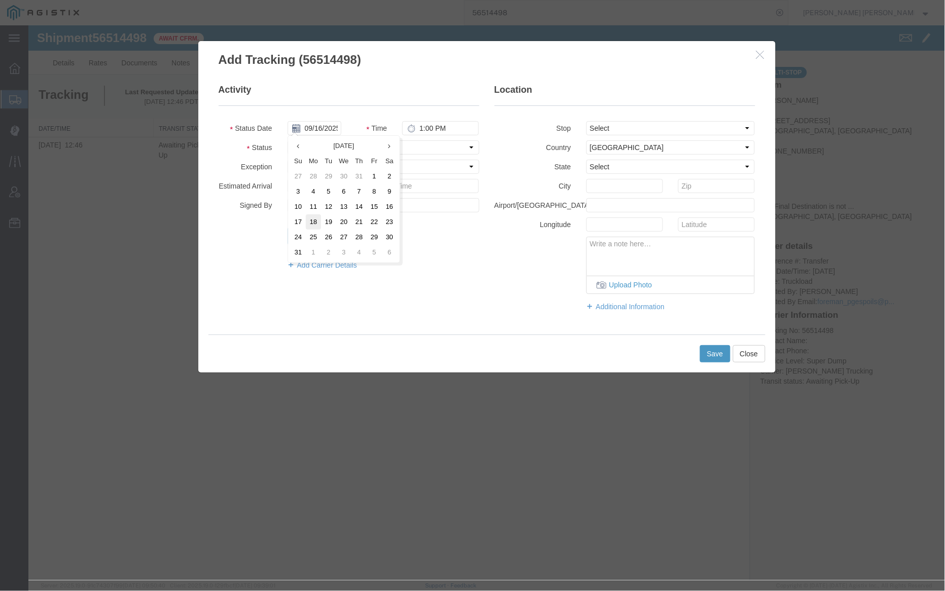
type input "[DATE]"
click at [419, 128] on input "1:00 PM" at bounding box center [440, 128] width 77 height 14
type input "9:00 PM"
click at [395, 150] on select "Select Arrival Notice Available Arrival Notice Imported Arrive at Delivery Loca…" at bounding box center [383, 147] width 192 height 14
select select "ARVPULOC"
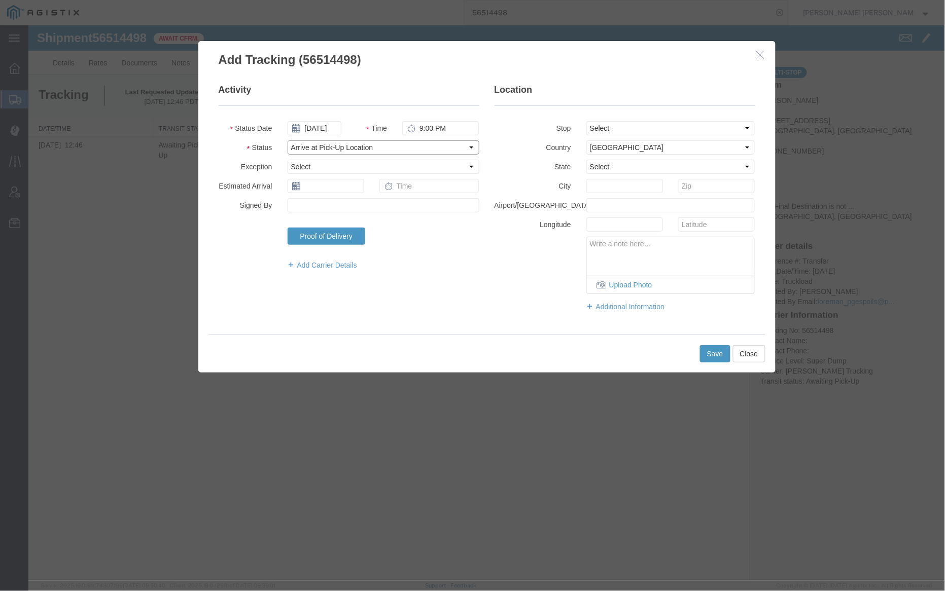
click at [287, 140] on select "Select Arrival Notice Available Arrival Notice Imported Arrive at Delivery Loca…" at bounding box center [383, 147] width 192 height 14
click at [595, 129] on select "Select From: [STREET_ADDRESS] Stop 2: [STREET_ADDRESS][PERSON_NAME] To: The Fin…" at bounding box center [670, 128] width 169 height 14
select select "{"pickupDeliveryInfoId": "122317561","pickupOrDelivery": "P","stopNum": "1","lo…"
click at [586, 121] on select "Select From: [STREET_ADDRESS] Stop 2: [STREET_ADDRESS][PERSON_NAME] To: The Fin…" at bounding box center [670, 128] width 169 height 14
select select "CA"
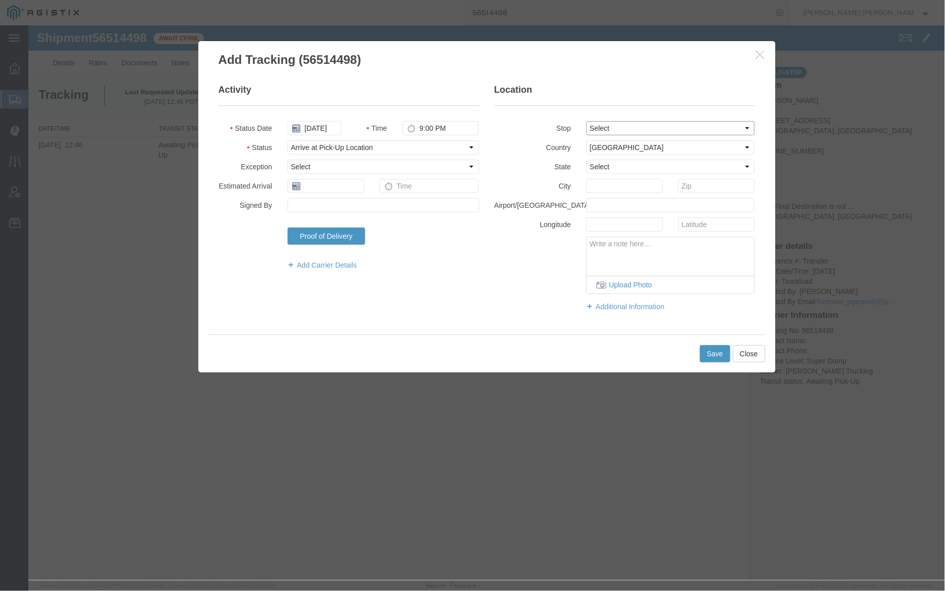
type input "[GEOGRAPHIC_DATA][PERSON_NAME]"
click at [709, 356] on button "Save" at bounding box center [714, 353] width 30 height 17
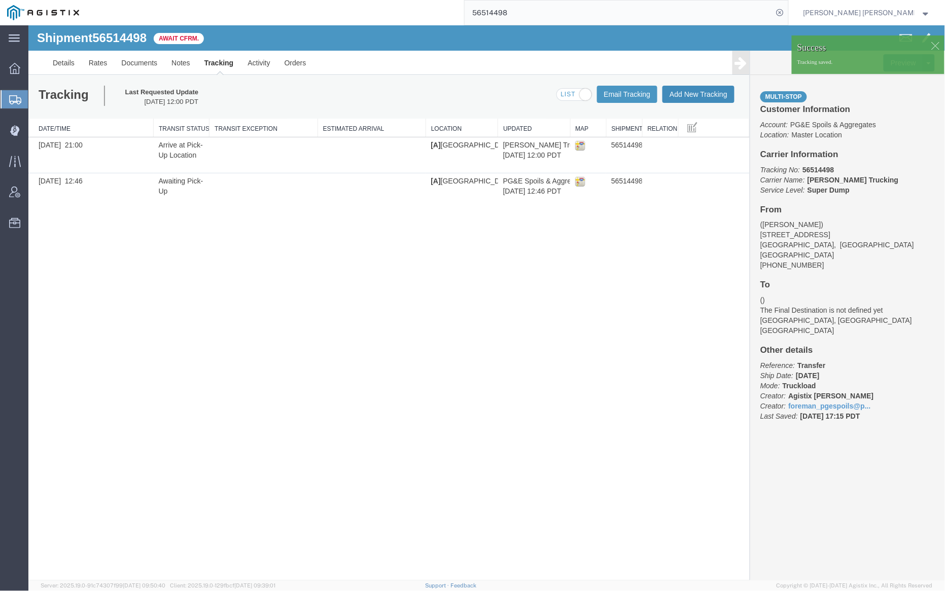
click at [698, 93] on button "Add New Tracking" at bounding box center [698, 93] width 72 height 17
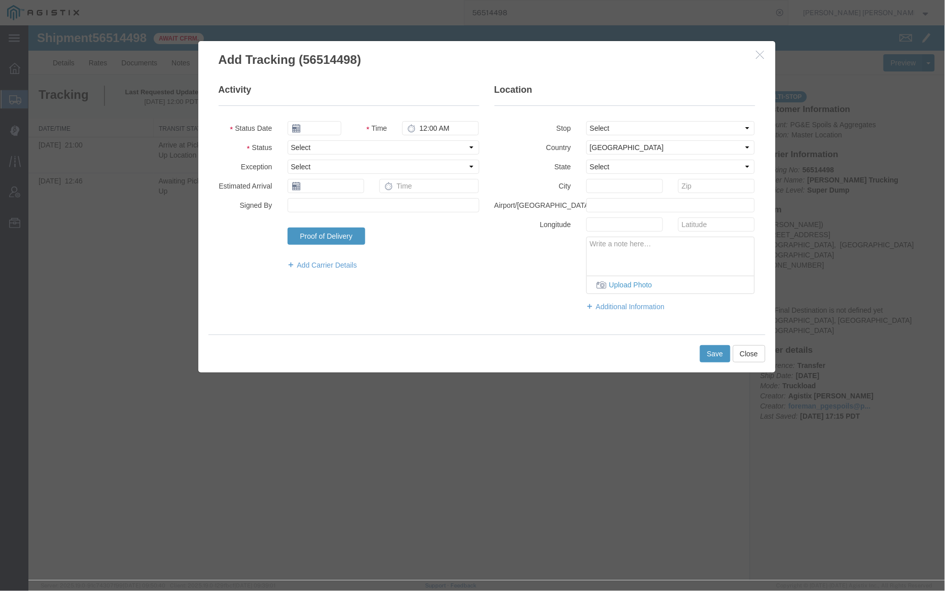
type input "09/16/2025"
type input "1:00 PM"
click at [317, 126] on input "09/16/2025" at bounding box center [314, 128] width 54 height 14
drag, startPoint x: 298, startPoint y: 146, endPoint x: 312, endPoint y: 154, distance: 16.4
click at [298, 146] on th at bounding box center [294, 145] width 15 height 15
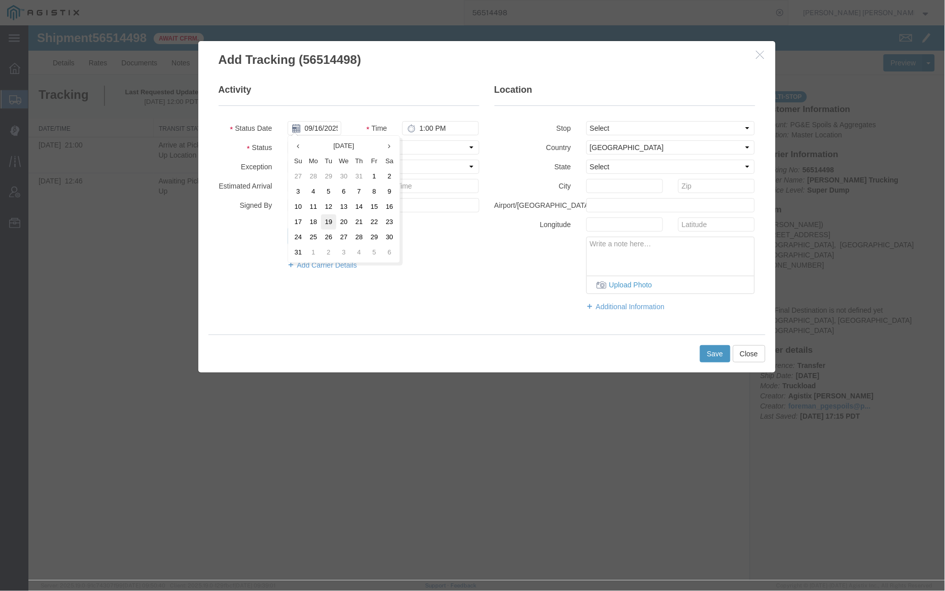
click at [330, 221] on td "19" at bounding box center [328, 221] width 15 height 15
type input "[DATE]"
click at [421, 131] on input "1:00 PM" at bounding box center [440, 128] width 77 height 14
type input "7:00 AM"
click at [383, 149] on select "Select Arrival Notice Available Arrival Notice Imported Arrive at Delivery Loca…" at bounding box center [383, 147] width 192 height 14
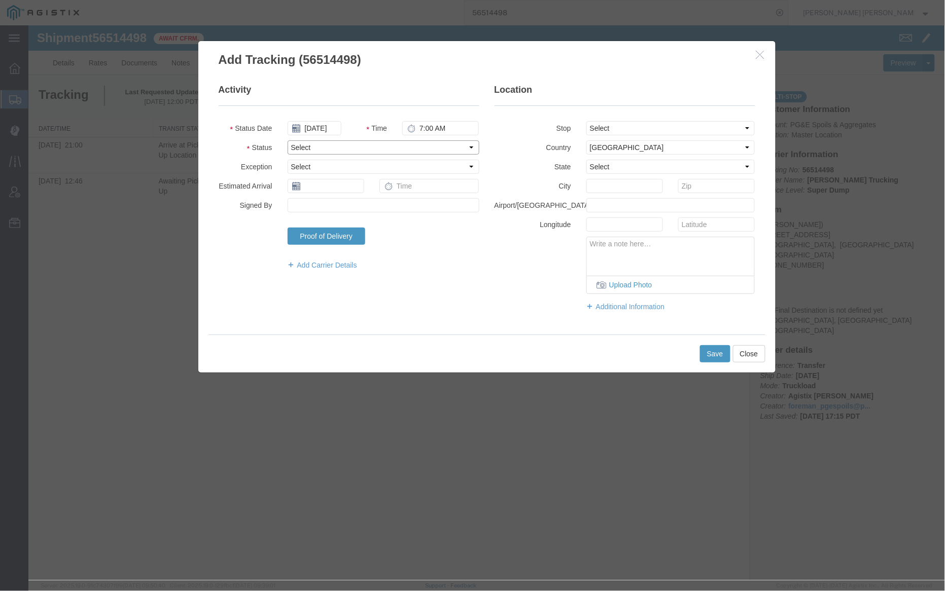
select select "DELIVRED"
click at [287, 140] on select "Select Arrival Notice Available Arrival Notice Imported Arrive at Delivery Loca…" at bounding box center [383, 147] width 192 height 14
click at [650, 126] on select "Select From: [STREET_ADDRESS] Stop 2: [STREET_ADDRESS][PERSON_NAME] To: The Fin…" at bounding box center [670, 128] width 169 height 14
select select "{"pickupDeliveryInfoId": "122317561","pickupOrDelivery": "P","stopNum": "1","lo…"
click at [586, 121] on select "Select From: [STREET_ADDRESS] Stop 2: [STREET_ADDRESS][PERSON_NAME] To: The Fin…" at bounding box center [670, 128] width 169 height 14
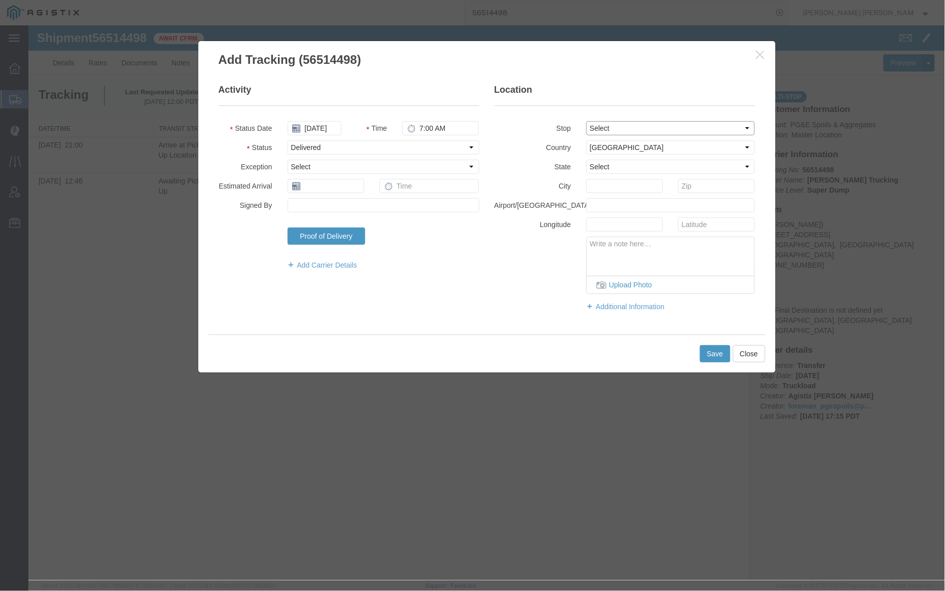
select select "CA"
type input "[GEOGRAPHIC_DATA][PERSON_NAME]"
click at [709, 357] on button "Save" at bounding box center [714, 353] width 30 height 17
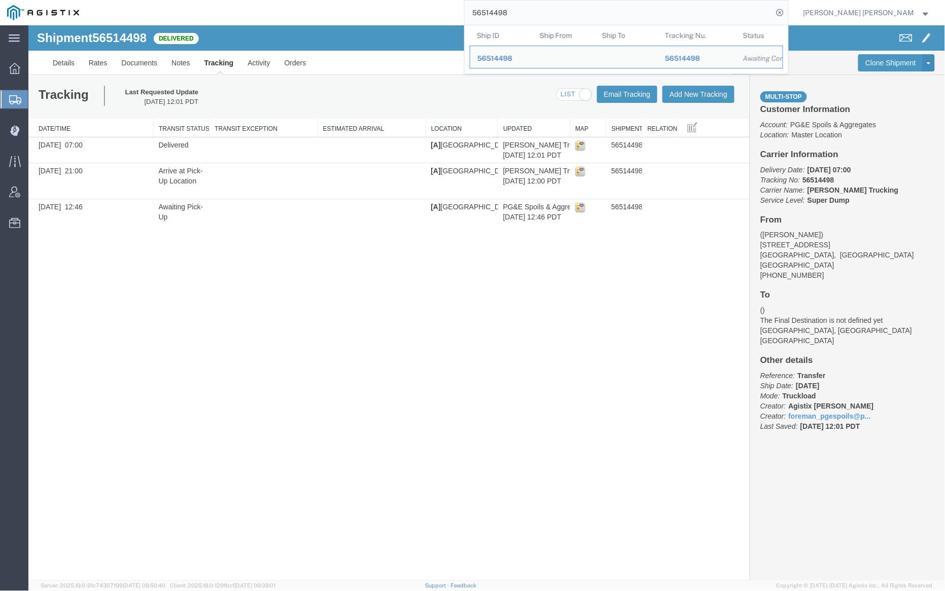
click at [544, 10] on input "56514498" at bounding box center [619, 13] width 308 height 24
paste input "48217"
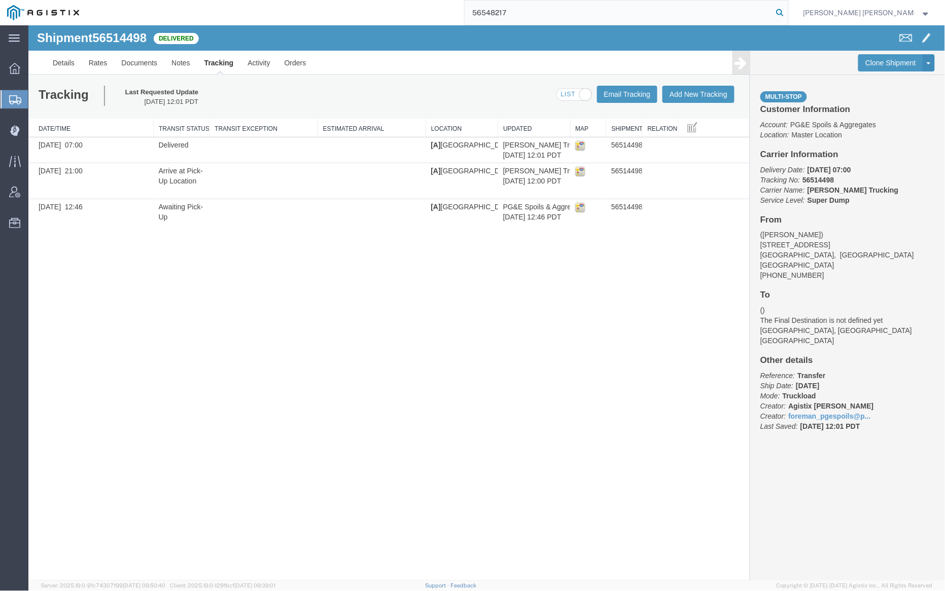
click at [787, 9] on icon at bounding box center [780, 13] width 14 height 14
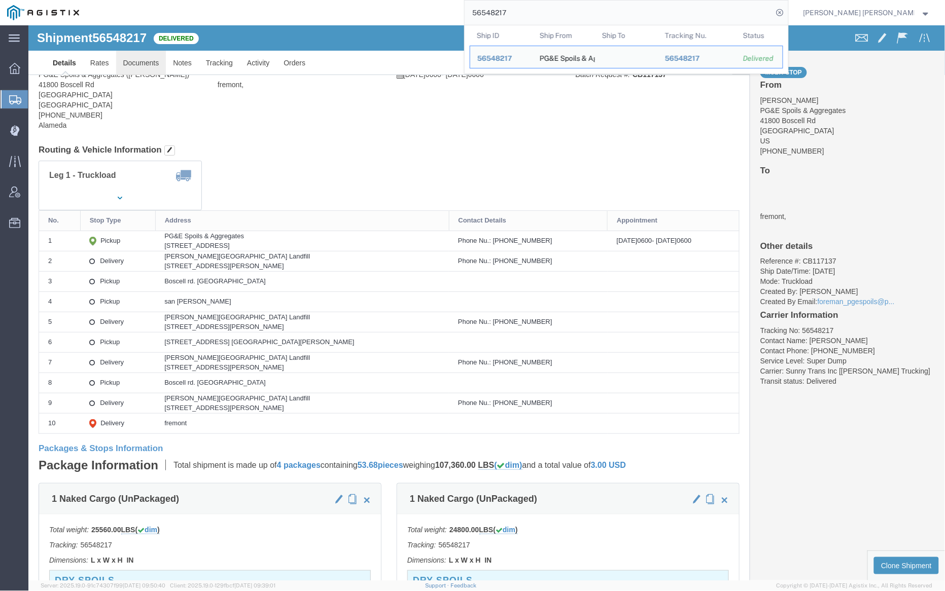
click div
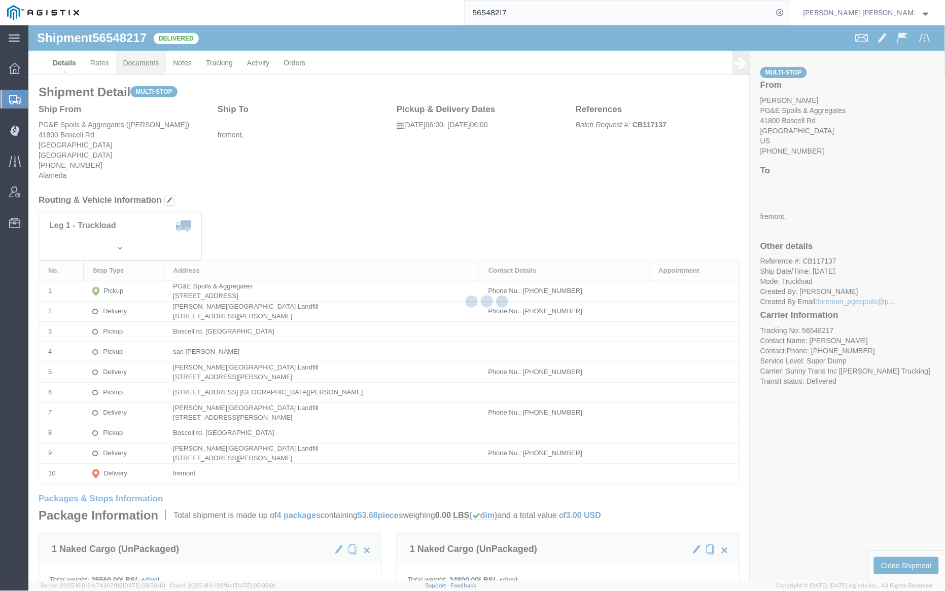
click at [146, 62] on div at bounding box center [486, 302] width 917 height 555
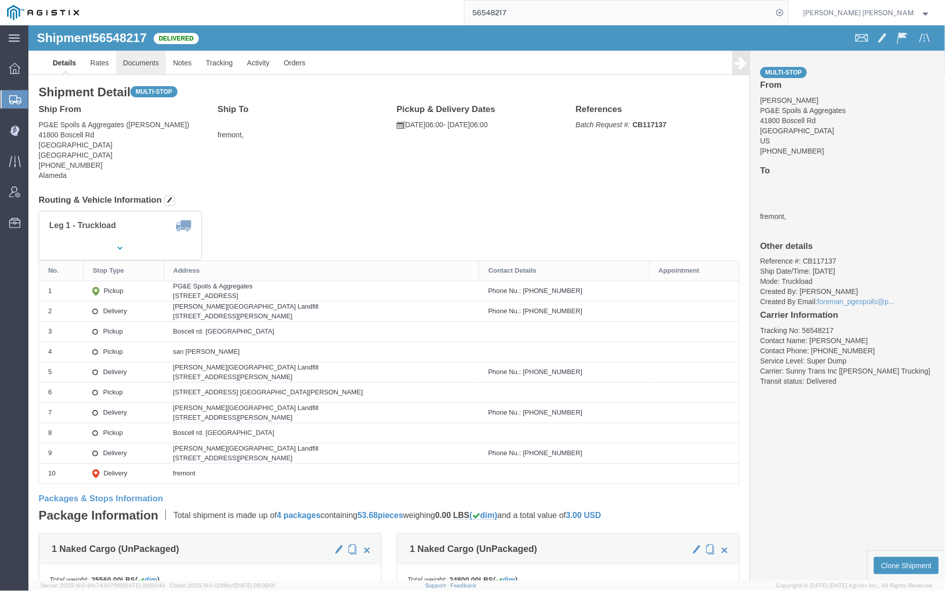
click link "Documents"
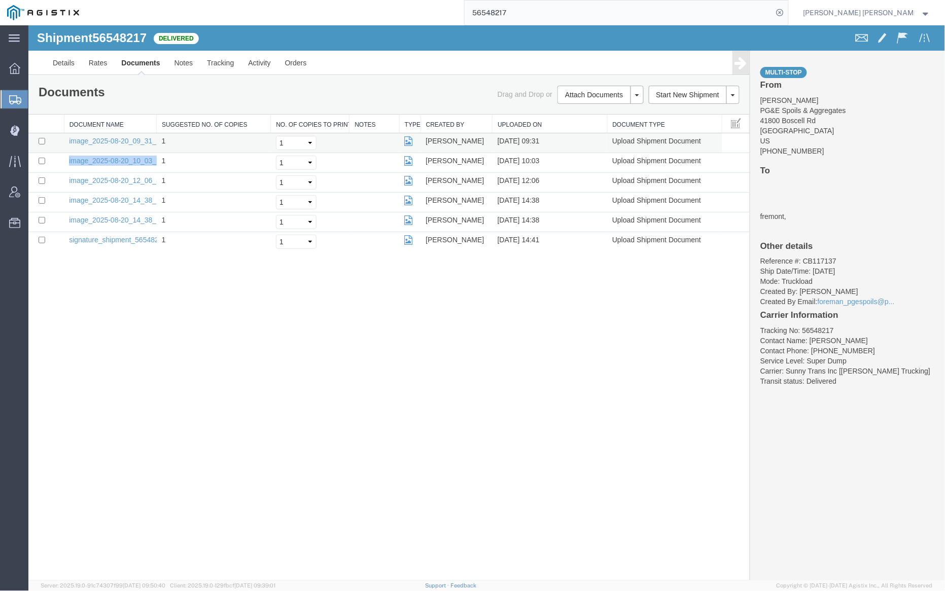
click at [169, 147] on td "1" at bounding box center [213, 143] width 114 height 20
click at [537, 18] on input "56548217" at bounding box center [619, 13] width 308 height 24
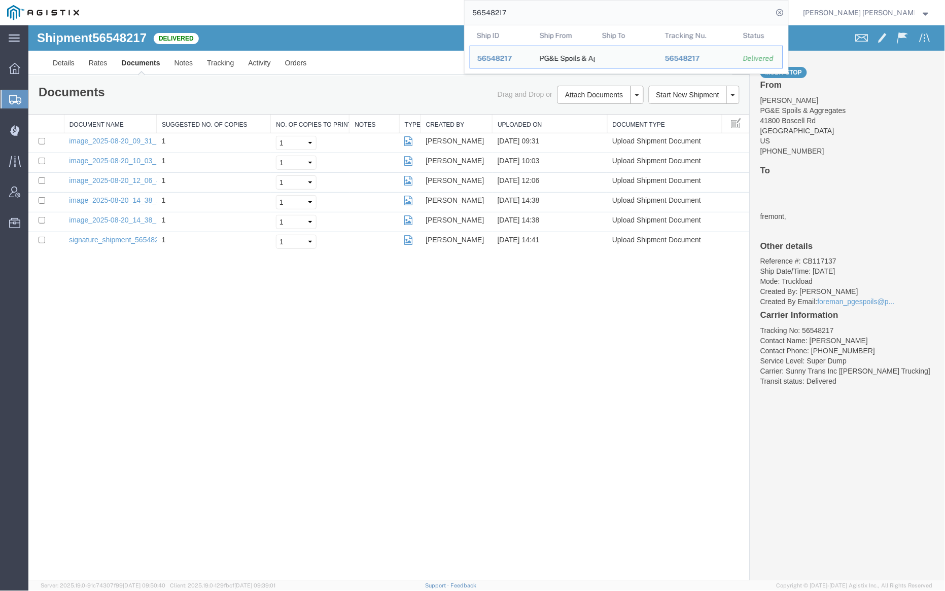
click at [537, 18] on input "56548217" at bounding box center [619, 13] width 308 height 24
paste input "28881"
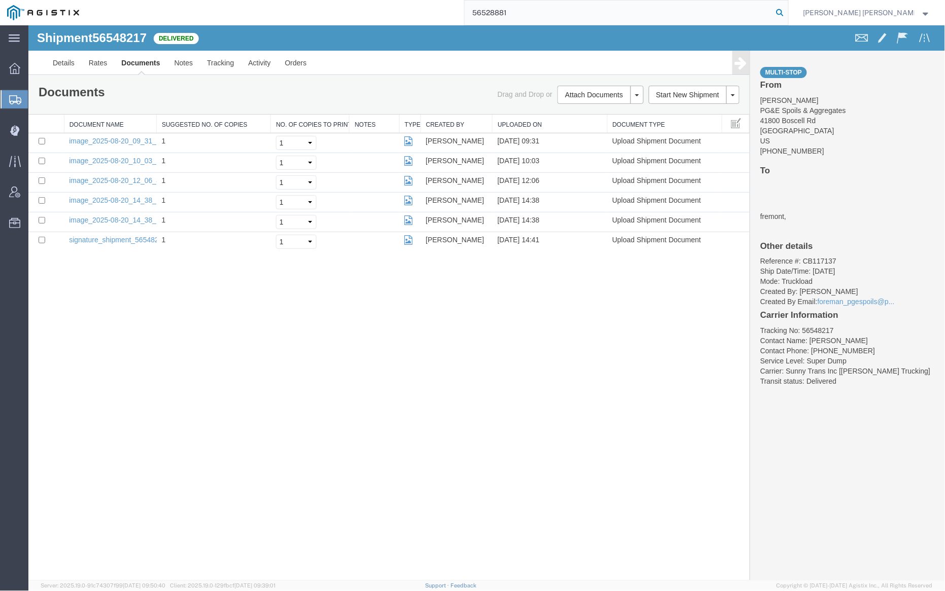
click at [787, 8] on icon at bounding box center [780, 13] width 14 height 14
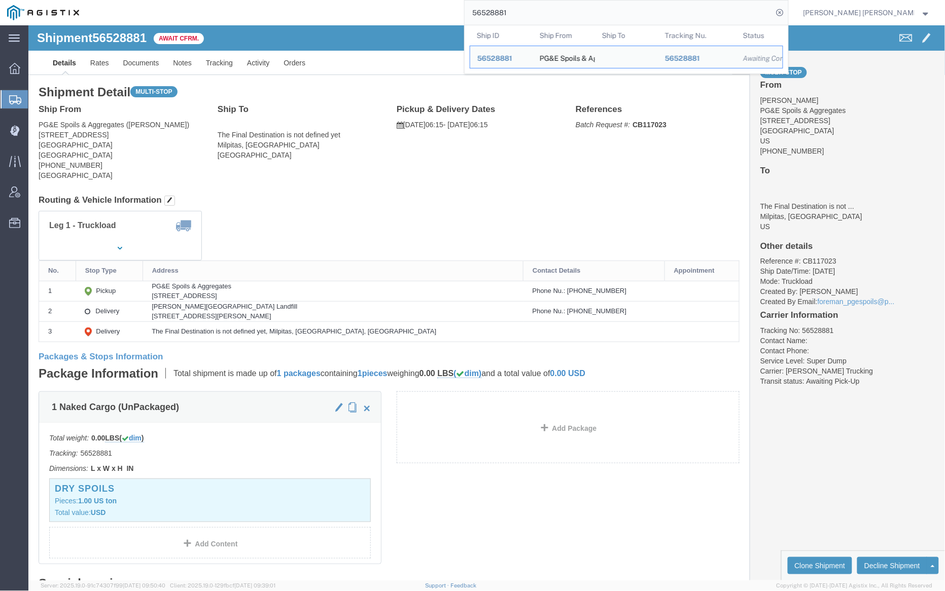
click at [531, 3] on input "56528881" at bounding box center [619, 13] width 308 height 24
paste input "14506"
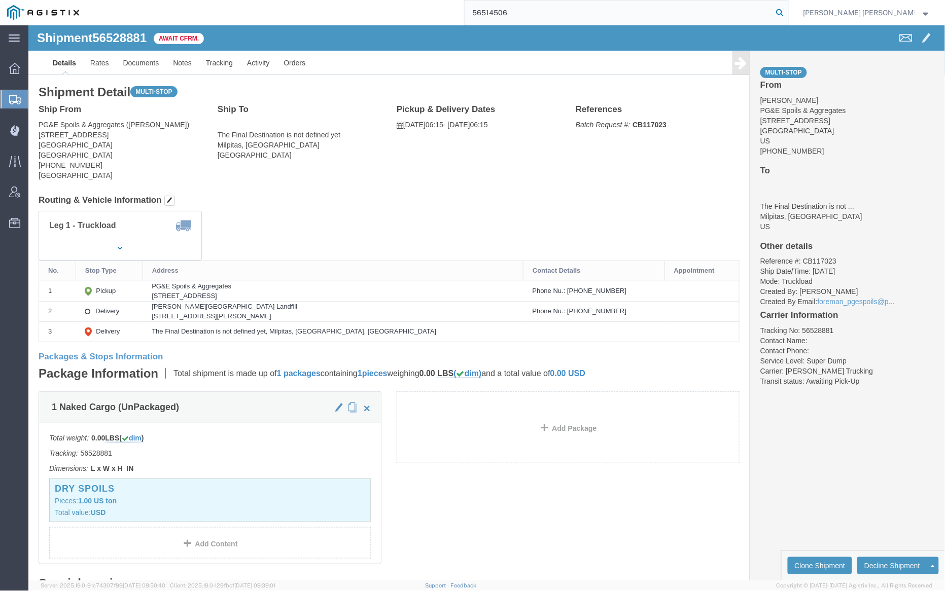
click at [787, 12] on icon at bounding box center [780, 13] width 14 height 14
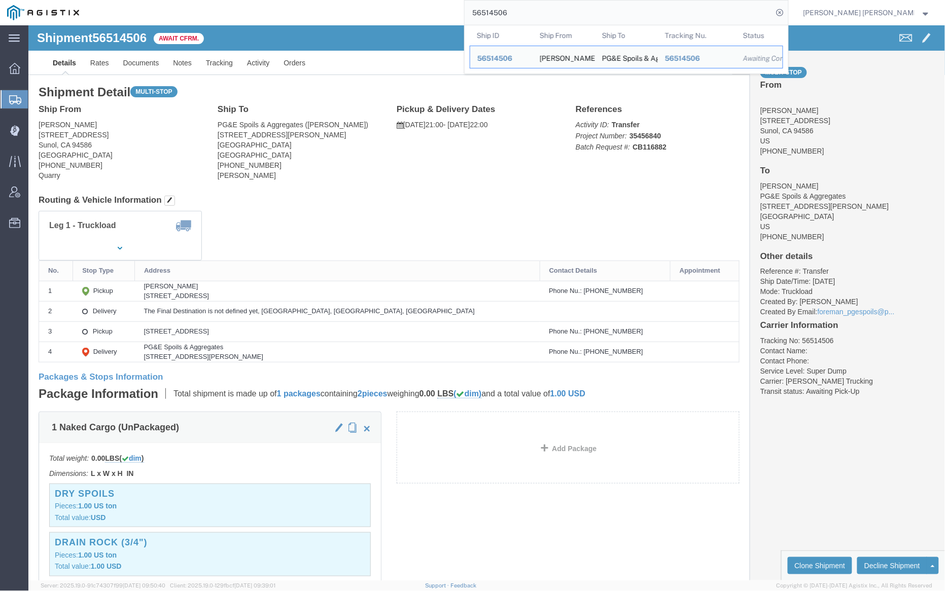
click at [551, 13] on input "56514506" at bounding box center [619, 13] width 308 height 24
paste input "40753"
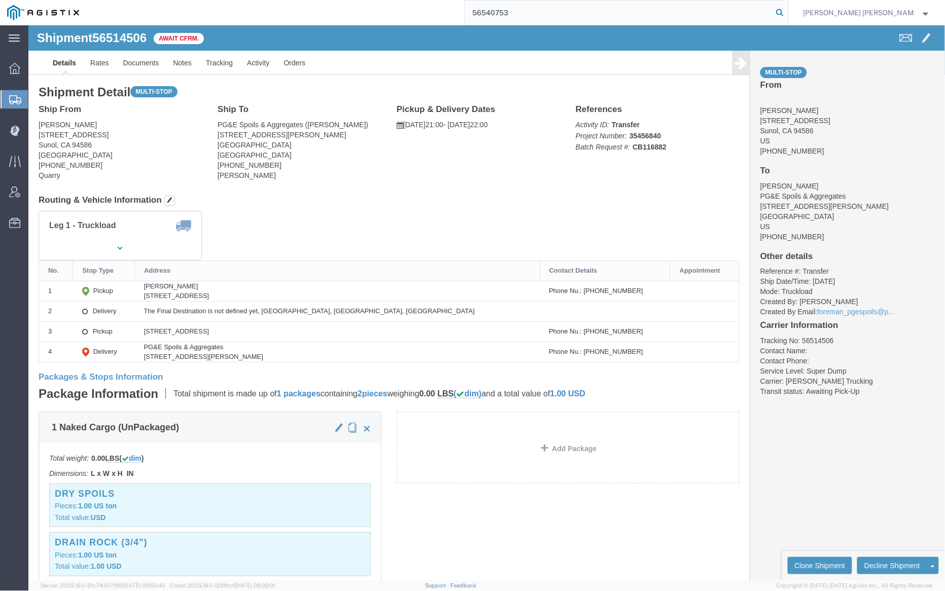
type input "56540753"
click at [787, 13] on icon at bounding box center [780, 13] width 14 height 14
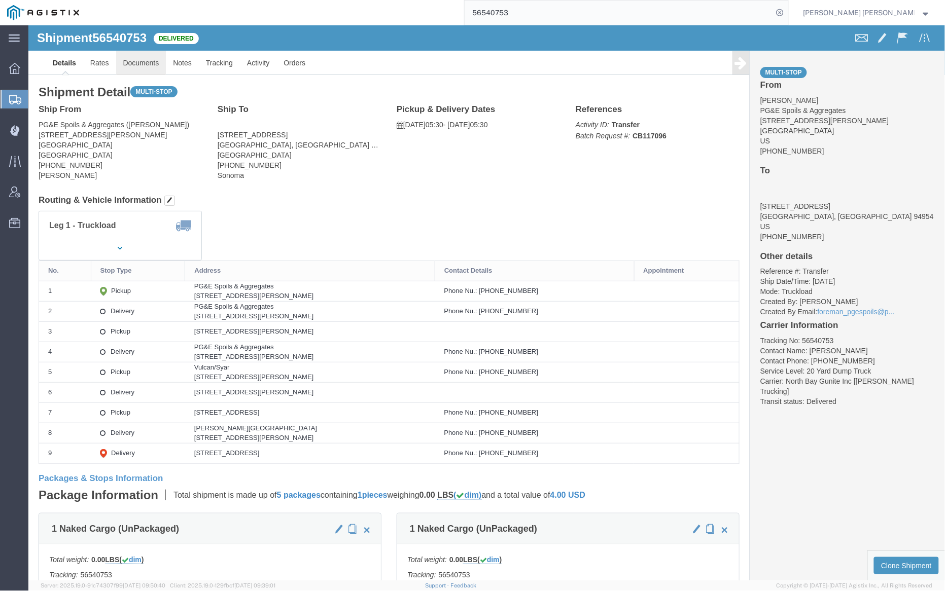
click link "Documents"
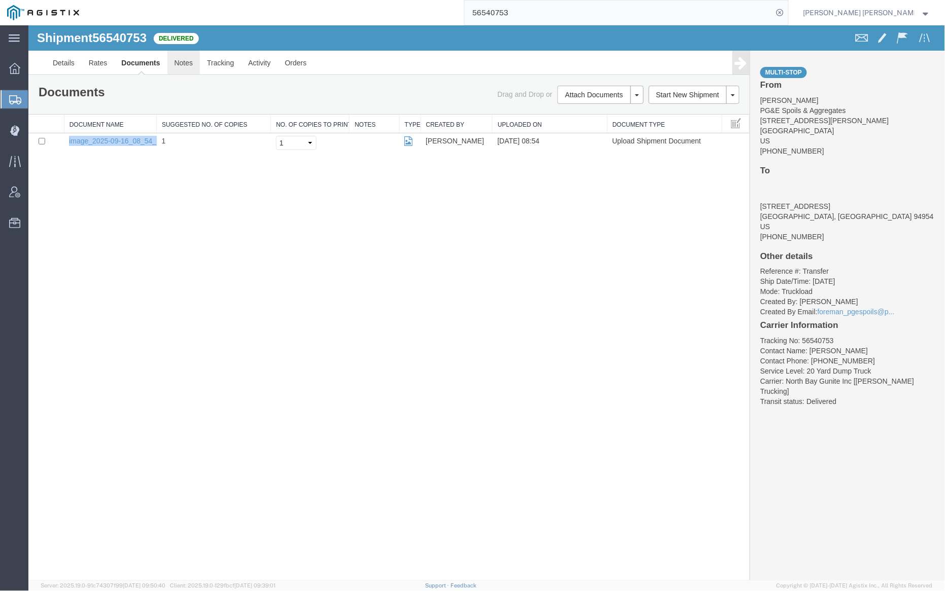
click at [180, 61] on link "Notes" at bounding box center [183, 62] width 33 height 24
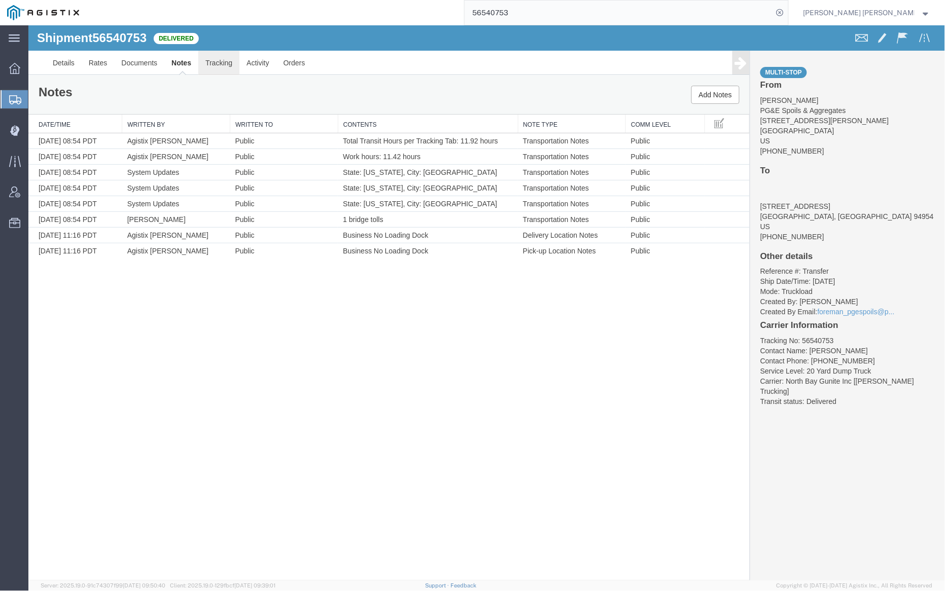
click at [223, 65] on link "Tracking" at bounding box center [218, 62] width 41 height 24
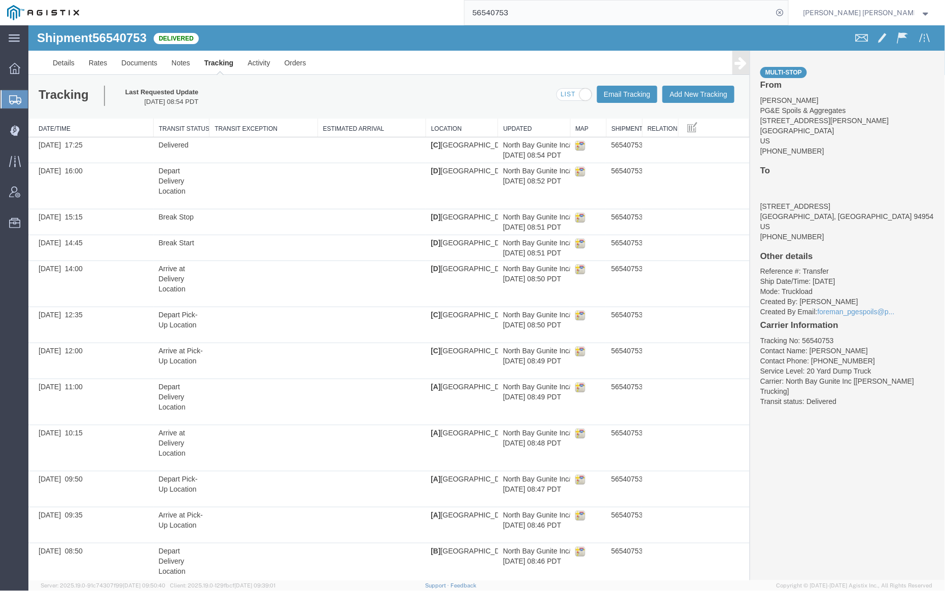
click at [579, 91] on span at bounding box center [585, 94] width 13 height 13
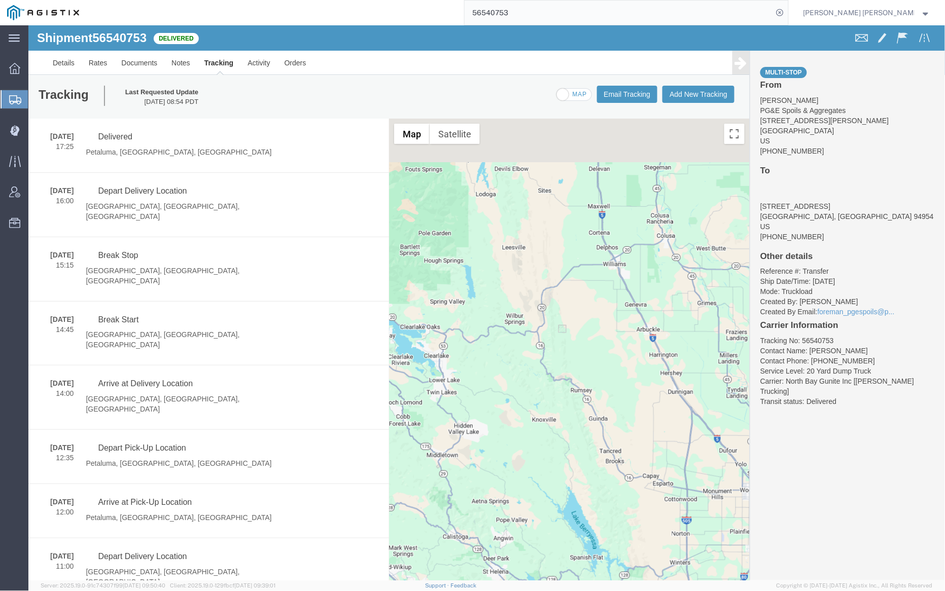
click at [574, 91] on span at bounding box center [573, 94] width 34 height 13
checkbox input "true"
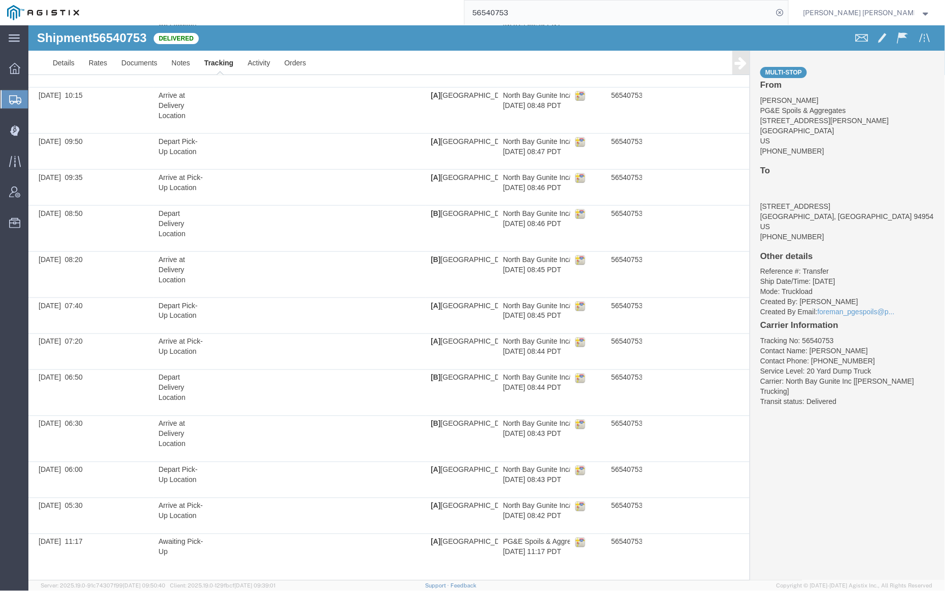
scroll to position [338, 0]
click at [183, 61] on link "Notes" at bounding box center [180, 62] width 33 height 24
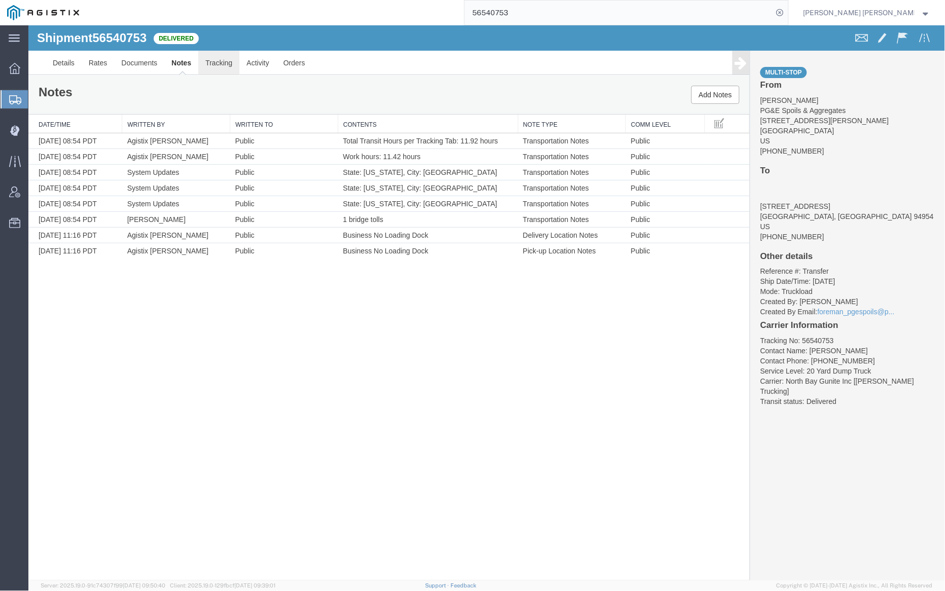
click at [207, 65] on link "Tracking" at bounding box center [218, 62] width 41 height 24
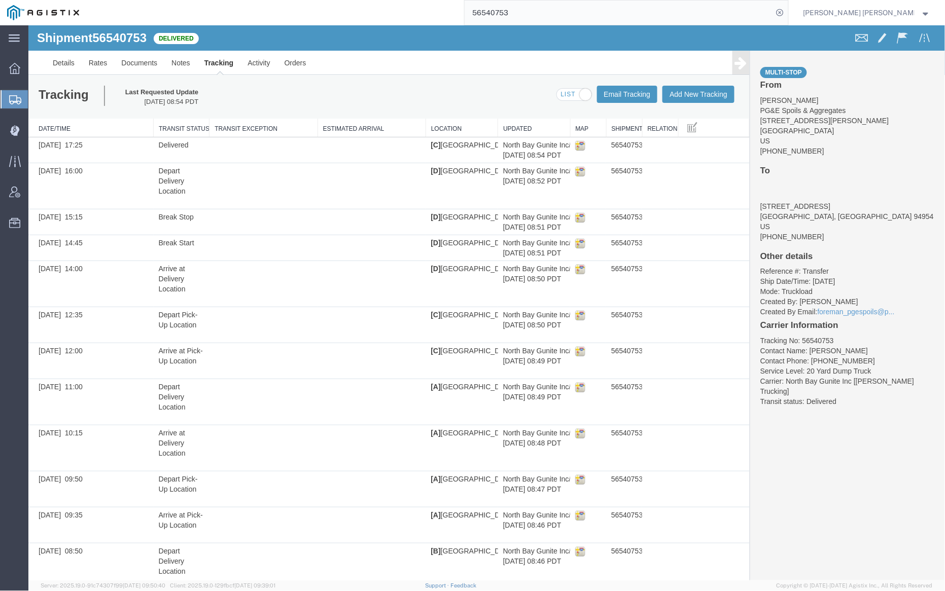
click at [571, 97] on span at bounding box center [573, 94] width 34 height 13
checkbox input "false"
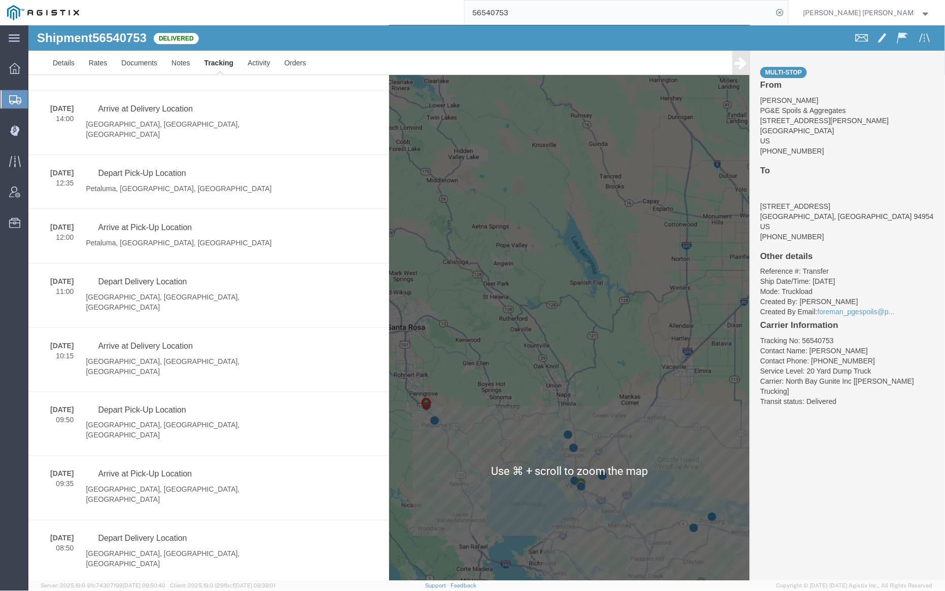
scroll to position [301, 0]
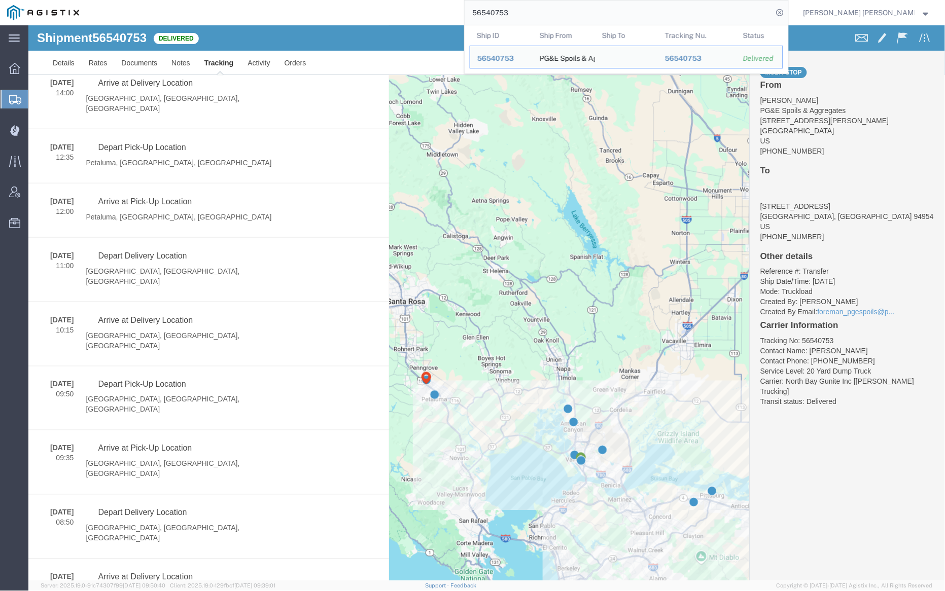
click at [540, 10] on input "56540753" at bounding box center [619, 13] width 308 height 24
paste input "6958"
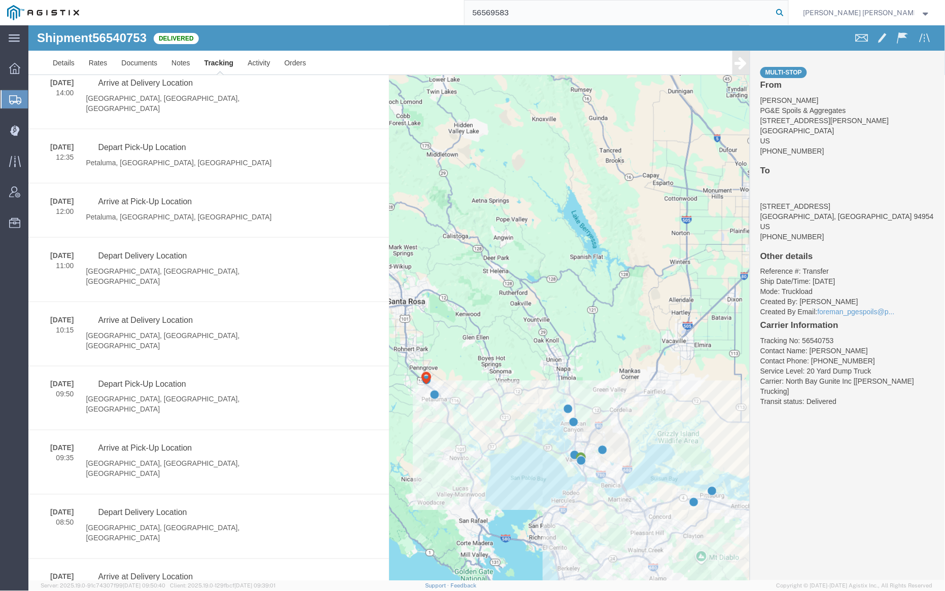
click at [787, 11] on icon at bounding box center [780, 13] width 14 height 14
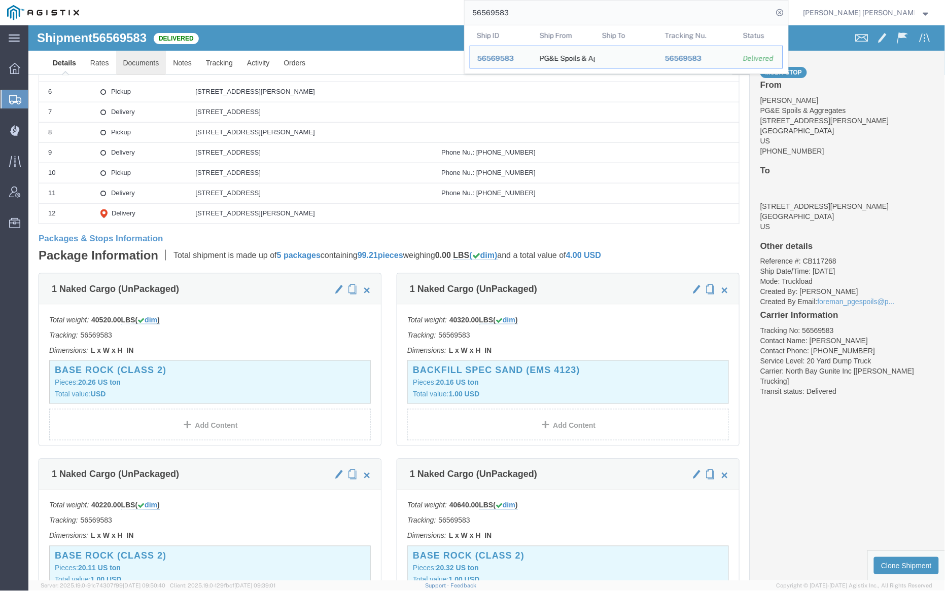
click link "Documents"
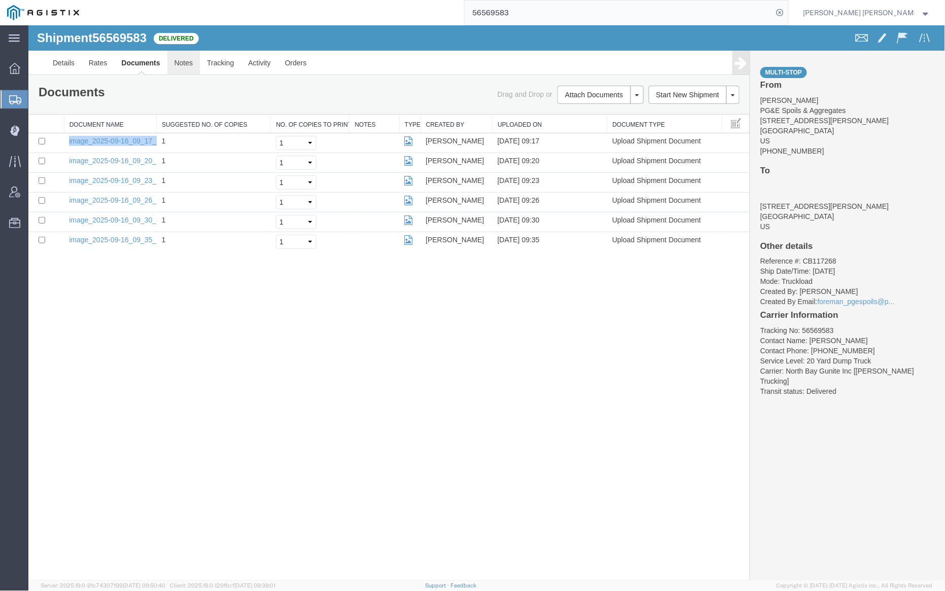
click at [186, 61] on link "Notes" at bounding box center [183, 62] width 33 height 24
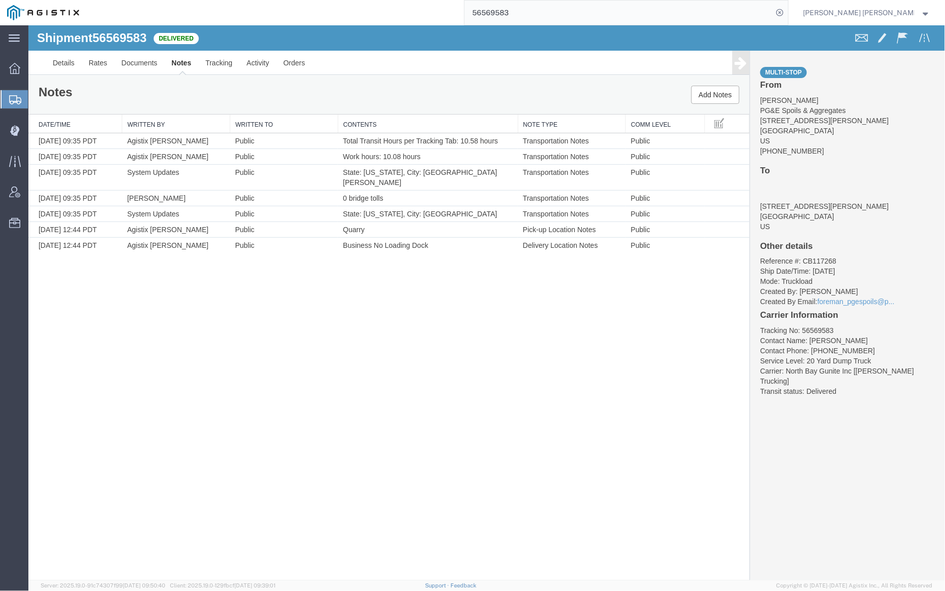
click at [135, 58] on div at bounding box center [486, 302] width 917 height 555
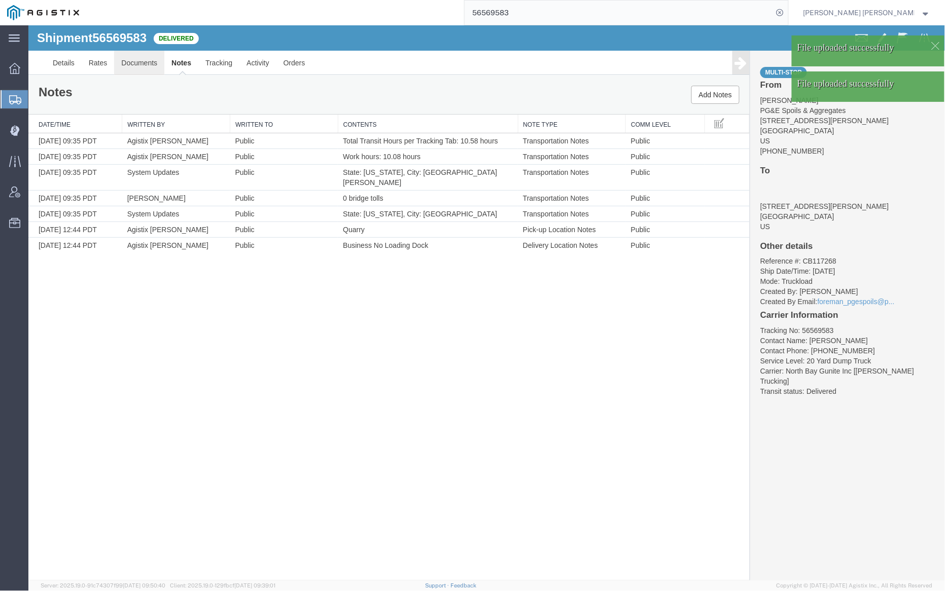
click at [145, 66] on link "Documents" at bounding box center [139, 62] width 50 height 24
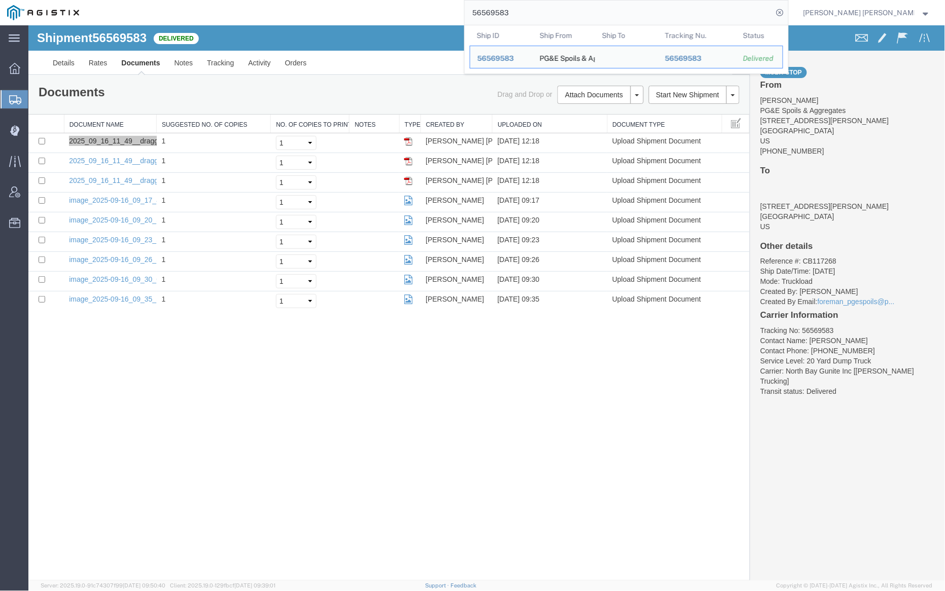
click at [545, 12] on input "56569583" at bounding box center [619, 13] width 308 height 24
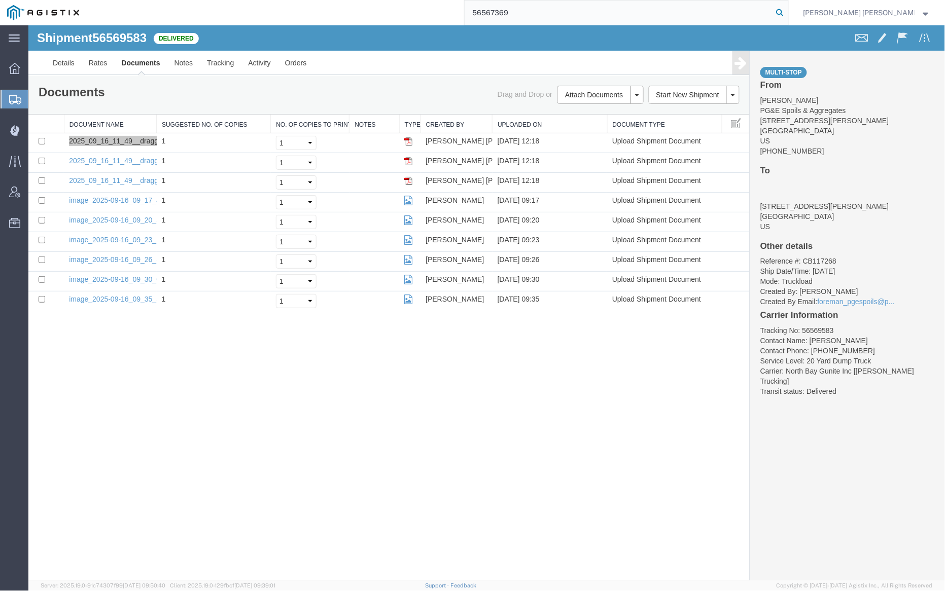
click at [787, 12] on icon at bounding box center [780, 13] width 14 height 14
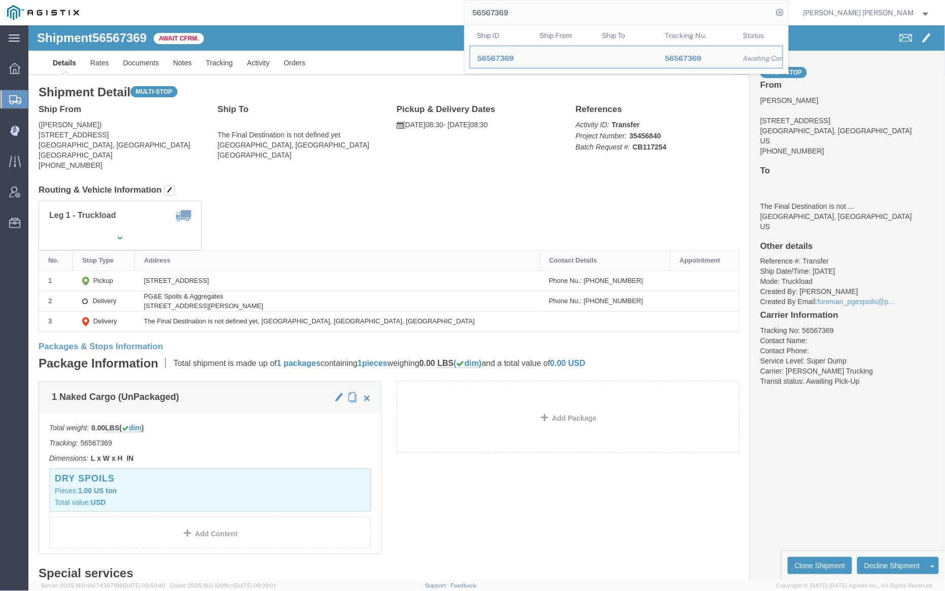
click at [540, 10] on input "56567369" at bounding box center [619, 13] width 308 height 24
paste input "85012"
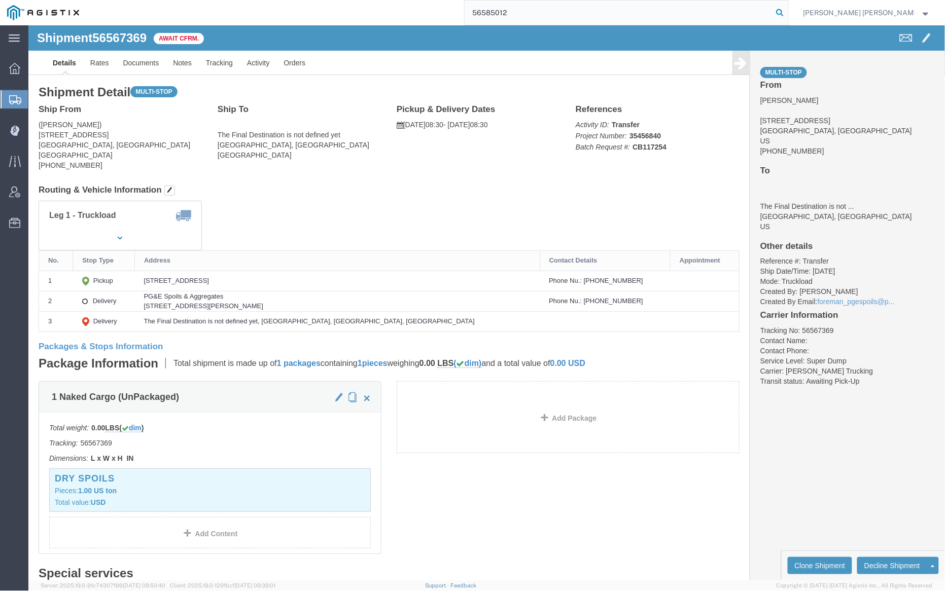
click at [787, 7] on icon at bounding box center [780, 13] width 14 height 14
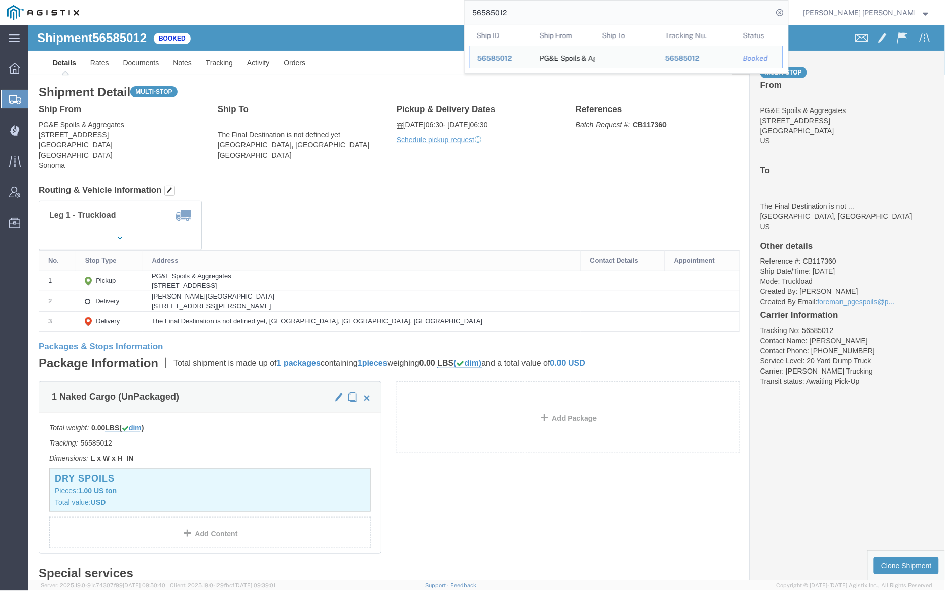
click at [552, 12] on input "56585012" at bounding box center [619, 13] width 308 height 24
paste input "6"
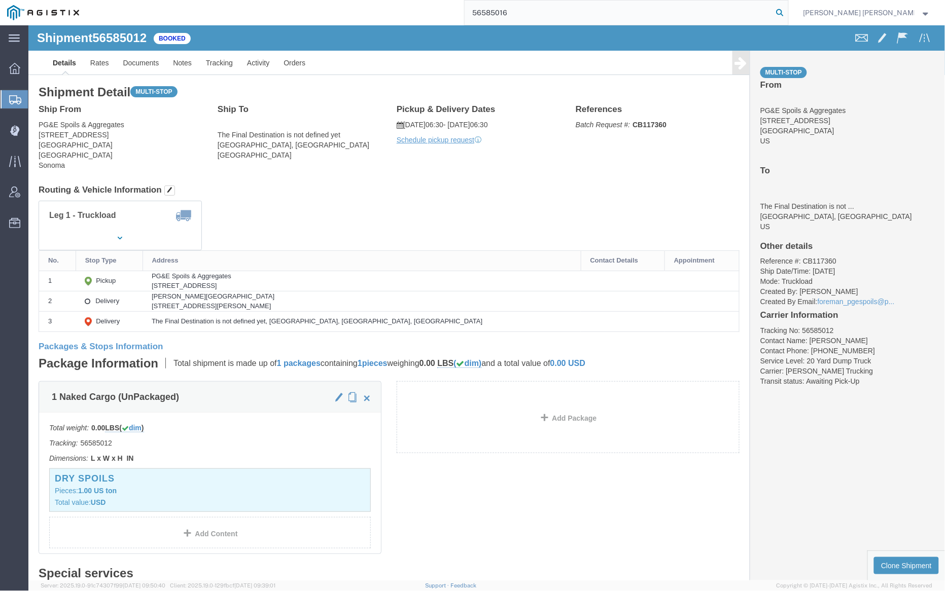
click at [787, 12] on icon at bounding box center [780, 13] width 14 height 14
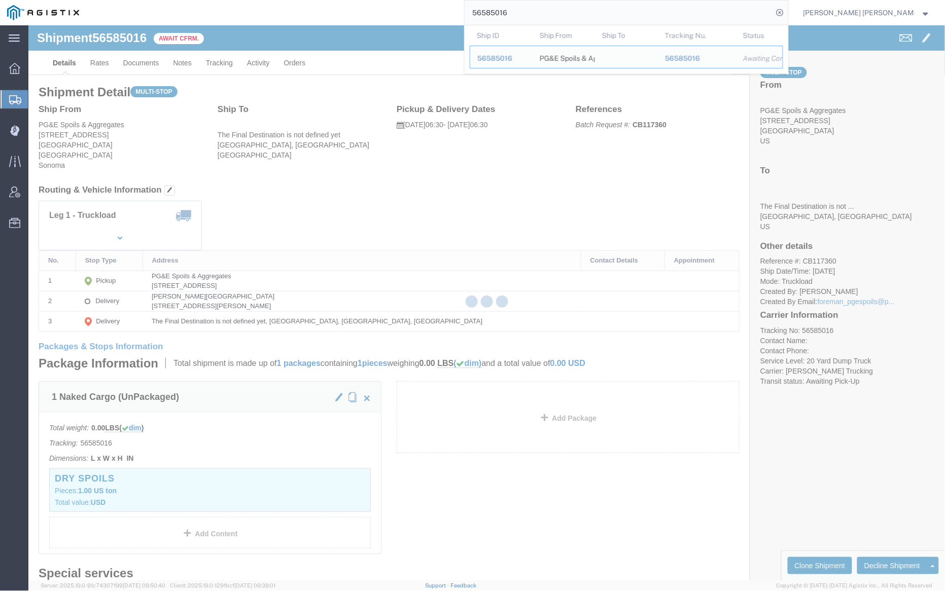
click at [546, 10] on input "56585016" at bounding box center [619, 13] width 308 height 24
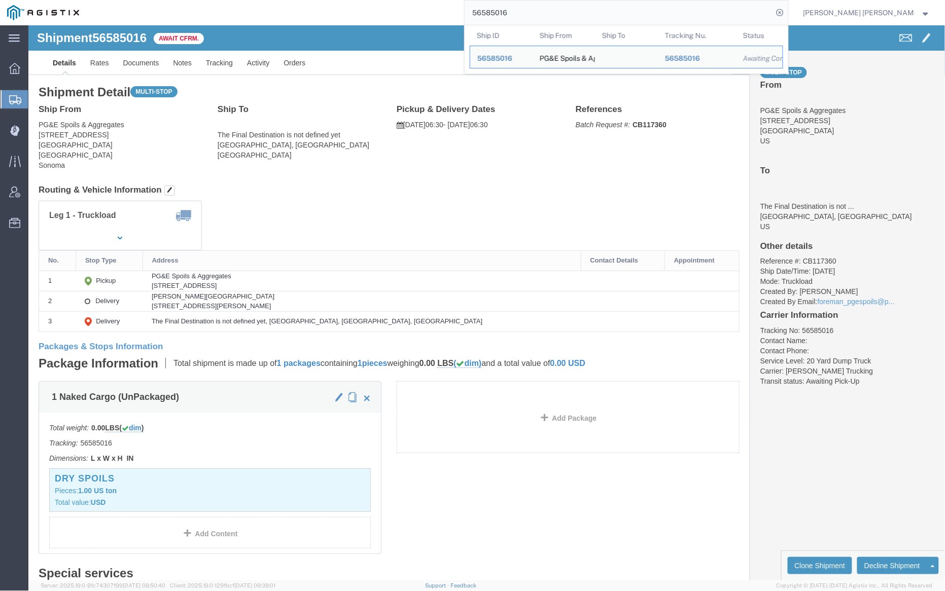
paste input "33"
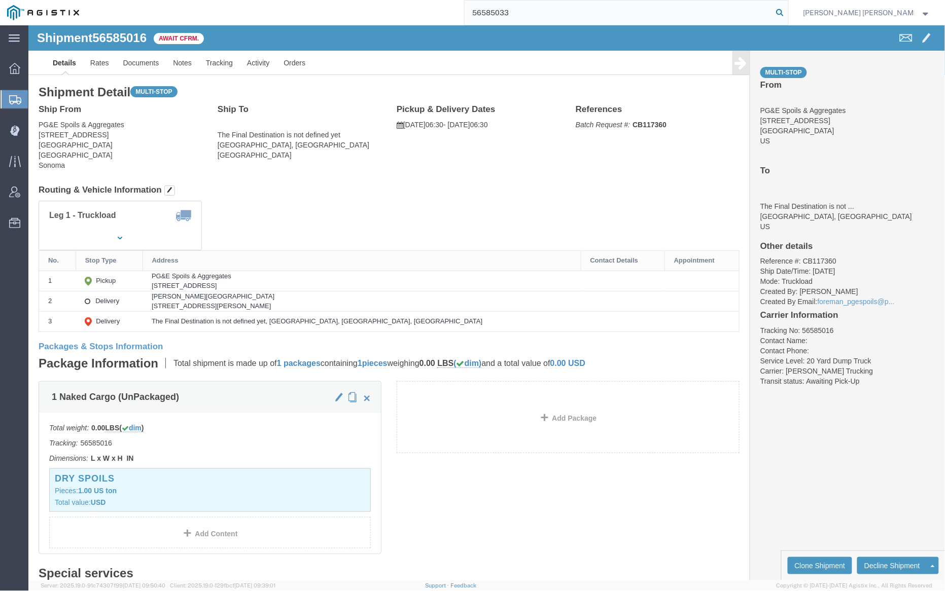
click at [787, 13] on icon at bounding box center [780, 13] width 14 height 14
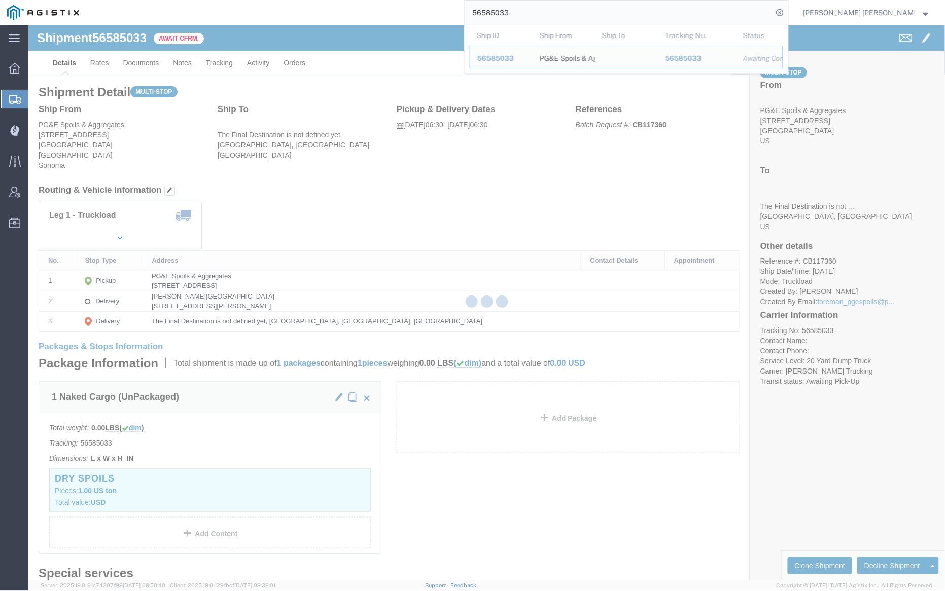
click at [549, 9] on input "56585033" at bounding box center [619, 13] width 308 height 24
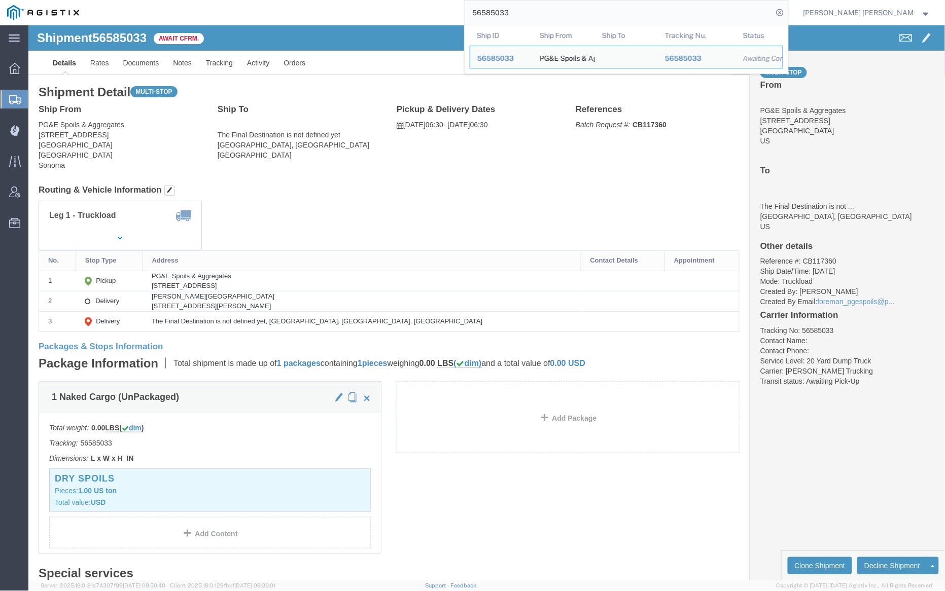
paste input "7"
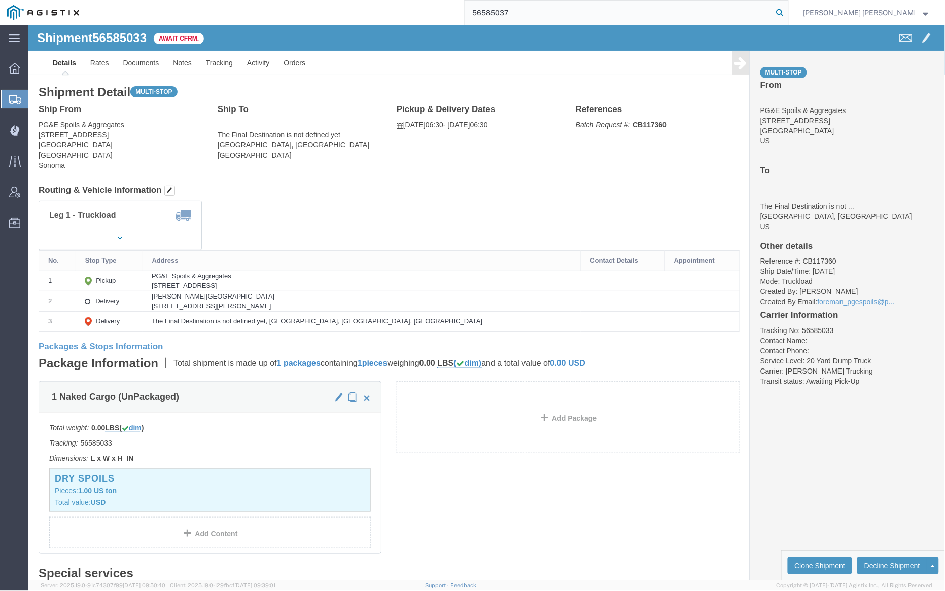
click at [787, 10] on icon at bounding box center [780, 13] width 14 height 14
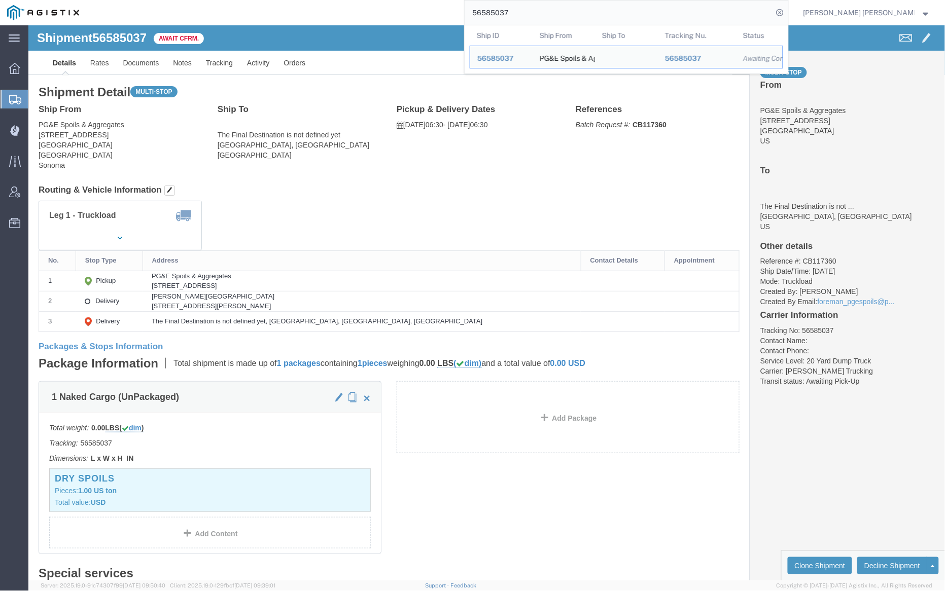
click at [544, 10] on input "56585037" at bounding box center [619, 13] width 308 height 24
paste input "4960"
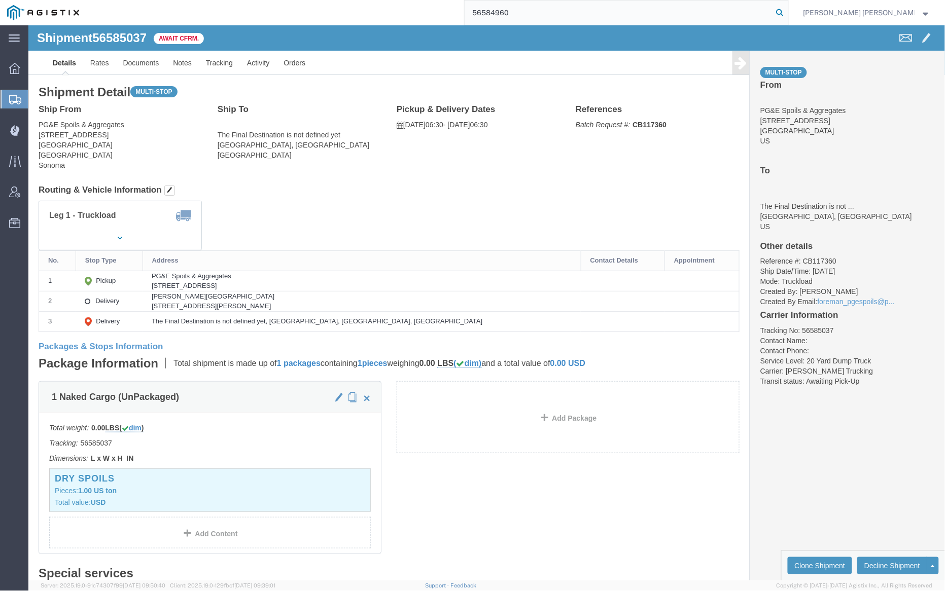
type input "56584960"
click at [787, 12] on icon at bounding box center [780, 13] width 14 height 14
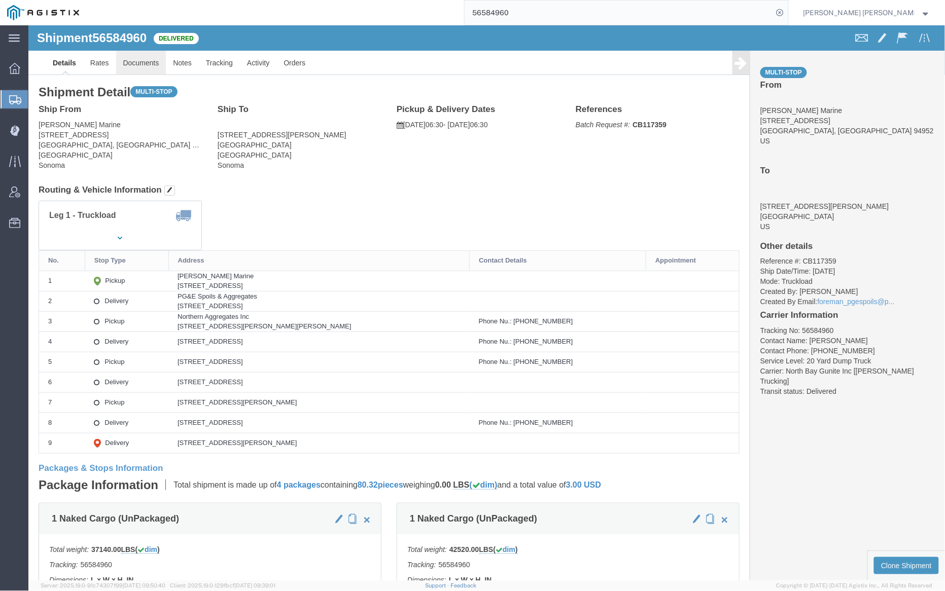
click link "Documents"
